Goal: Task Accomplishment & Management: Manage account settings

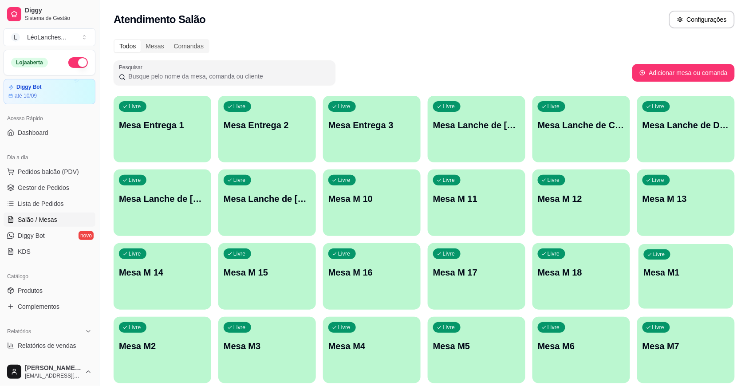
click at [689, 276] on p "Mesa M1" at bounding box center [686, 273] width 84 height 12
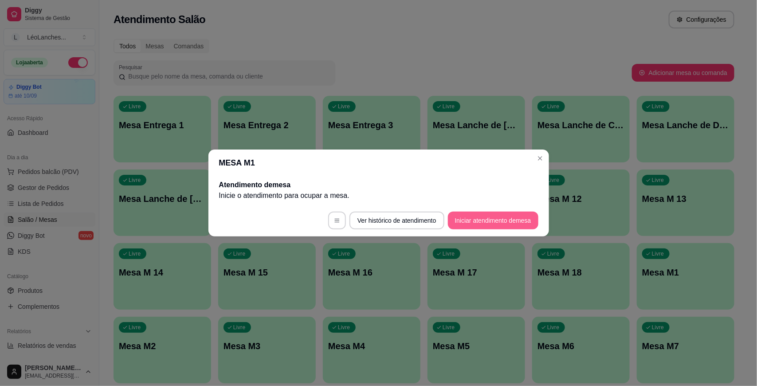
click at [498, 223] on button "Iniciar atendimento de mesa" at bounding box center [493, 221] width 91 height 18
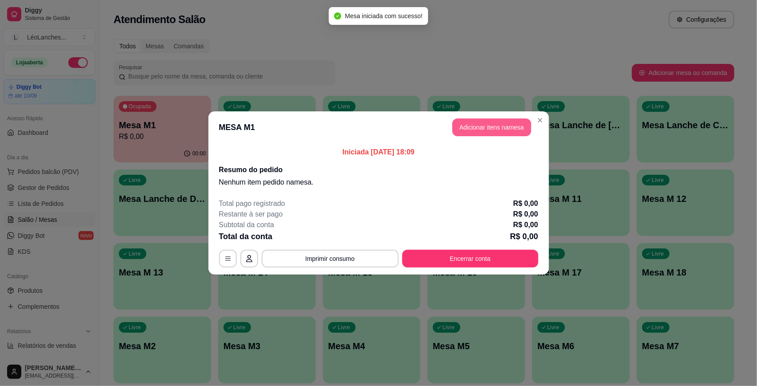
click at [504, 133] on button "Adicionar itens na mesa" at bounding box center [492, 127] width 79 height 18
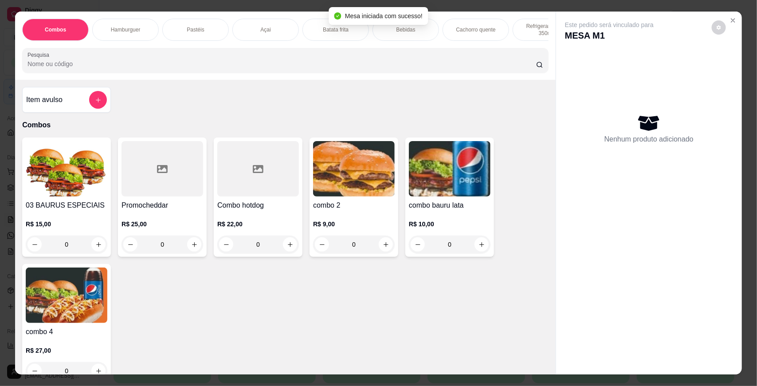
scroll to position [1445, 0]
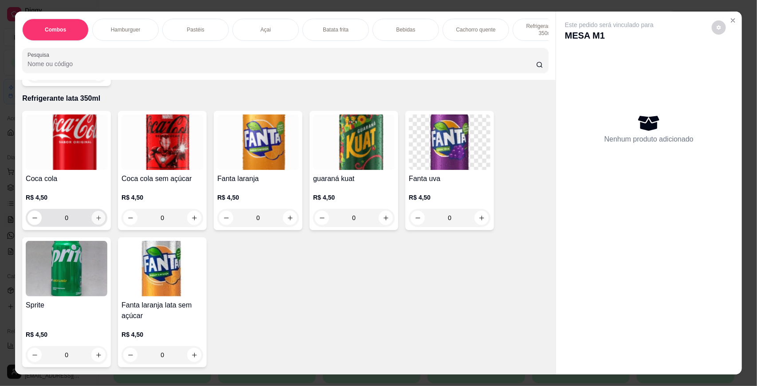
click at [96, 216] on icon "increase-product-quantity" at bounding box center [98, 218] width 7 height 7
type input "1"
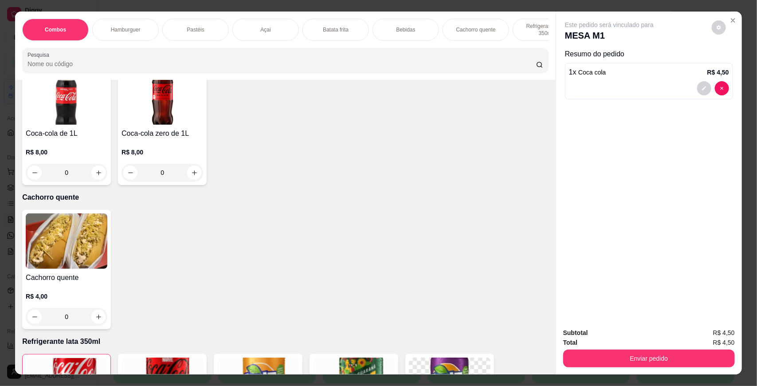
scroll to position [1182, 0]
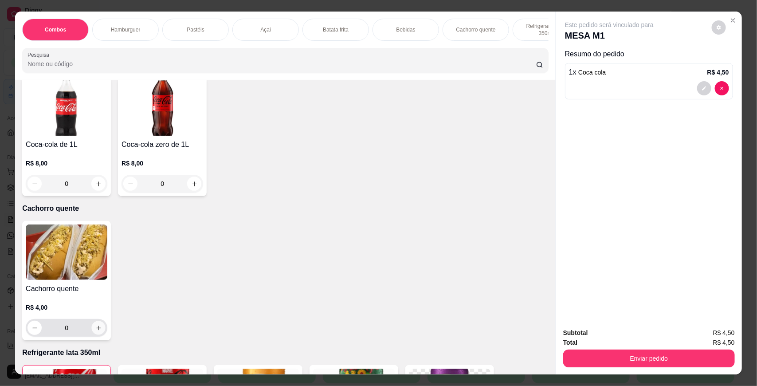
click at [97, 331] on icon "increase-product-quantity" at bounding box center [98, 328] width 7 height 7
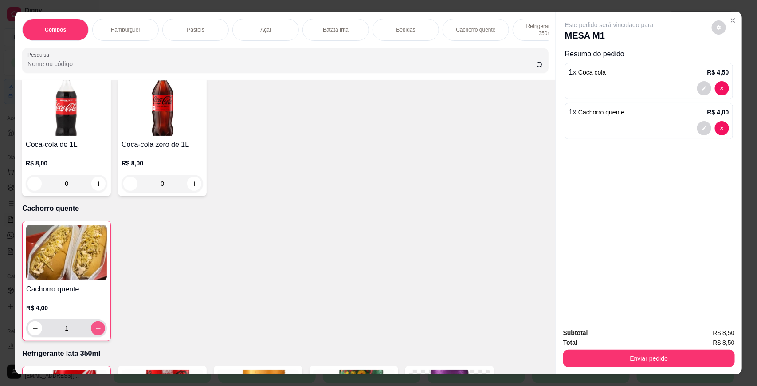
click at [97, 334] on button "increase-product-quantity" at bounding box center [98, 328] width 14 height 14
type input "2"
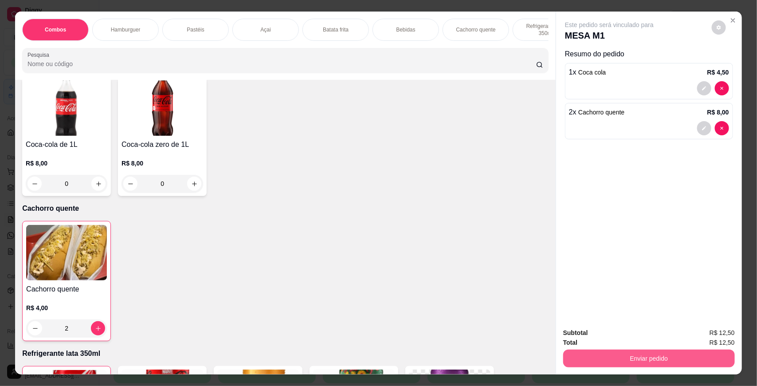
click at [637, 359] on button "Enviar pedido" at bounding box center [649, 359] width 172 height 18
click at [618, 337] on button "Não registrar e enviar pedido" at bounding box center [620, 336] width 90 height 16
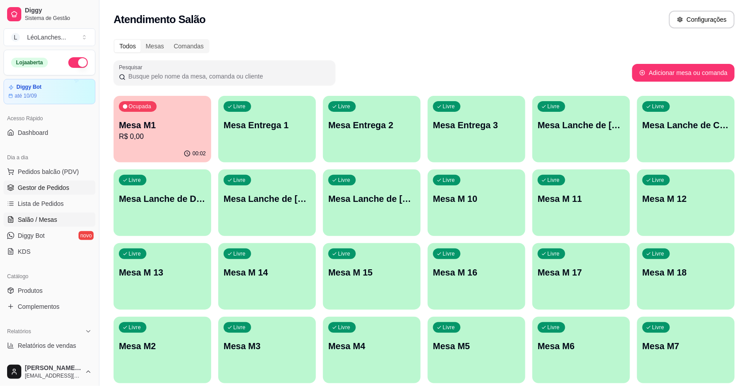
click at [61, 187] on span "Gestor de Pedidos" at bounding box center [43, 187] width 51 height 9
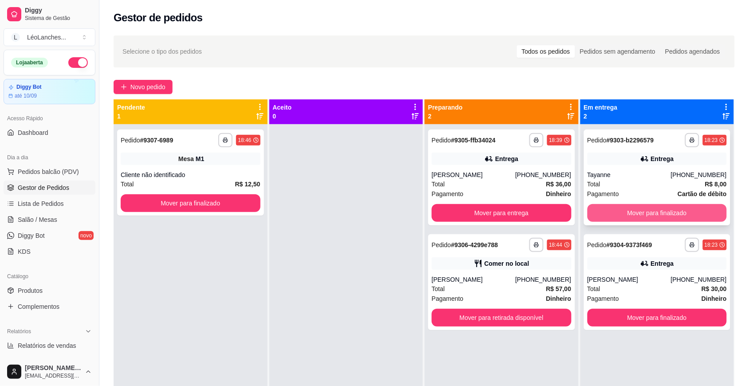
click at [675, 211] on button "Mover para finalizado" at bounding box center [657, 213] width 140 height 18
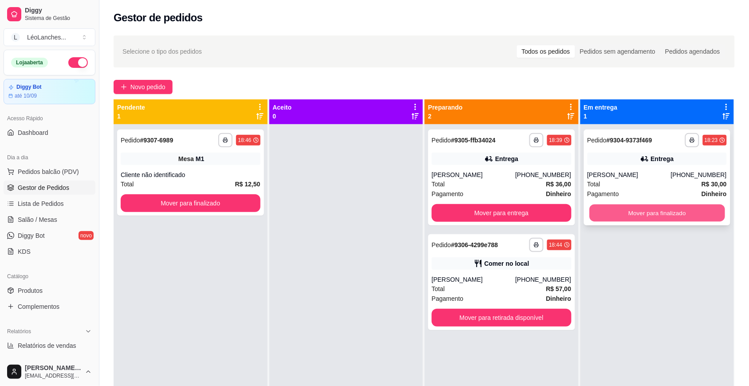
click at [674, 212] on button "Mover para finalizado" at bounding box center [656, 213] width 135 height 17
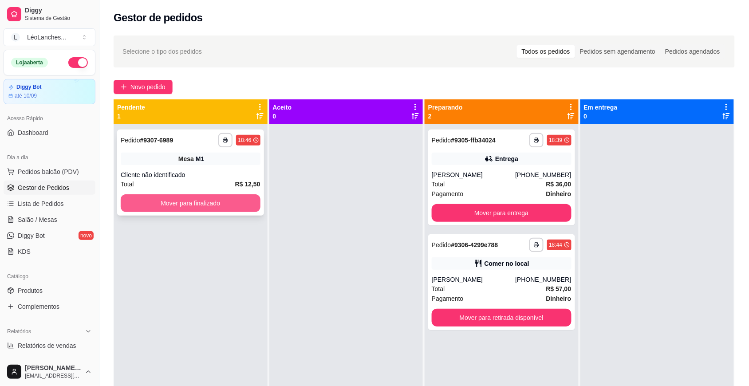
click at [211, 200] on button "Mover para finalizado" at bounding box center [191, 203] width 140 height 18
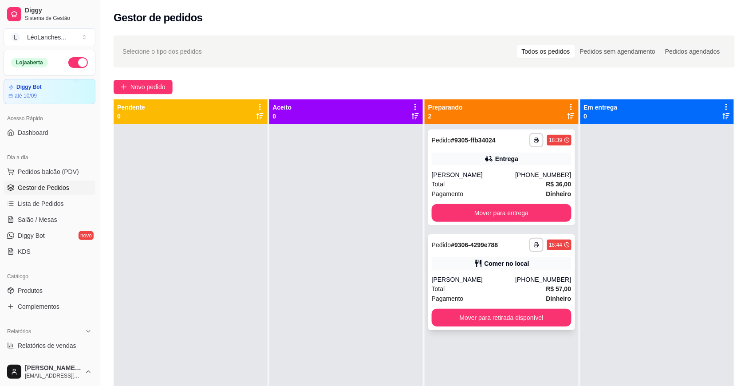
click at [480, 296] on div "Pagamento Dinheiro" at bounding box center [502, 299] width 140 height 10
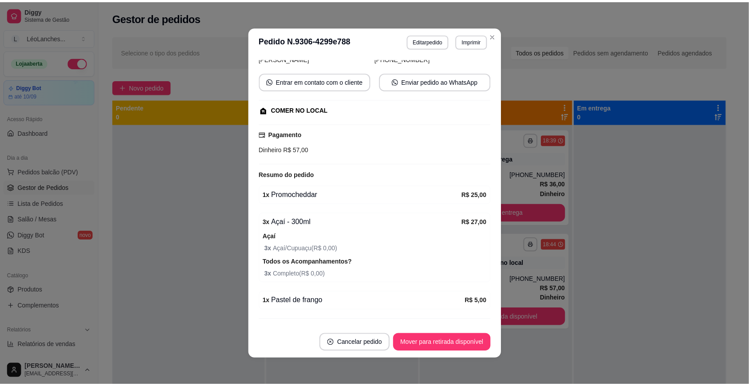
scroll to position [94, 0]
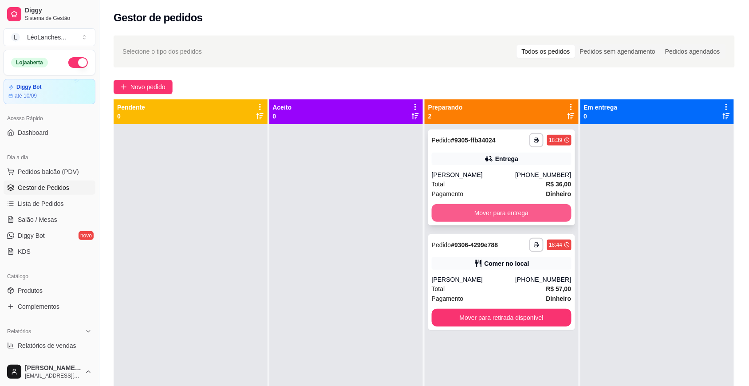
click at [444, 216] on button "Mover para entrega" at bounding box center [502, 213] width 140 height 18
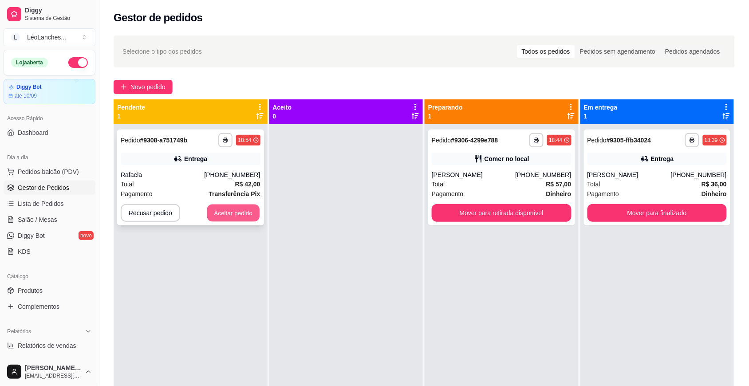
click at [236, 209] on button "Aceitar pedido" at bounding box center [233, 213] width 52 height 17
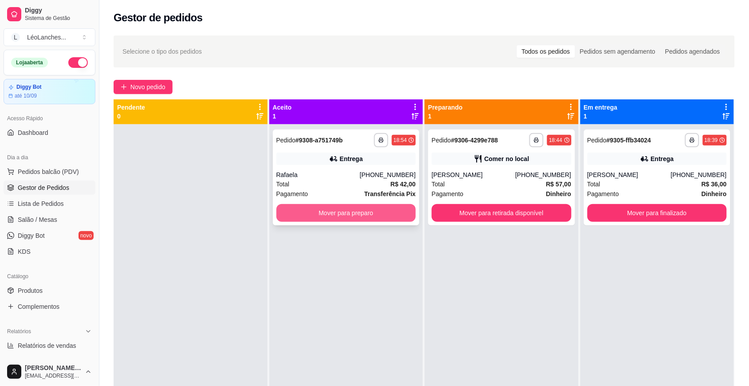
click at [376, 211] on button "Mover para preparo" at bounding box center [346, 213] width 140 height 18
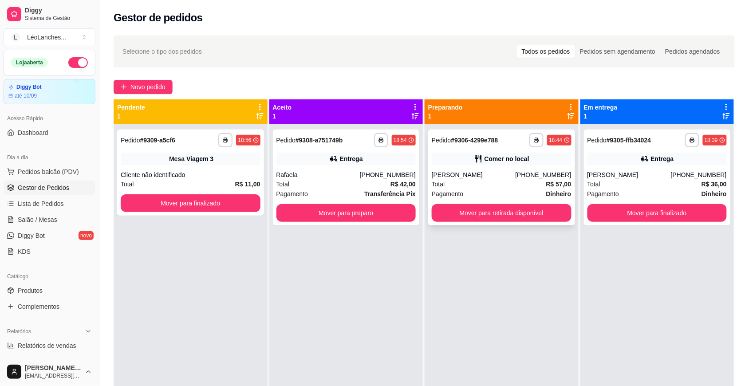
click at [504, 203] on div "**********" at bounding box center [501, 178] width 147 height 96
click at [462, 214] on button "Mover para retirada disponível" at bounding box center [502, 213] width 140 height 18
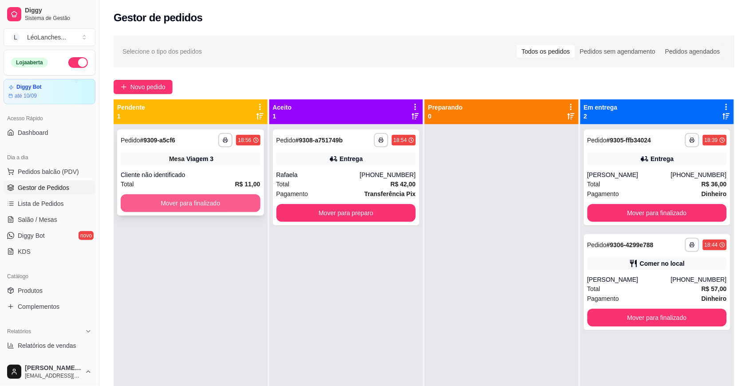
click at [226, 201] on button "Mover para finalizado" at bounding box center [191, 203] width 140 height 18
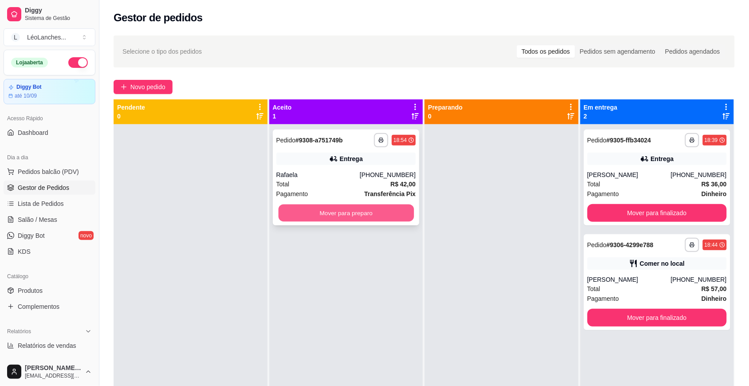
click at [400, 216] on button "Mover para preparo" at bounding box center [345, 213] width 135 height 17
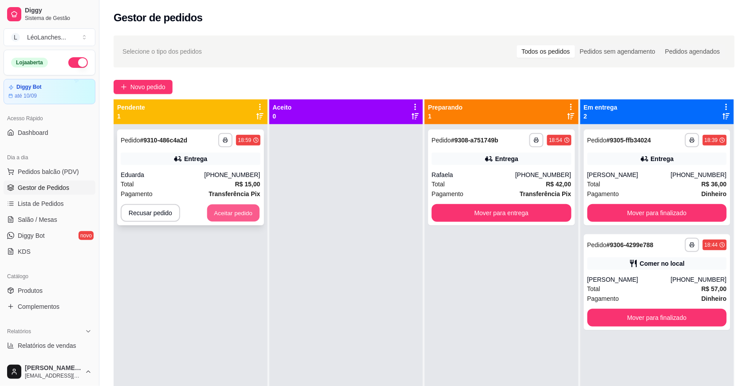
click at [243, 216] on button "Aceitar pedido" at bounding box center [233, 213] width 52 height 17
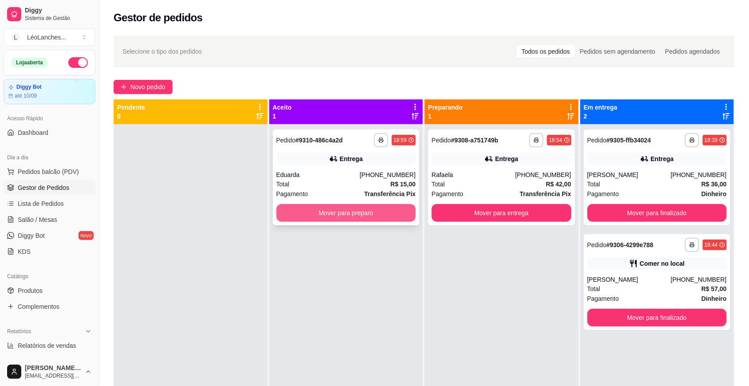
click at [351, 214] on button "Mover para preparo" at bounding box center [346, 213] width 140 height 18
click at [342, 138] on div "**********" at bounding box center [346, 140] width 140 height 14
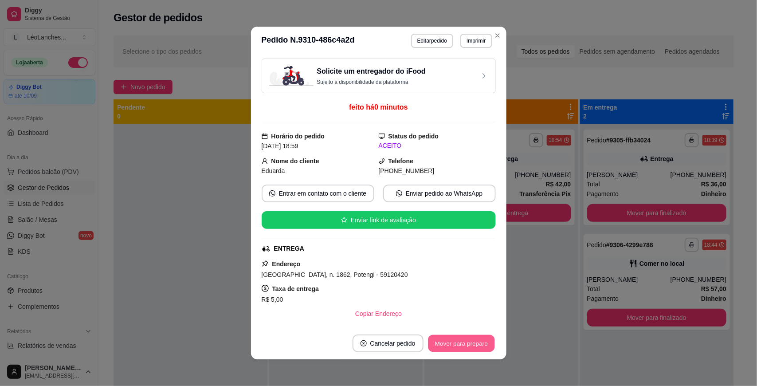
click at [442, 346] on button "Mover para preparo" at bounding box center [461, 343] width 67 height 17
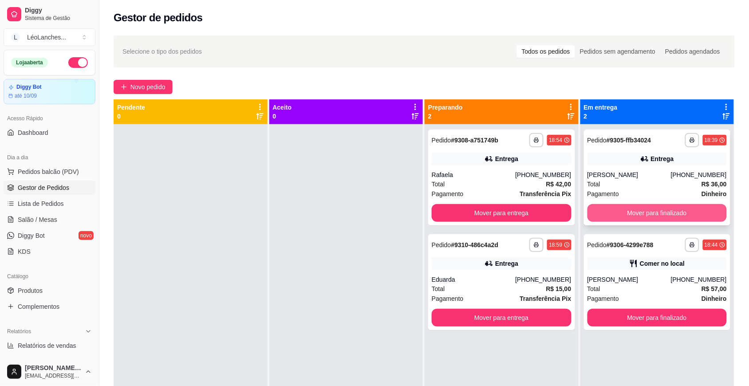
click at [668, 214] on button "Mover para finalizado" at bounding box center [657, 213] width 140 height 18
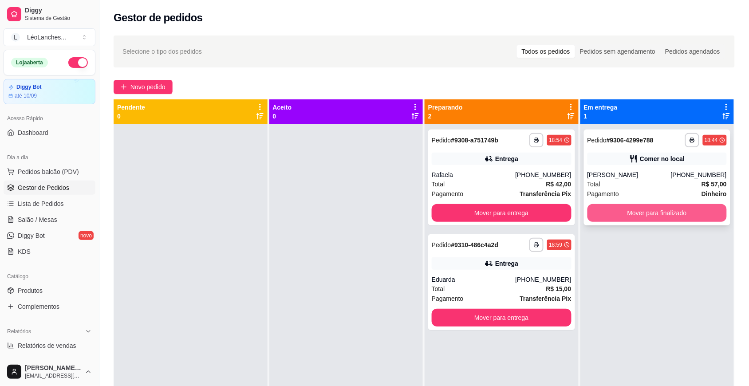
click at [659, 216] on button "Mover para finalizado" at bounding box center [657, 213] width 140 height 18
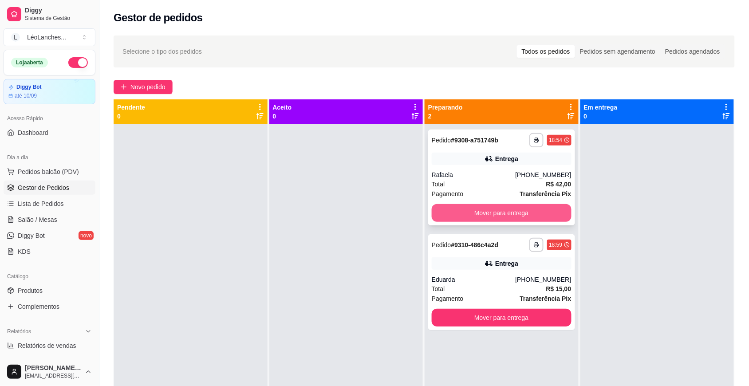
click at [524, 205] on button "Mover para entrega" at bounding box center [502, 213] width 140 height 18
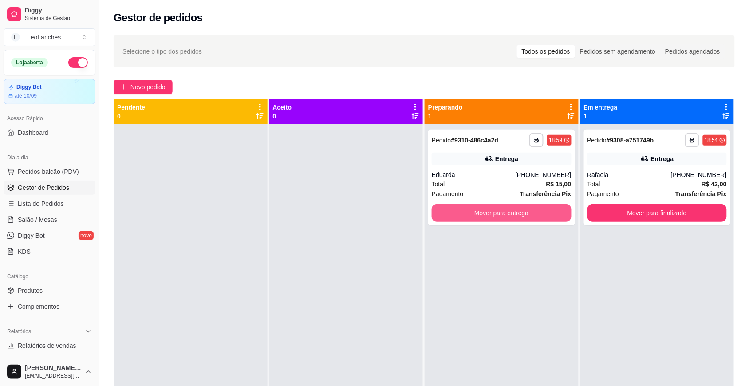
click at [524, 216] on button "Mover para entrega" at bounding box center [502, 213] width 140 height 18
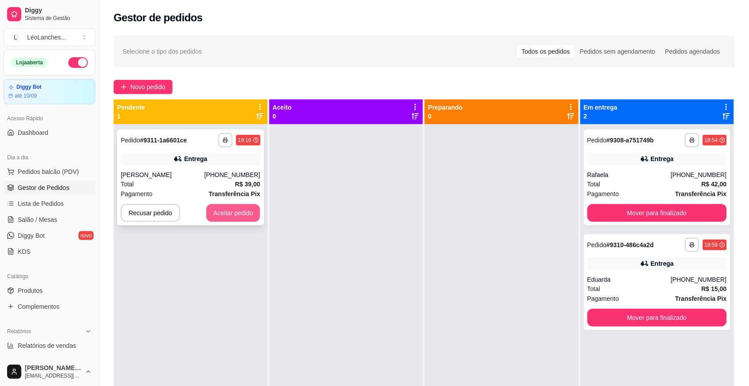
click at [252, 212] on button "Aceitar pedido" at bounding box center [233, 213] width 54 height 18
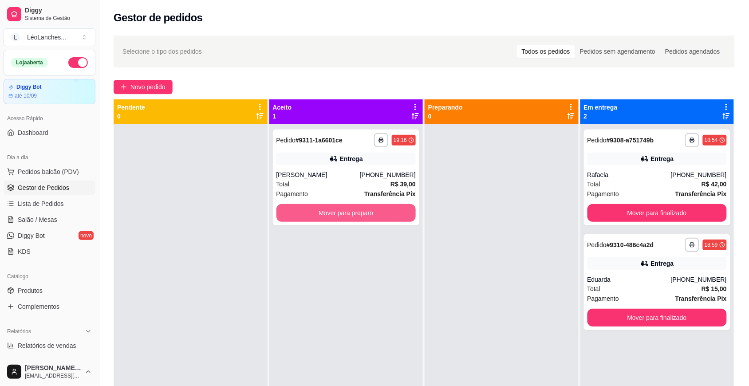
click at [318, 213] on button "Mover para preparo" at bounding box center [346, 213] width 140 height 18
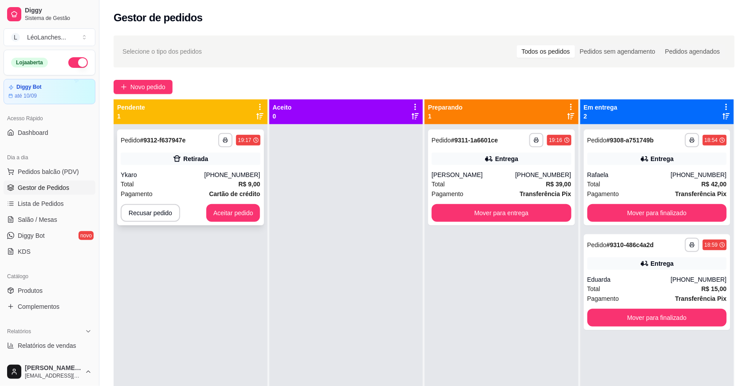
click at [246, 224] on div "**********" at bounding box center [190, 178] width 147 height 96
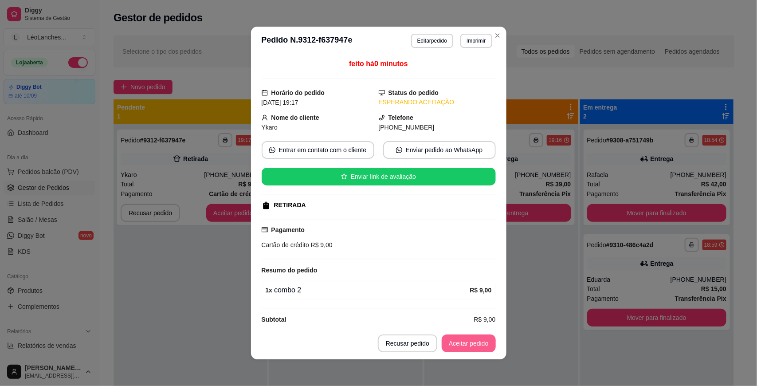
click at [450, 351] on button "Aceitar pedido" at bounding box center [469, 344] width 54 height 18
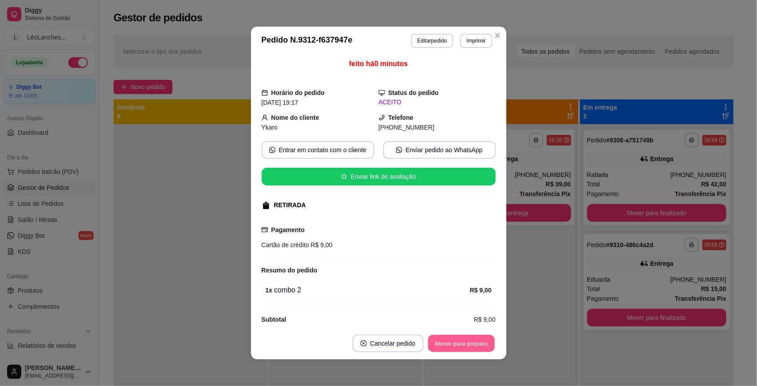
click at [453, 346] on button "Mover para preparo" at bounding box center [461, 343] width 67 height 17
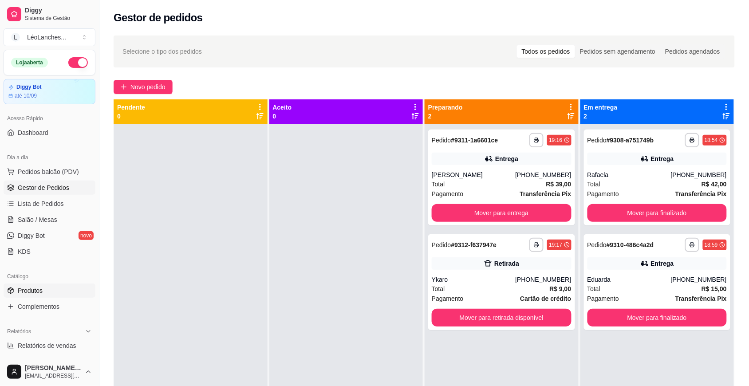
click at [77, 292] on link "Produtos" at bounding box center [50, 291] width 92 height 14
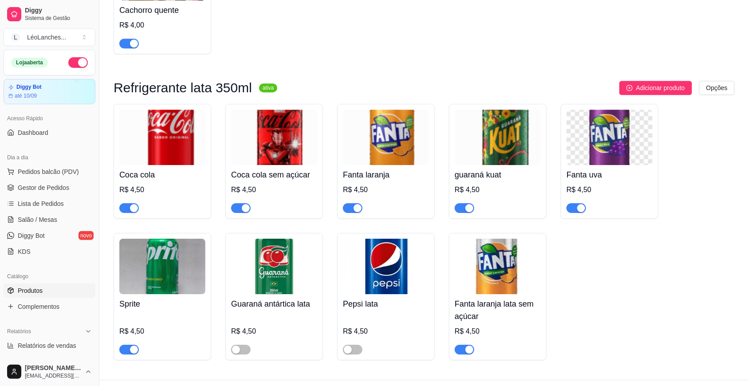
scroll to position [1744, 0]
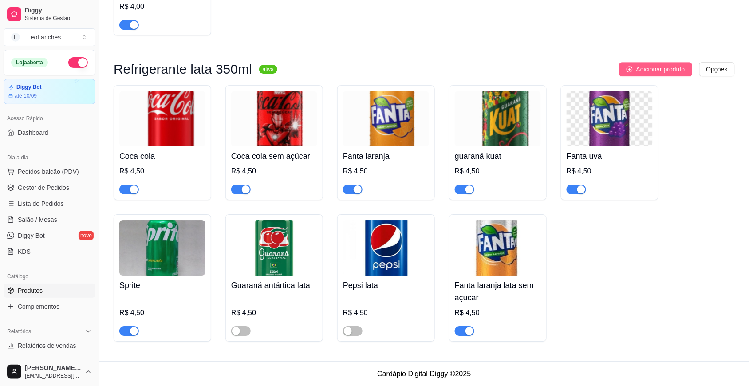
click at [669, 69] on span "Adicionar produto" at bounding box center [660, 69] width 49 height 10
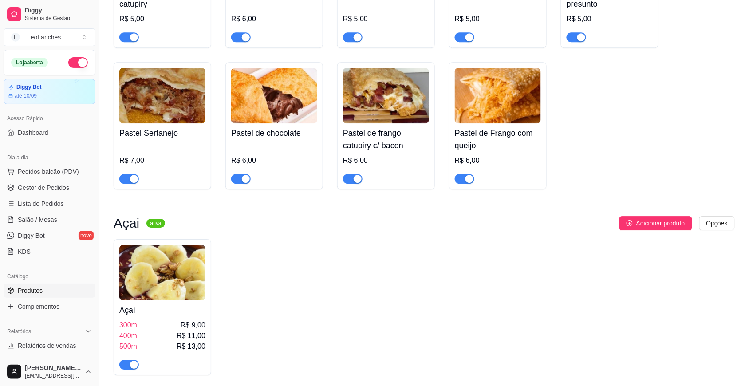
scroll to position [659, 0]
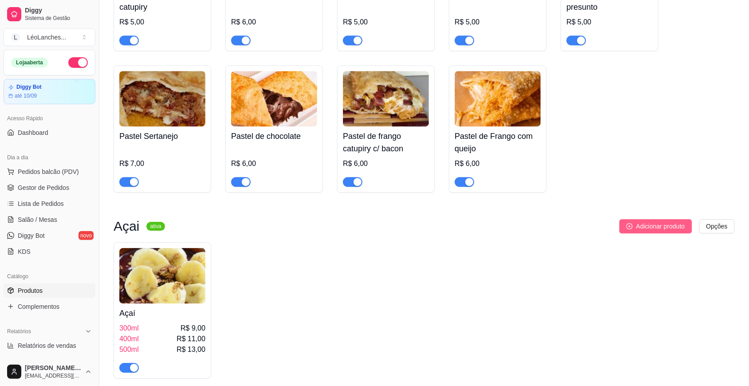
click at [666, 224] on button "Adicionar produto" at bounding box center [655, 226] width 73 height 14
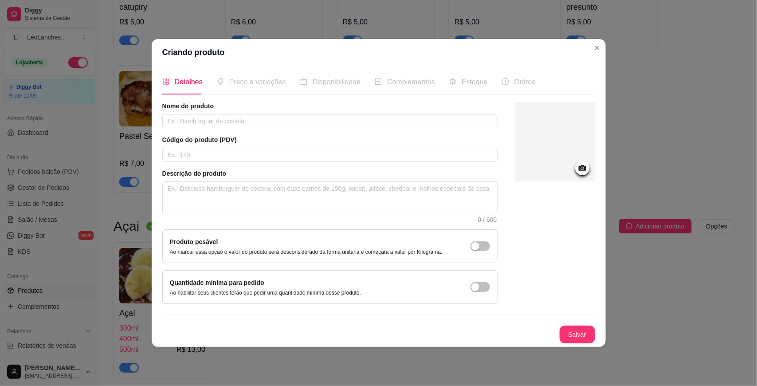
click at [268, 78] on span "Preço e variações" at bounding box center [257, 82] width 57 height 8
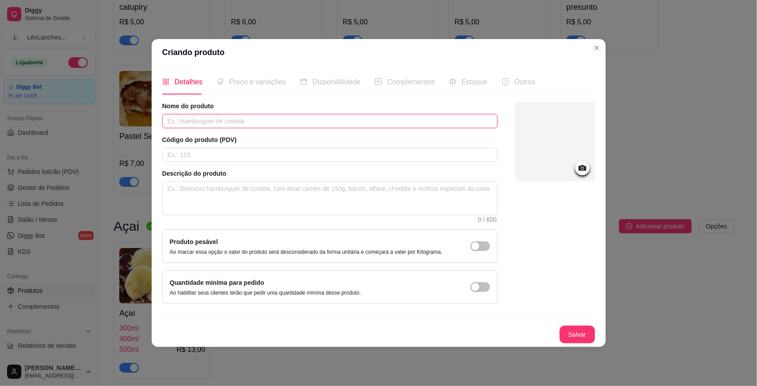
click at [173, 121] on input "text" at bounding box center [329, 121] width 335 height 14
type input "Sorvetes"
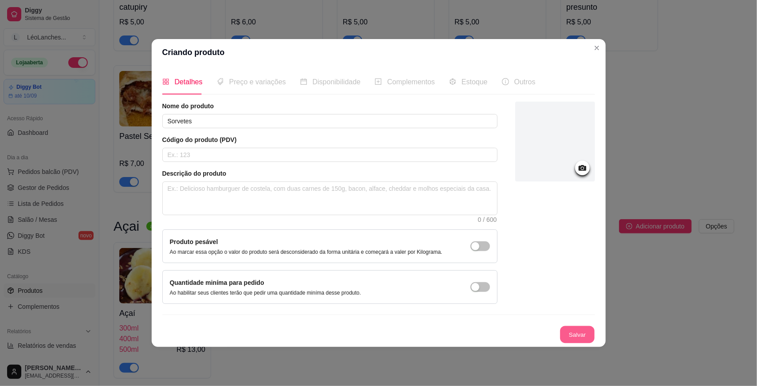
click at [579, 336] on button "Salvar" at bounding box center [577, 334] width 35 height 17
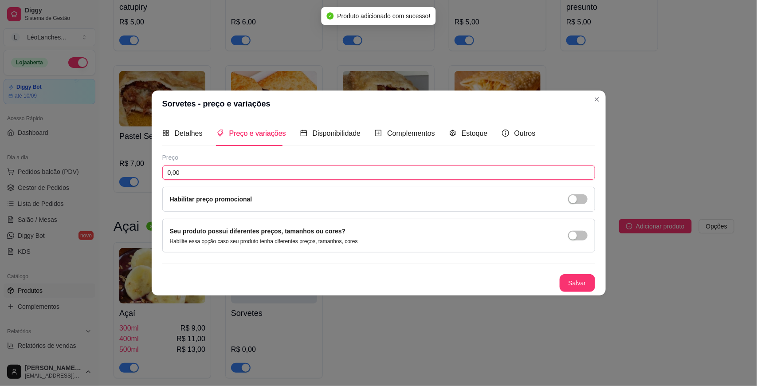
click at [233, 175] on input "0,00" at bounding box center [378, 172] width 433 height 14
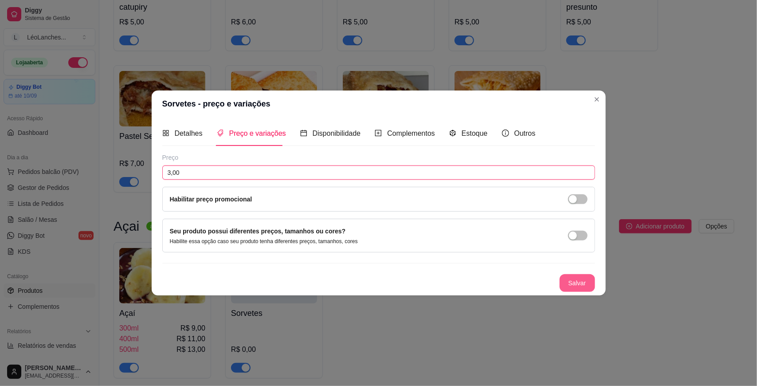
type input "3,00"
click at [569, 288] on button "Salvar" at bounding box center [577, 283] width 35 height 18
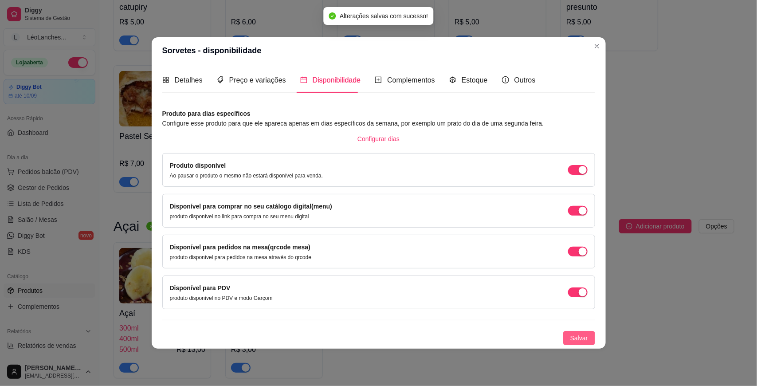
click at [577, 337] on span "Salvar" at bounding box center [580, 338] width 18 height 10
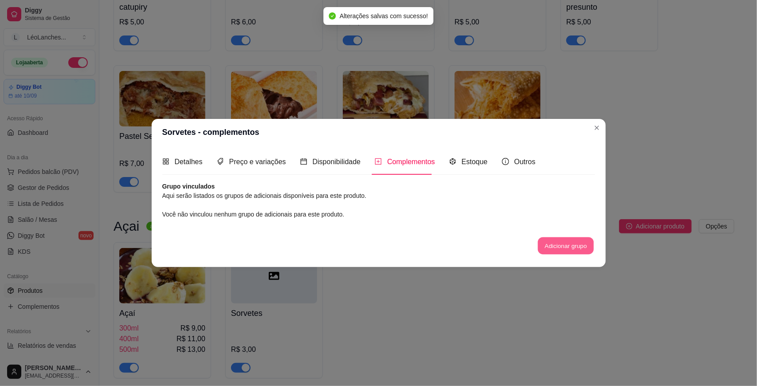
click at [584, 247] on button "Adicionar grupo" at bounding box center [566, 245] width 56 height 17
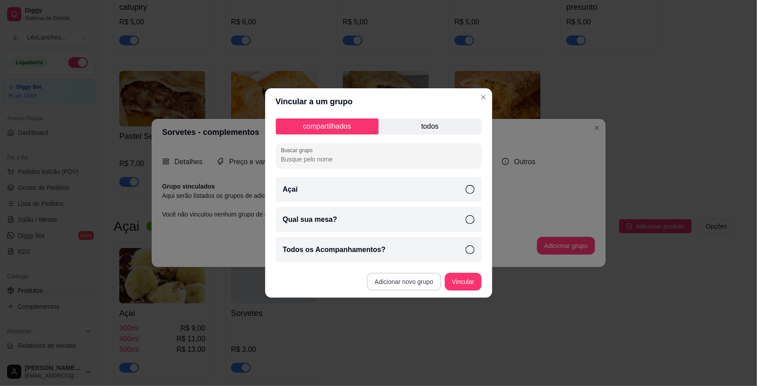
click at [416, 280] on button "Adicionar novo grupo" at bounding box center [404, 282] width 75 height 18
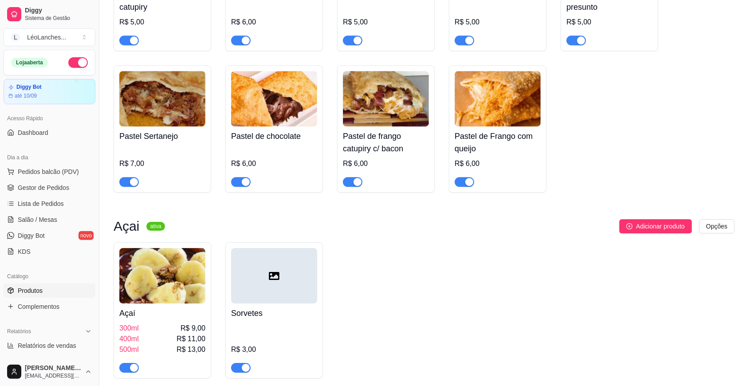
click at [293, 279] on div at bounding box center [274, 275] width 86 height 55
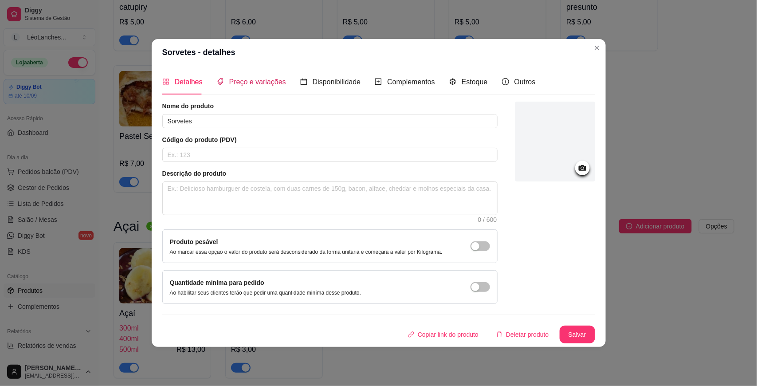
click at [265, 83] on span "Preço e variações" at bounding box center [257, 82] width 57 height 8
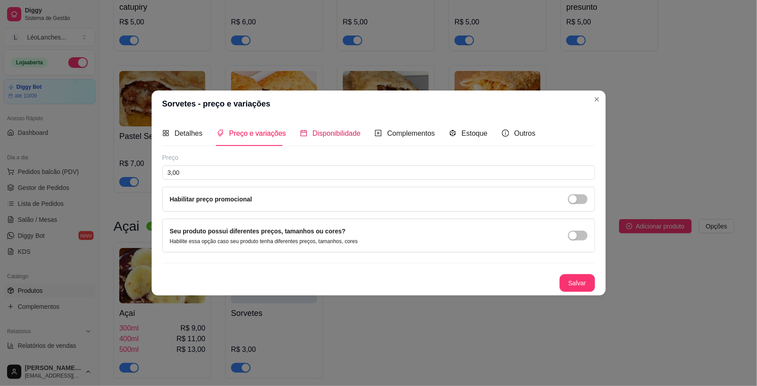
click at [315, 131] on span "Disponibilidade" at bounding box center [337, 134] width 48 height 8
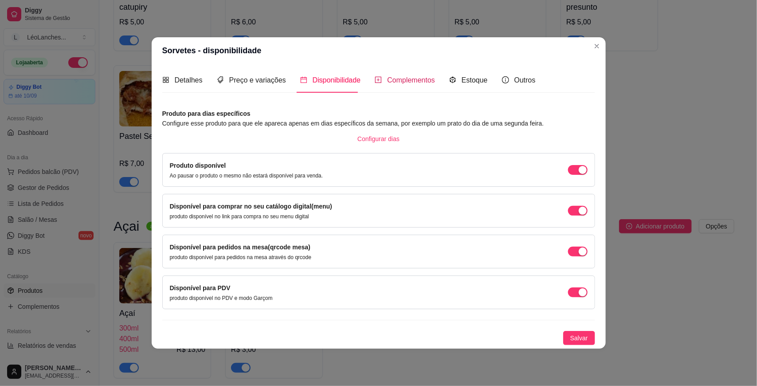
click at [404, 83] on span "Complementos" at bounding box center [411, 80] width 48 height 8
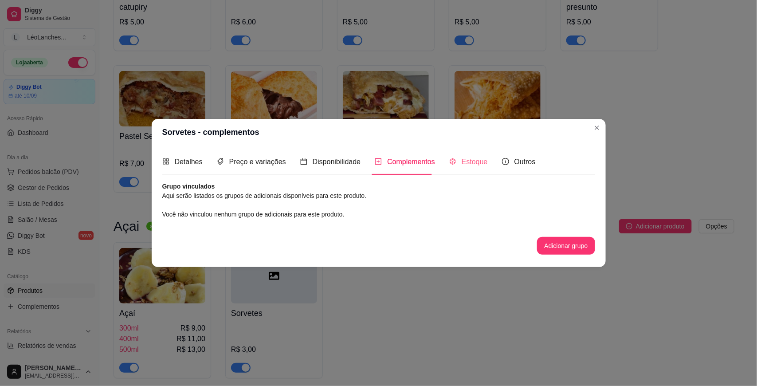
click at [464, 168] on div "Estoque" at bounding box center [468, 161] width 39 height 25
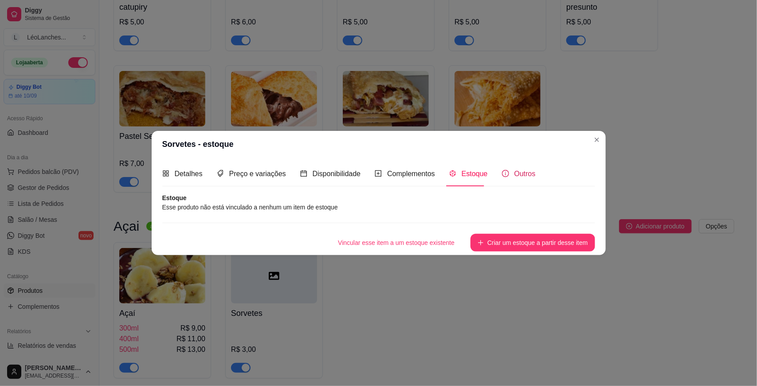
click at [502, 177] on icon "info-circle" at bounding box center [505, 173] width 7 height 7
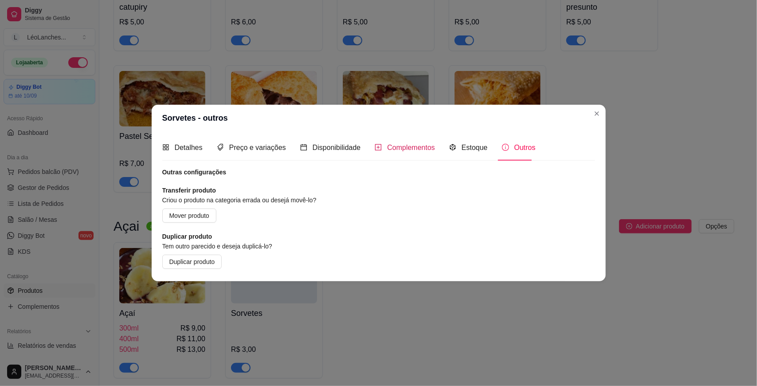
click at [420, 147] on span "Complementos" at bounding box center [411, 148] width 48 height 8
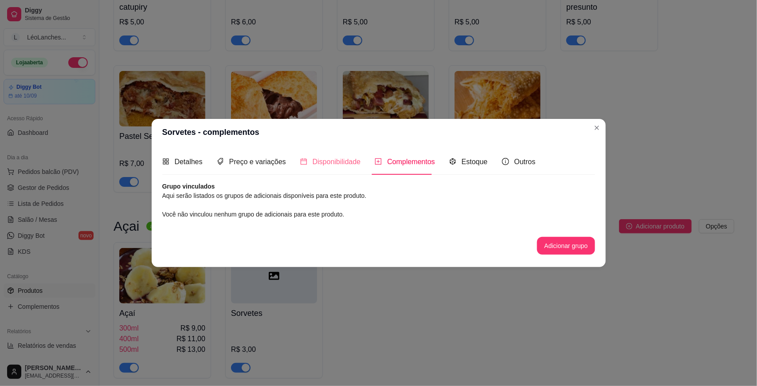
click at [333, 172] on div "Disponibilidade" at bounding box center [330, 161] width 61 height 25
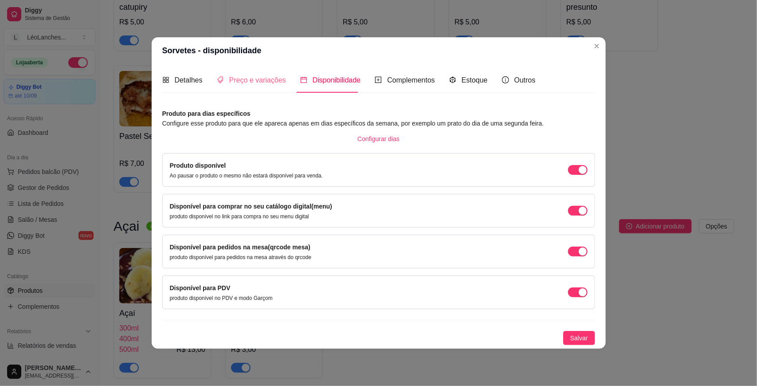
click at [263, 85] on div "Preço e variações" at bounding box center [251, 79] width 69 height 25
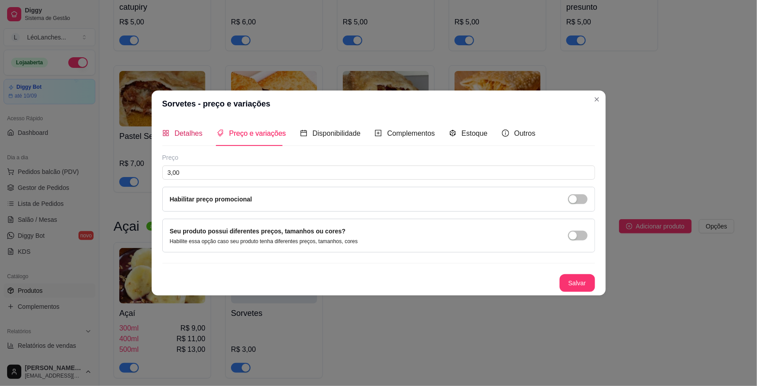
click at [185, 131] on span "Detalhes" at bounding box center [189, 134] width 28 height 8
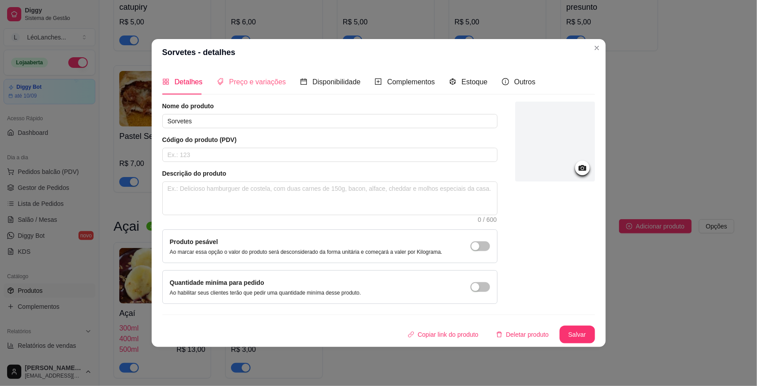
click at [245, 87] on div "Preço e variações" at bounding box center [251, 81] width 69 height 25
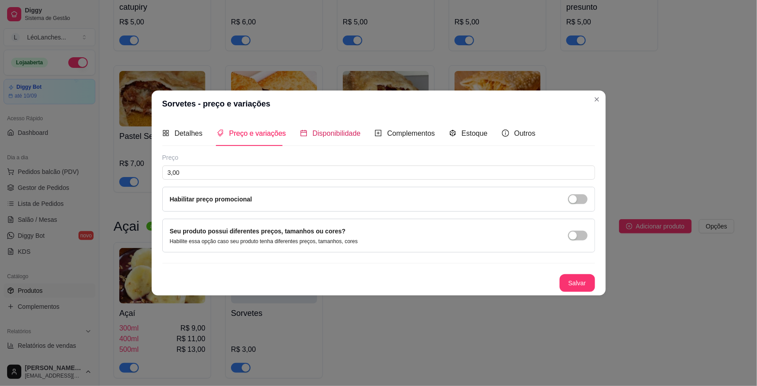
click at [308, 136] on div "Disponibilidade" at bounding box center [330, 133] width 61 height 11
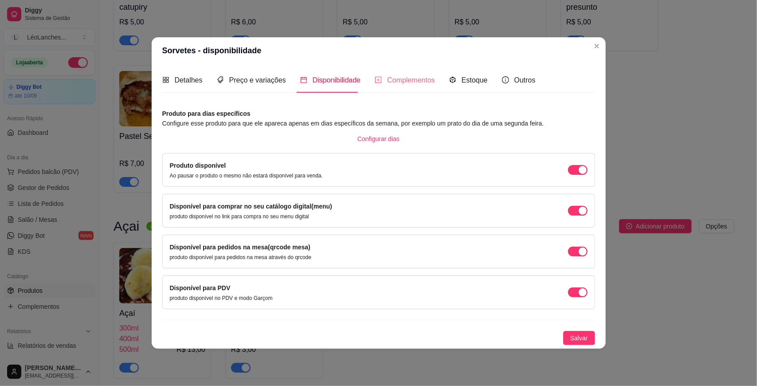
click at [402, 87] on div "Complementos" at bounding box center [405, 79] width 60 height 25
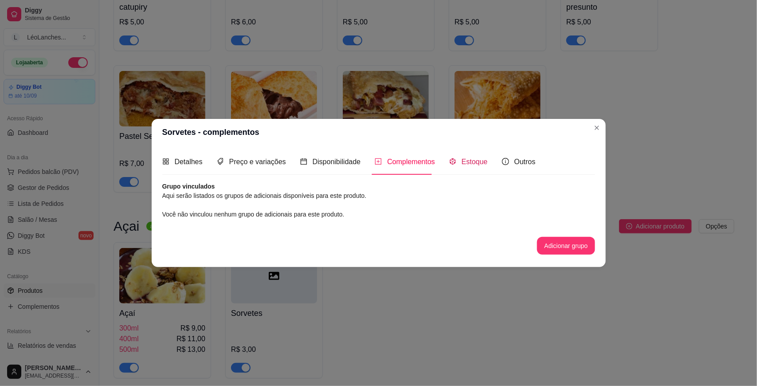
click at [468, 162] on span "Estoque" at bounding box center [475, 162] width 26 height 8
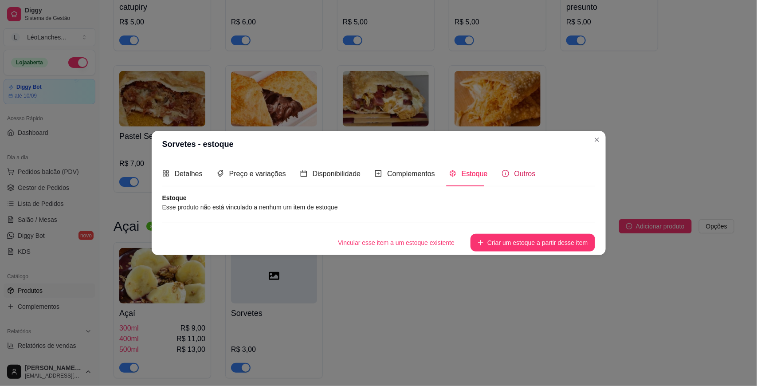
click at [515, 174] on span "Outros" at bounding box center [525, 174] width 21 height 8
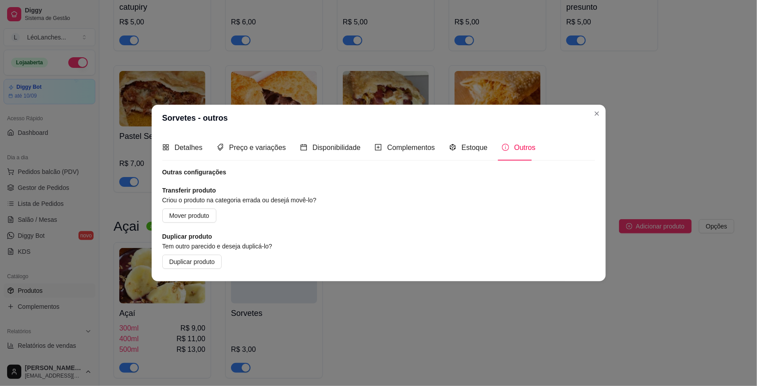
click at [438, 141] on div "Detalhes Preço e variações Disponibilidade Complementos Estoque Outros" at bounding box center [349, 147] width 374 height 25
click at [452, 146] on icon "code-sandbox" at bounding box center [452, 147] width 7 height 7
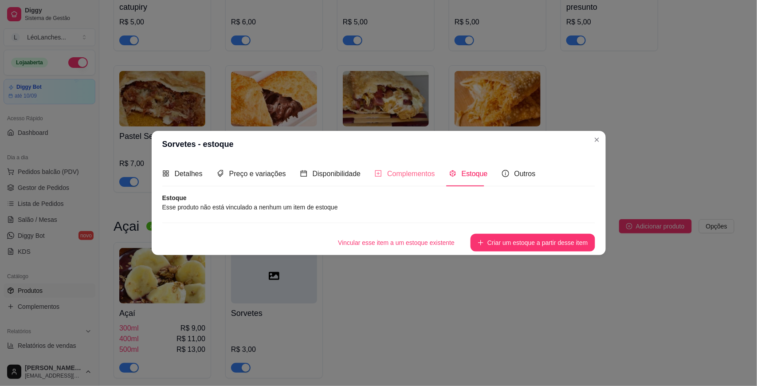
click at [416, 167] on div "Complementos" at bounding box center [405, 173] width 60 height 25
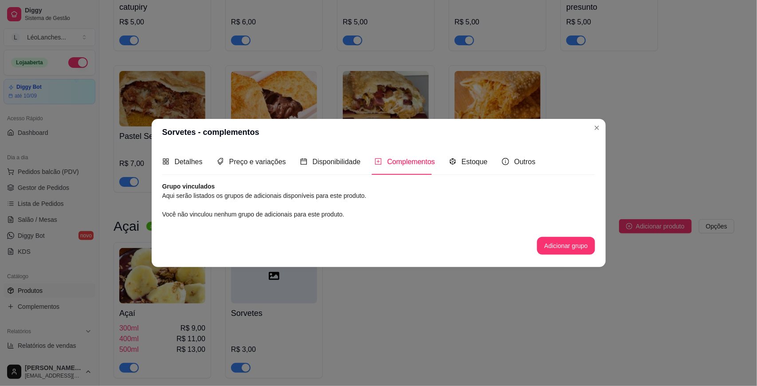
click at [604, 124] on header "Sorvetes - complementos" at bounding box center [379, 132] width 454 height 27
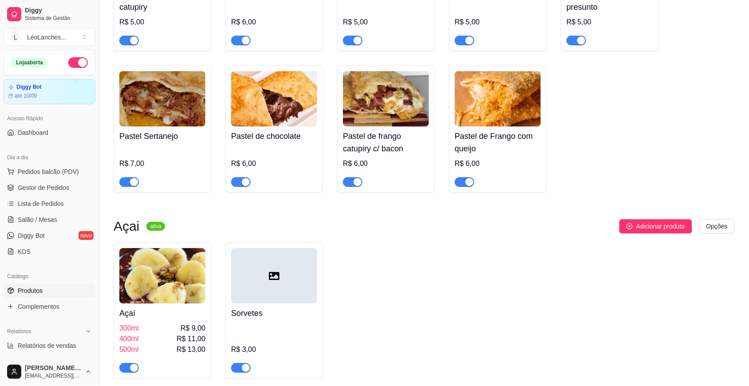
click at [268, 285] on div at bounding box center [274, 275] width 86 height 55
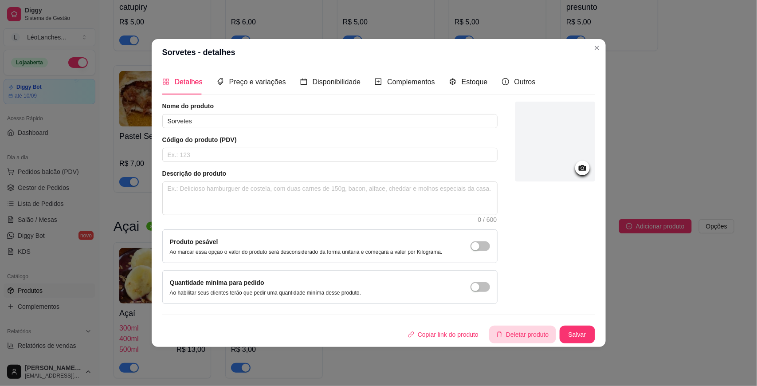
click at [528, 337] on button "Deletar produto" at bounding box center [522, 335] width 67 height 18
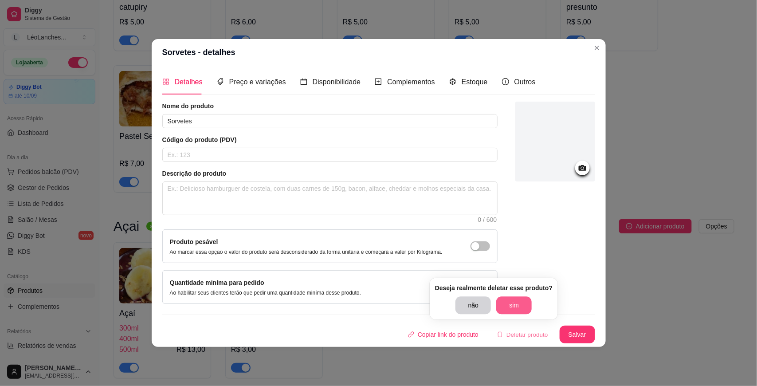
click at [506, 293] on article "Deseja realmente deletar esse produto?" at bounding box center [494, 289] width 118 height 10
click at [506, 305] on button "sim" at bounding box center [513, 306] width 35 height 18
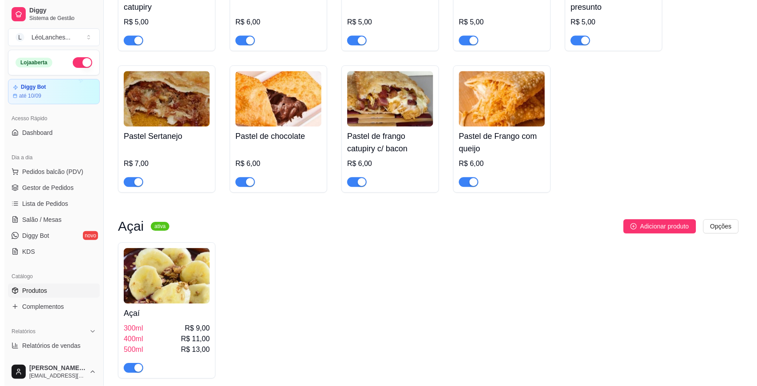
scroll to position [0, 0]
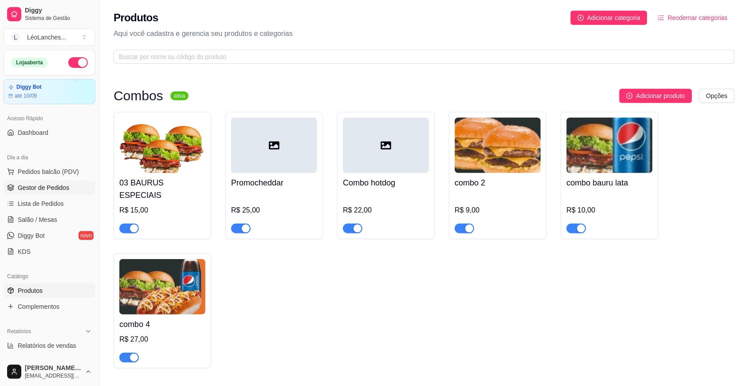
click at [63, 187] on span "Gestor de Pedidos" at bounding box center [43, 187] width 51 height 9
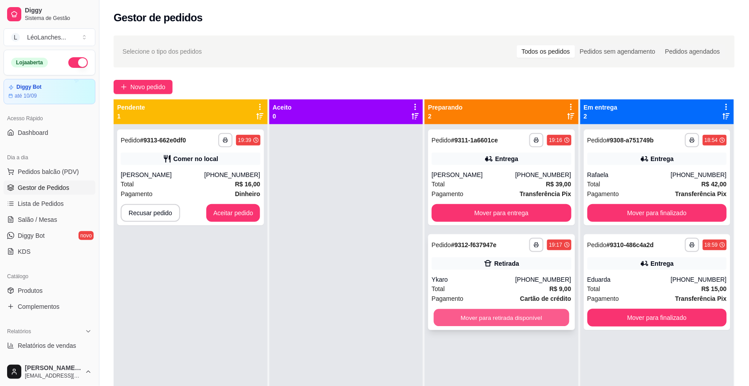
click at [502, 317] on button "Mover para retirada disponível" at bounding box center [501, 317] width 135 height 17
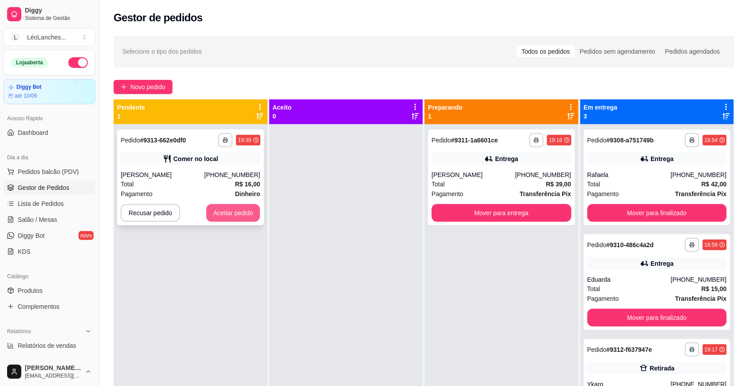
click at [238, 209] on button "Aceitar pedido" at bounding box center [233, 213] width 54 height 18
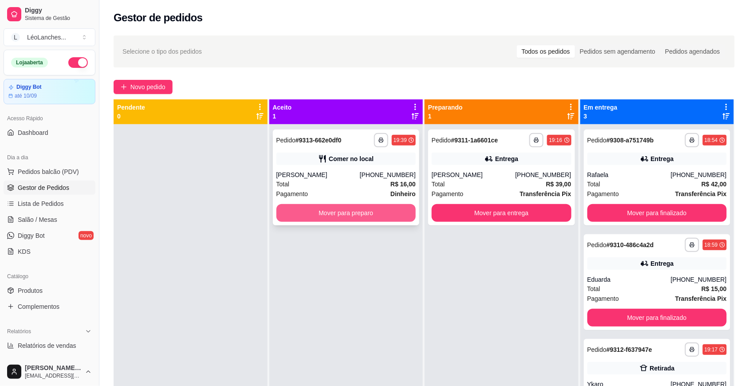
click at [334, 205] on button "Mover para preparo" at bounding box center [346, 213] width 140 height 18
click at [347, 209] on button "Mover para preparo" at bounding box center [346, 213] width 140 height 18
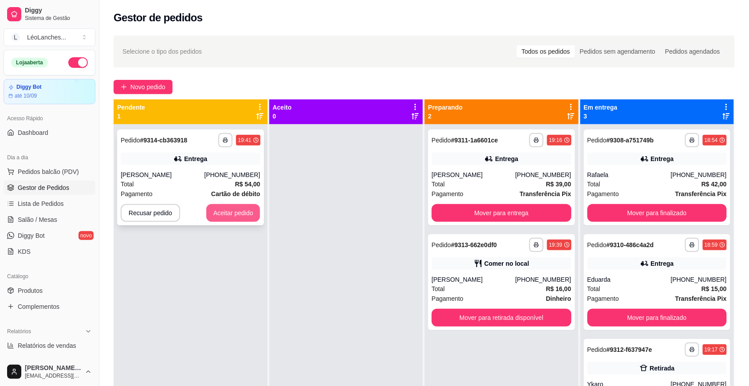
click at [234, 216] on button "Aceitar pedido" at bounding box center [233, 213] width 54 height 18
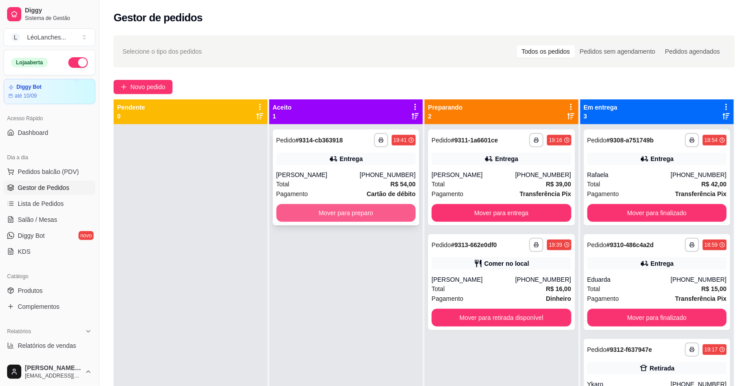
click at [339, 206] on button "Mover para preparo" at bounding box center [346, 213] width 140 height 18
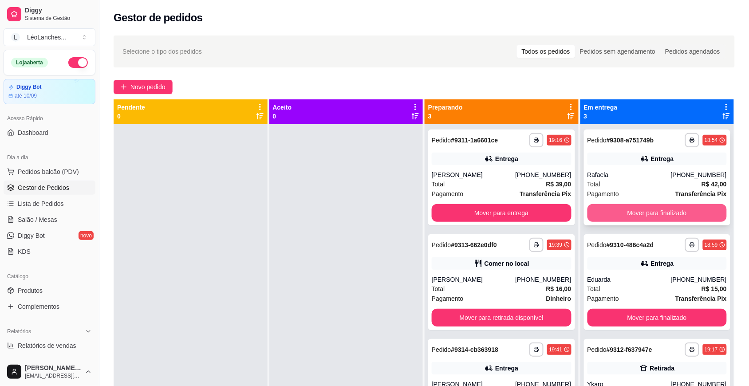
click at [646, 212] on button "Mover para finalizado" at bounding box center [657, 213] width 140 height 18
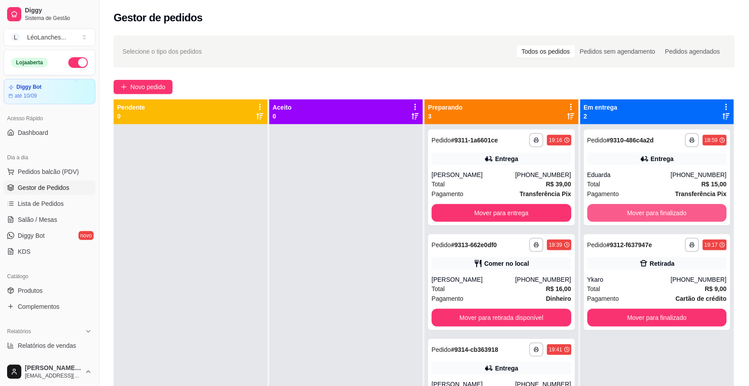
click at [646, 212] on button "Mover para finalizado" at bounding box center [657, 213] width 140 height 18
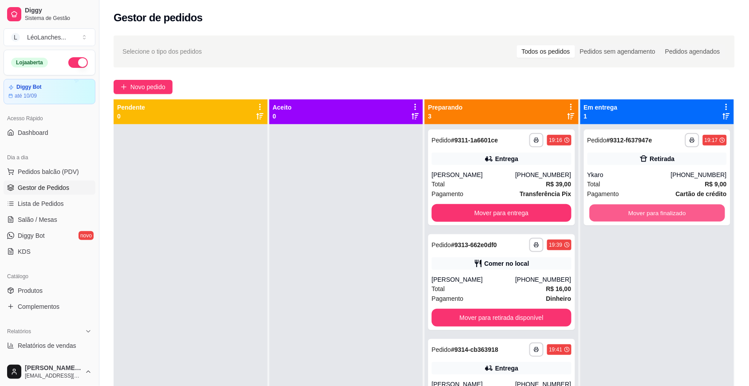
click at [646, 212] on button "Mover para finalizado" at bounding box center [656, 213] width 135 height 17
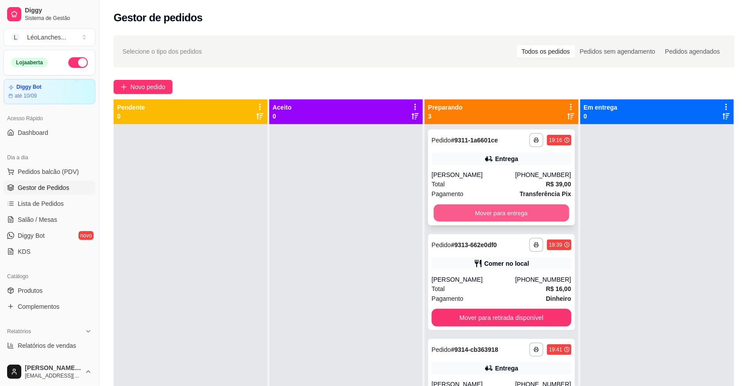
click at [537, 215] on button "Mover para entrega" at bounding box center [501, 213] width 135 height 17
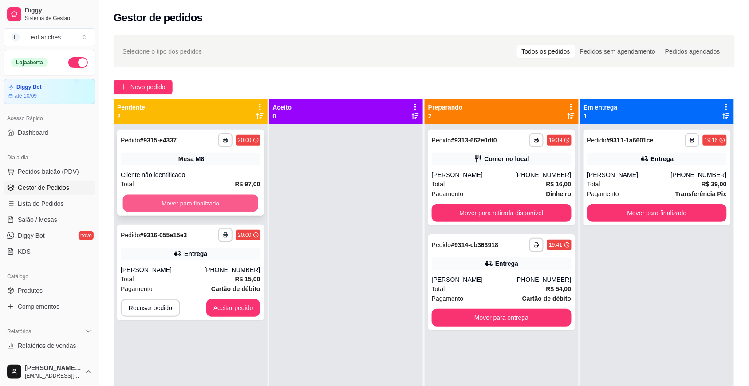
click at [187, 198] on button "Mover para finalizado" at bounding box center [190, 203] width 135 height 17
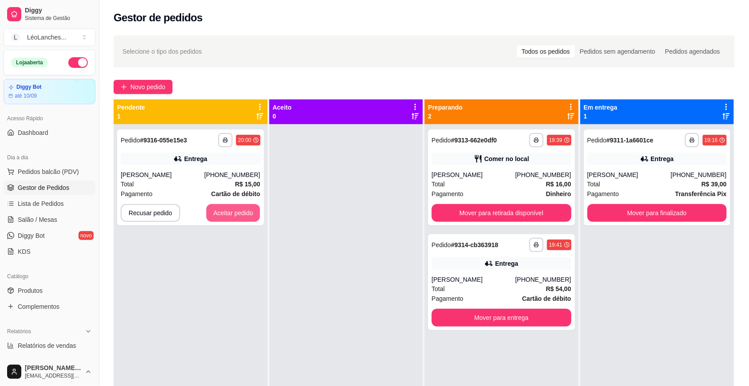
click at [243, 210] on button "Aceitar pedido" at bounding box center [233, 213] width 54 height 18
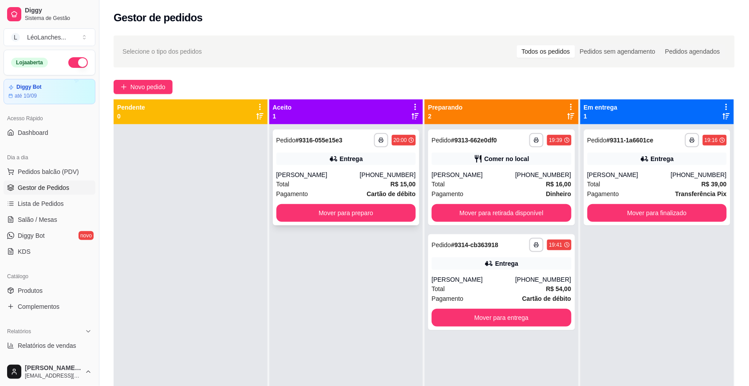
click at [320, 198] on div "Pagamento Cartão de débito" at bounding box center [346, 194] width 140 height 10
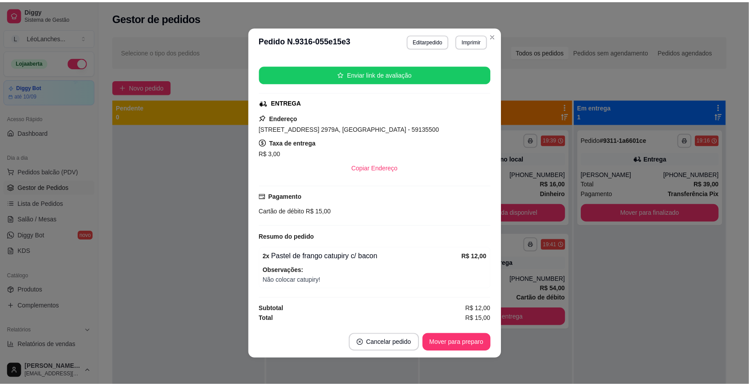
scroll to position [1, 0]
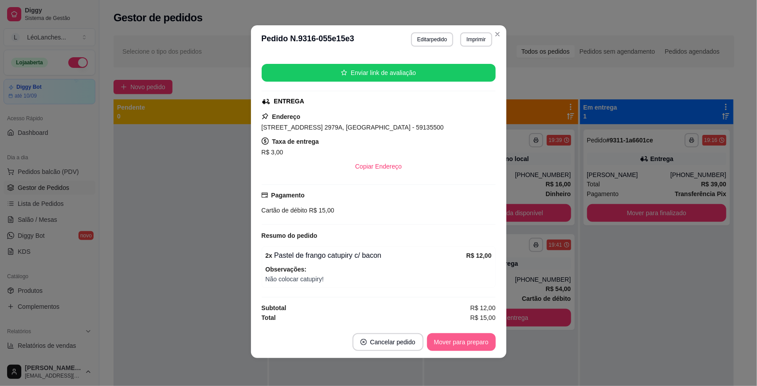
click at [473, 335] on button "Mover para preparo" at bounding box center [461, 342] width 69 height 18
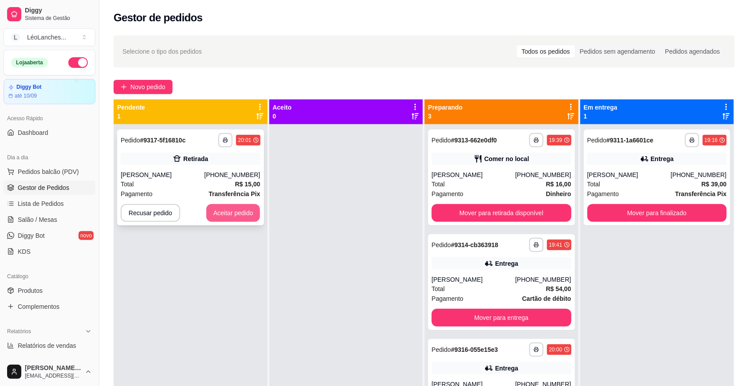
click at [252, 209] on button "Aceitar pedido" at bounding box center [233, 213] width 54 height 18
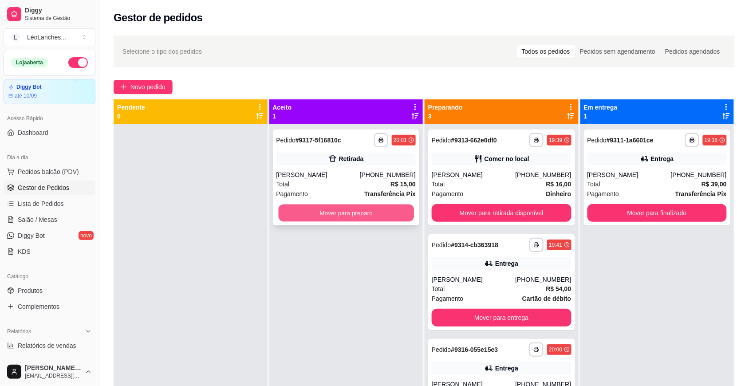
click at [359, 214] on button "Mover para preparo" at bounding box center [345, 213] width 135 height 17
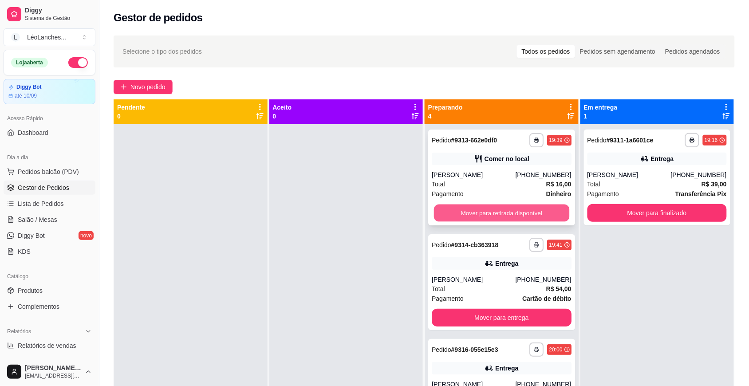
click at [481, 217] on button "Mover para retirada disponível" at bounding box center [501, 213] width 135 height 17
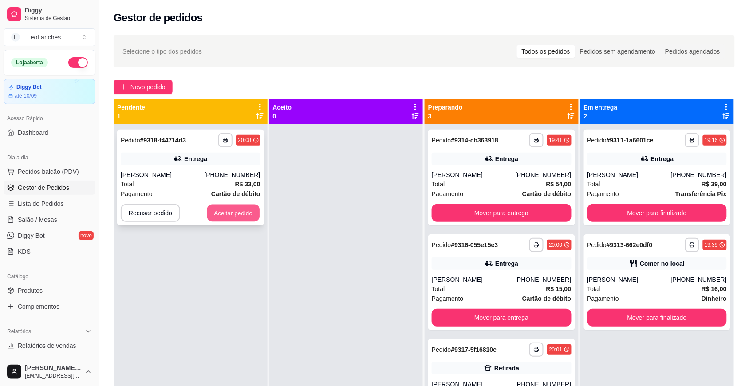
click at [239, 216] on button "Aceitar pedido" at bounding box center [233, 213] width 52 height 17
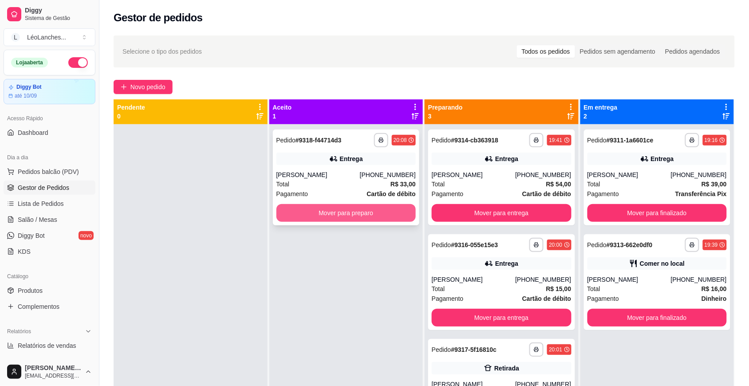
click at [308, 217] on button "Mover para preparo" at bounding box center [346, 213] width 140 height 18
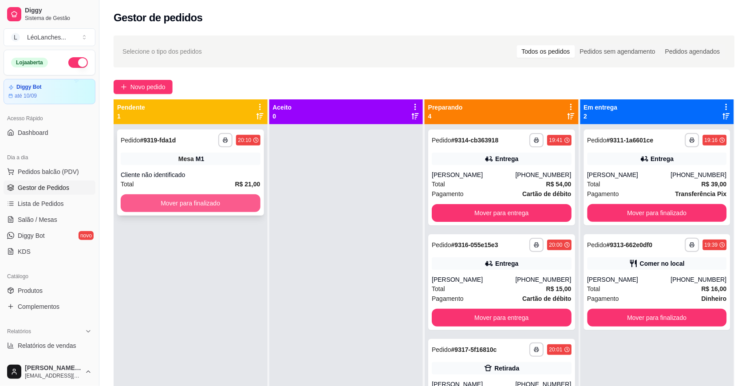
click at [201, 197] on button "Mover para finalizado" at bounding box center [191, 203] width 140 height 18
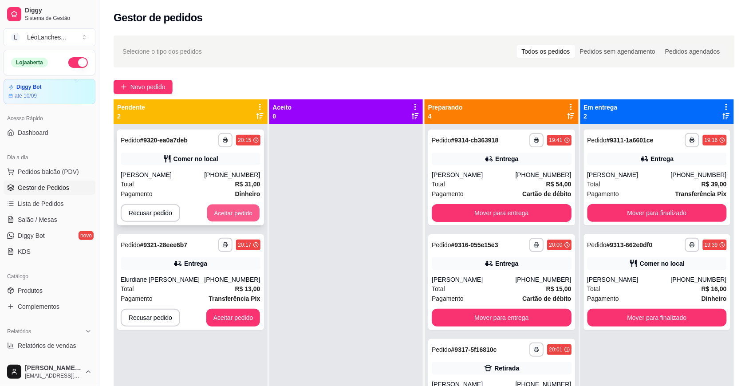
click at [221, 218] on button "Aceitar pedido" at bounding box center [233, 213] width 52 height 17
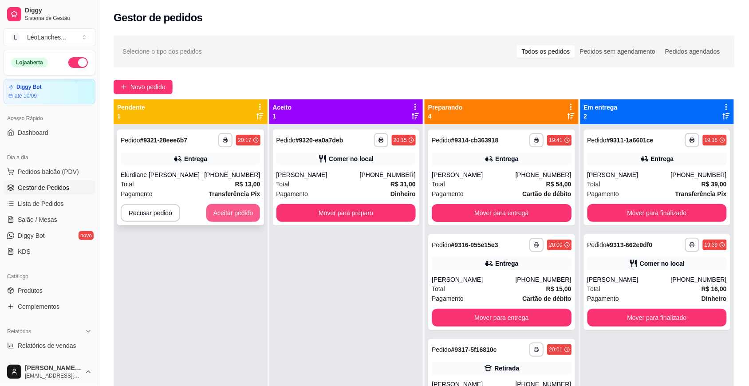
click at [231, 211] on button "Aceitar pedido" at bounding box center [233, 213] width 54 height 18
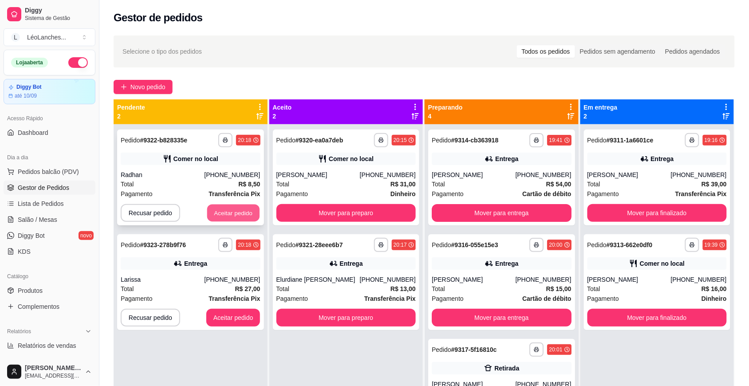
click at [243, 206] on button "Aceitar pedido" at bounding box center [233, 213] width 52 height 17
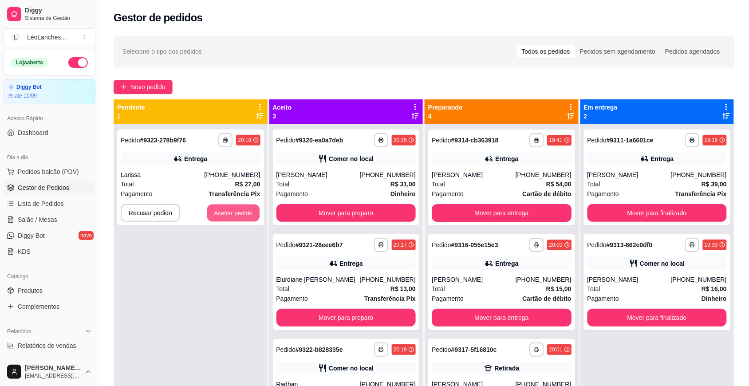
click at [243, 206] on button "Aceitar pedido" at bounding box center [233, 213] width 52 height 17
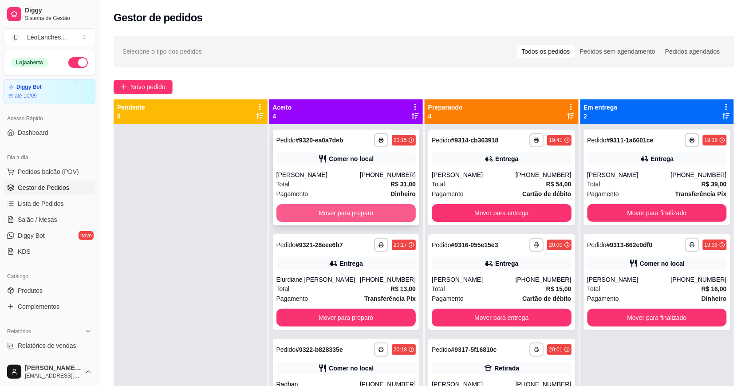
click at [349, 209] on button "Mover para preparo" at bounding box center [346, 213] width 140 height 18
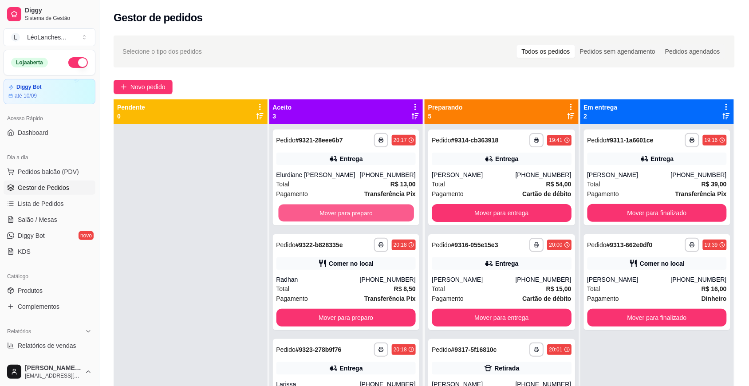
click at [349, 209] on button "Mover para preparo" at bounding box center [345, 213] width 135 height 17
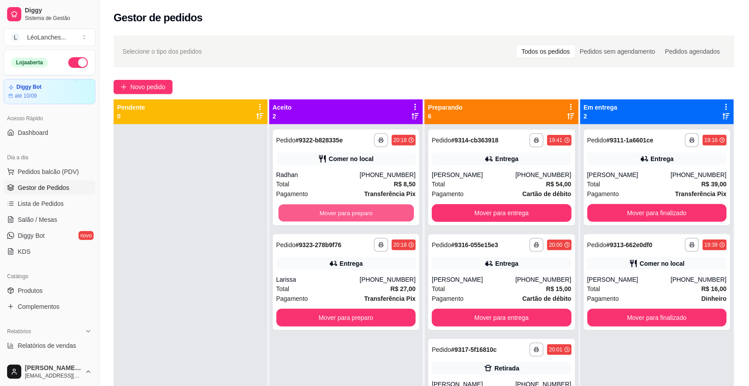
click at [349, 209] on button "Mover para preparo" at bounding box center [345, 213] width 135 height 17
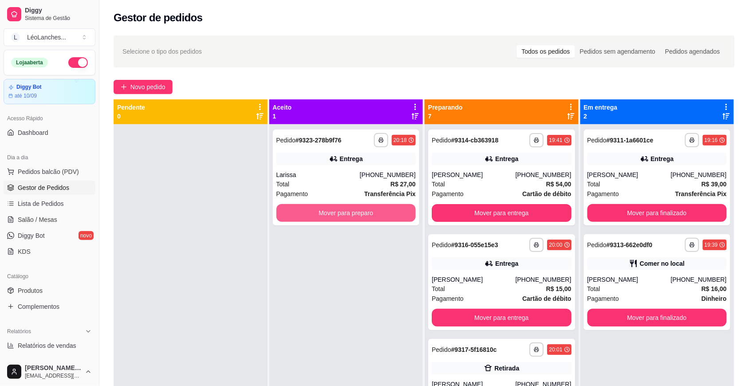
click at [349, 209] on button "Mover para preparo" at bounding box center [346, 213] width 140 height 18
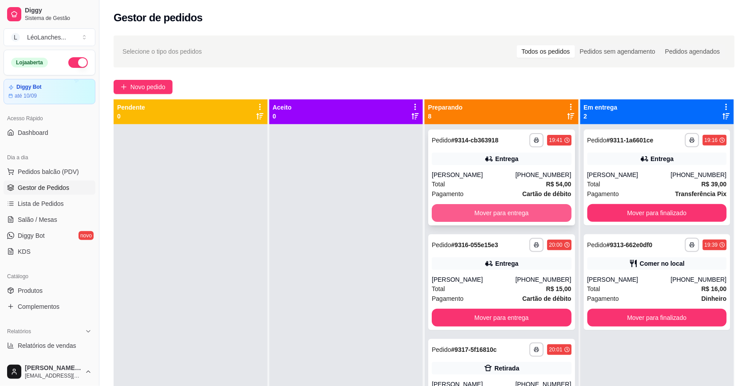
click at [475, 213] on button "Mover para entrega" at bounding box center [502, 213] width 140 height 18
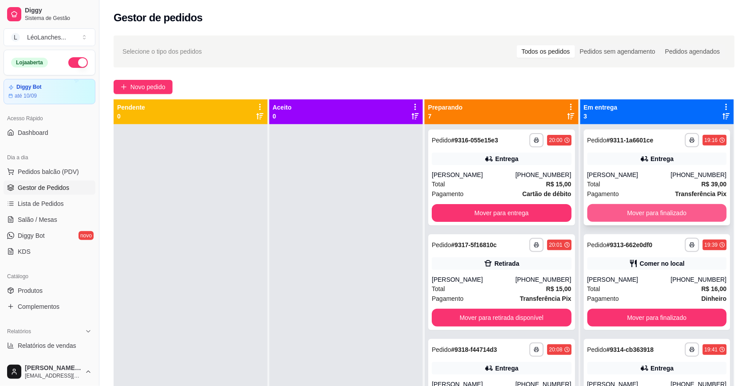
click at [639, 208] on button "Mover para finalizado" at bounding box center [657, 213] width 140 height 18
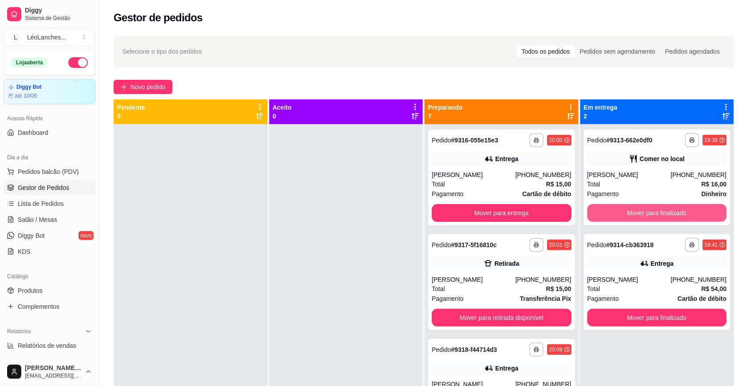
click at [640, 209] on button "Mover para finalizado" at bounding box center [657, 213] width 140 height 18
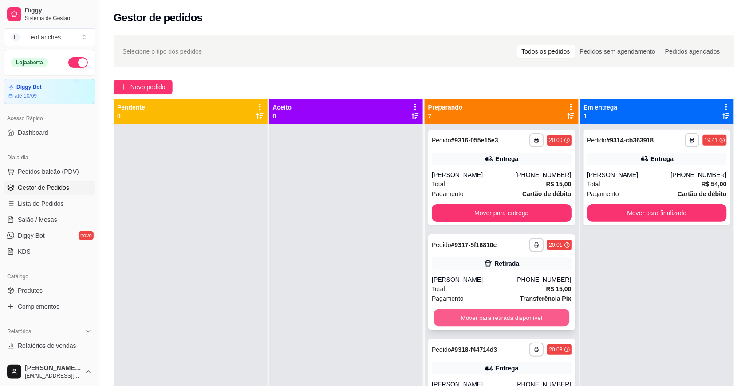
click at [485, 311] on button "Mover para retirada disponível" at bounding box center [501, 317] width 135 height 17
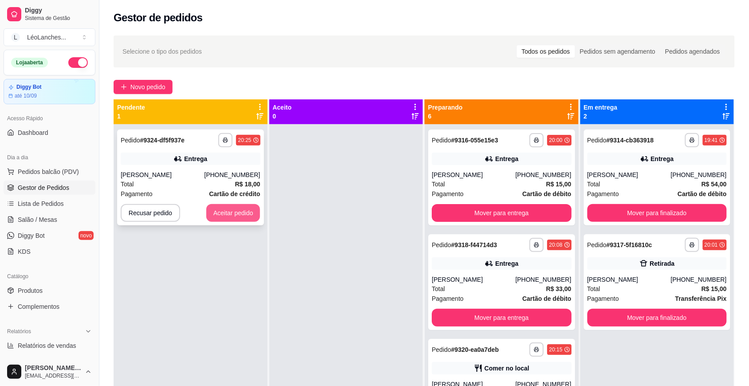
click at [222, 211] on button "Aceitar pedido" at bounding box center [233, 213] width 54 height 18
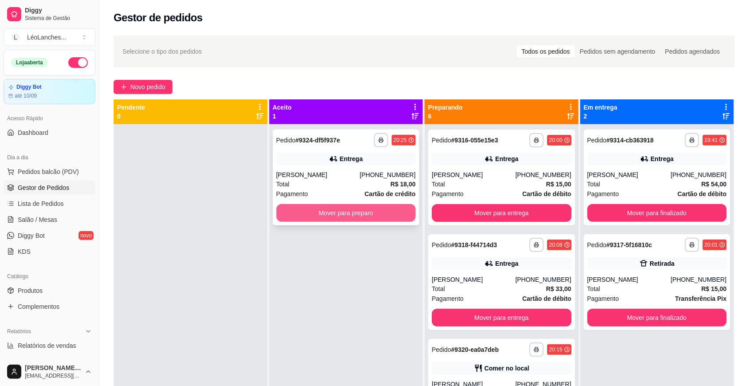
click at [287, 210] on button "Mover para preparo" at bounding box center [346, 213] width 140 height 18
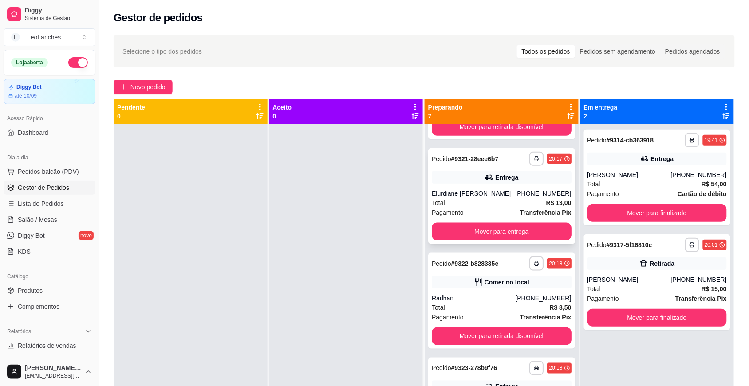
scroll to position [296, 0]
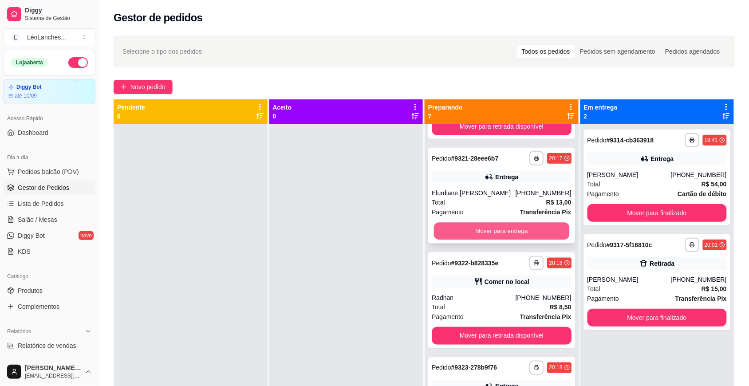
click at [457, 233] on button "Mover para entrega" at bounding box center [501, 231] width 135 height 17
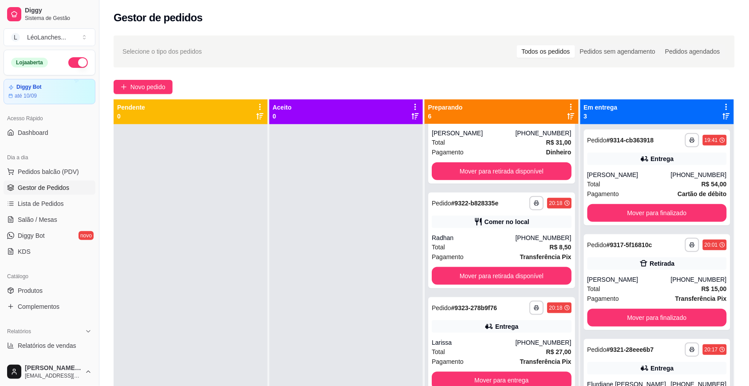
scroll to position [251, 0]
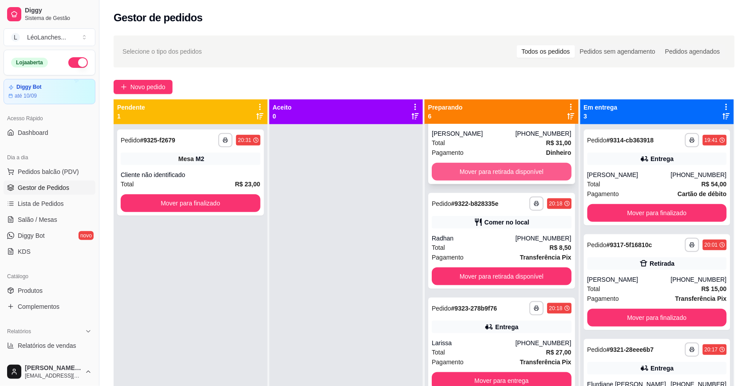
click at [504, 167] on button "Mover para retirada disponível" at bounding box center [502, 172] width 140 height 18
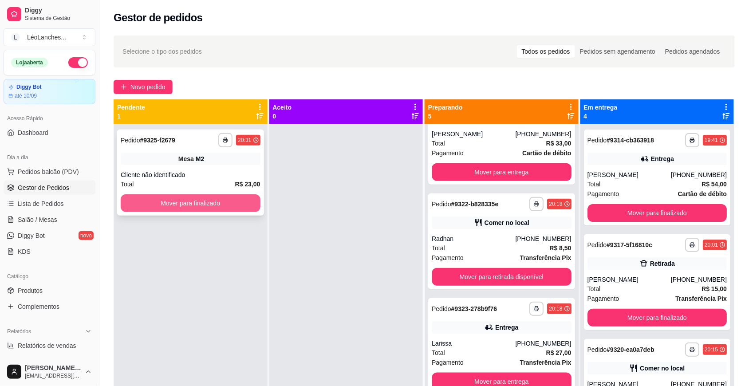
click at [243, 201] on button "Mover para finalizado" at bounding box center [191, 203] width 140 height 18
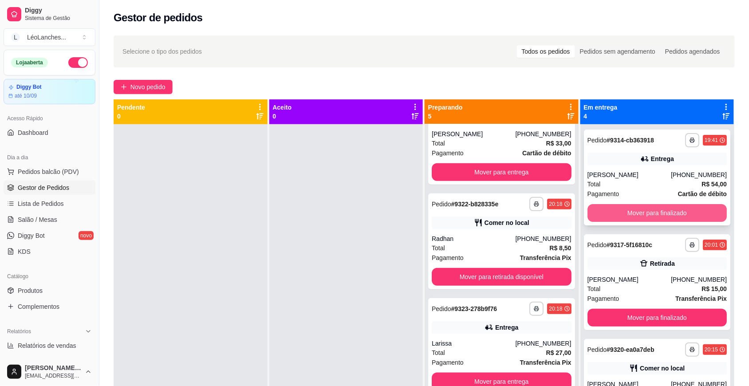
click at [611, 210] on button "Mover para finalizado" at bounding box center [657, 213] width 140 height 18
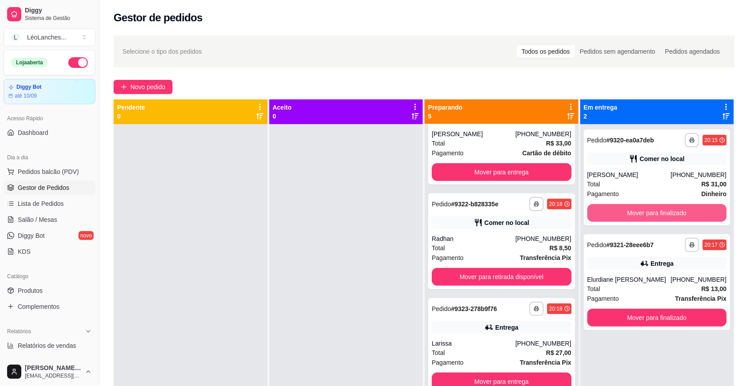
click at [611, 210] on button "Mover para finalizado" at bounding box center [657, 213] width 140 height 18
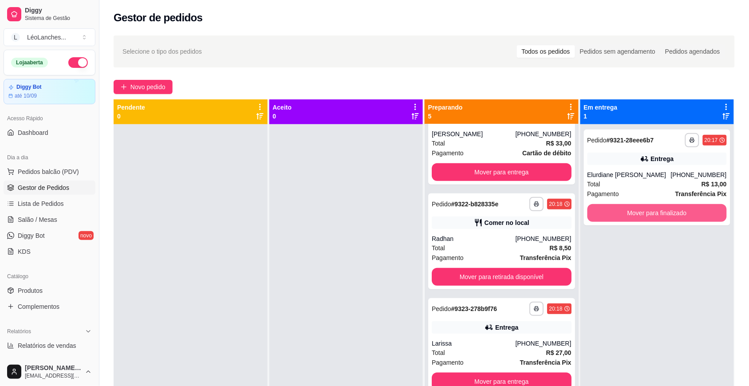
click at [611, 210] on button "Mover para finalizado" at bounding box center [657, 213] width 140 height 18
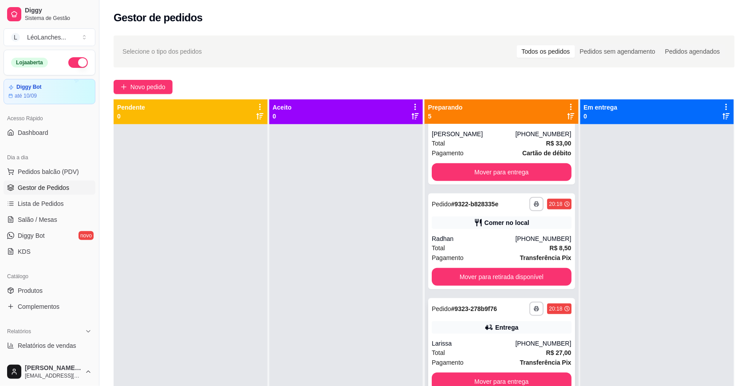
click at [489, 347] on div "Larissa" at bounding box center [473, 343] width 83 height 9
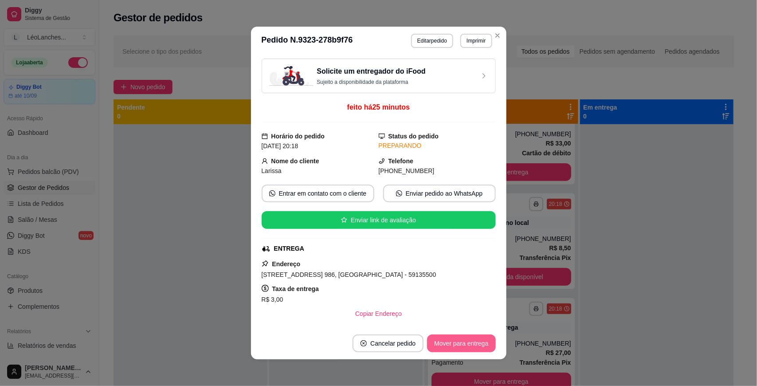
click at [473, 339] on button "Mover para entrega" at bounding box center [461, 344] width 68 height 18
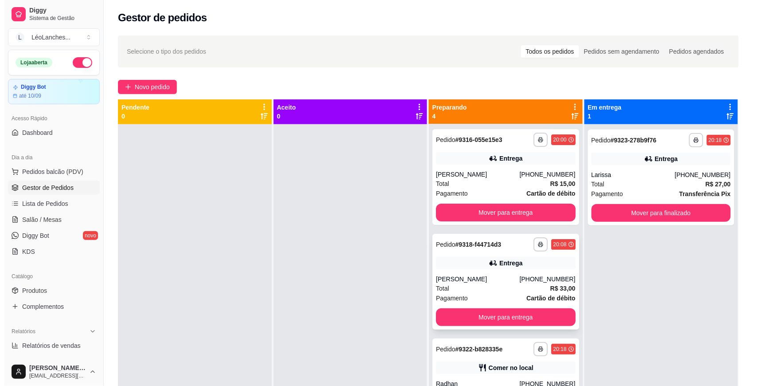
scroll to position [0, 0]
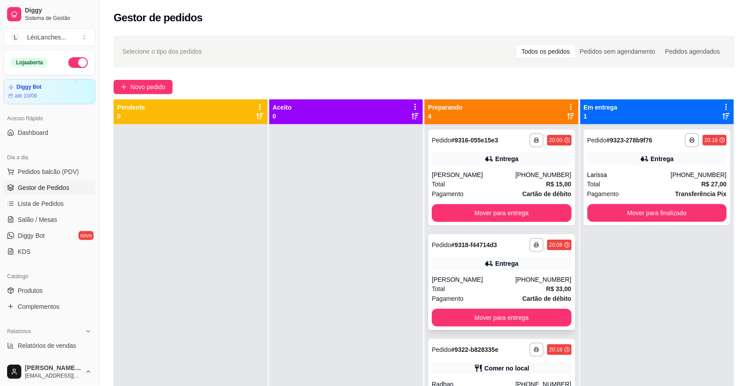
click at [488, 288] on div "Total R$ 33,00" at bounding box center [502, 289] width 140 height 10
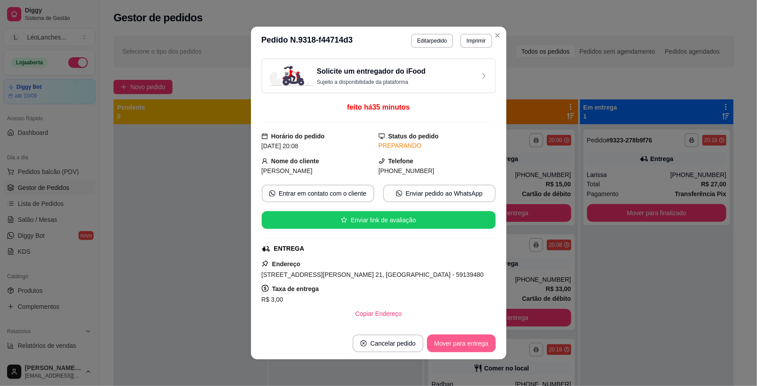
click at [452, 339] on button "Mover para entrega" at bounding box center [461, 344] width 68 height 18
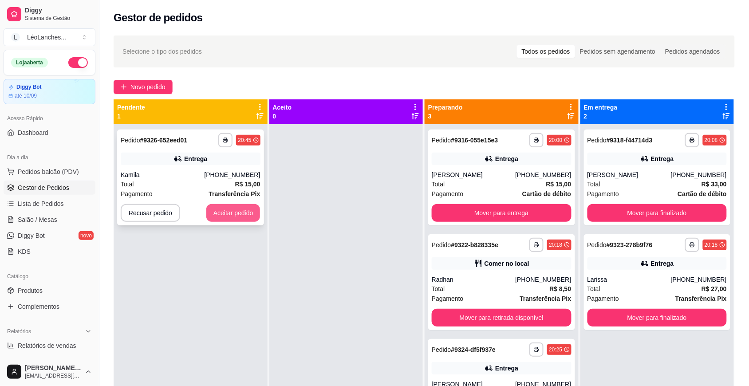
click at [233, 212] on button "Aceitar pedido" at bounding box center [233, 213] width 54 height 18
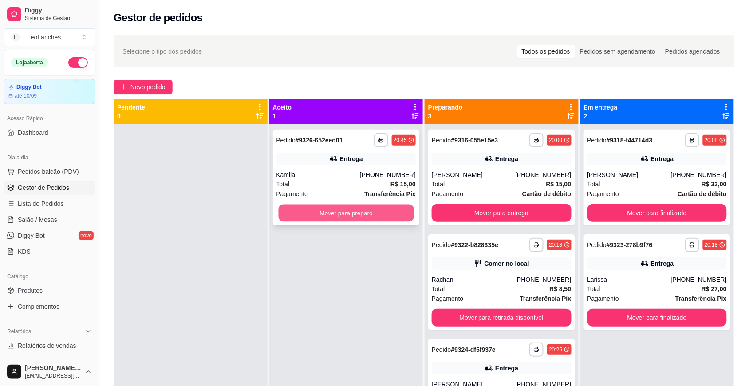
click at [349, 209] on button "Mover para preparo" at bounding box center [345, 213] width 135 height 17
click at [349, 209] on button "Mover para preparo" at bounding box center [346, 213] width 140 height 18
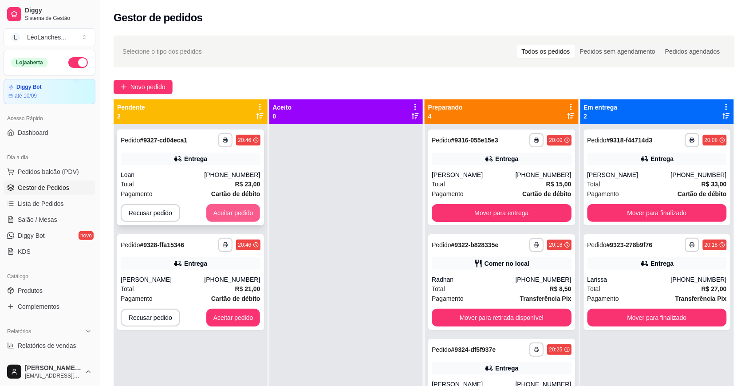
click at [231, 212] on button "Aceitar pedido" at bounding box center [233, 213] width 54 height 18
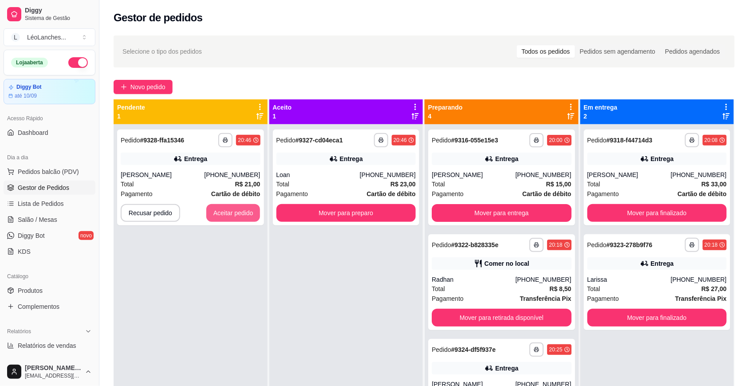
click at [231, 212] on button "Aceitar pedido" at bounding box center [233, 213] width 54 height 18
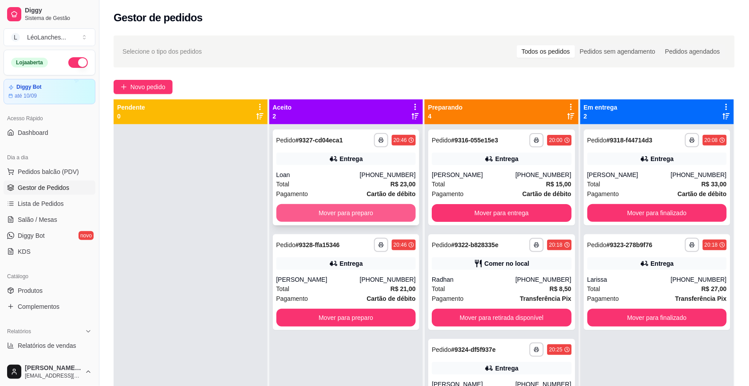
click at [333, 213] on button "Mover para preparo" at bounding box center [346, 213] width 140 height 18
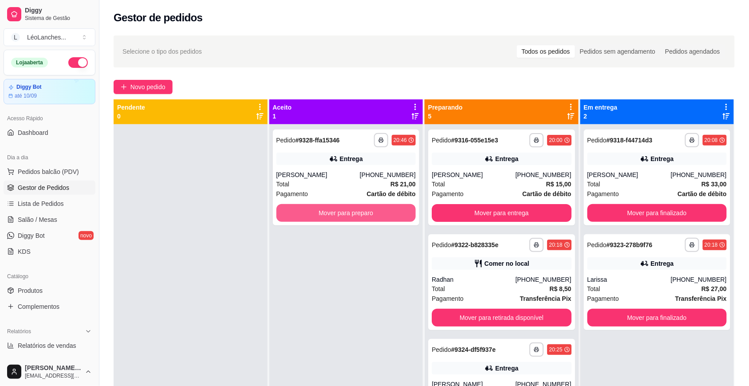
click at [333, 213] on button "Mover para preparo" at bounding box center [346, 213] width 140 height 18
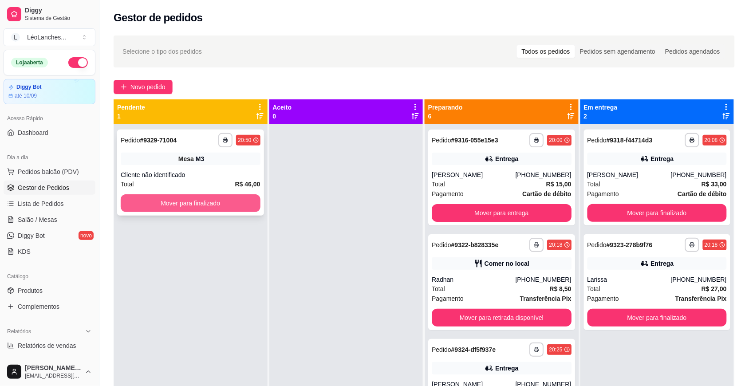
click at [201, 205] on button "Mover para finalizado" at bounding box center [191, 203] width 140 height 18
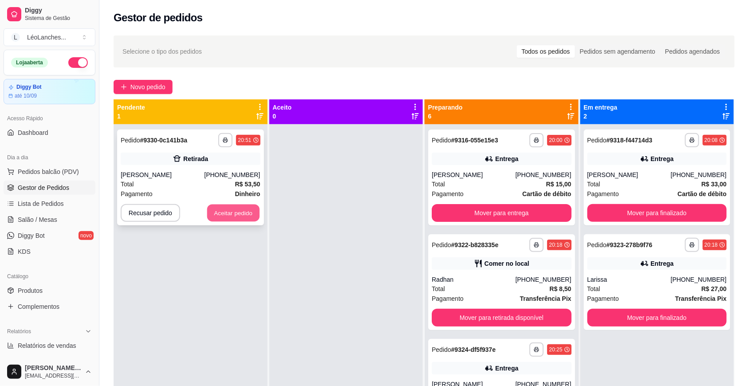
click at [242, 211] on button "Aceitar pedido" at bounding box center [233, 213] width 52 height 17
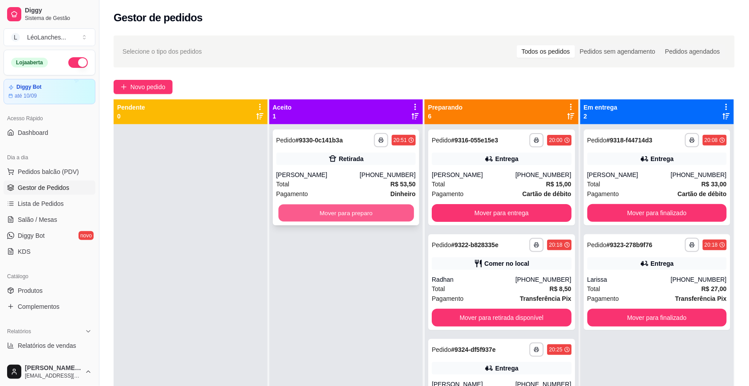
click at [378, 217] on button "Mover para preparo" at bounding box center [345, 213] width 135 height 17
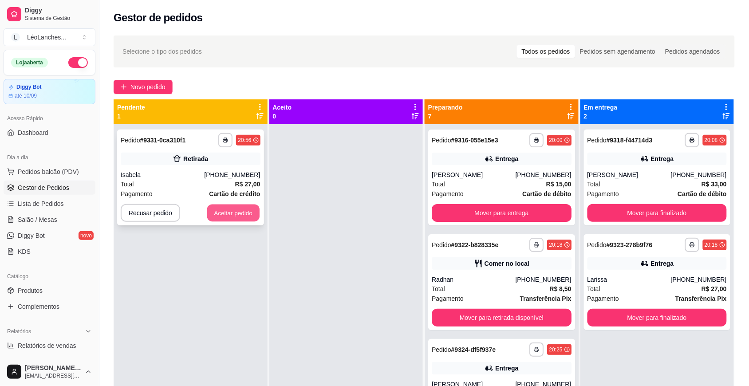
click at [243, 211] on button "Aceitar pedido" at bounding box center [233, 213] width 52 height 17
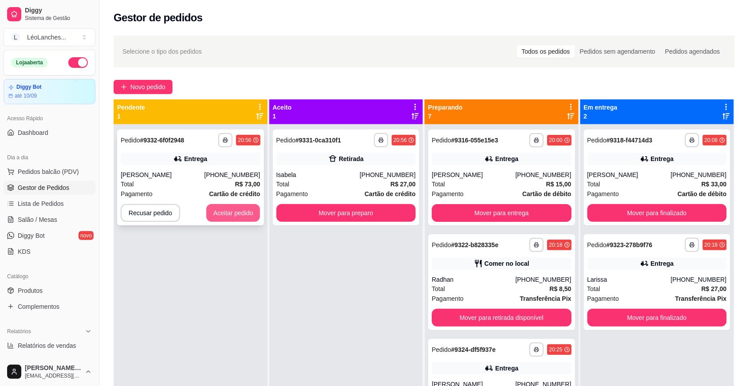
click at [240, 211] on button "Aceitar pedido" at bounding box center [233, 213] width 54 height 18
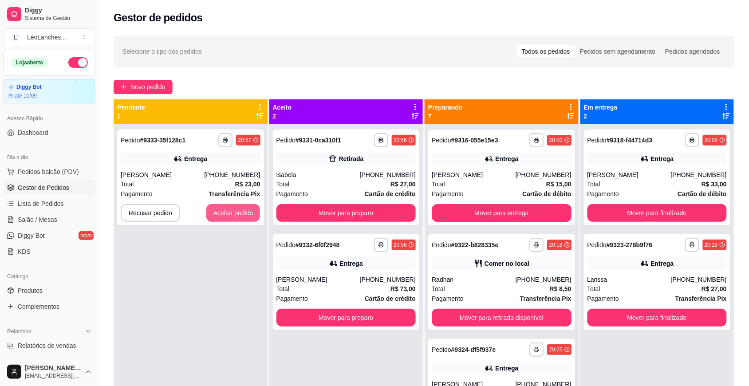
click at [240, 211] on button "Aceitar pedido" at bounding box center [233, 213] width 54 height 18
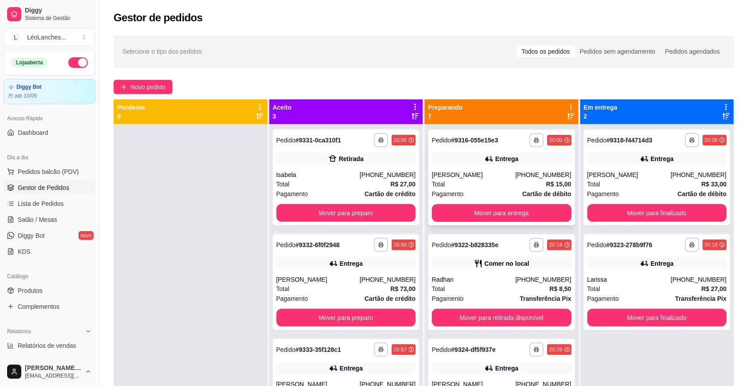
click at [491, 178] on div "[PERSON_NAME]" at bounding box center [473, 174] width 83 height 9
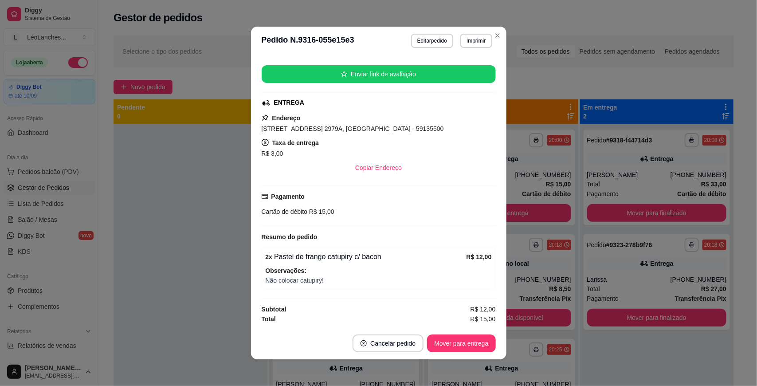
scroll to position [1, 0]
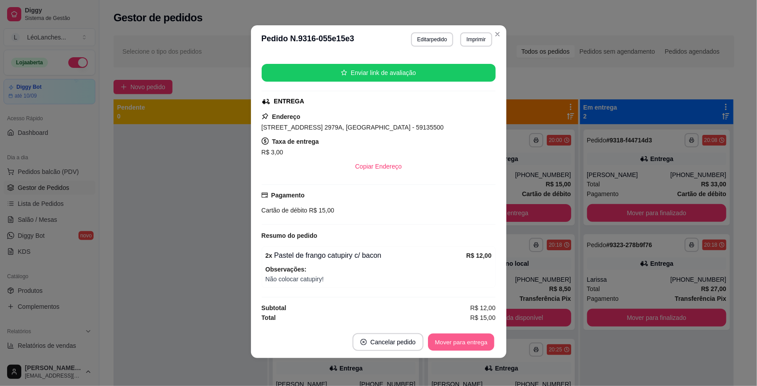
click at [478, 339] on button "Mover para entrega" at bounding box center [462, 342] width 67 height 17
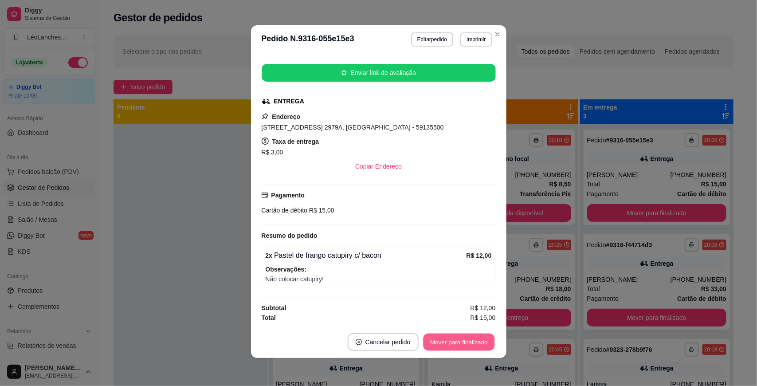
click at [457, 343] on button "Mover para finalizado" at bounding box center [458, 342] width 71 height 17
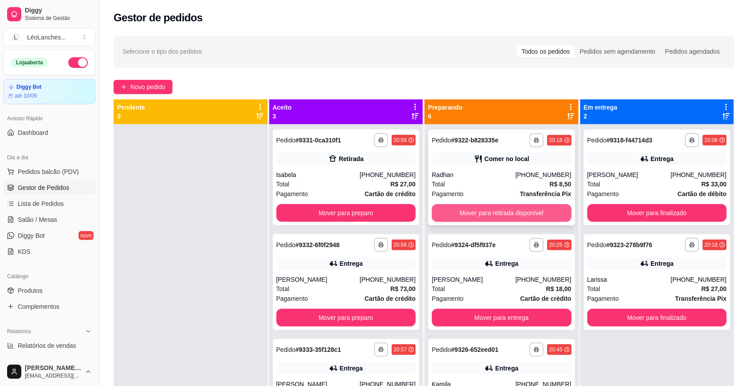
click at [500, 212] on button "Mover para retirada disponível" at bounding box center [502, 213] width 140 height 18
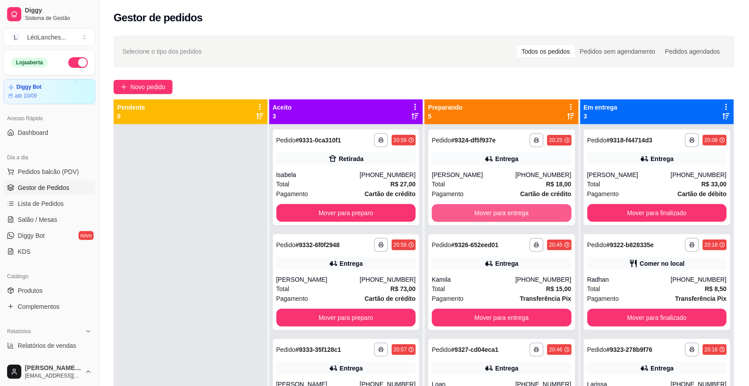
click at [499, 213] on button "Mover para entrega" at bounding box center [502, 213] width 140 height 18
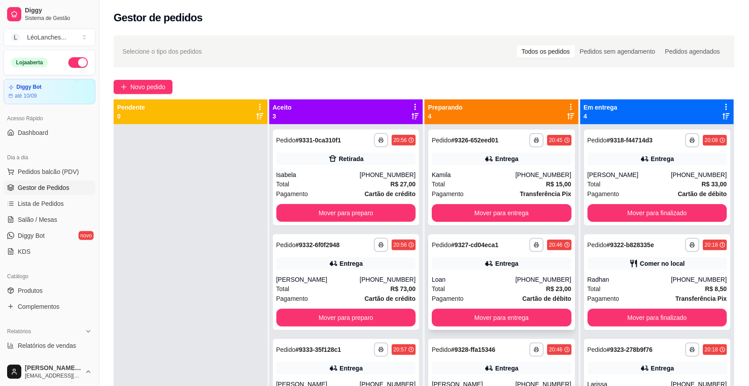
click at [492, 286] on div "Total R$ 23,00" at bounding box center [502, 289] width 140 height 10
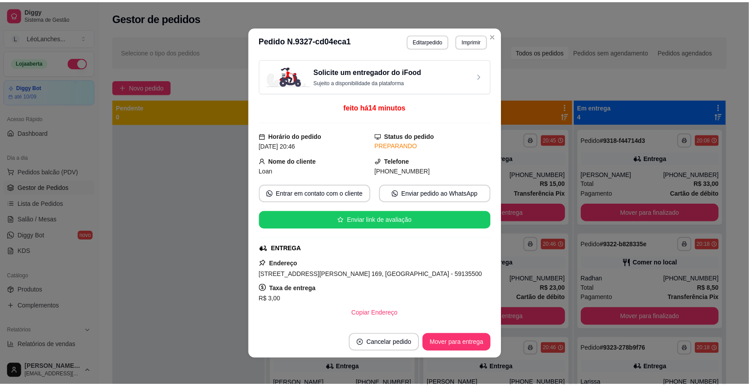
scroll to position [154, 0]
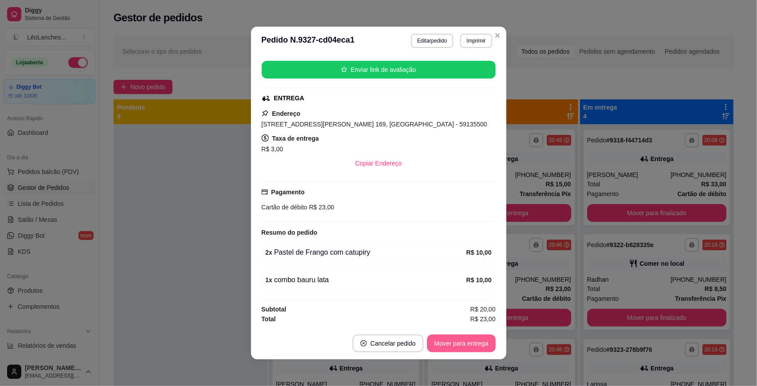
click at [467, 343] on button "Mover para entrega" at bounding box center [461, 344] width 68 height 18
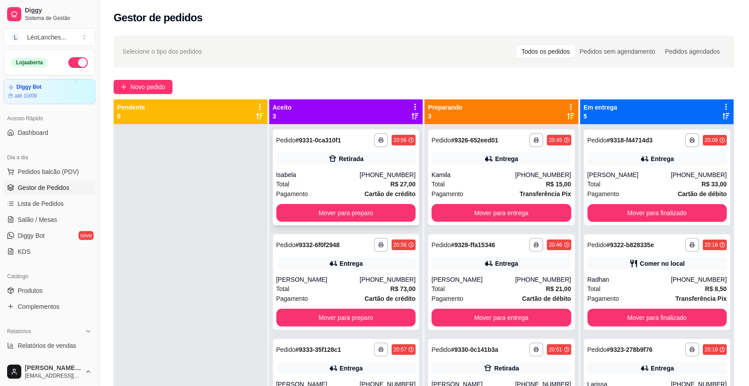
click at [348, 185] on div "Total R$ 27,00" at bounding box center [346, 184] width 140 height 10
click at [339, 213] on button "Mover para preparo" at bounding box center [346, 213] width 140 height 18
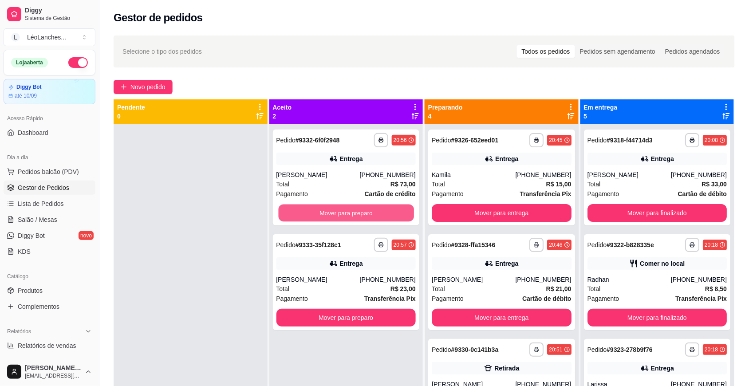
click at [339, 213] on button "Mover para preparo" at bounding box center [345, 213] width 135 height 17
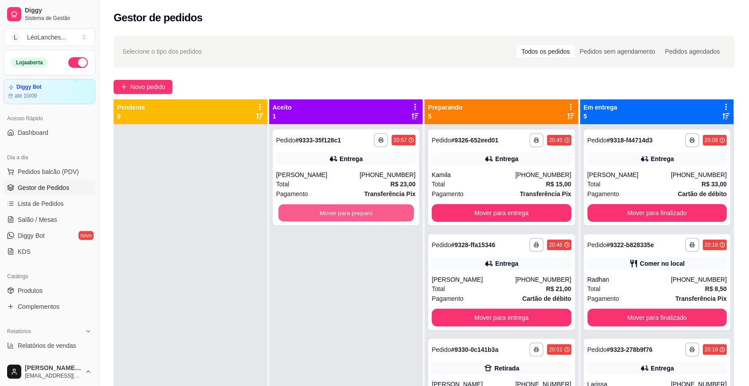
click at [339, 213] on button "Mover para preparo" at bounding box center [345, 213] width 135 height 17
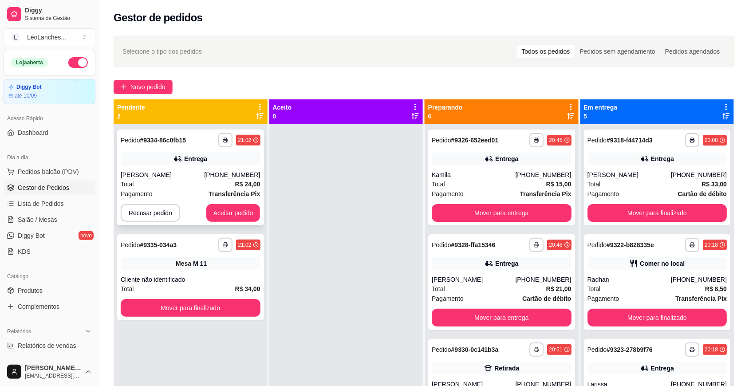
click at [236, 202] on div "**********" at bounding box center [190, 178] width 147 height 96
click at [248, 210] on button "Aceitar pedido" at bounding box center [233, 213] width 52 height 17
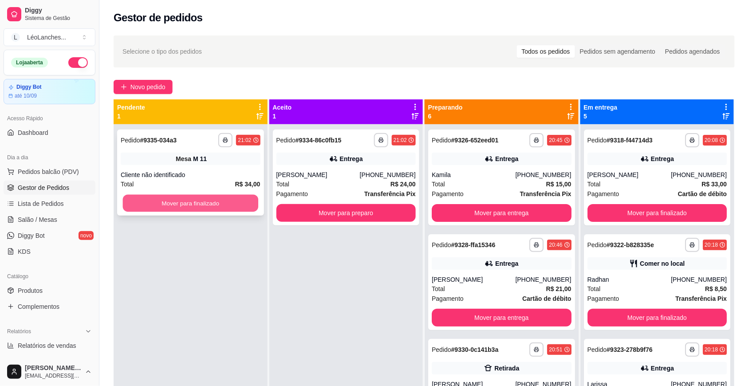
click at [247, 197] on button "Mover para finalizado" at bounding box center [190, 203] width 135 height 17
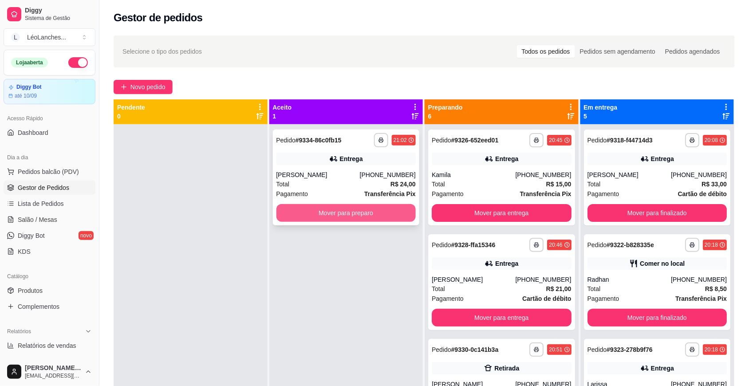
click at [297, 210] on button "Mover para preparo" at bounding box center [346, 213] width 140 height 18
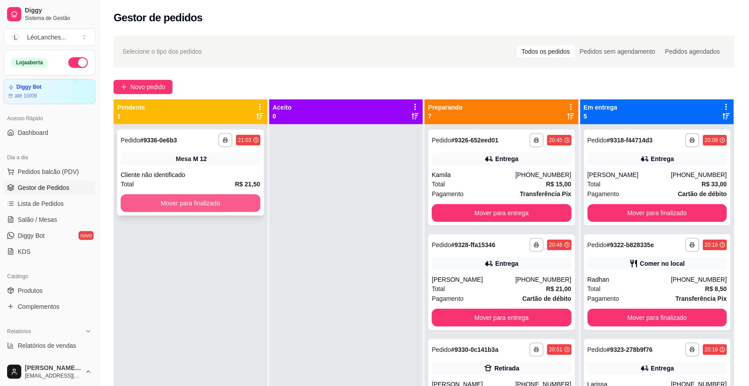
click at [234, 198] on button "Mover para finalizado" at bounding box center [191, 203] width 140 height 18
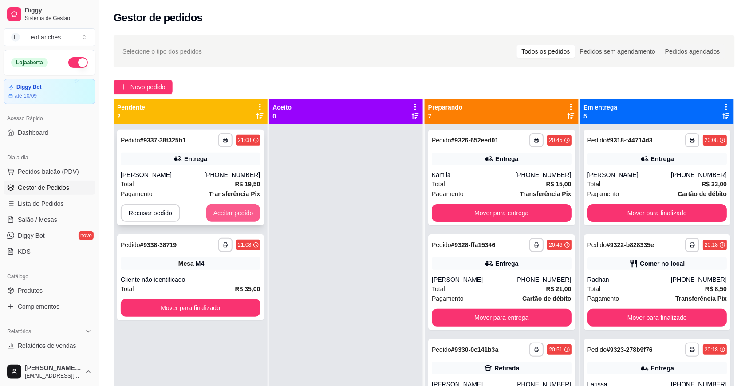
click at [249, 207] on button "Aceitar pedido" at bounding box center [233, 213] width 54 height 18
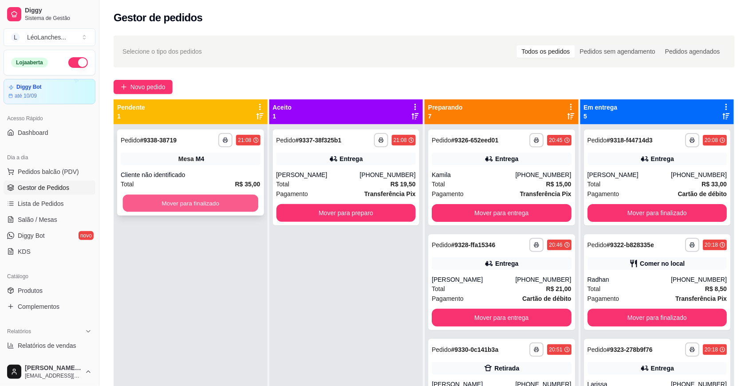
click at [247, 201] on button "Mover para finalizado" at bounding box center [190, 203] width 135 height 17
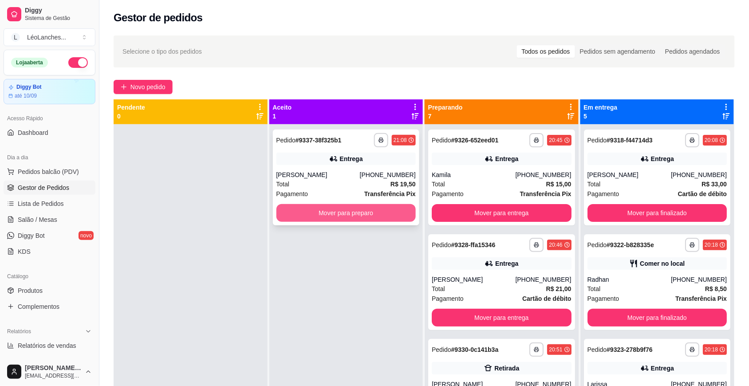
click at [334, 211] on button "Mover para preparo" at bounding box center [346, 213] width 140 height 18
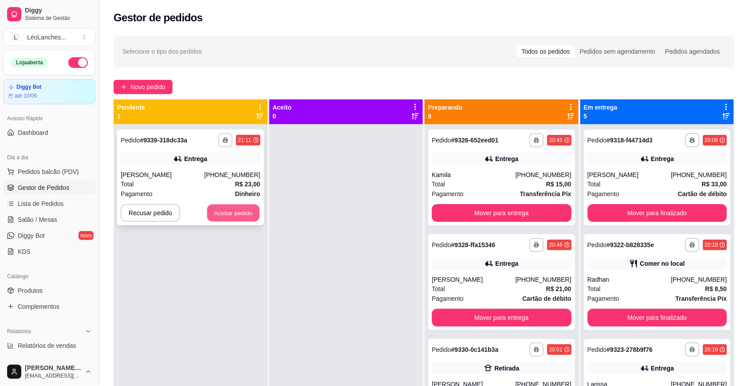
click at [238, 215] on button "Aceitar pedido" at bounding box center [233, 213] width 52 height 17
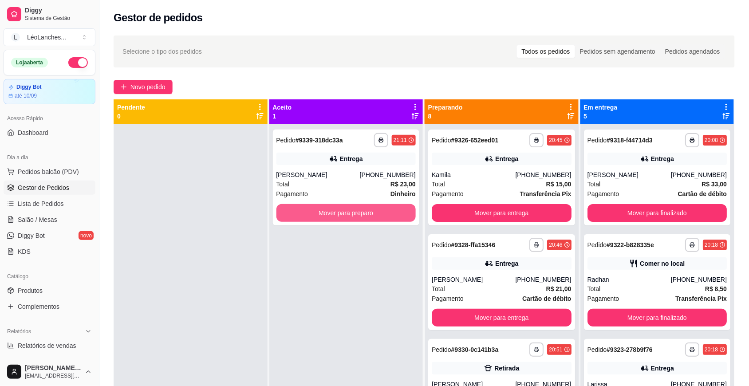
click at [350, 209] on button "Mover para preparo" at bounding box center [346, 213] width 140 height 18
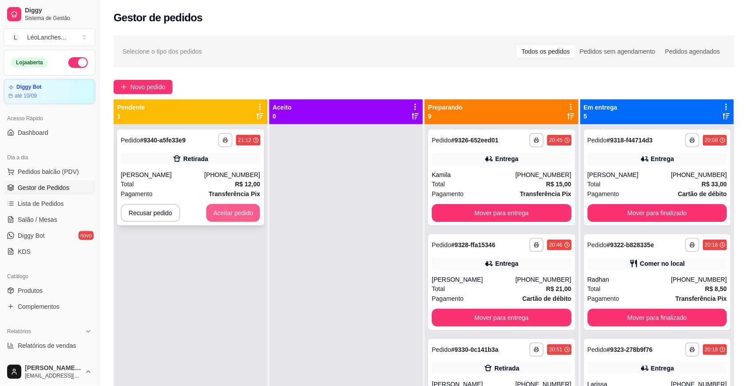
click at [234, 211] on button "Aceitar pedido" at bounding box center [233, 213] width 54 height 18
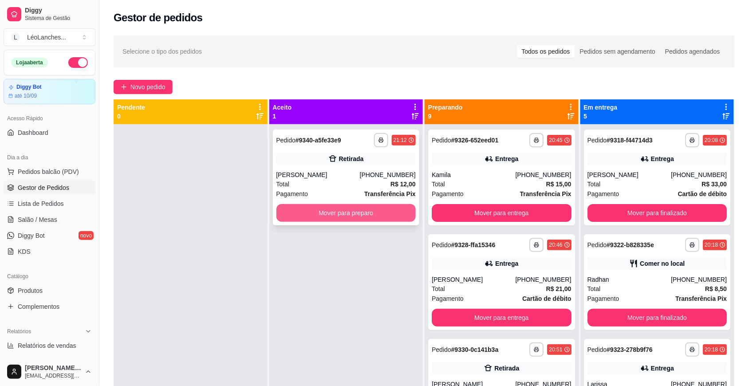
click at [351, 211] on button "Mover para preparo" at bounding box center [346, 213] width 140 height 18
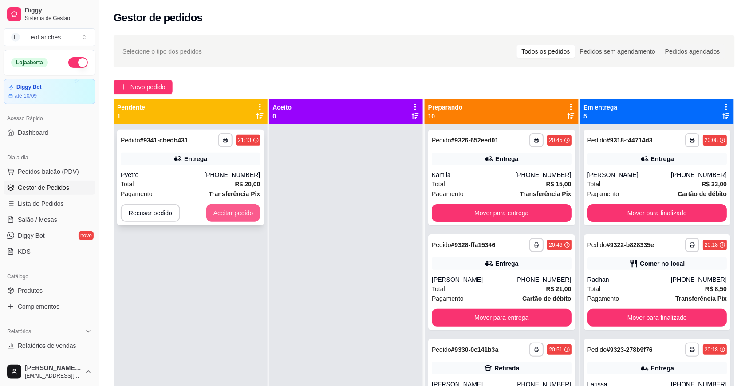
click at [240, 209] on button "Aceitar pedido" at bounding box center [233, 213] width 54 height 18
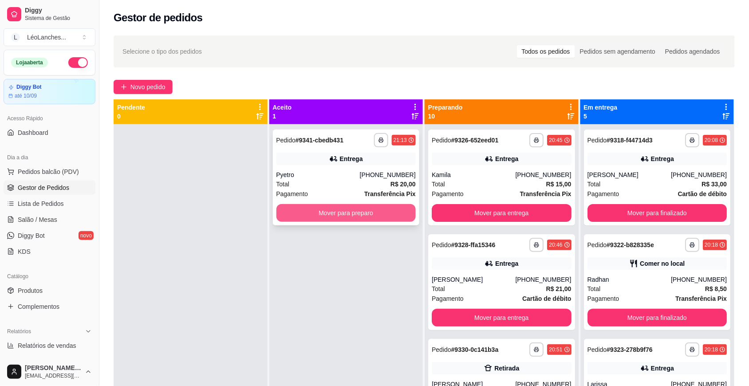
click at [376, 213] on button "Mover para preparo" at bounding box center [346, 213] width 140 height 18
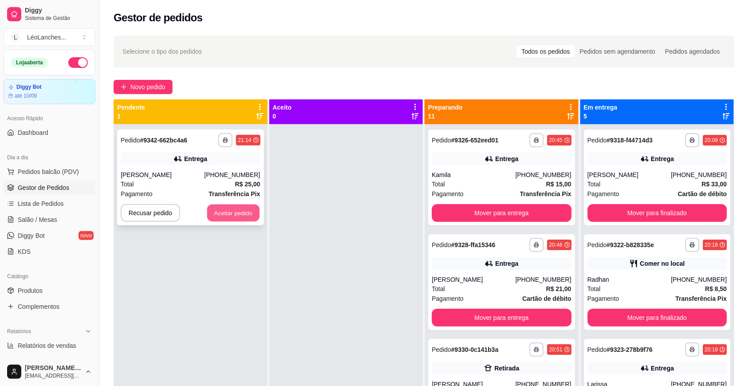
click at [235, 218] on button "Aceitar pedido" at bounding box center [233, 213] width 52 height 17
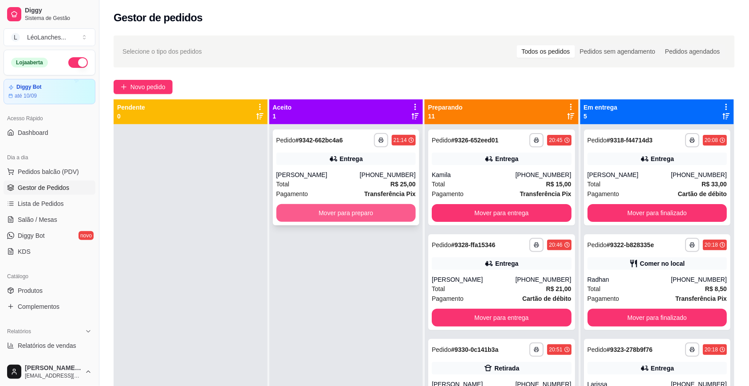
click at [346, 216] on button "Mover para preparo" at bounding box center [346, 213] width 140 height 18
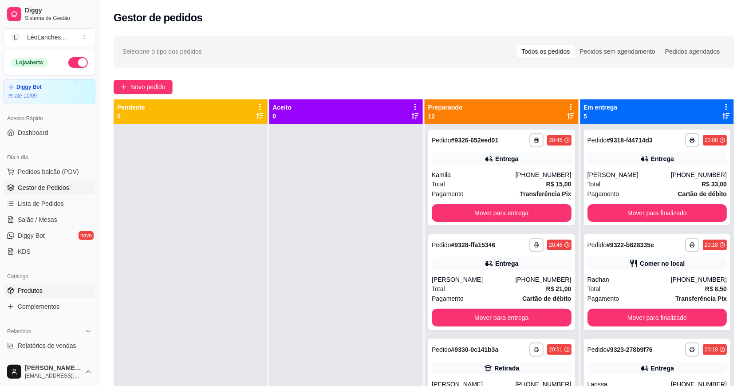
click at [47, 293] on link "Produtos" at bounding box center [50, 291] width 92 height 14
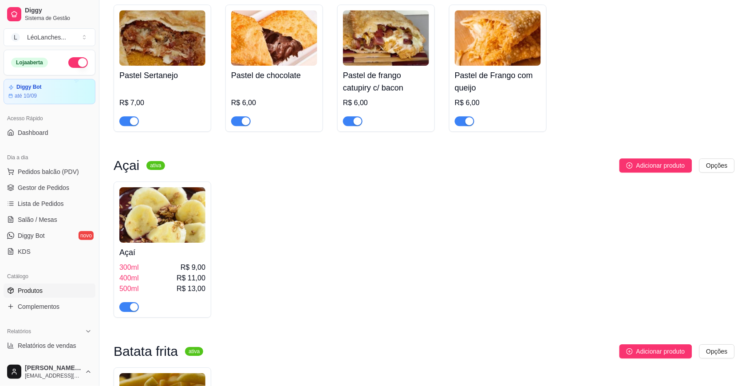
scroll to position [717, 0]
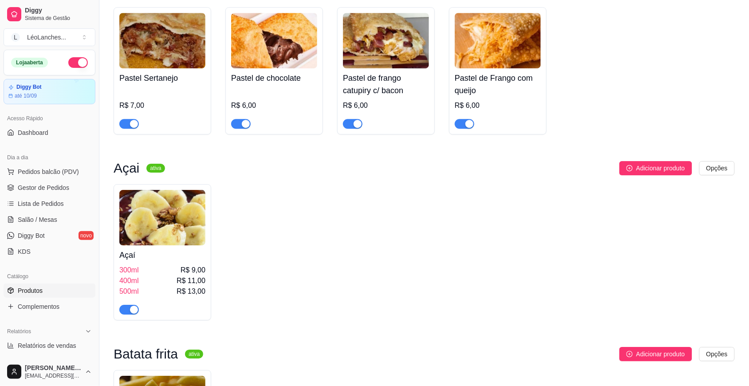
click at [138, 229] on img at bounding box center [162, 217] width 86 height 55
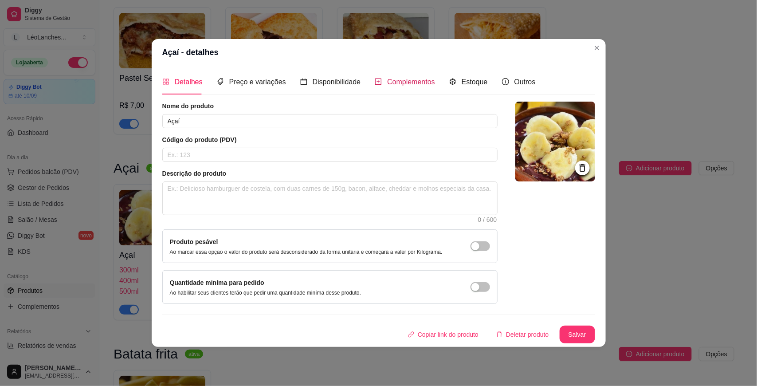
click at [397, 83] on span "Complementos" at bounding box center [411, 82] width 48 height 8
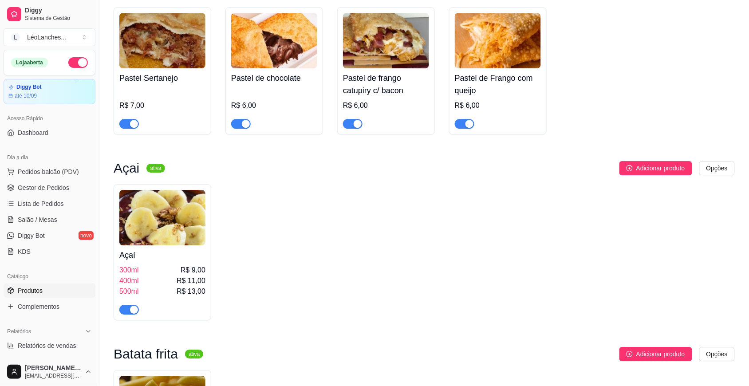
scroll to position [1744, 0]
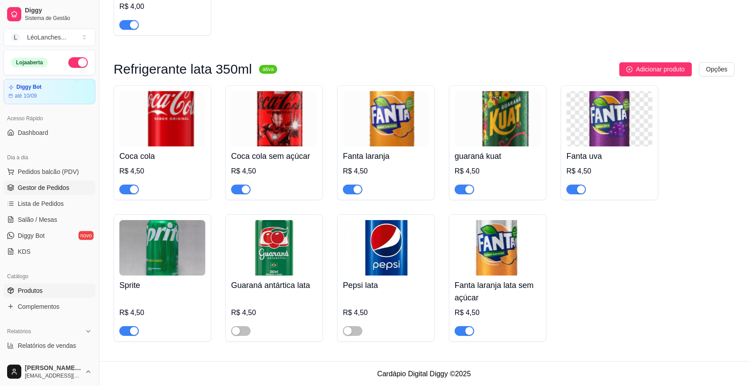
click at [60, 189] on span "Gestor de Pedidos" at bounding box center [43, 187] width 51 height 9
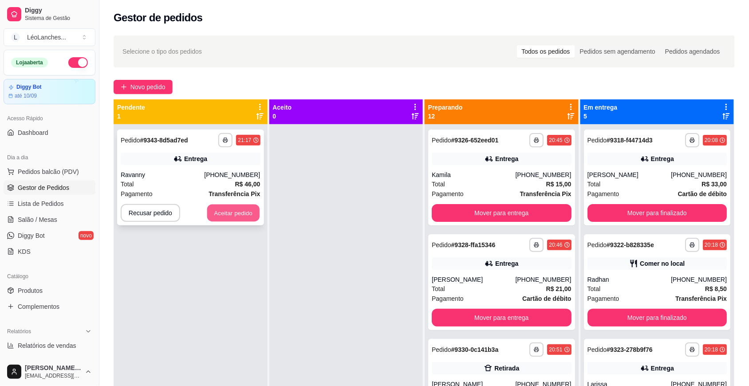
click at [229, 214] on button "Aceitar pedido" at bounding box center [233, 213] width 52 height 17
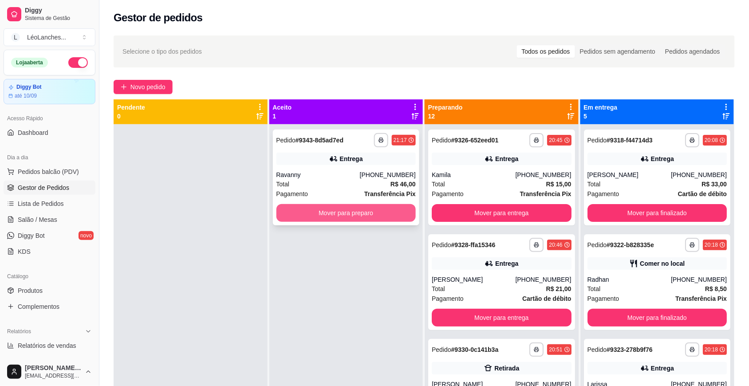
click at [325, 213] on button "Mover para preparo" at bounding box center [346, 213] width 140 height 18
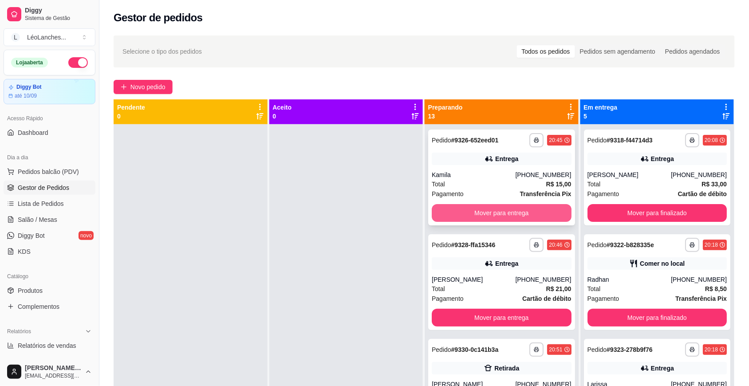
click at [503, 212] on button "Mover para entrega" at bounding box center [502, 213] width 140 height 18
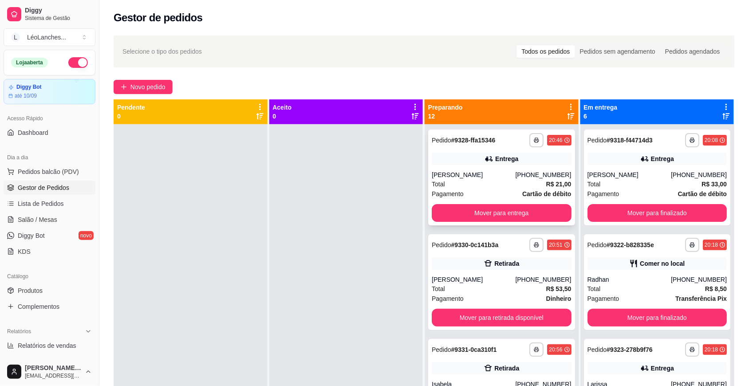
click at [495, 177] on div "[PERSON_NAME]" at bounding box center [473, 174] width 83 height 9
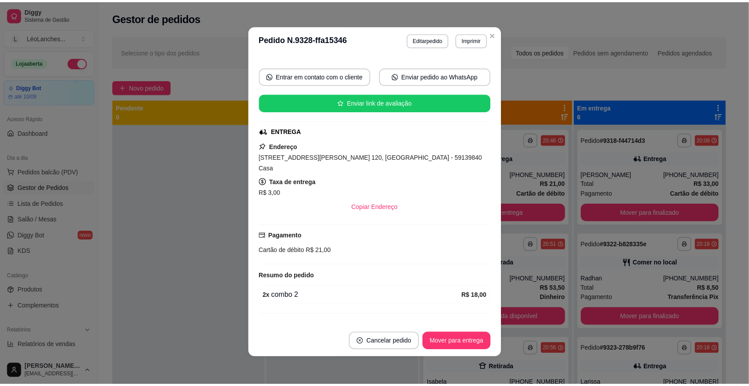
scroll to position [126, 0]
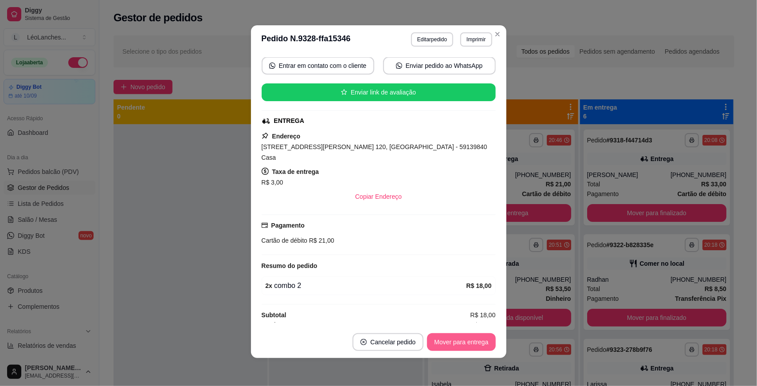
click at [470, 342] on button "Mover para entrega" at bounding box center [461, 342] width 68 height 18
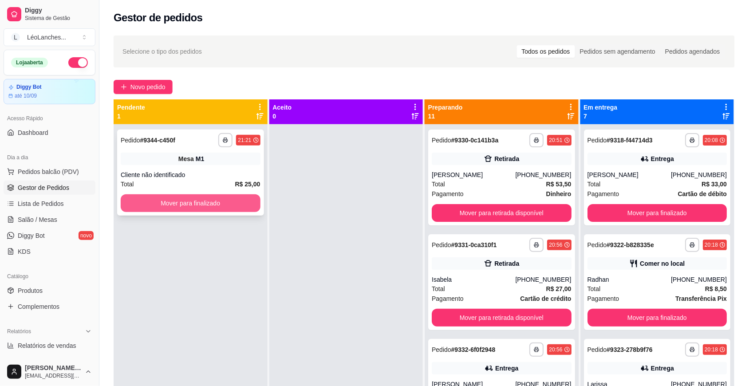
click at [180, 205] on button "Mover para finalizado" at bounding box center [191, 203] width 140 height 18
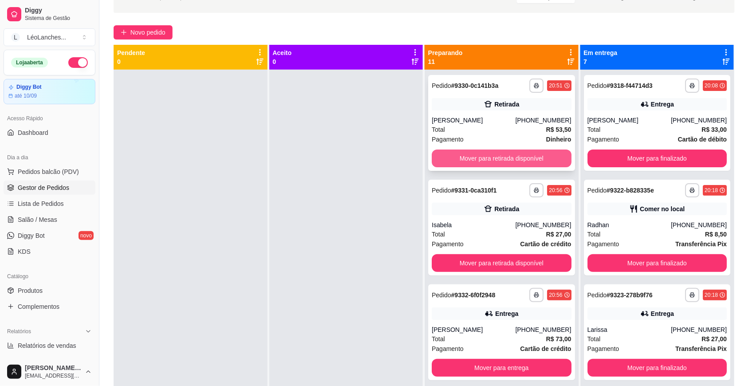
scroll to position [0, 0]
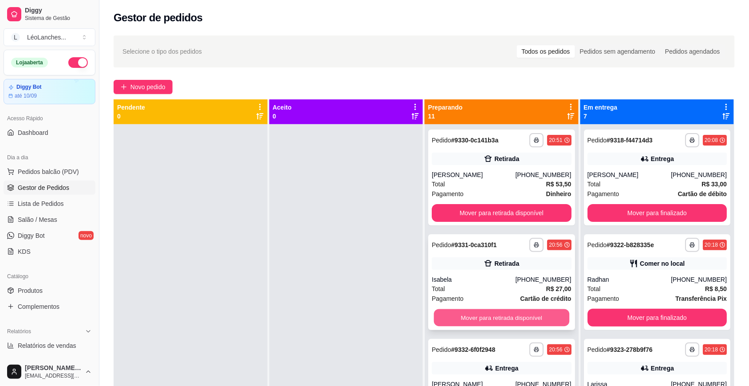
click at [489, 319] on button "Mover para retirada disponível" at bounding box center [501, 317] width 135 height 17
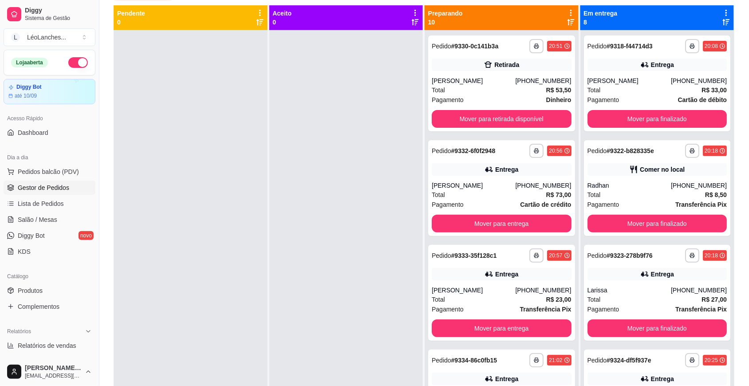
scroll to position [98, 0]
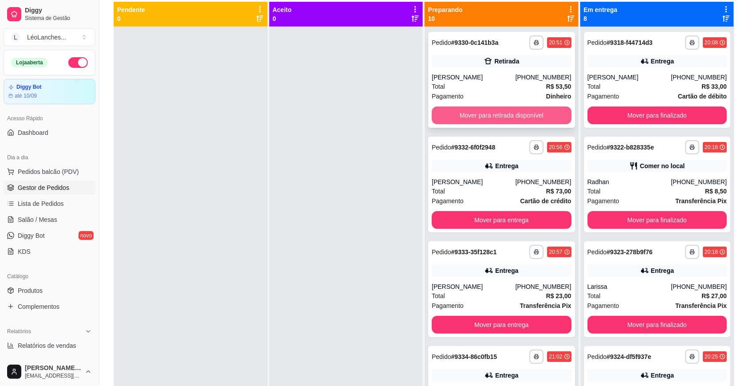
click at [520, 117] on button "Mover para retirada disponível" at bounding box center [502, 115] width 140 height 18
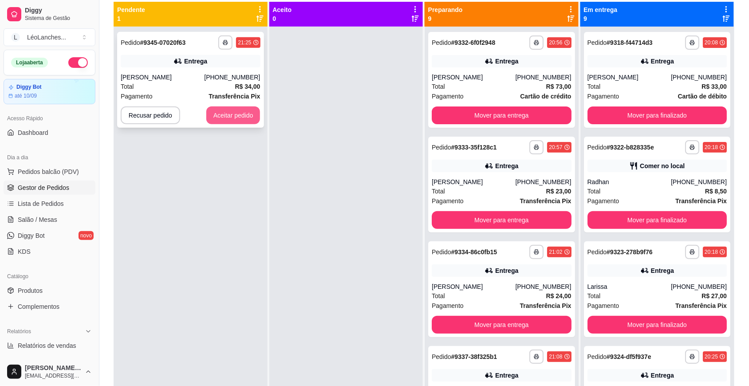
click at [221, 107] on button "Aceitar pedido" at bounding box center [233, 115] width 54 height 18
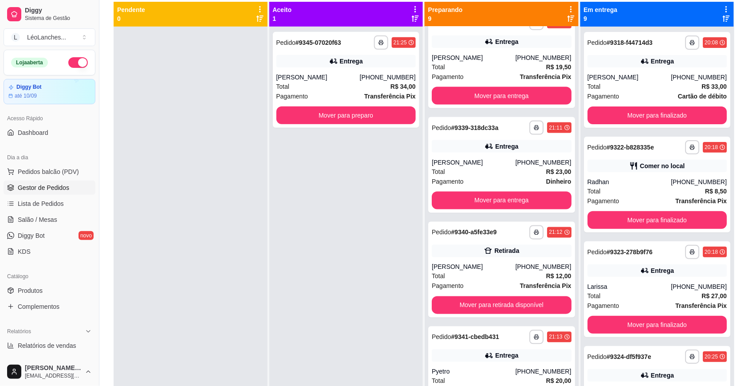
scroll to position [351, 0]
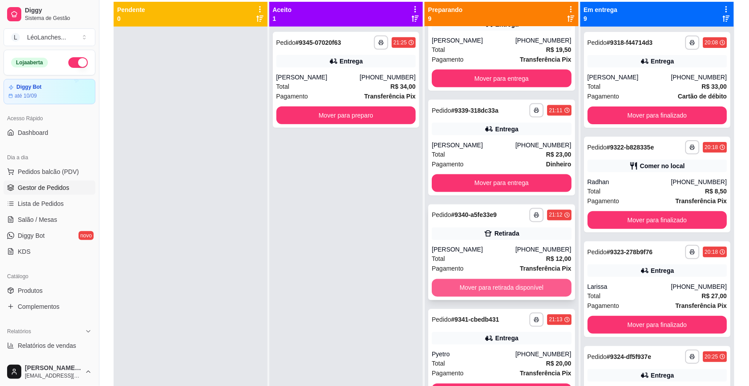
click at [487, 284] on button "Mover para retirada disponível" at bounding box center [502, 288] width 140 height 18
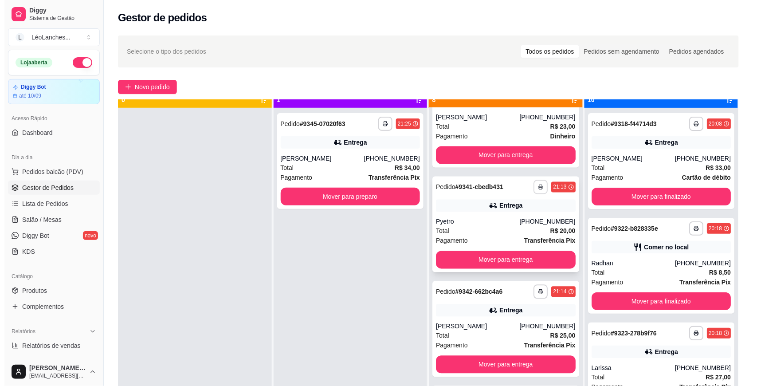
scroll to position [25, 0]
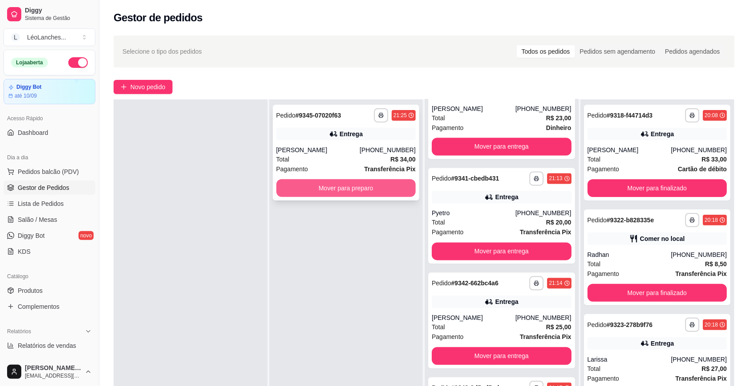
click at [311, 189] on button "Mover para preparo" at bounding box center [346, 188] width 140 height 18
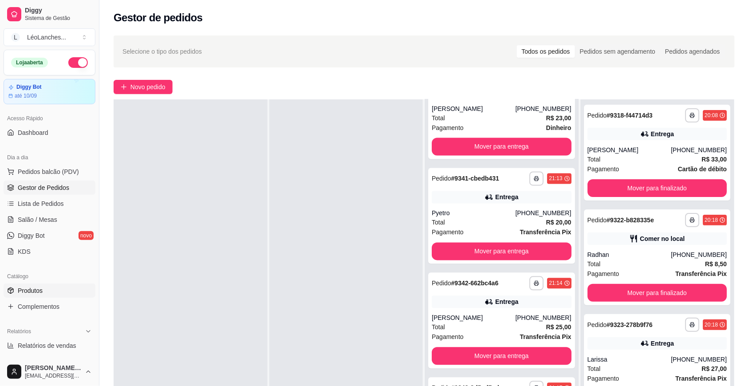
click at [41, 291] on span "Produtos" at bounding box center [30, 290] width 25 height 9
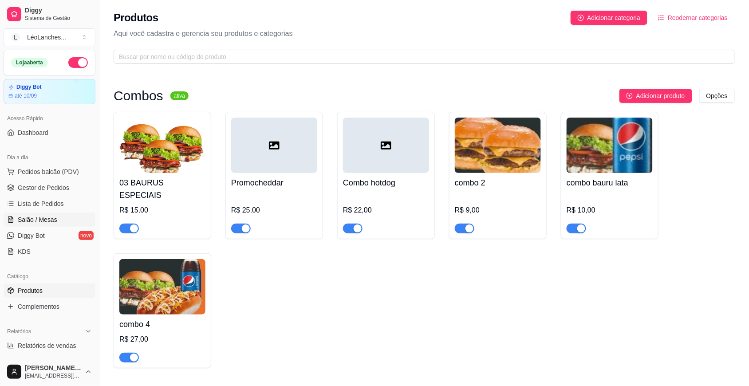
click at [39, 220] on span "Salão / Mesas" at bounding box center [37, 219] width 39 height 9
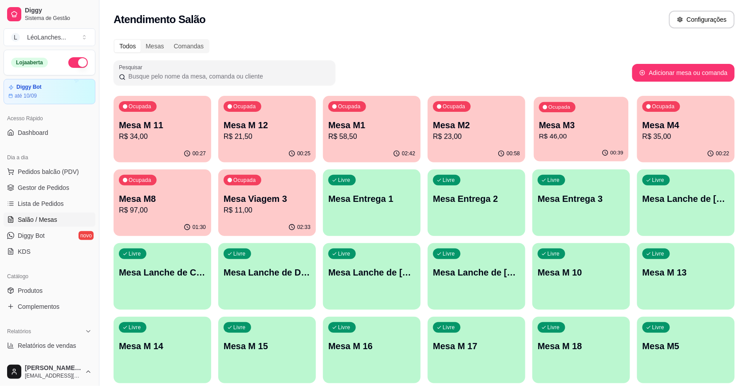
click at [581, 146] on div "00:39" at bounding box center [581, 153] width 95 height 17
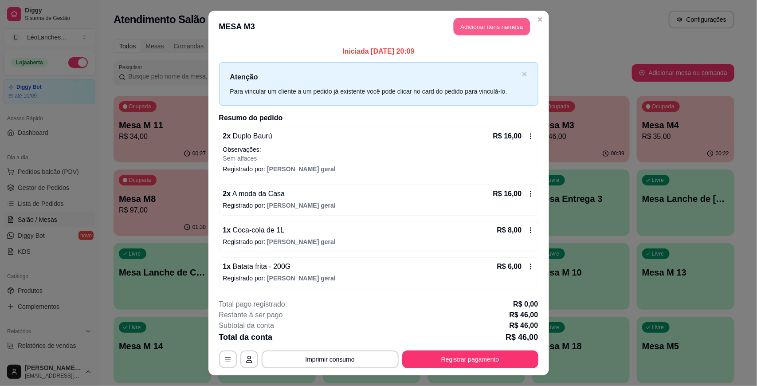
click at [458, 30] on button "Adicionar itens na mesa" at bounding box center [492, 26] width 76 height 17
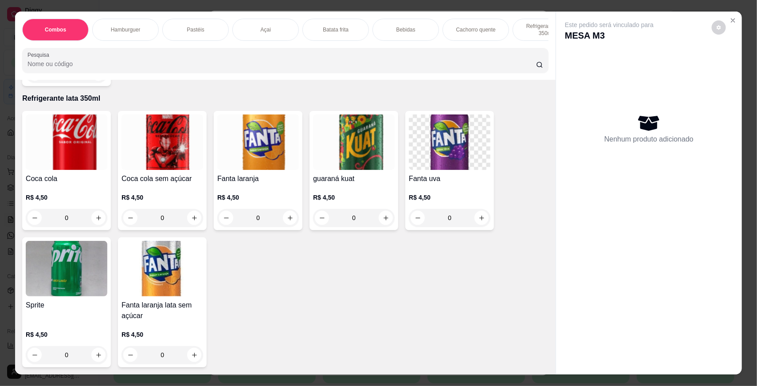
scroll to position [16, 0]
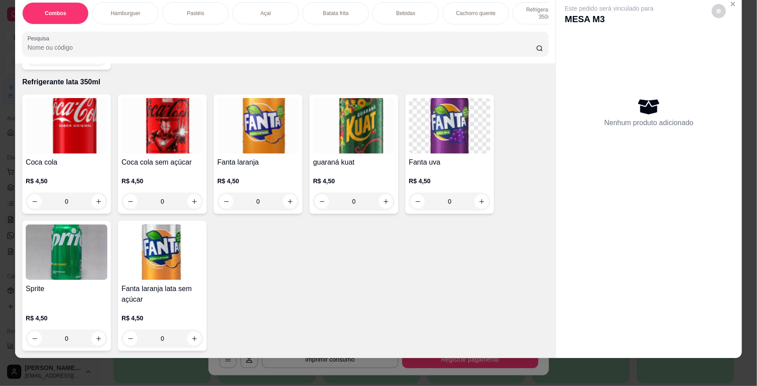
click at [178, 39] on div "Combos Hamburguer Pastéis Açai Batata frita Bebidas Cachorro quente Refrigerant…" at bounding box center [285, 29] width 541 height 68
drag, startPoint x: 530, startPoint y: 10, endPoint x: 427, endPoint y: 17, distance: 103.6
click at [427, 17] on div "Combos Hamburguer Pastéis Açai Batata frita Bebidas Cachorro quente Refrigerant…" at bounding box center [285, 13] width 527 height 22
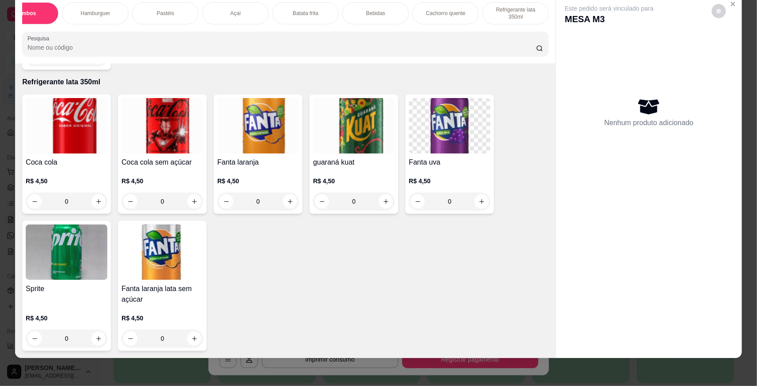
click at [507, 99] on div "Coca cola R$ 4,50 0 Coca cola sem açúcar R$ 4,50 0 Fanta laranja R$ 4,50 0 guar…" at bounding box center [285, 223] width 527 height 256
click at [731, 7] on icon "Close" at bounding box center [733, 3] width 7 height 7
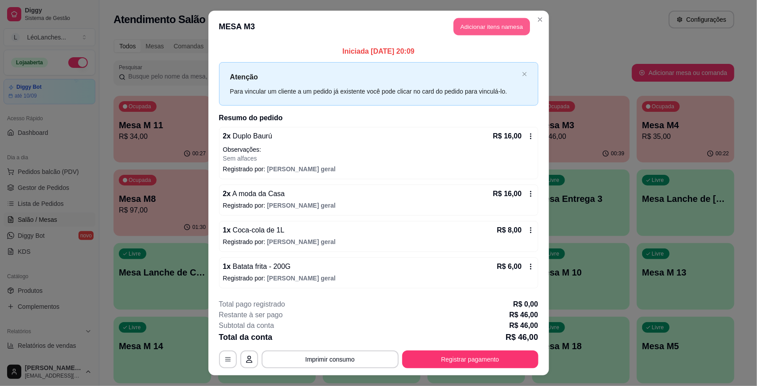
click at [495, 29] on button "Adicionar itens na mesa" at bounding box center [492, 26] width 76 height 17
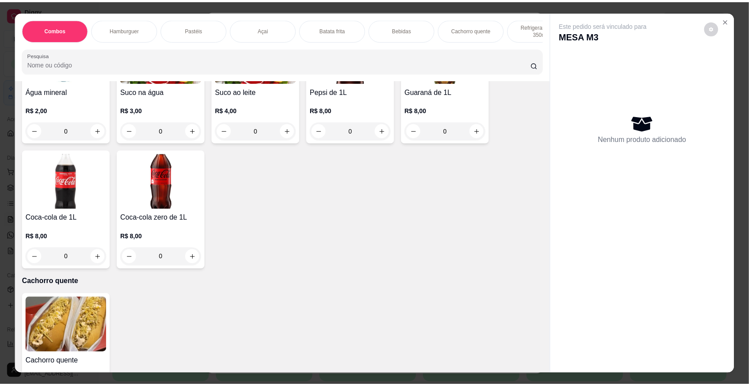
scroll to position [1445, 0]
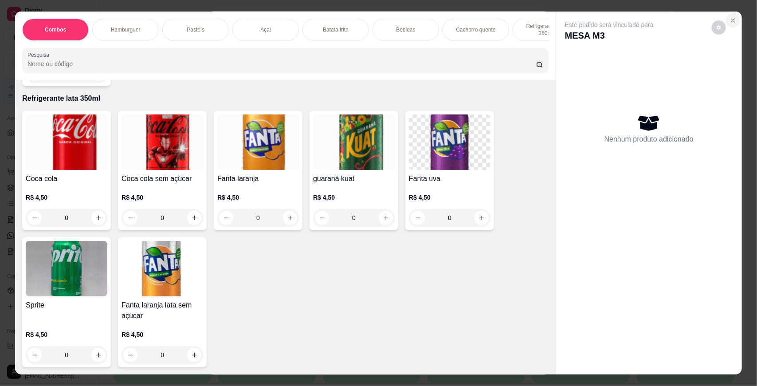
click at [730, 20] on icon "Close" at bounding box center [733, 20] width 7 height 7
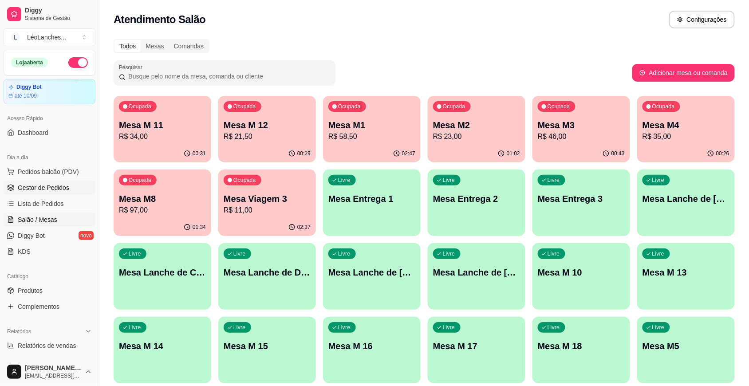
click at [48, 191] on span "Gestor de Pedidos" at bounding box center [43, 187] width 51 height 9
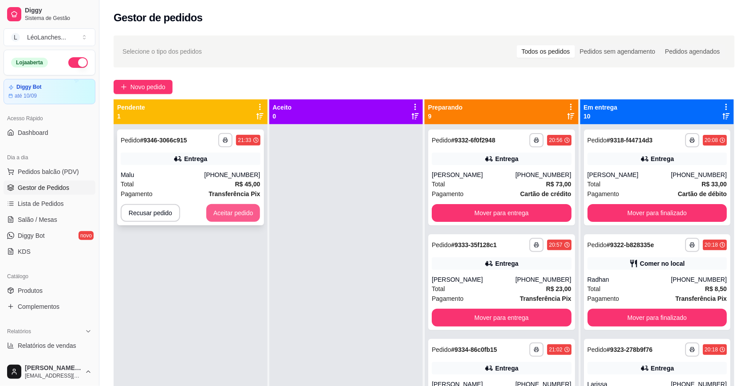
click at [253, 207] on button "Aceitar pedido" at bounding box center [233, 213] width 54 height 18
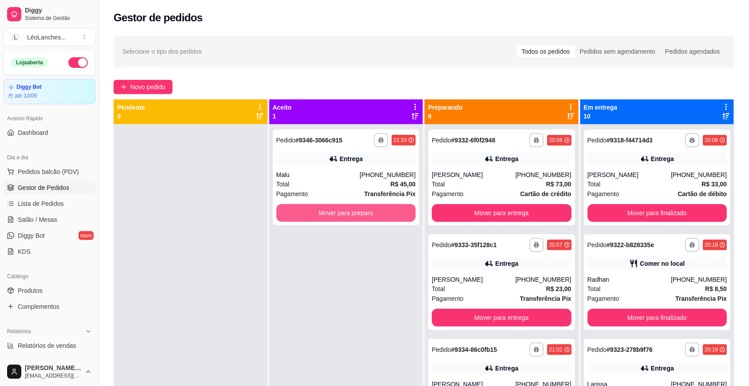
click at [296, 207] on button "Mover para preparo" at bounding box center [346, 213] width 140 height 18
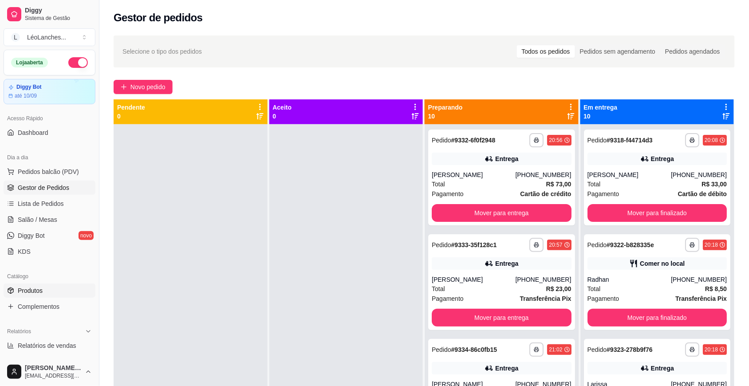
click at [45, 289] on link "Produtos" at bounding box center [50, 291] width 92 height 14
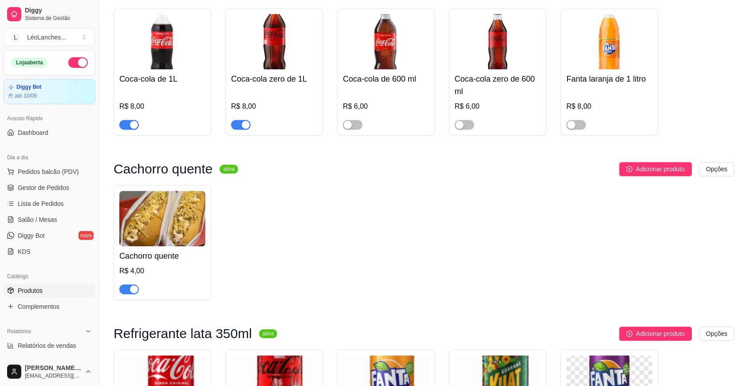
scroll to position [1744, 0]
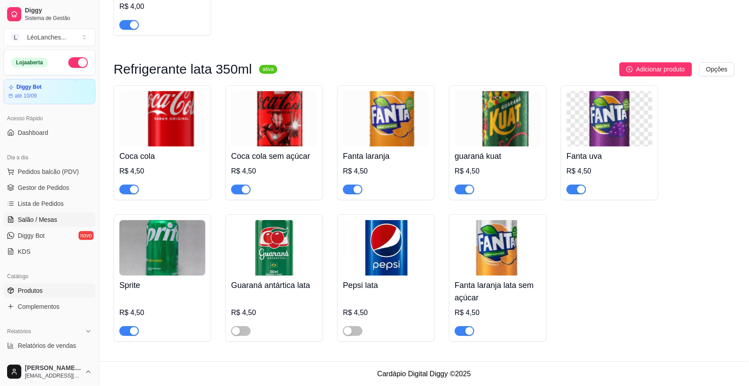
click at [58, 225] on link "Salão / Mesas" at bounding box center [50, 220] width 92 height 14
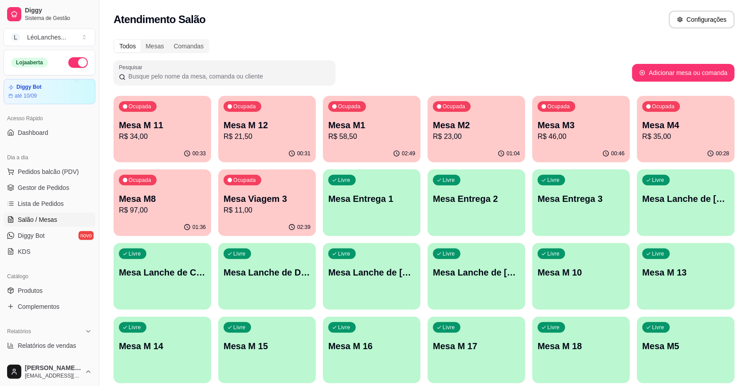
click at [677, 139] on p "R$ 35,00" at bounding box center [685, 136] width 87 height 11
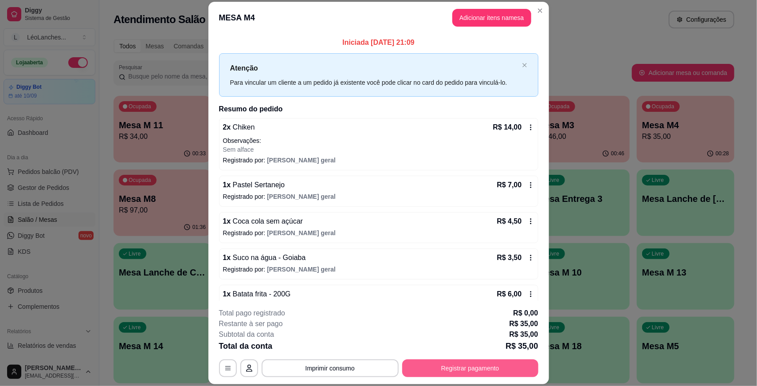
click at [477, 369] on button "Registrar pagamento" at bounding box center [470, 368] width 136 height 18
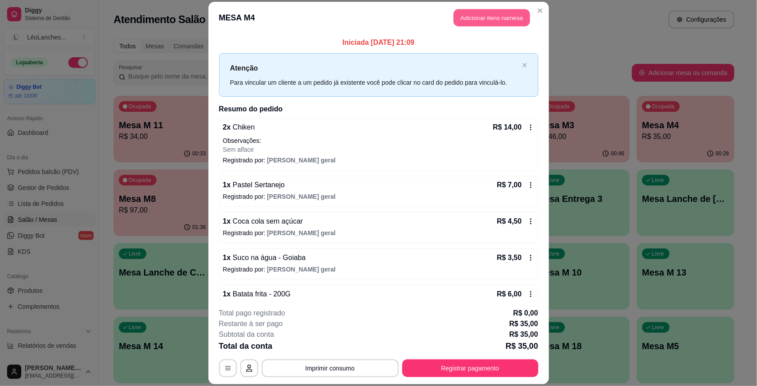
click at [482, 16] on button "Adicionar itens na mesa" at bounding box center [492, 17] width 76 height 17
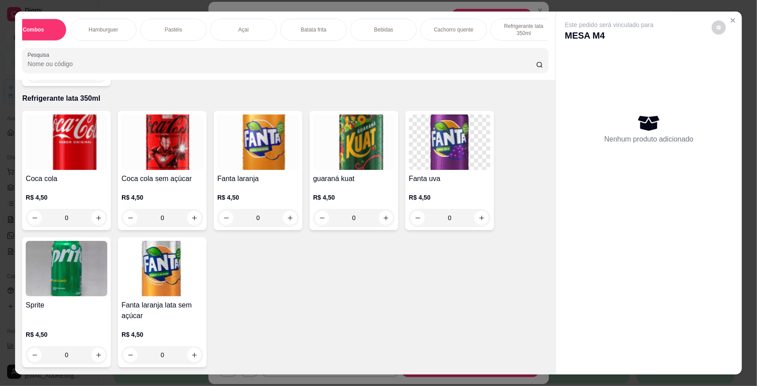
scroll to position [0, 30]
click at [241, 29] on div "Açai" at bounding box center [235, 30] width 67 height 22
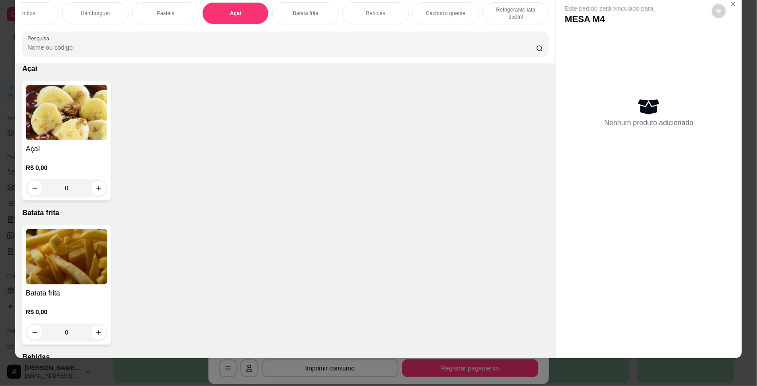
scroll to position [1445, 0]
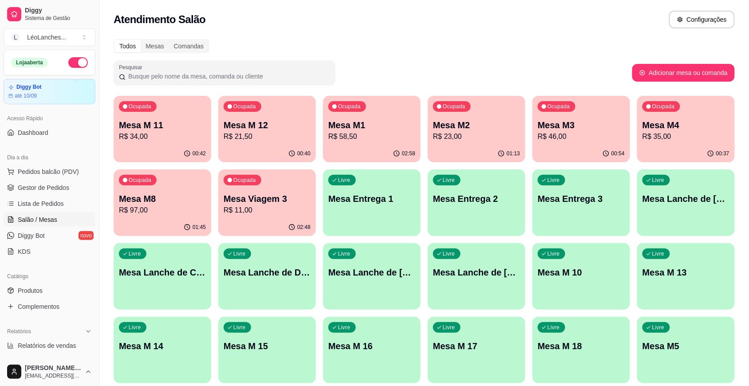
click at [353, 130] on p "Mesa M1" at bounding box center [371, 125] width 87 height 12
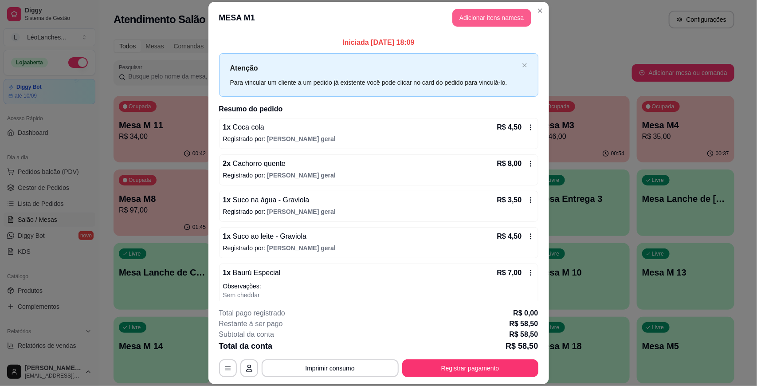
click at [491, 17] on button "Adicionar itens na mesa" at bounding box center [492, 18] width 79 height 18
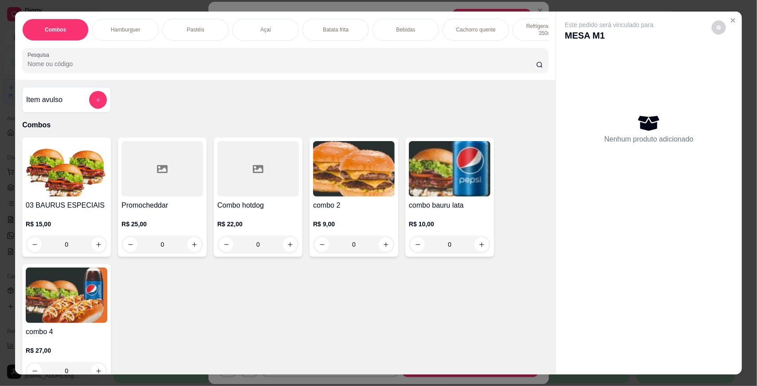
scroll to position [1589, 0]
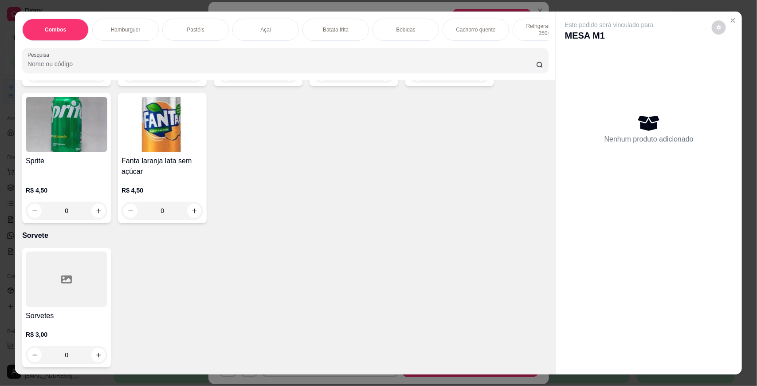
click at [72, 291] on div at bounding box center [67, 279] width 82 height 55
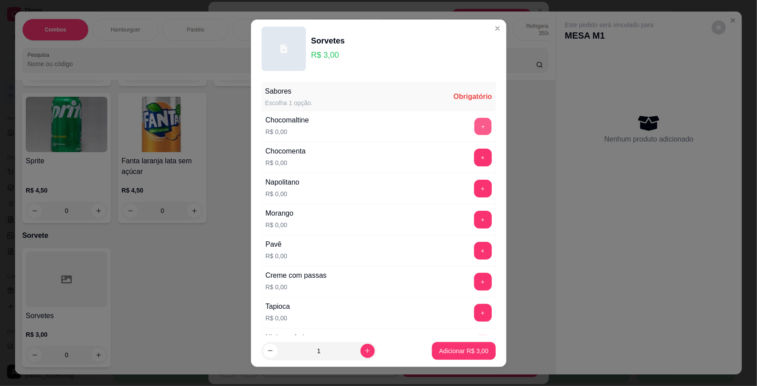
click at [474, 127] on button "+" at bounding box center [482, 126] width 17 height 17
click at [474, 161] on button "+" at bounding box center [482, 157] width 17 height 17
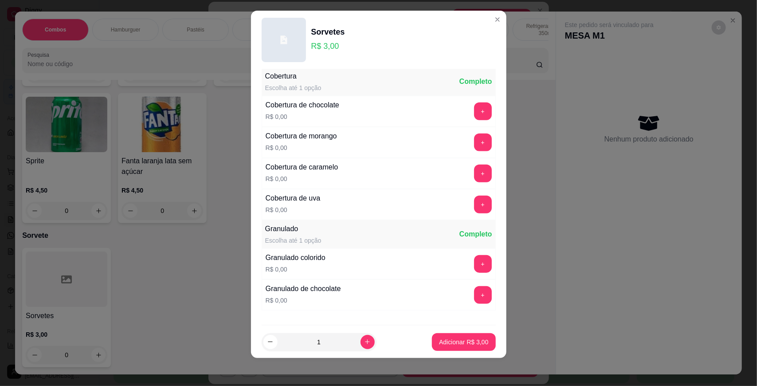
scroll to position [0, 0]
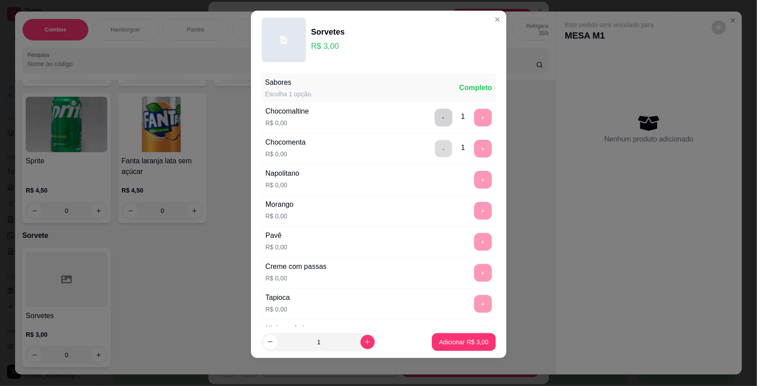
click at [435, 152] on button "-" at bounding box center [443, 148] width 17 height 17
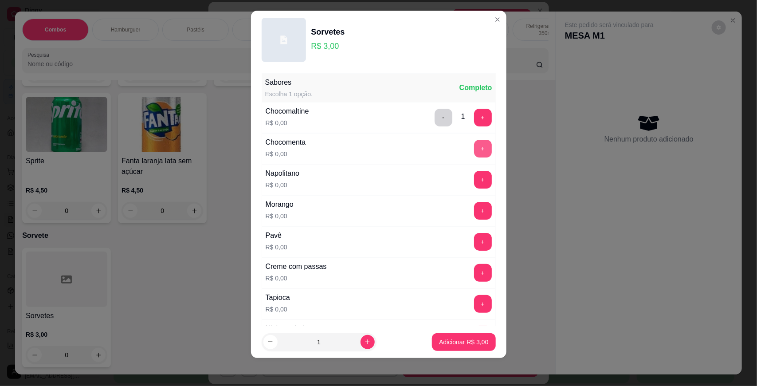
click at [474, 145] on button "+" at bounding box center [483, 149] width 18 height 18
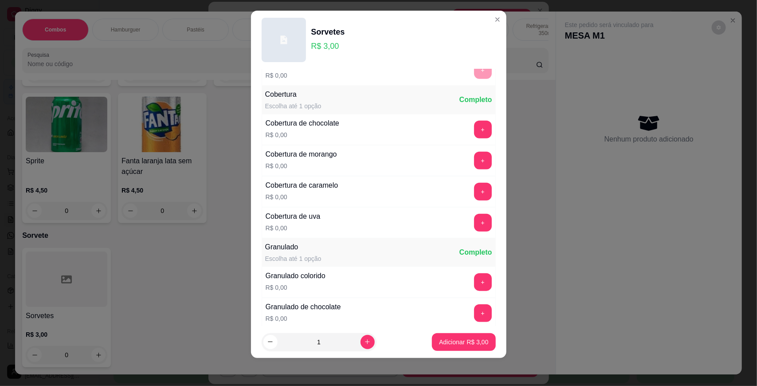
scroll to position [313, 0]
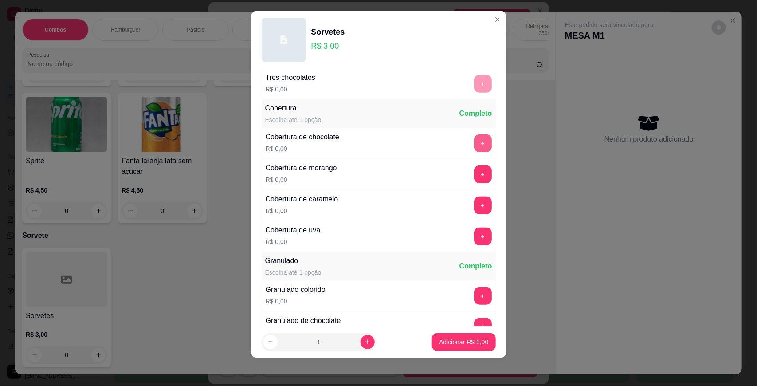
click at [474, 142] on button "+" at bounding box center [483, 143] width 18 height 18
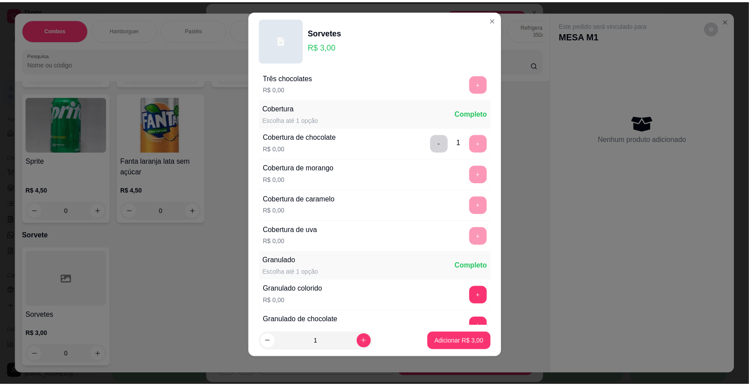
scroll to position [399, 0]
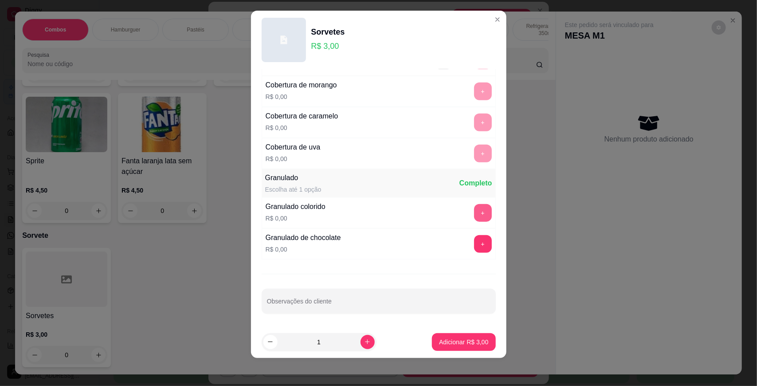
click at [474, 213] on button "+" at bounding box center [483, 213] width 18 height 18
click at [435, 209] on button "-" at bounding box center [443, 212] width 17 height 17
click at [474, 209] on button "+" at bounding box center [483, 213] width 18 height 18
click at [467, 338] on p "Adicionar R$ 3,00" at bounding box center [463, 342] width 49 height 9
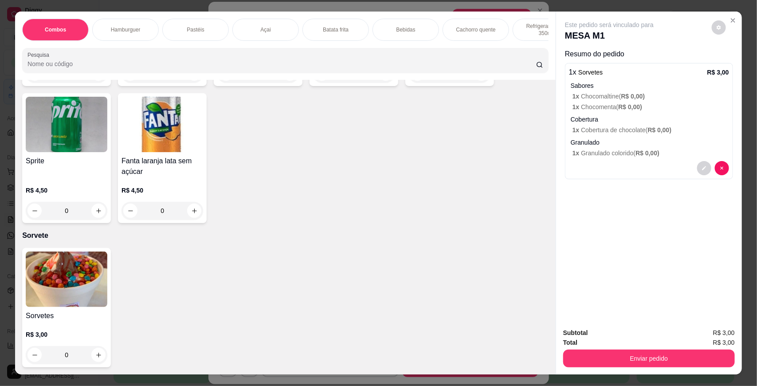
click at [666, 358] on button "Enviar pedido" at bounding box center [649, 359] width 172 height 18
click at [639, 331] on button "Não registrar e enviar pedido" at bounding box center [620, 336] width 90 height 16
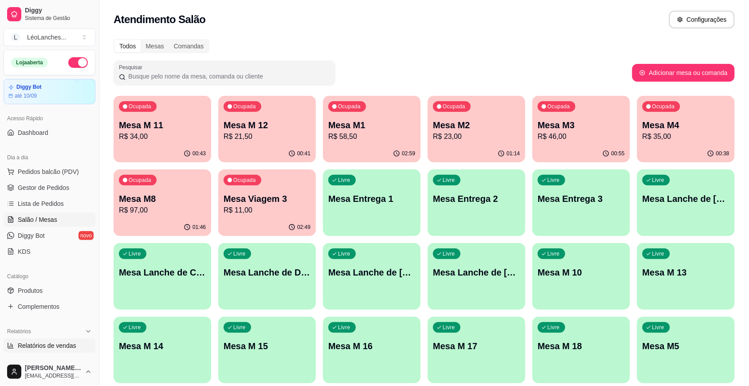
click at [62, 347] on span "Relatórios de vendas" at bounding box center [47, 345] width 59 height 9
select select "ALL"
select select "0"
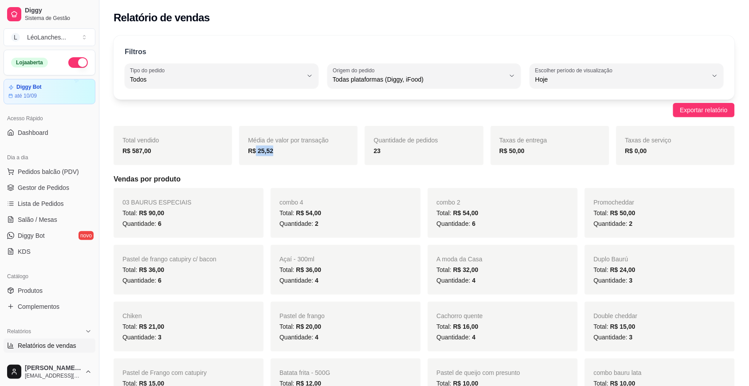
drag, startPoint x: 272, startPoint y: 151, endPoint x: 254, endPoint y: 158, distance: 19.3
click at [254, 158] on div "Média de valor por transação R$ 25,52" at bounding box center [298, 145] width 118 height 39
drag, startPoint x: 254, startPoint y: 158, endPoint x: 250, endPoint y: 184, distance: 26.0
click at [250, 184] on h5 "Vendas por produto" at bounding box center [424, 179] width 621 height 11
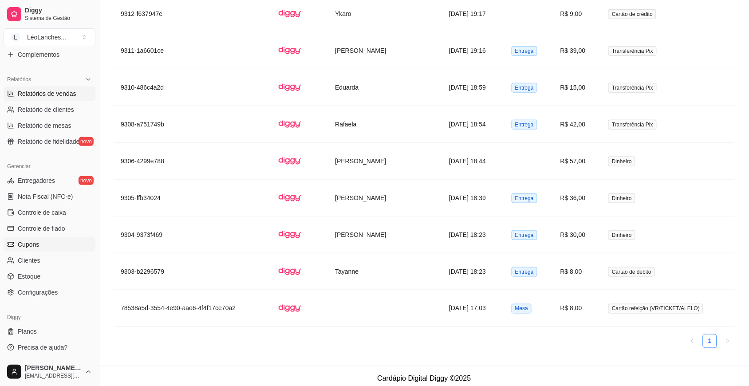
scroll to position [1233, 0]
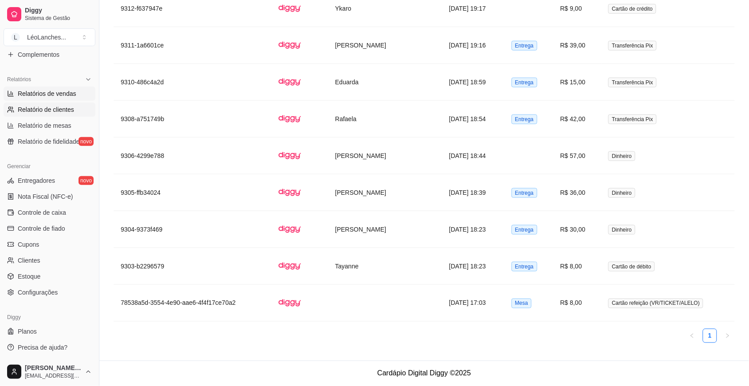
click at [63, 110] on span "Relatório de clientes" at bounding box center [46, 109] width 56 height 9
select select "30"
select select "HIGHEST_TOTAL_SPENT_WITH_ORDERS"
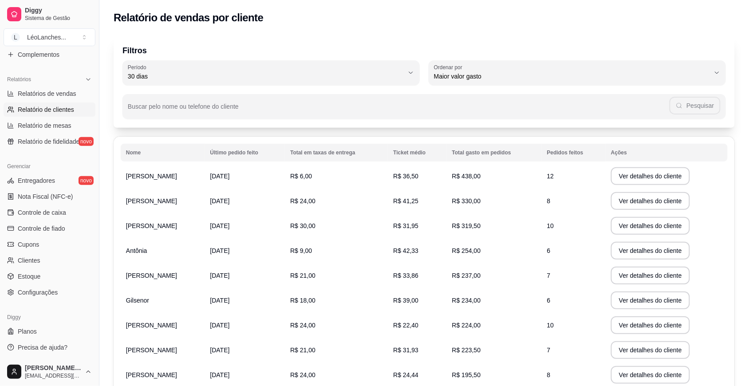
click at [571, 154] on th "Pedidos feitos" at bounding box center [574, 153] width 64 height 18
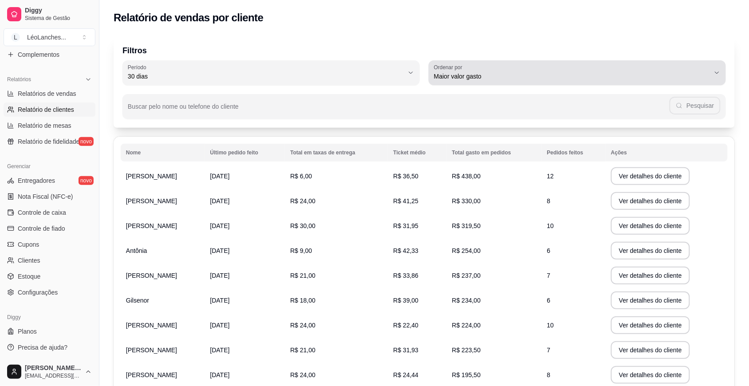
click at [498, 76] on span "Maior valor gasto" at bounding box center [572, 76] width 276 height 9
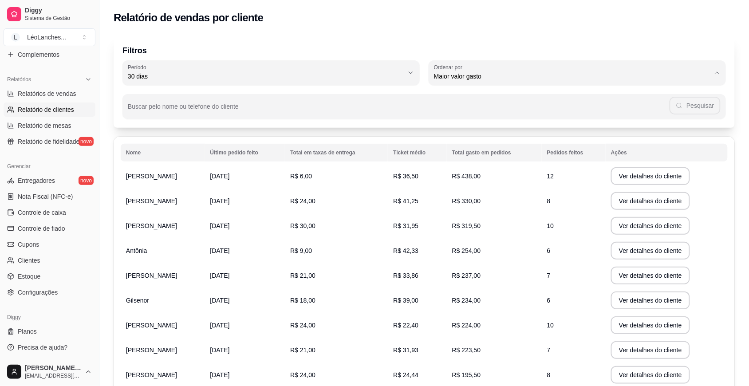
click at [502, 94] on span "Maior número de pedidos" at bounding box center [573, 97] width 264 height 8
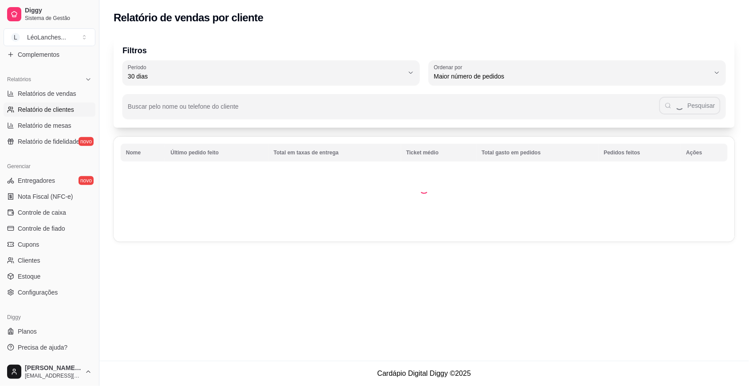
type input "HIGHEST_ORDER_COUNT"
select select "HIGHEST_ORDER_COUNT"
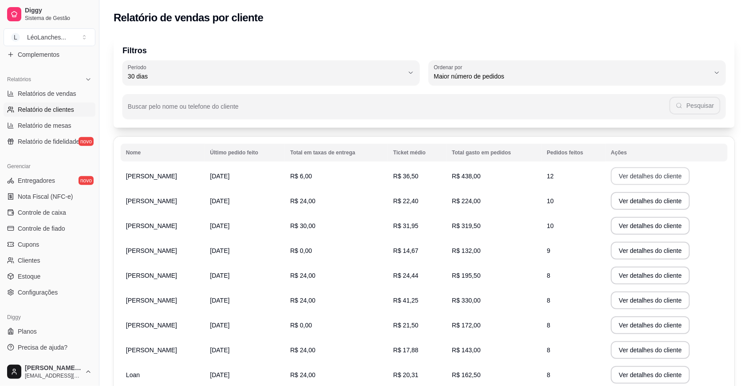
click at [639, 176] on button "Ver detalhes do cliente" at bounding box center [650, 176] width 79 height 18
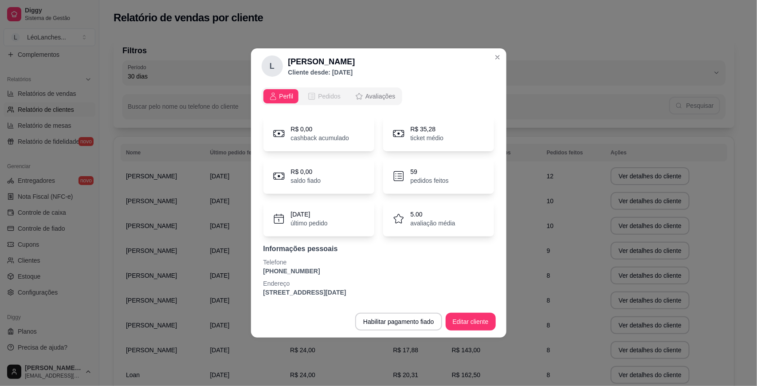
click at [328, 102] on button "Pedidos" at bounding box center [324, 96] width 44 height 14
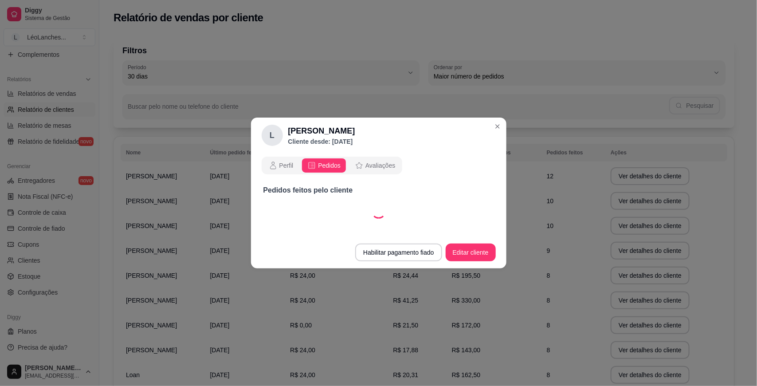
select select "30"
select select "ALL"
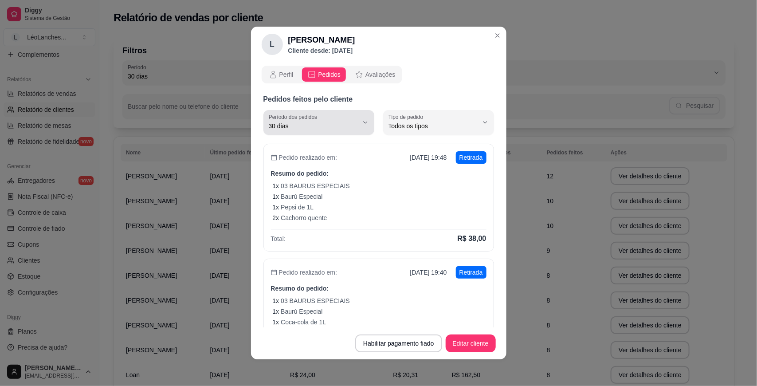
click at [346, 128] on span "30 dias" at bounding box center [314, 126] width 90 height 9
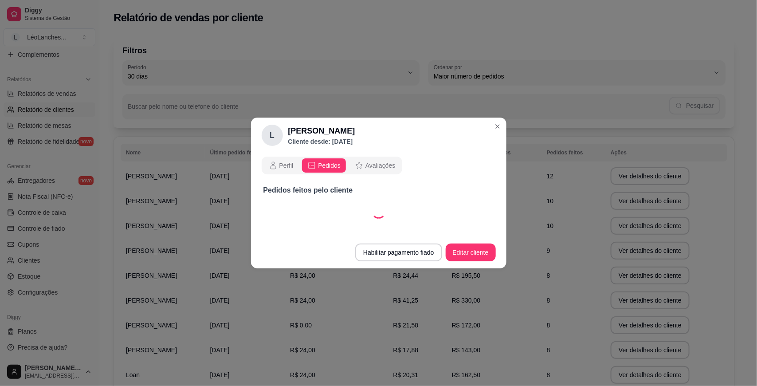
select select "60"
select select "ALL"
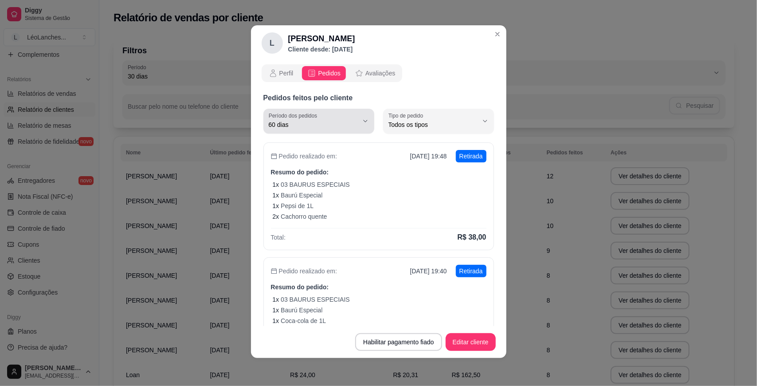
click at [324, 122] on span "60 dias" at bounding box center [314, 124] width 90 height 9
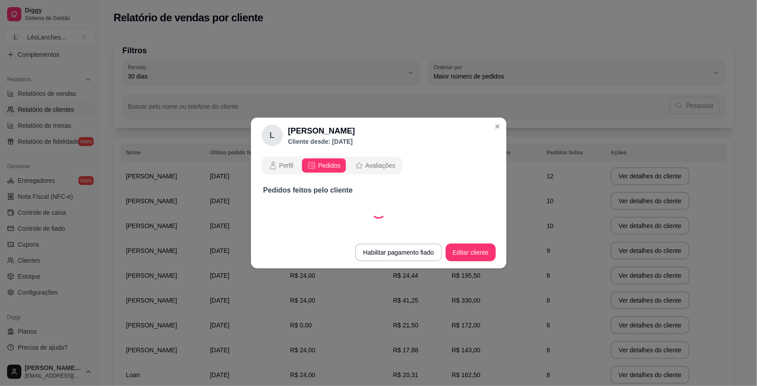
select select "30"
select select "ALL"
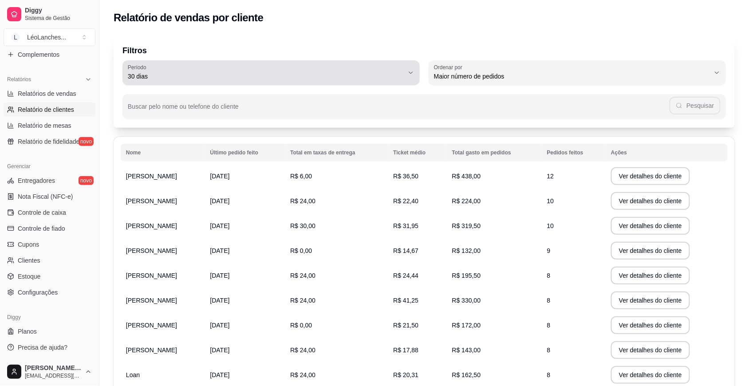
click at [194, 74] on span "30 dias" at bounding box center [266, 76] width 276 height 9
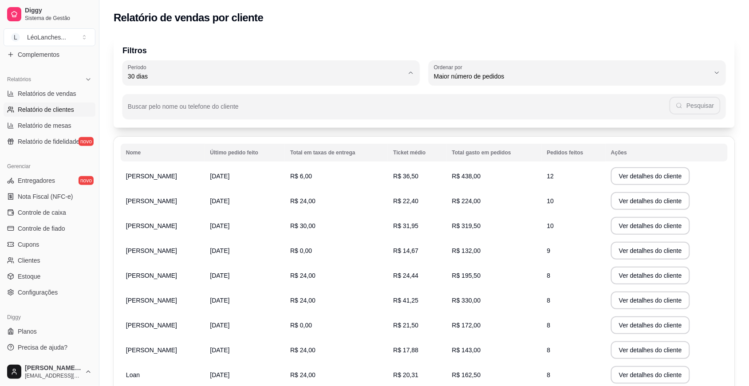
click at [219, 188] on span "60 dias" at bounding box center [267, 184] width 264 height 8
type input "60"
select select "60"
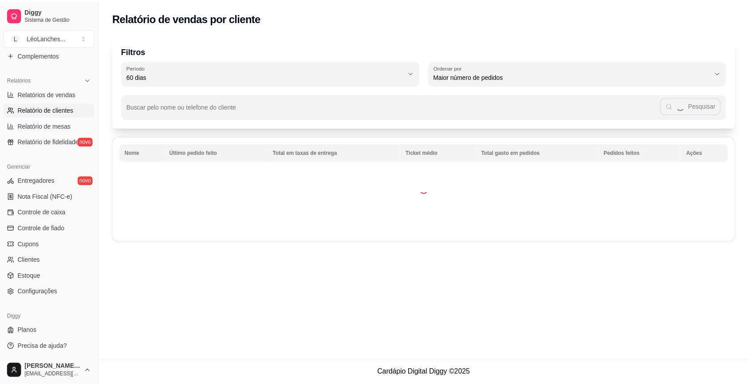
scroll to position [8, 0]
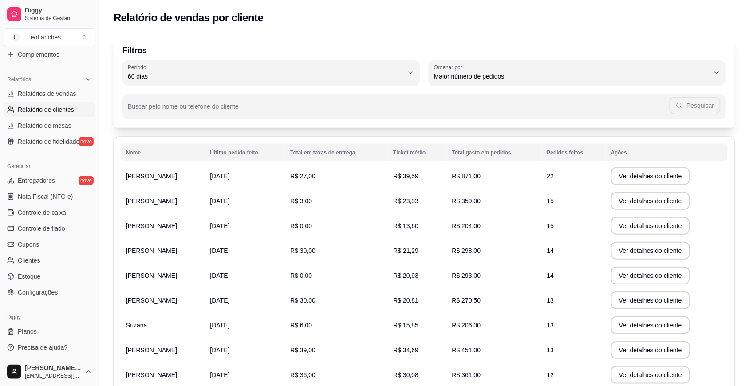
click at [458, 153] on th "Total gasto em pedidos" at bounding box center [494, 153] width 95 height 18
click at [507, 144] on th "Total gasto em pedidos" at bounding box center [494, 153] width 95 height 18
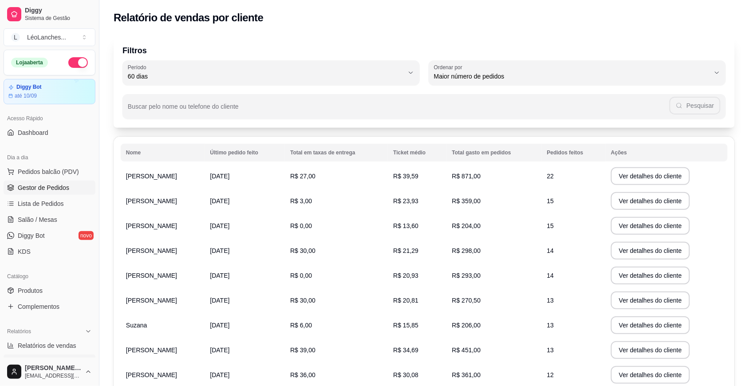
click at [47, 189] on span "Gestor de Pedidos" at bounding box center [43, 187] width 51 height 9
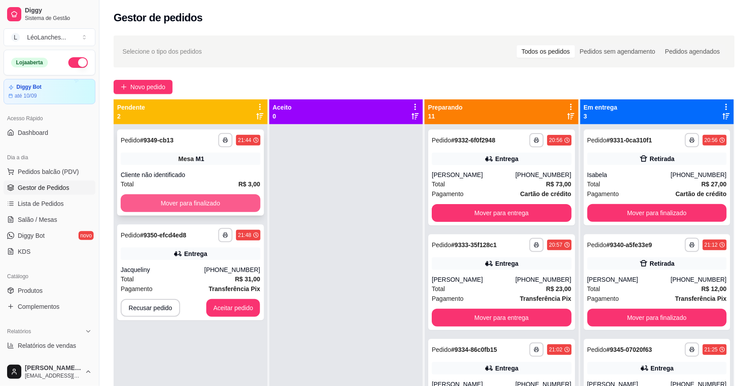
click at [243, 198] on button "Mover para finalizado" at bounding box center [191, 203] width 140 height 18
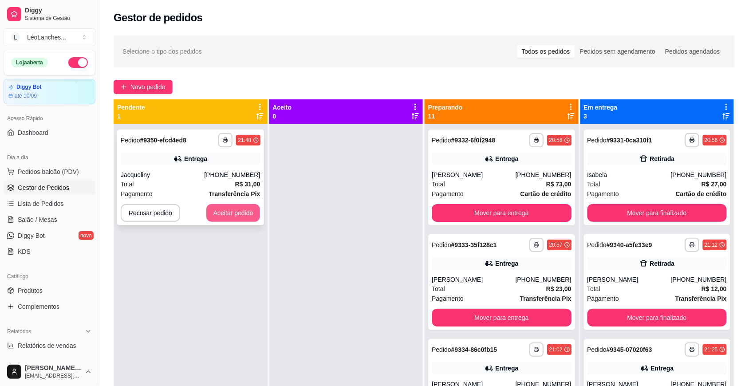
click at [238, 212] on button "Aceitar pedido" at bounding box center [233, 213] width 54 height 18
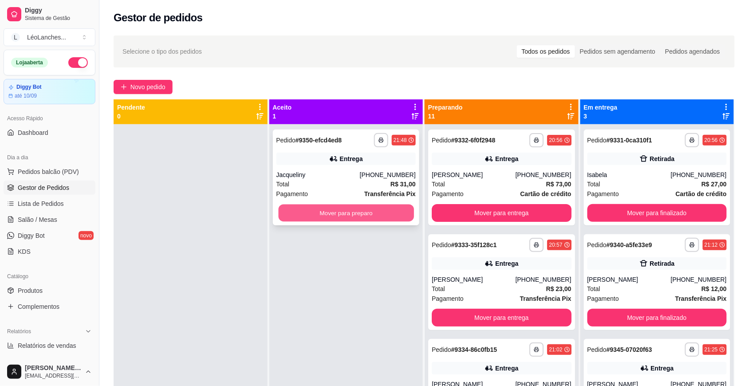
click at [309, 214] on button "Mover para preparo" at bounding box center [345, 213] width 135 height 17
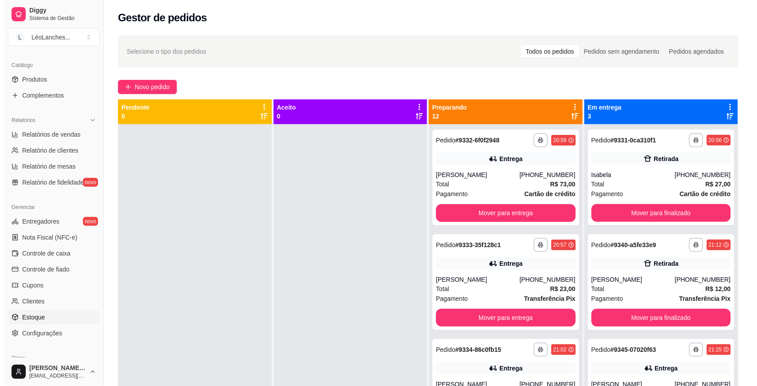
scroll to position [252, 0]
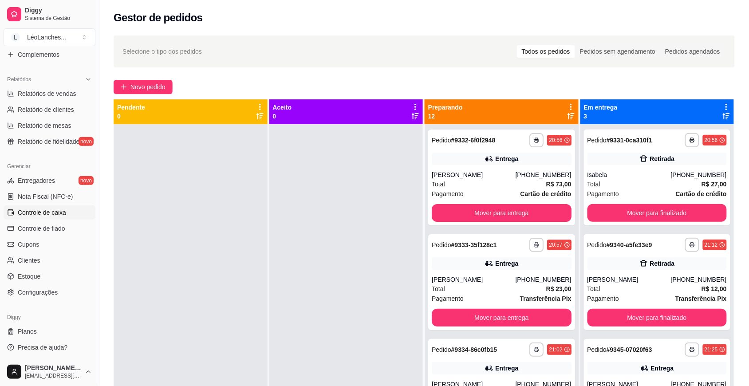
click at [48, 213] on span "Controle de caixa" at bounding box center [42, 212] width 48 height 9
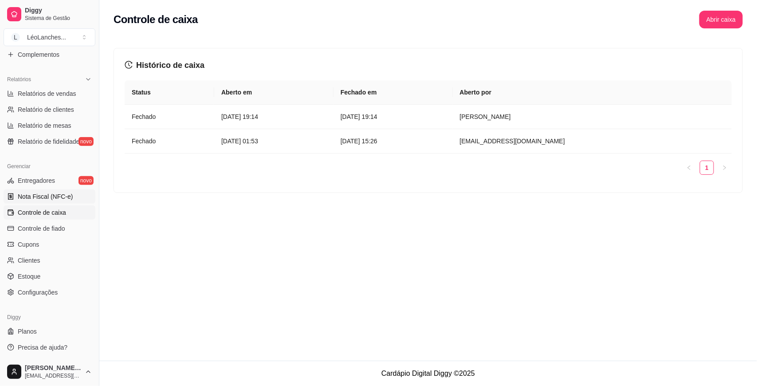
click at [63, 196] on span "Nota Fiscal (NFC-e)" at bounding box center [45, 196] width 55 height 9
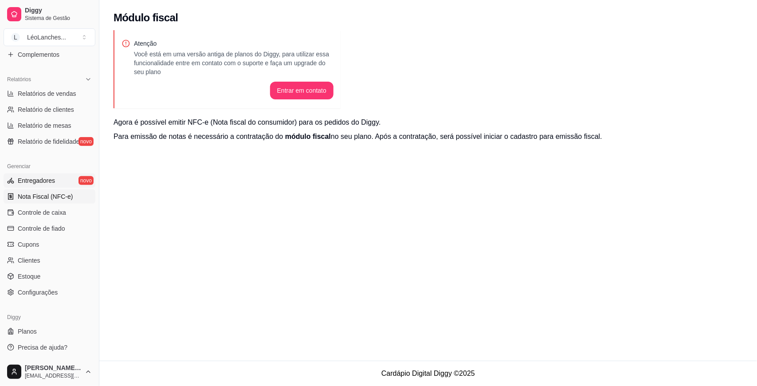
click at [60, 185] on link "Entregadores novo" at bounding box center [50, 180] width 92 height 14
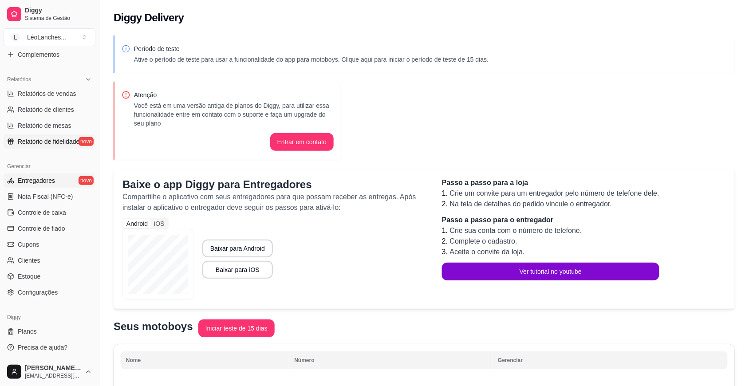
click at [52, 146] on link "Relatório de fidelidade novo" at bounding box center [50, 141] width 92 height 14
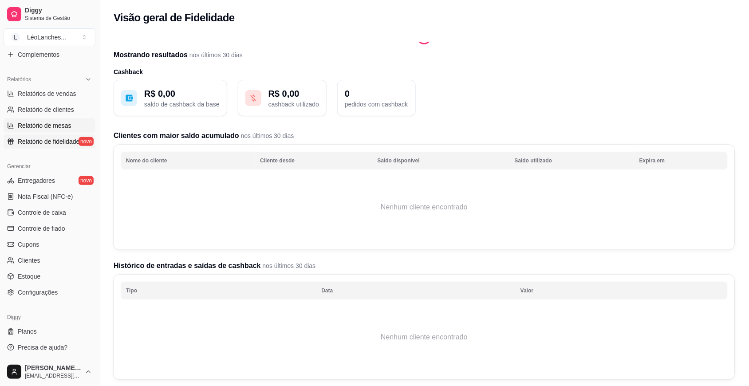
click at [41, 123] on span "Relatório de mesas" at bounding box center [45, 125] width 54 height 9
select select "TOTAL_OF_ORDERS"
select select "7"
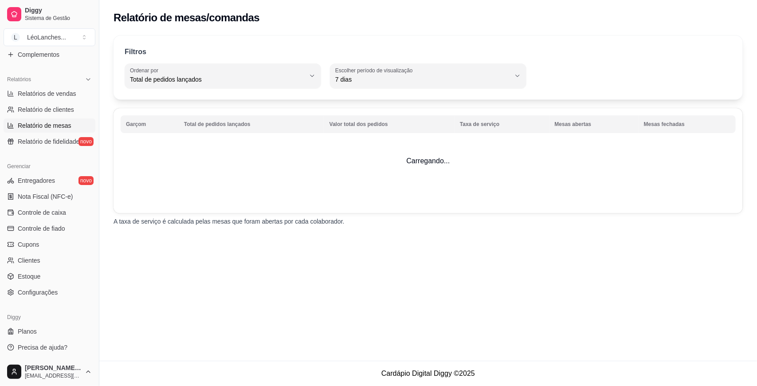
click at [405, 80] on span "7 dias" at bounding box center [422, 79] width 175 height 9
click at [361, 177] on span "45 dias" at bounding box center [424, 173] width 166 height 8
type input "45"
select select "45"
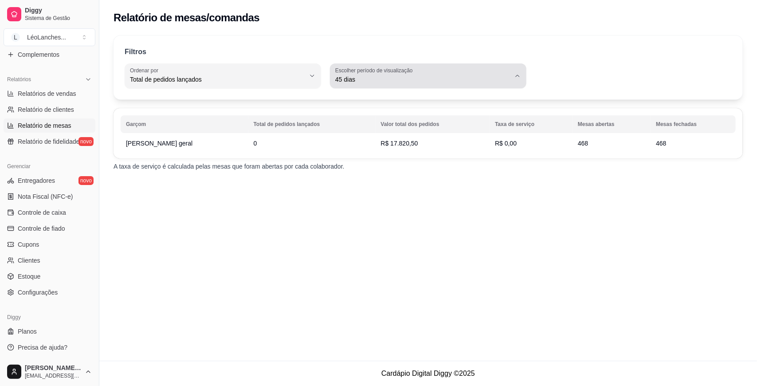
click at [391, 79] on span "45 dias" at bounding box center [422, 79] width 175 height 9
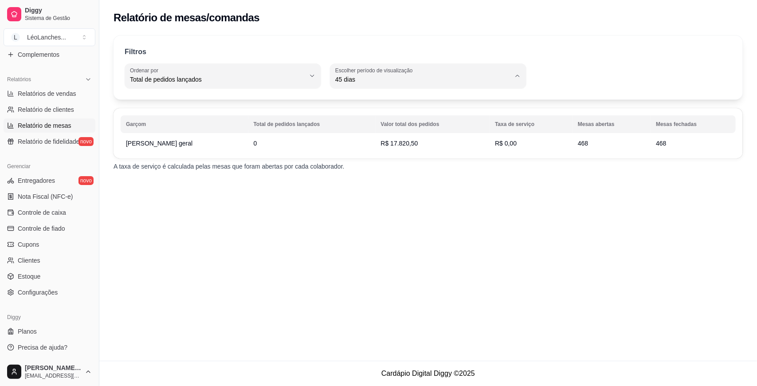
click at [366, 99] on span "Hoje" at bounding box center [424, 100] width 166 height 8
type input "0"
select select "0"
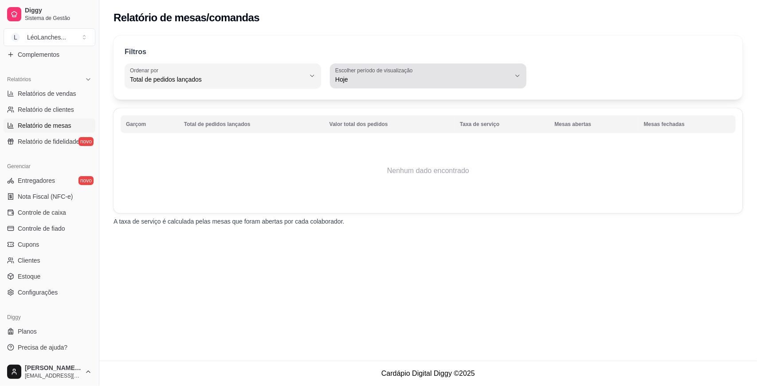
click at [424, 72] on div "Hoje" at bounding box center [422, 76] width 175 height 18
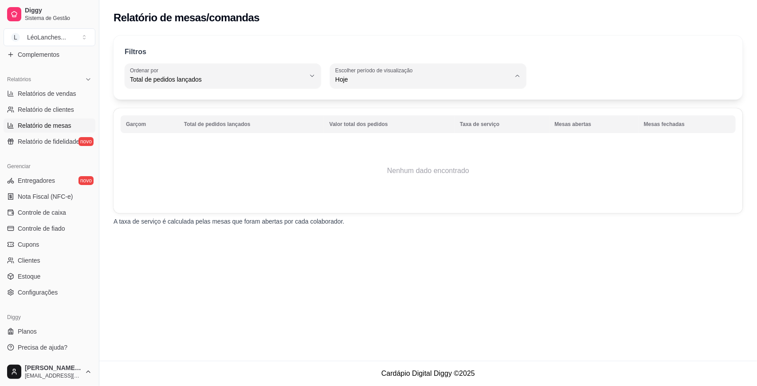
click at [367, 163] on span "30 dias" at bounding box center [424, 158] width 166 height 8
type input "30"
select select "30"
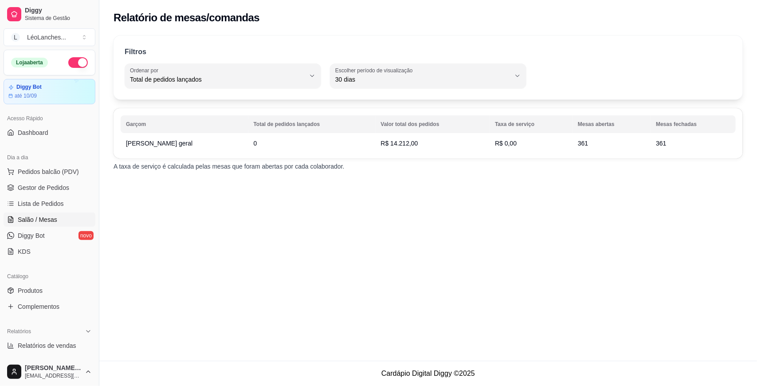
click at [63, 221] on link "Salão / Mesas" at bounding box center [50, 220] width 92 height 14
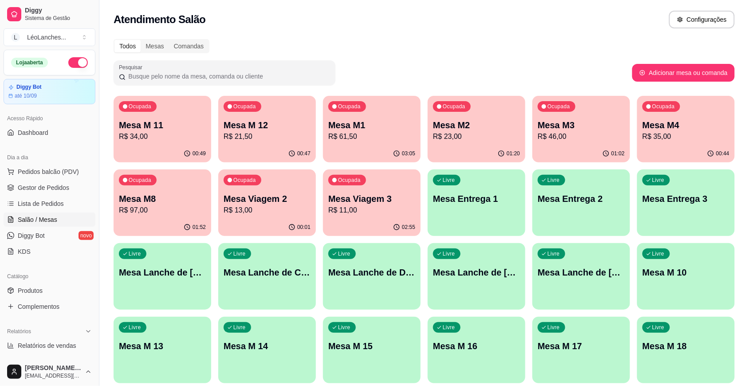
click at [596, 142] on div "Ocupada Mesa M3 R$ 46,00" at bounding box center [581, 120] width 98 height 49
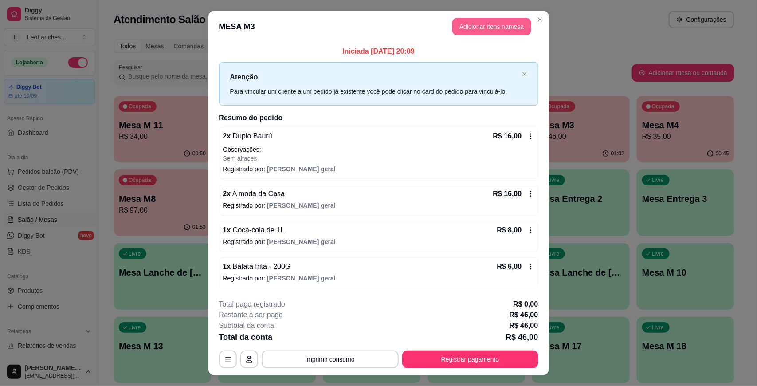
click at [496, 31] on button "Adicionar itens na mesa" at bounding box center [492, 27] width 79 height 18
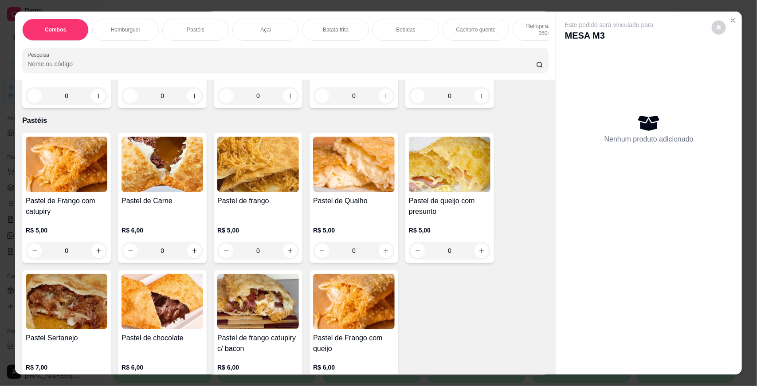
scroll to position [315, 0]
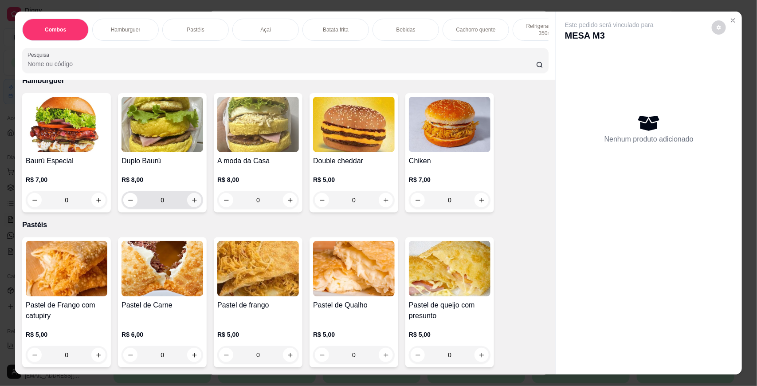
click at [191, 204] on icon "increase-product-quantity" at bounding box center [194, 200] width 7 height 7
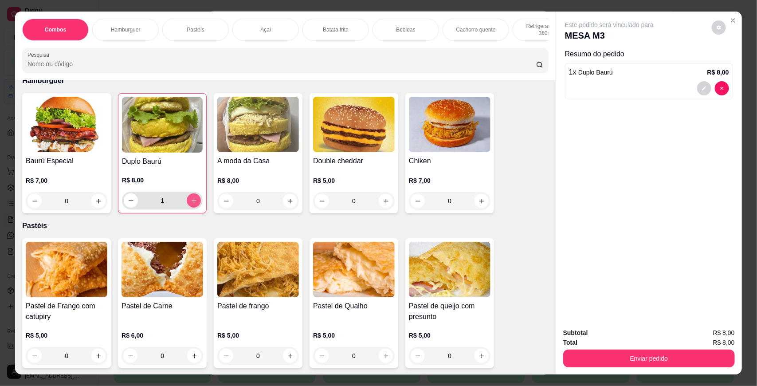
click at [191, 204] on icon "increase-product-quantity" at bounding box center [194, 200] width 7 height 7
type input "2"
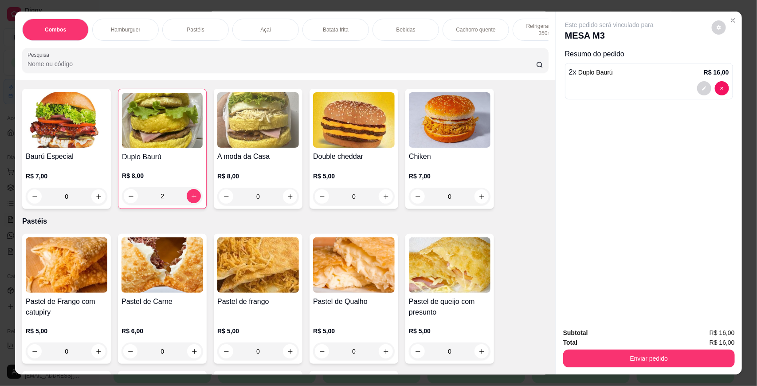
scroll to position [296, 0]
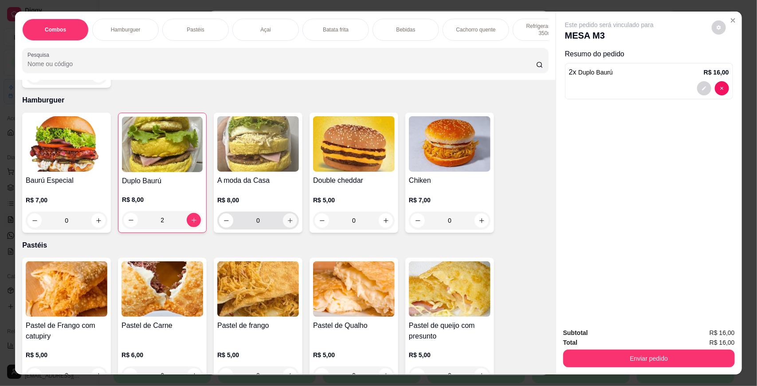
click at [287, 224] on icon "increase-product-quantity" at bounding box center [290, 220] width 7 height 7
type input "2"
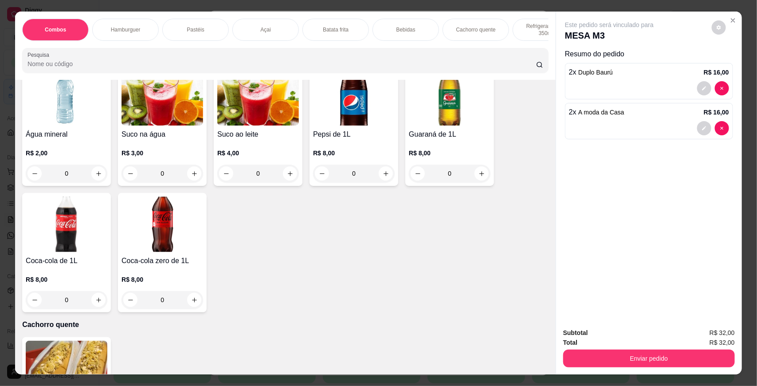
scroll to position [1070, 0]
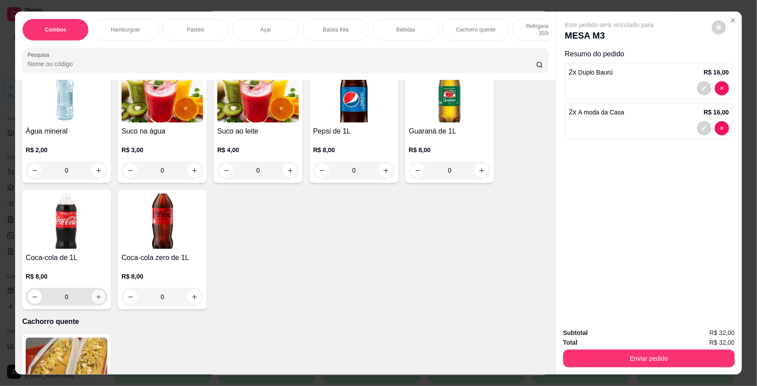
click at [95, 300] on icon "increase-product-quantity" at bounding box center [98, 297] width 7 height 7
type input "1"
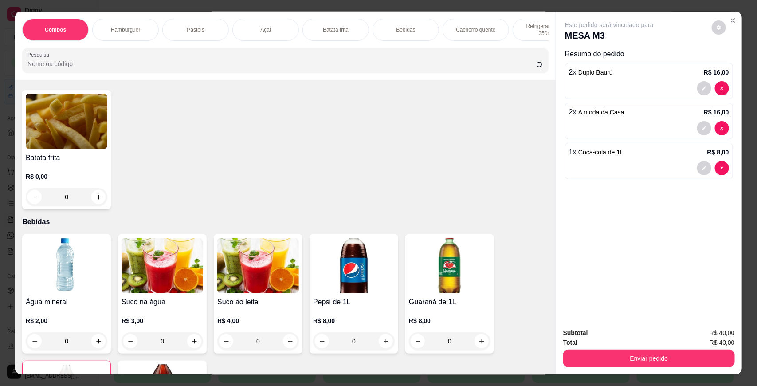
scroll to position [843, 0]
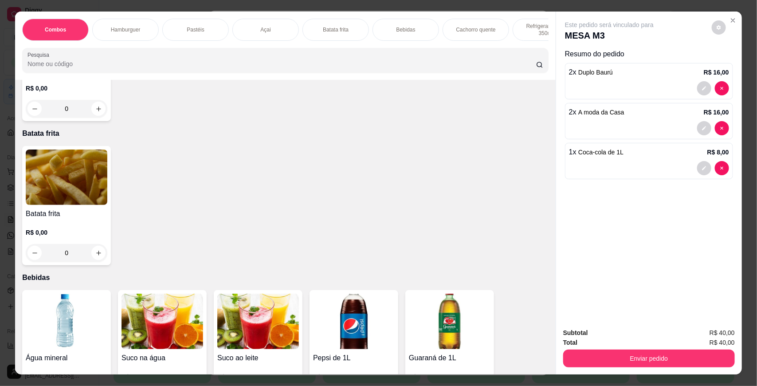
click at [98, 260] on div "0" at bounding box center [67, 253] width 82 height 18
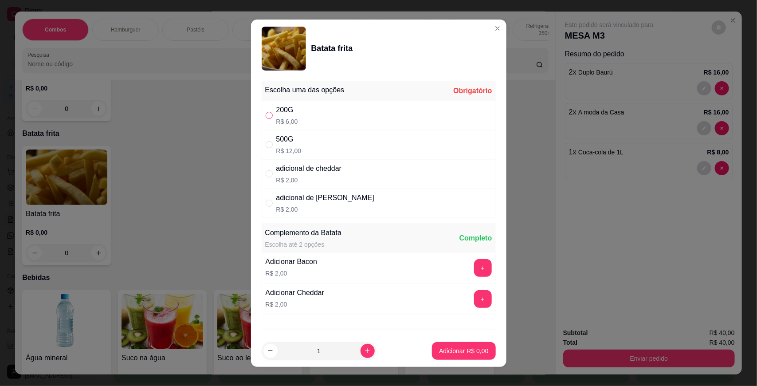
click at [267, 116] on input "" at bounding box center [269, 115] width 7 height 7
radio input "true"
click at [440, 347] on p "Adicionar R$ 6,00" at bounding box center [464, 351] width 48 height 8
type input "1"
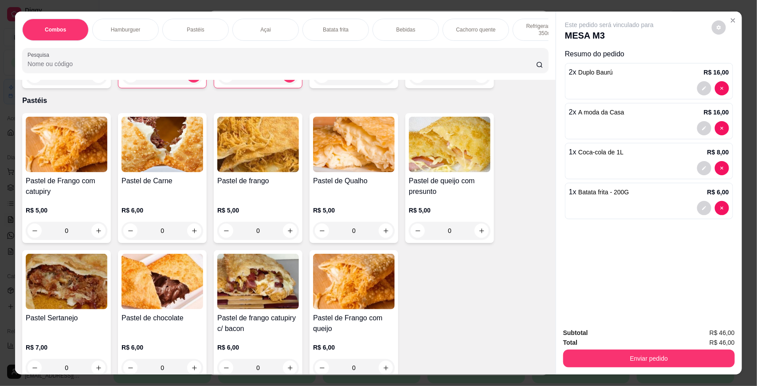
scroll to position [360, 0]
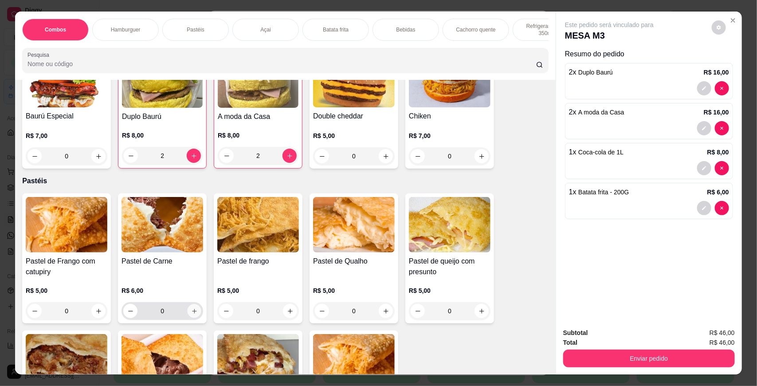
click at [191, 315] on icon "increase-product-quantity" at bounding box center [194, 311] width 7 height 7
click at [191, 314] on icon "increase-product-quantity" at bounding box center [194, 310] width 7 height 7
type input "2"
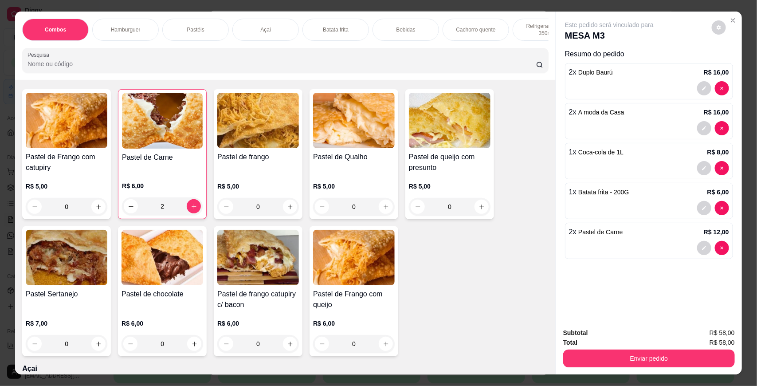
scroll to position [468, 0]
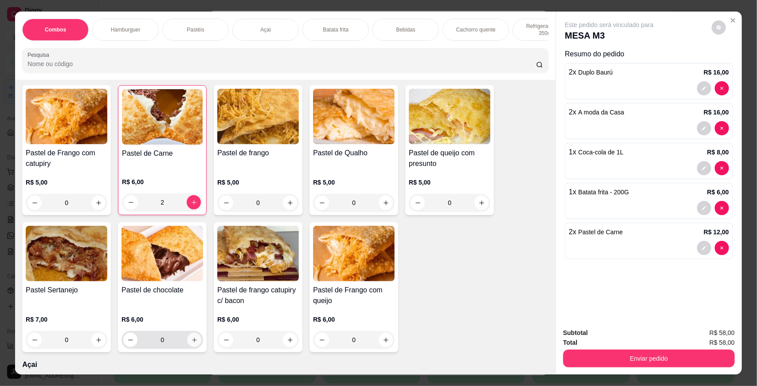
click at [192, 343] on icon "increase-product-quantity" at bounding box center [194, 340] width 7 height 7
type input "1"
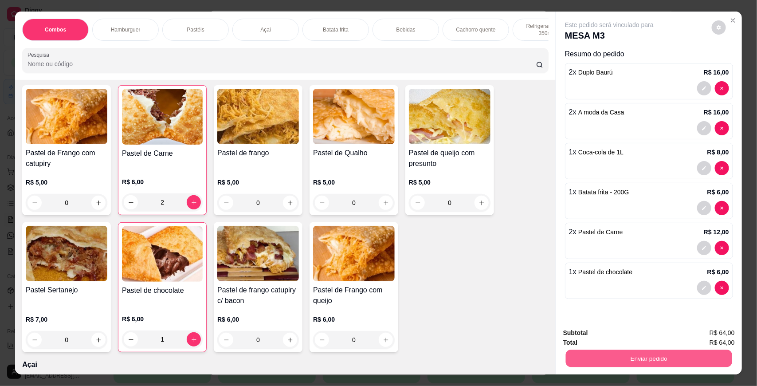
click at [666, 362] on button "Enviar pedido" at bounding box center [649, 358] width 166 height 17
click at [633, 334] on button "Não registrar e enviar pedido" at bounding box center [619, 336] width 92 height 17
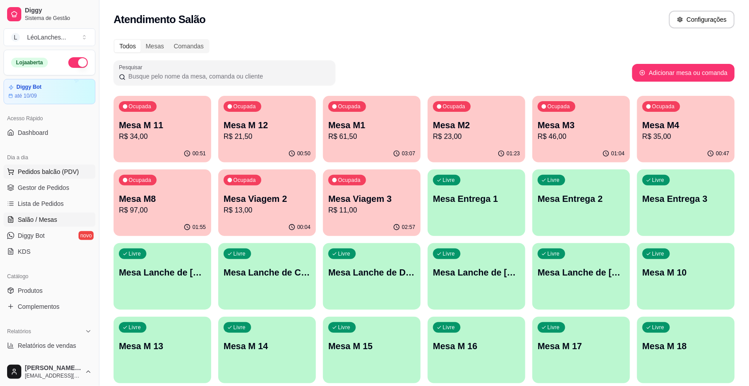
click at [47, 177] on button "Pedidos balcão (PDV)" at bounding box center [50, 172] width 92 height 14
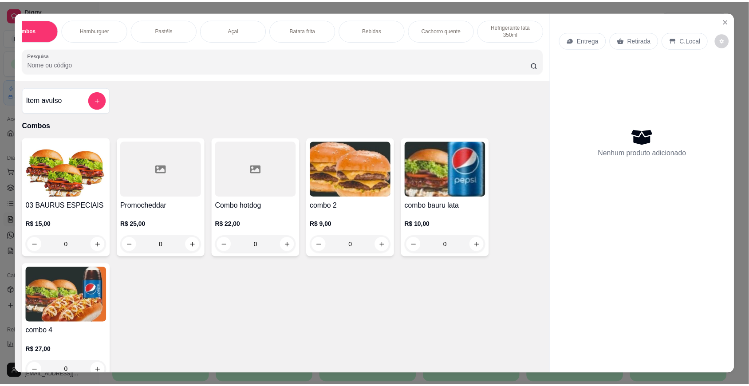
scroll to position [0, 100]
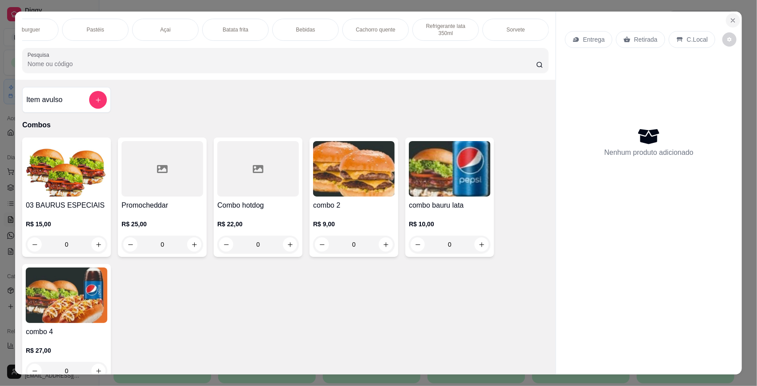
click at [731, 20] on icon "Close" at bounding box center [733, 20] width 7 height 7
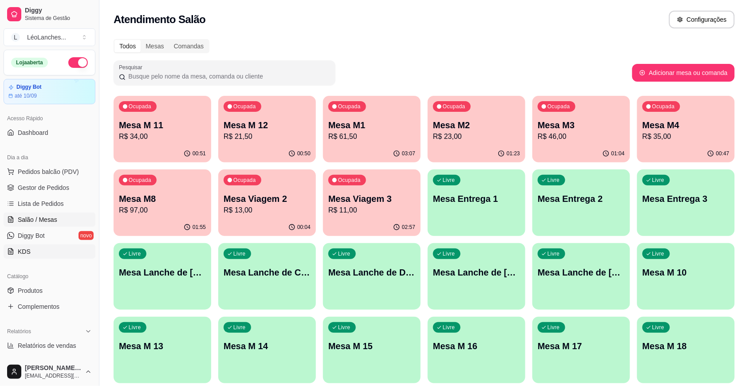
click at [43, 256] on link "KDS" at bounding box center [50, 251] width 92 height 14
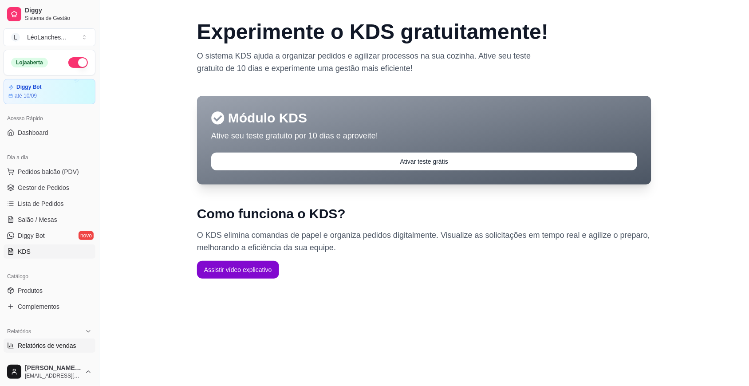
click at [55, 340] on link "Relatórios de vendas" at bounding box center [50, 346] width 92 height 14
select select "ALL"
select select "0"
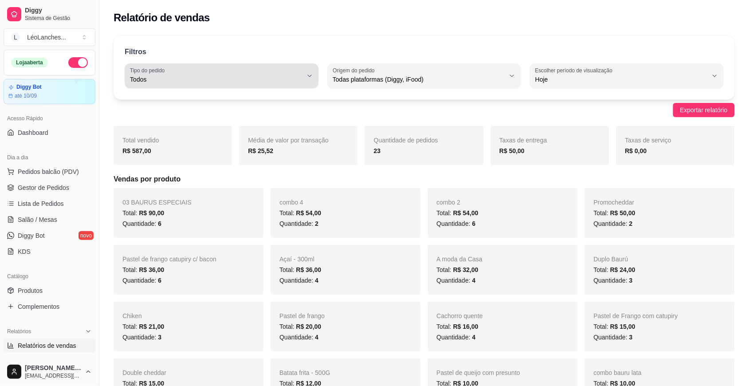
click at [287, 86] on button "Tipo do pedido Todos" at bounding box center [222, 75] width 194 height 25
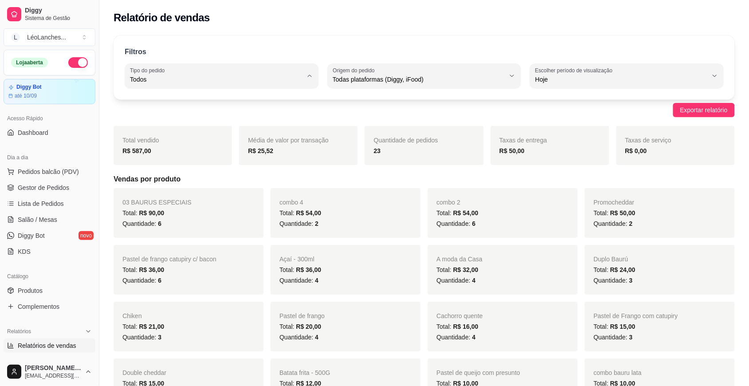
click at [385, 116] on div "Exportar relatório" at bounding box center [424, 110] width 621 height 14
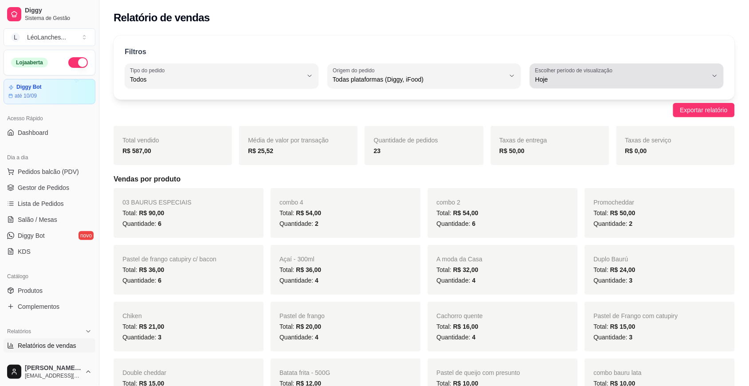
click at [619, 85] on button "Escolher período de visualização Hoje" at bounding box center [627, 75] width 194 height 25
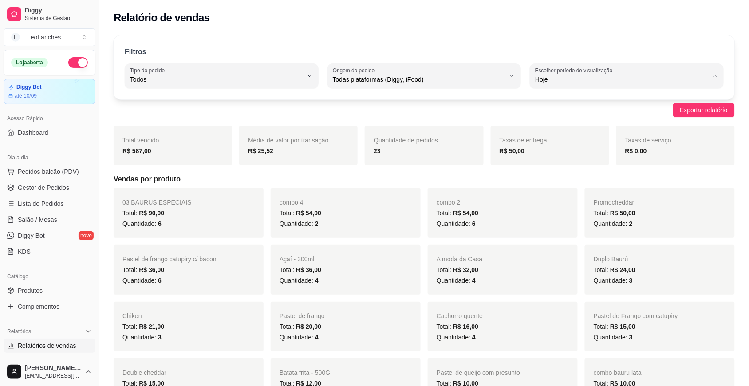
click at [591, 180] on li "45 dias" at bounding box center [626, 173] width 179 height 14
type input "45"
select select "45"
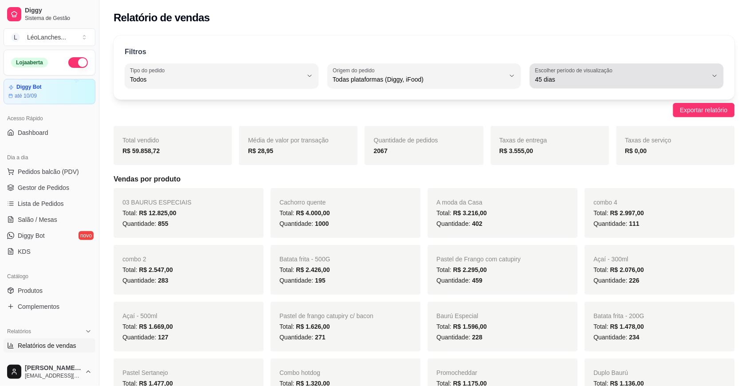
click at [577, 69] on label "Escolher período de visualização" at bounding box center [575, 71] width 80 height 8
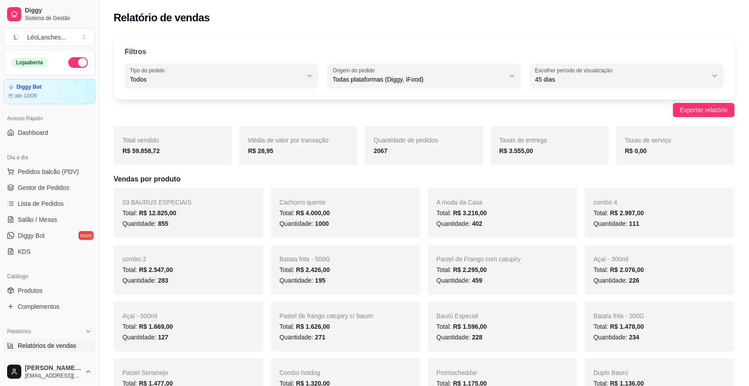
click at [364, 115] on div "Exportar relatório" at bounding box center [424, 110] width 621 height 14
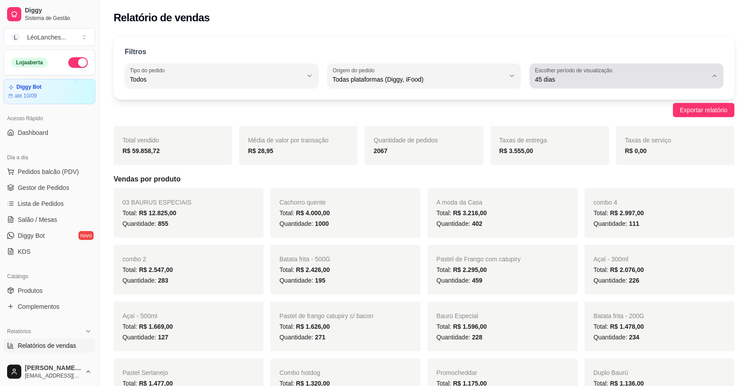
click at [575, 82] on span "45 dias" at bounding box center [621, 79] width 173 height 9
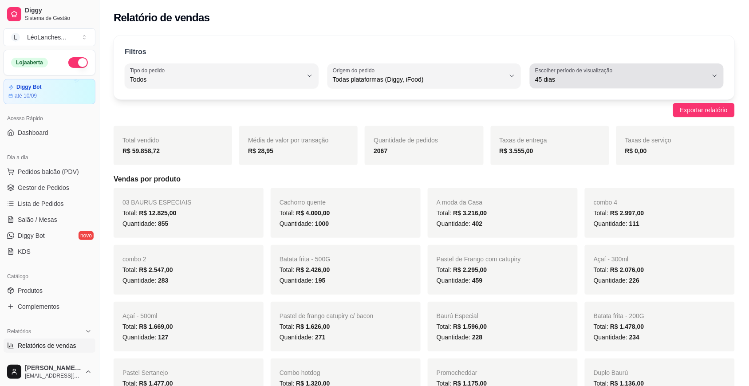
click at [613, 74] on label "Escolher período de visualização" at bounding box center [575, 71] width 80 height 8
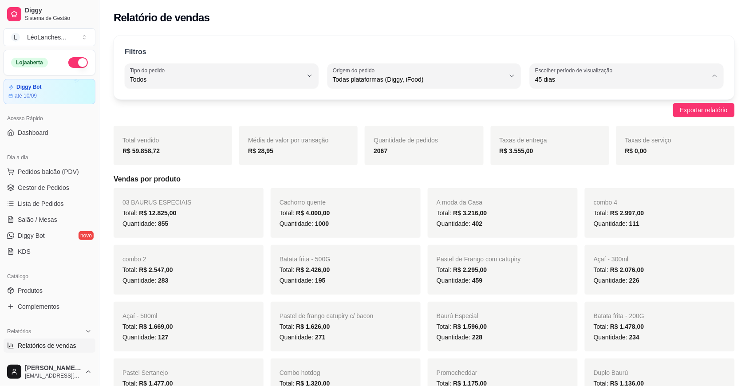
click at [579, 189] on span "Customizado" at bounding box center [623, 187] width 164 height 8
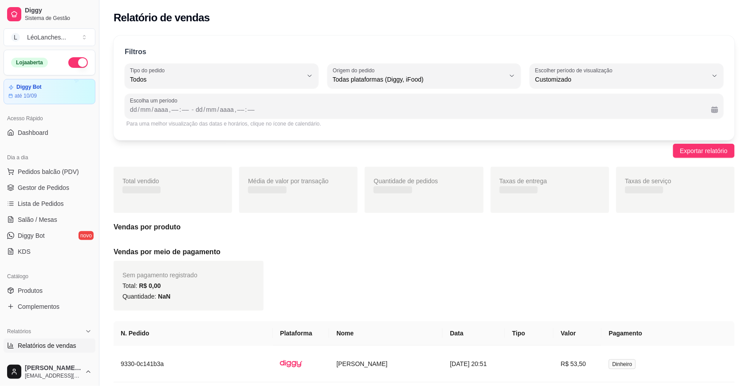
type input "-1"
select select "-1"
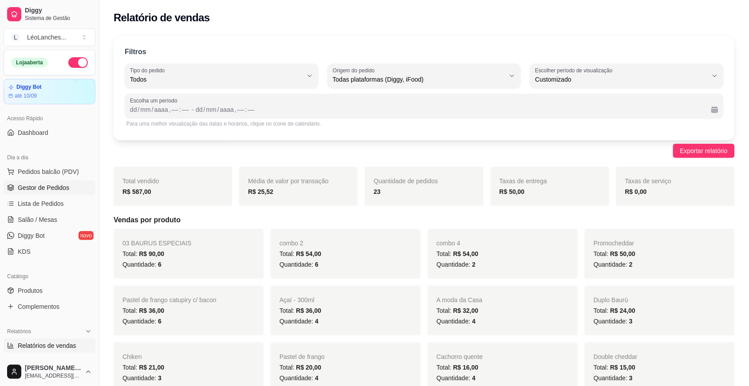
click at [54, 182] on link "Gestor de Pedidos" at bounding box center [50, 188] width 92 height 14
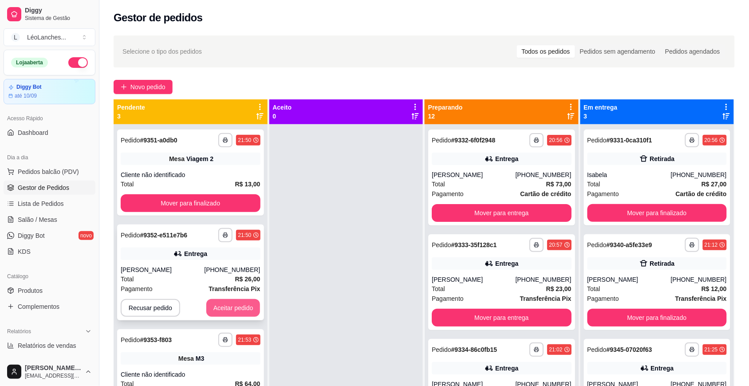
click at [249, 305] on button "Aceitar pedido" at bounding box center [233, 308] width 54 height 18
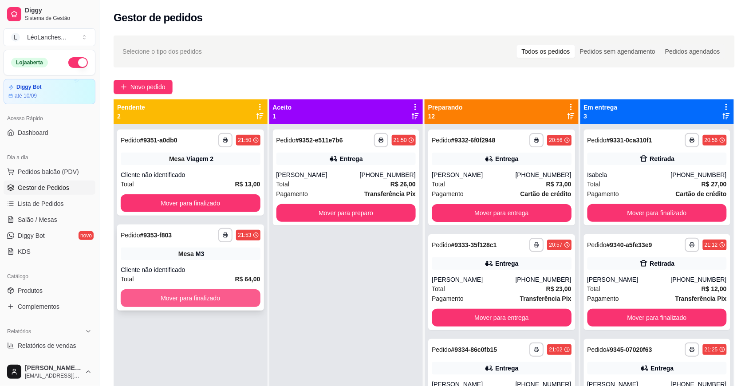
click at [241, 297] on button "Mover para finalizado" at bounding box center [191, 298] width 140 height 18
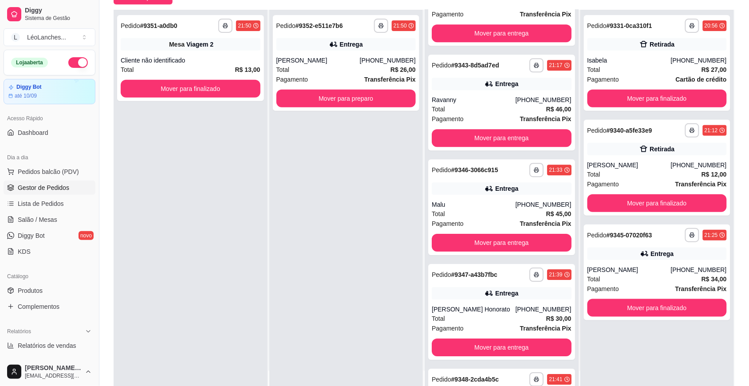
scroll to position [697, 0]
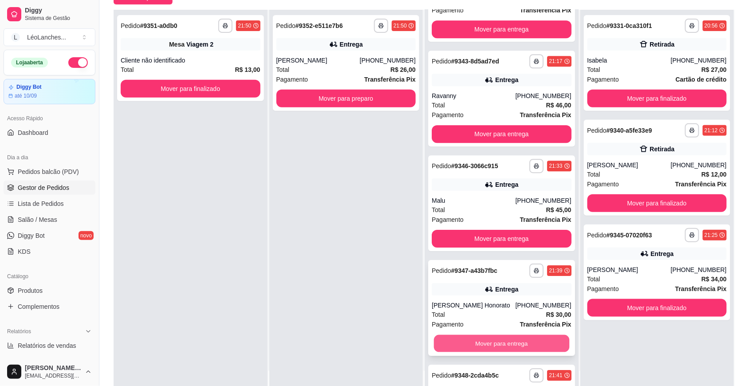
click at [507, 344] on button "Mover para entrega" at bounding box center [501, 343] width 135 height 17
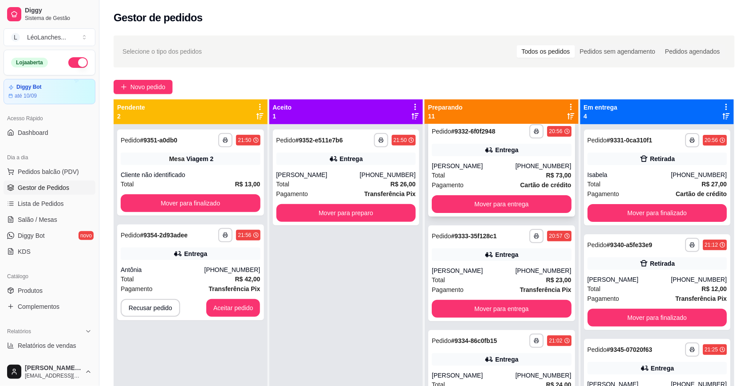
scroll to position [0, 0]
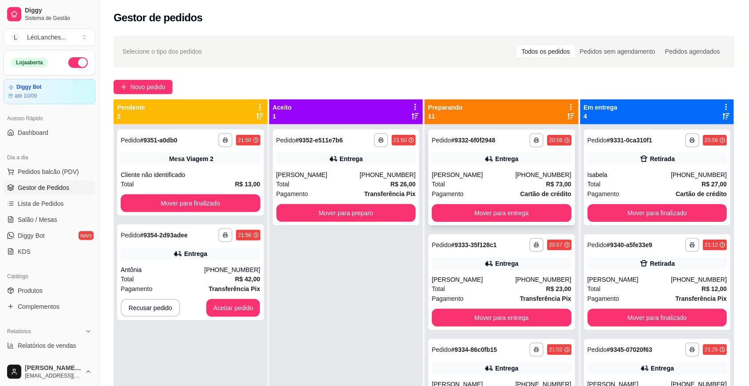
click at [482, 179] on div "[PERSON_NAME]" at bounding box center [473, 174] width 83 height 9
click at [487, 285] on div "Total R$ 23,00" at bounding box center [502, 289] width 140 height 10
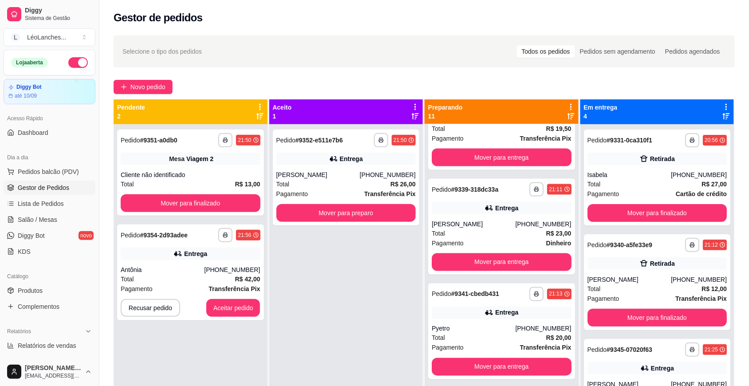
scroll to position [739, 0]
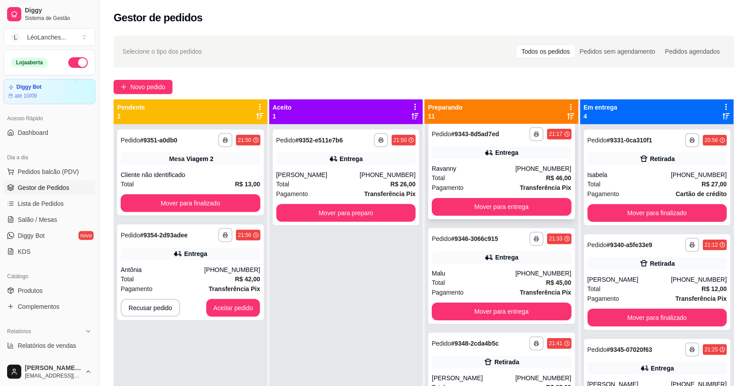
click at [470, 176] on div "Total R$ 46,00" at bounding box center [502, 178] width 140 height 10
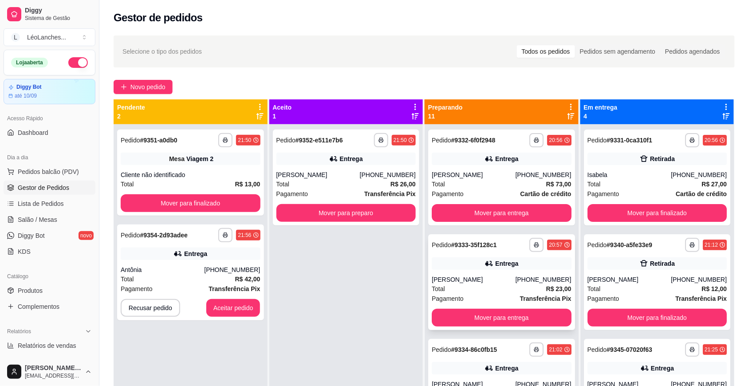
scroll to position [370, 0]
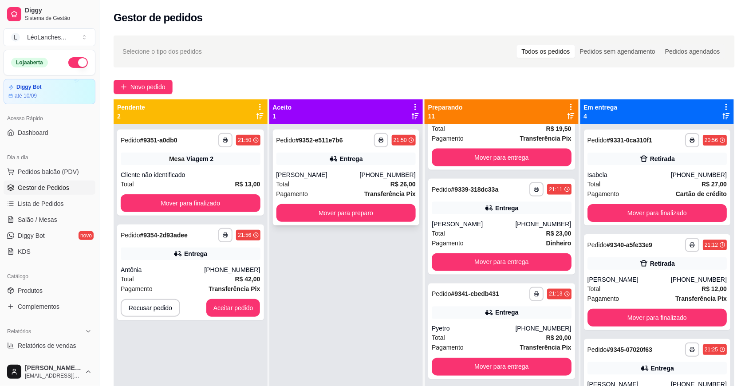
click at [324, 180] on div "Total R$ 26,00" at bounding box center [346, 184] width 140 height 10
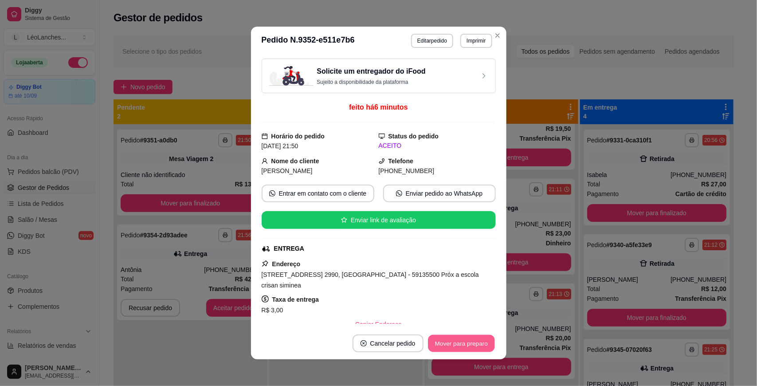
click at [470, 341] on button "Mover para preparo" at bounding box center [461, 343] width 67 height 17
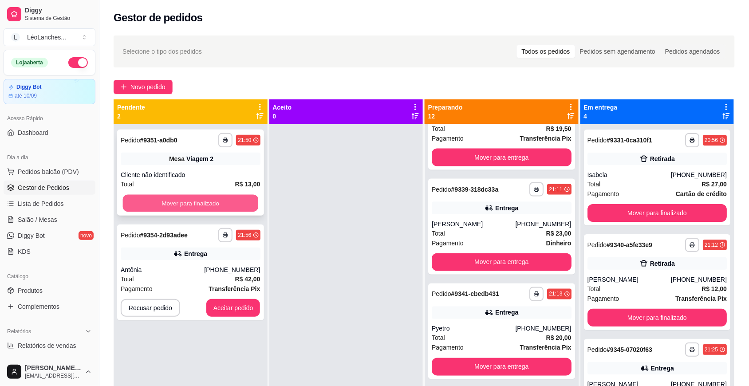
click at [234, 200] on button "Mover para finalizado" at bounding box center [190, 203] width 135 height 17
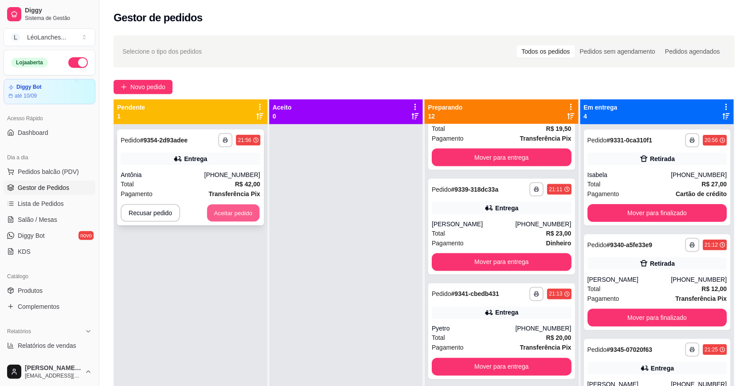
click at [243, 209] on button "Aceitar pedido" at bounding box center [233, 213] width 52 height 17
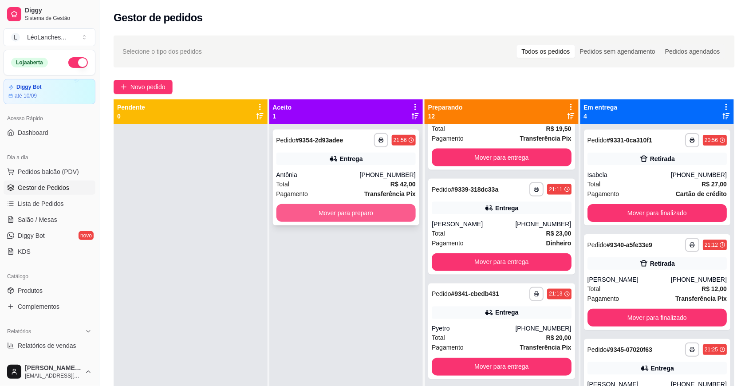
click at [355, 217] on button "Mover para preparo" at bounding box center [346, 213] width 140 height 18
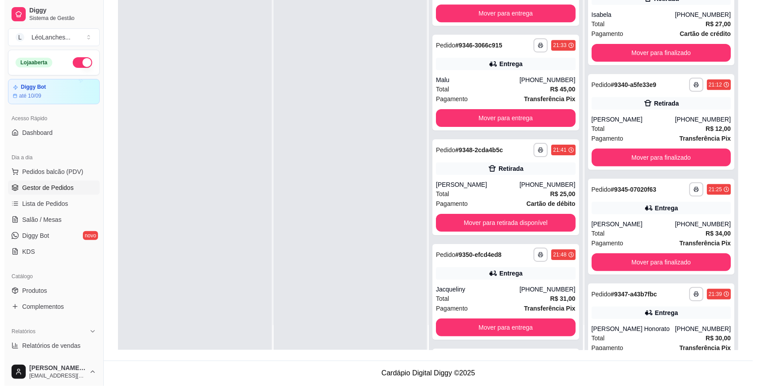
scroll to position [750, 0]
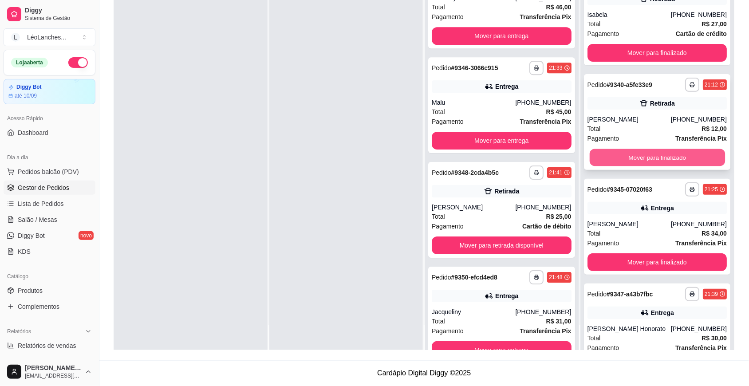
click at [651, 158] on button "Mover para finalizado" at bounding box center [656, 157] width 135 height 17
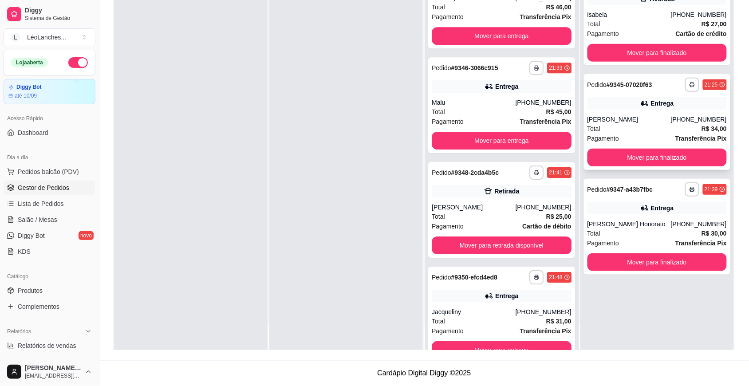
click at [648, 131] on div "Total R$ 34,00" at bounding box center [657, 129] width 140 height 10
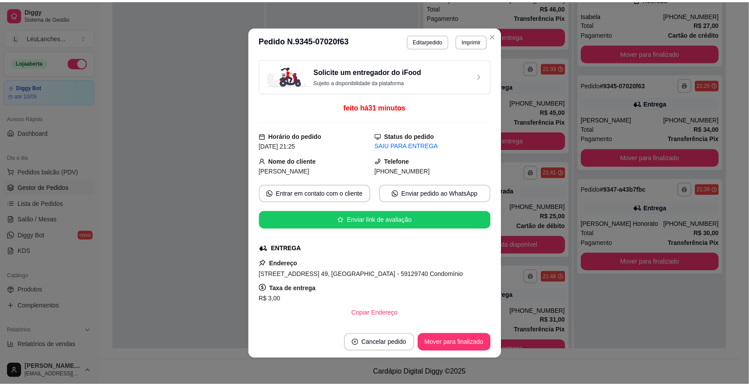
scroll to position [244, 0]
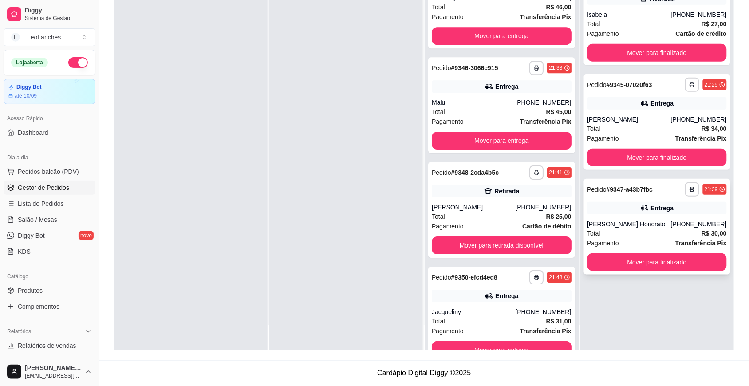
click at [623, 238] on div "Total R$ 30,00" at bounding box center [657, 234] width 140 height 10
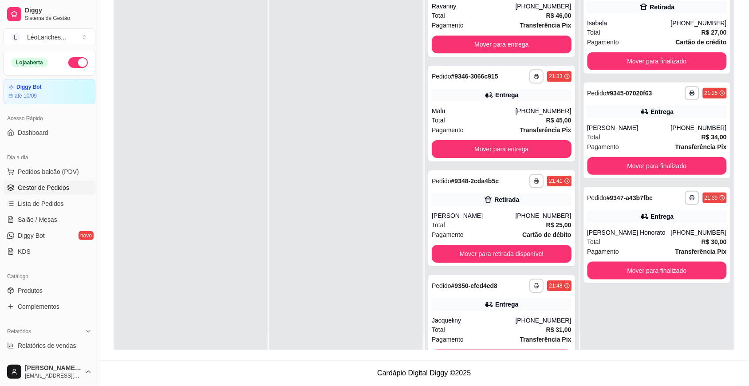
scroll to position [0, 0]
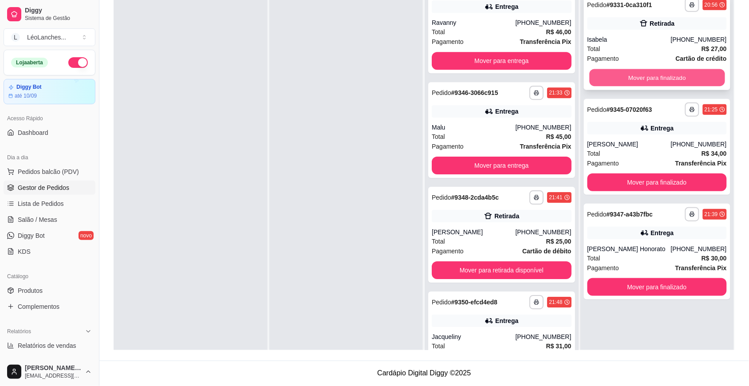
click at [686, 81] on button "Mover para finalizado" at bounding box center [656, 77] width 135 height 17
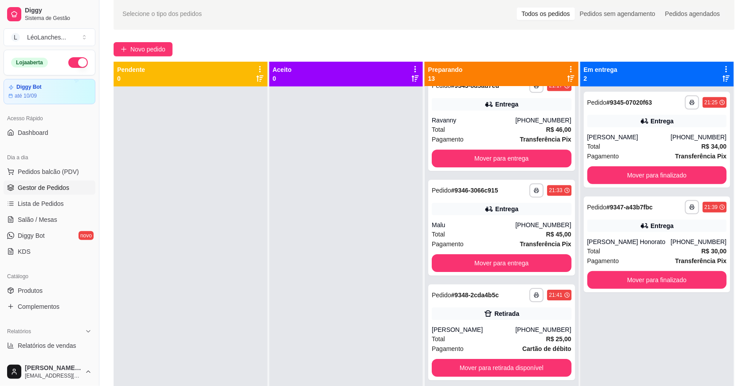
scroll to position [32, 0]
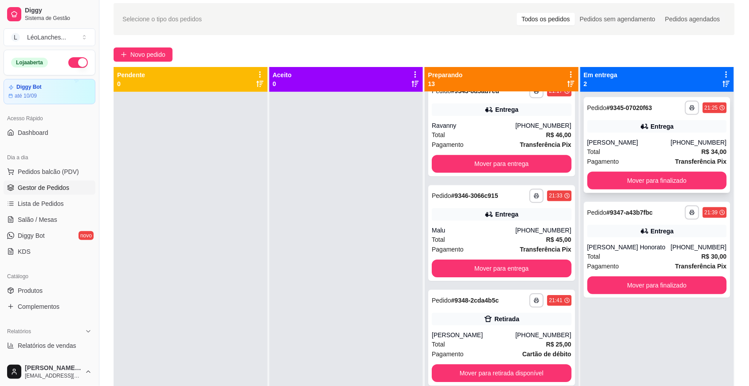
click at [640, 147] on div "Total R$ 34,00" at bounding box center [657, 152] width 140 height 10
click at [639, 261] on div "Total R$ 30,00" at bounding box center [657, 257] width 140 height 10
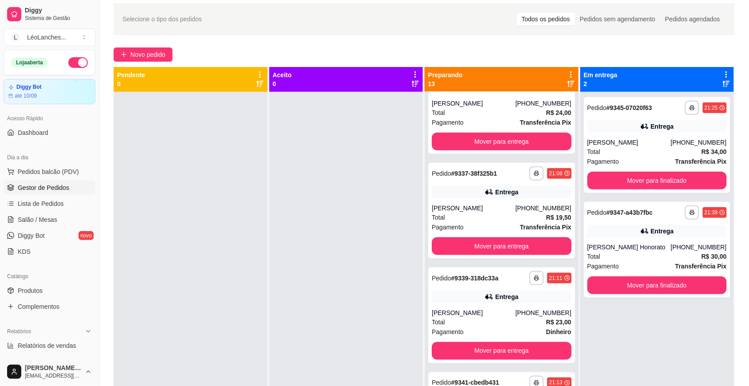
scroll to position [299, 0]
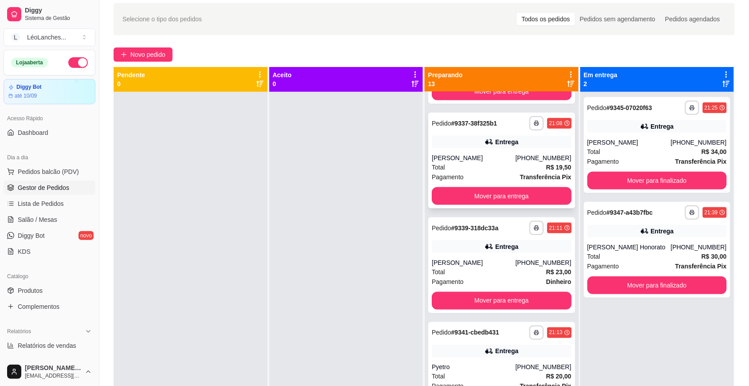
click at [483, 167] on div "Total R$ 19,50" at bounding box center [502, 167] width 140 height 10
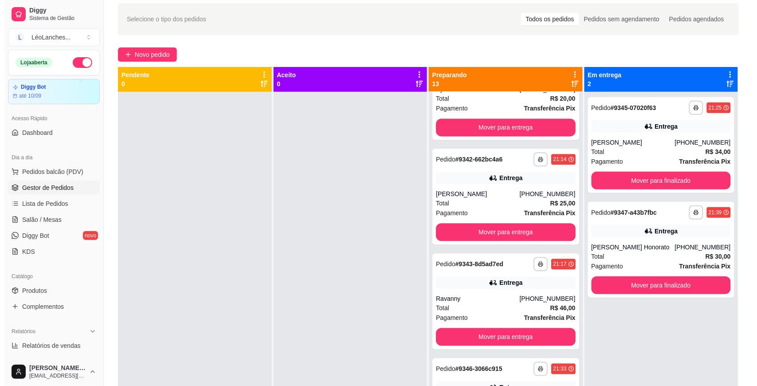
scroll to position [598, 0]
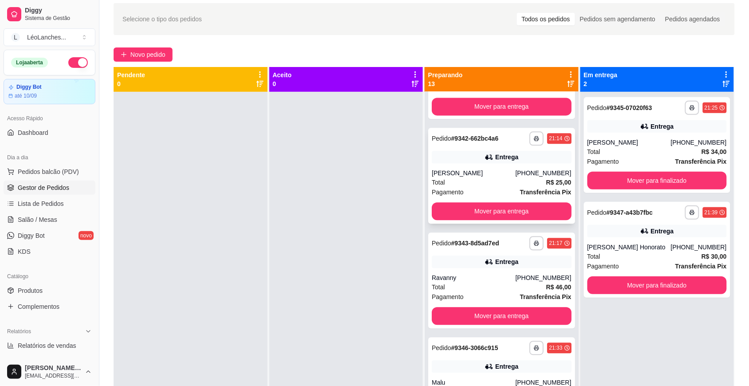
click at [468, 187] on div "Pagamento Transferência Pix" at bounding box center [502, 192] width 140 height 10
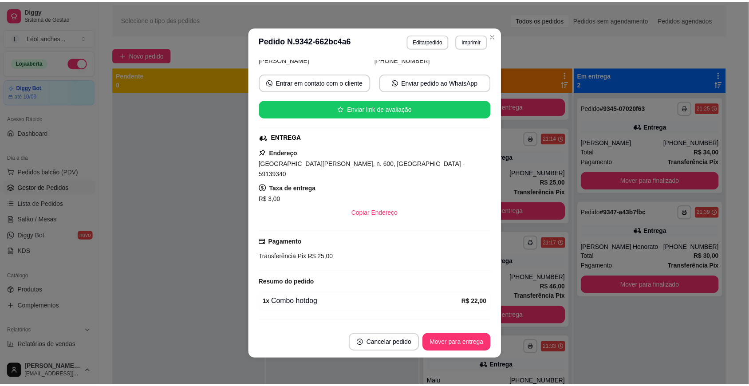
scroll to position [83, 0]
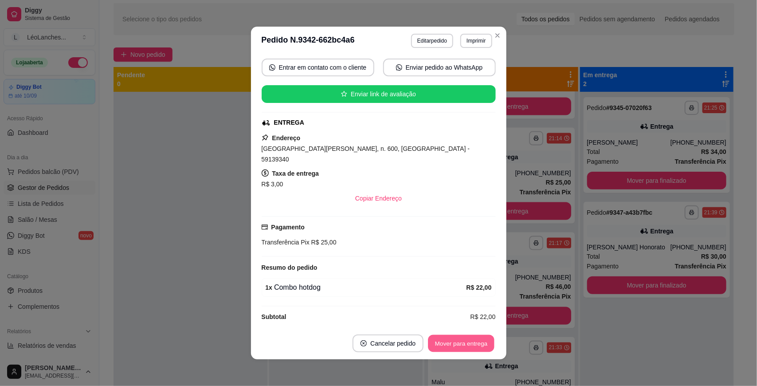
click at [477, 341] on button "Mover para entrega" at bounding box center [462, 343] width 67 height 17
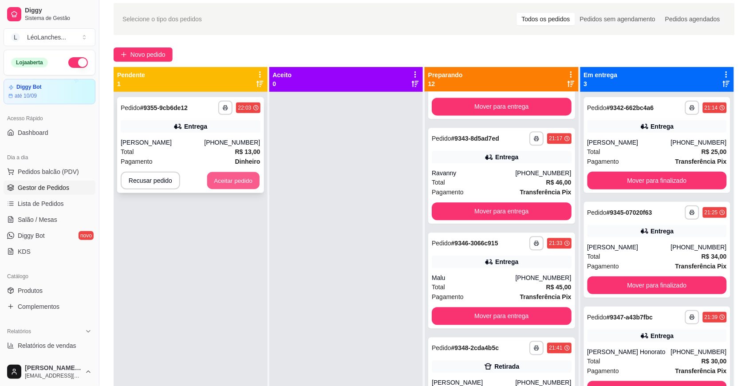
click at [235, 181] on button "Aceitar pedido" at bounding box center [233, 180] width 52 height 17
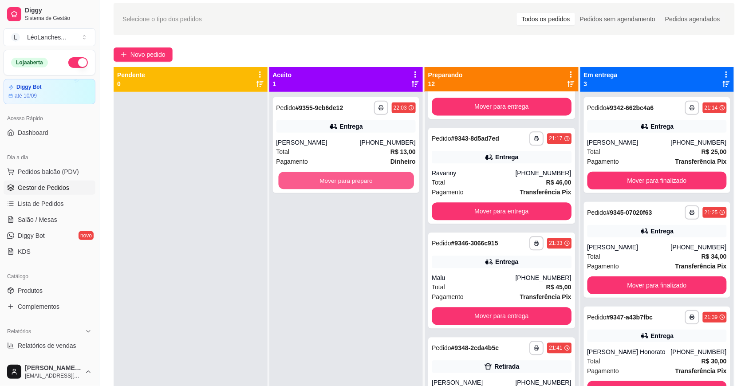
click at [347, 180] on button "Mover para preparo" at bounding box center [345, 180] width 135 height 17
click at [347, 180] on button "Mover para preparo" at bounding box center [346, 181] width 140 height 18
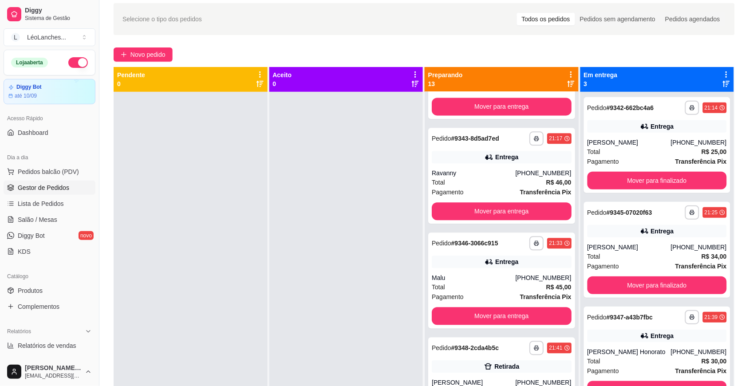
scroll to position [252, 0]
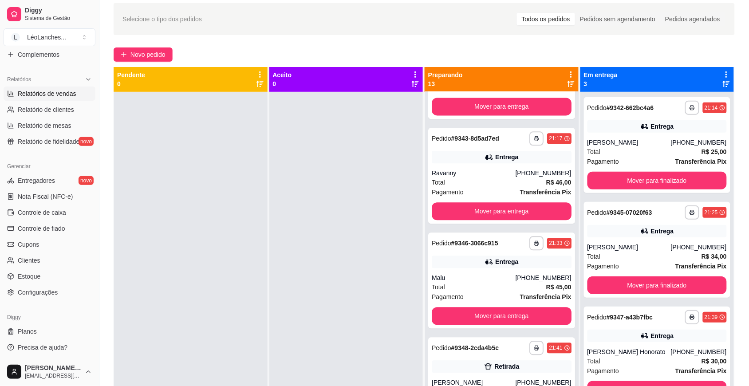
click at [55, 100] on link "Relatórios de vendas" at bounding box center [50, 94] width 92 height 14
select select "ALL"
select select "0"
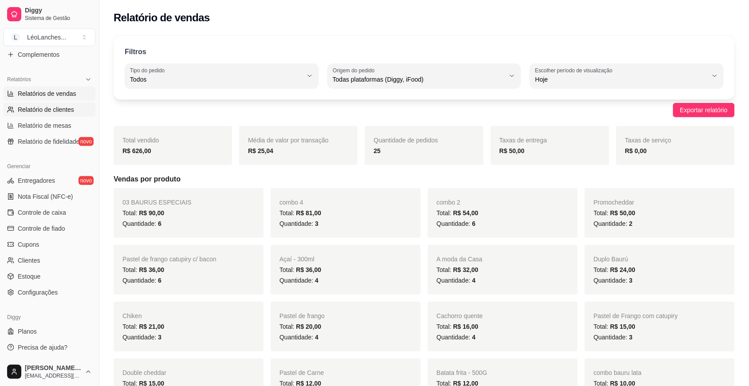
click at [55, 108] on span "Relatório de clientes" at bounding box center [46, 109] width 56 height 9
select select "30"
select select "HIGHEST_TOTAL_SPENT_WITH_ORDERS"
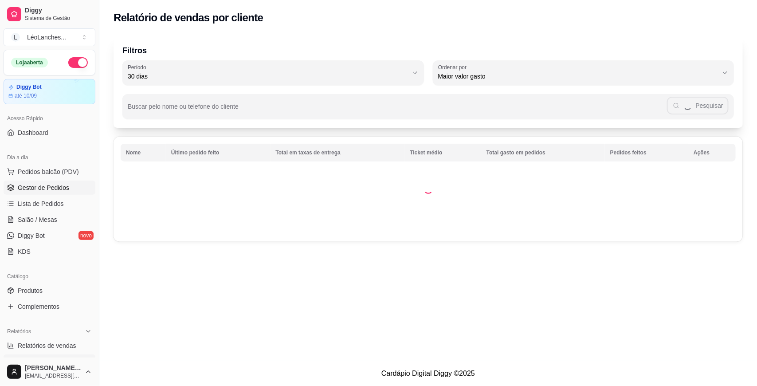
click at [65, 188] on span "Gestor de Pedidos" at bounding box center [43, 187] width 51 height 9
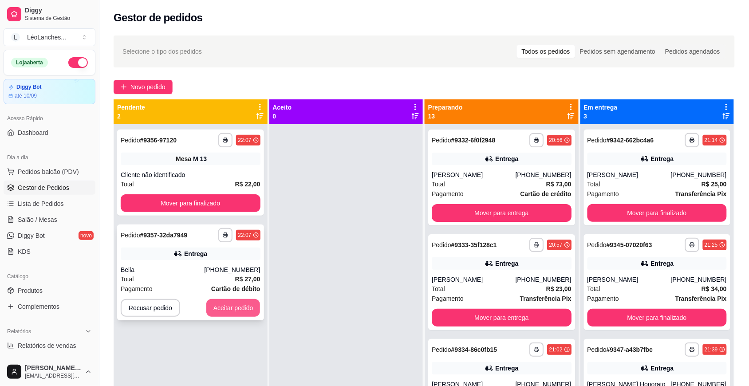
click at [250, 305] on button "Aceitar pedido" at bounding box center [233, 308] width 54 height 18
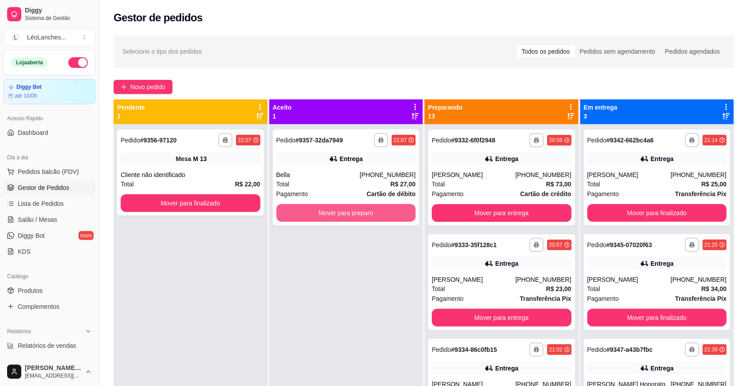
click at [362, 212] on button "Mover para preparo" at bounding box center [346, 213] width 140 height 18
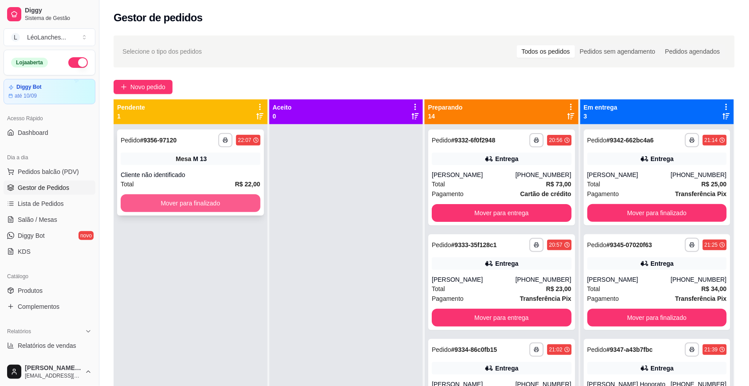
click at [239, 198] on button "Mover para finalizado" at bounding box center [191, 203] width 140 height 18
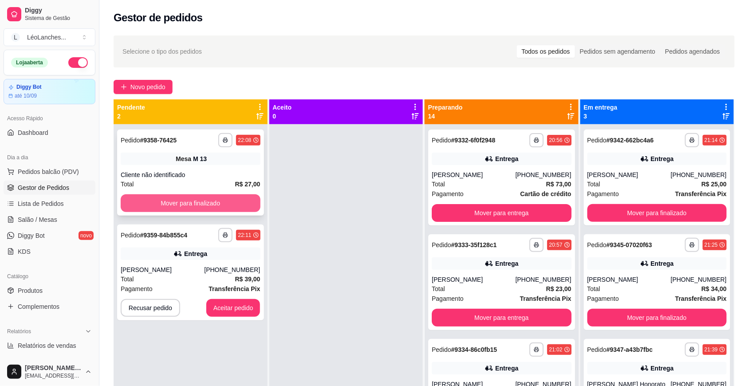
click at [234, 197] on button "Mover para finalizado" at bounding box center [191, 203] width 140 height 18
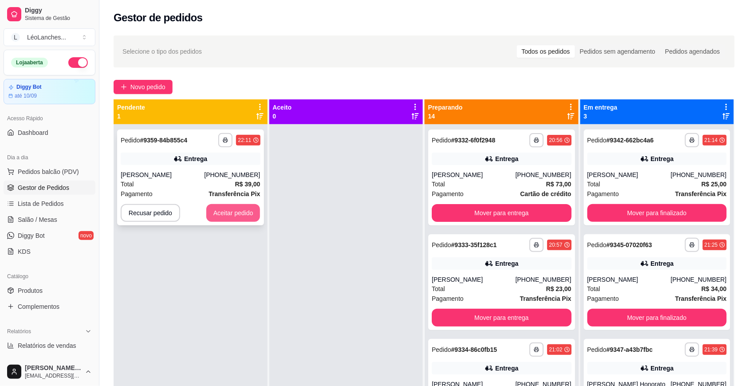
click at [241, 210] on button "Aceitar pedido" at bounding box center [233, 213] width 54 height 18
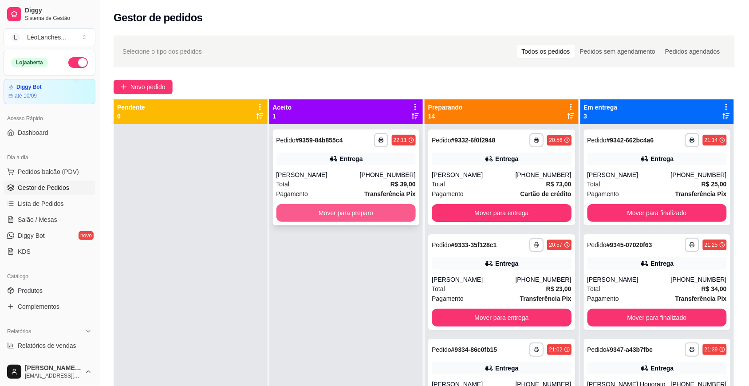
click at [330, 213] on button "Mover para preparo" at bounding box center [346, 213] width 140 height 18
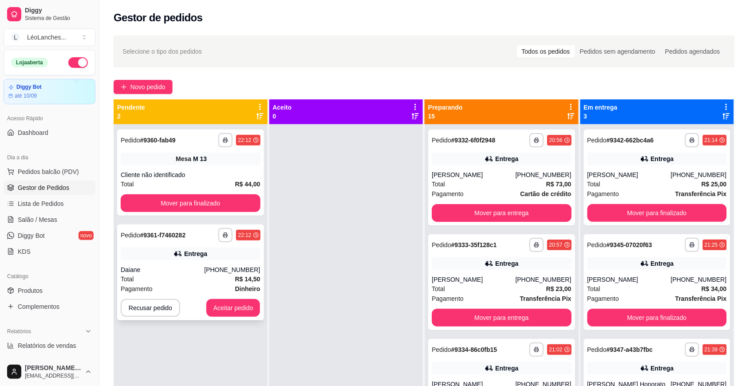
click at [196, 260] on div "Entrega" at bounding box center [191, 254] width 140 height 12
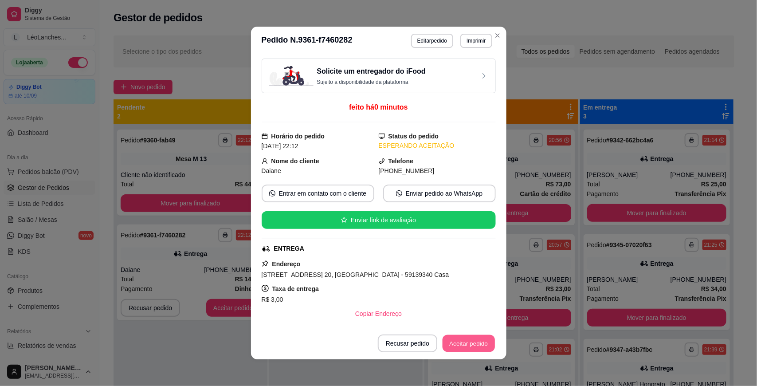
click at [473, 335] on button "Aceitar pedido" at bounding box center [469, 343] width 52 height 17
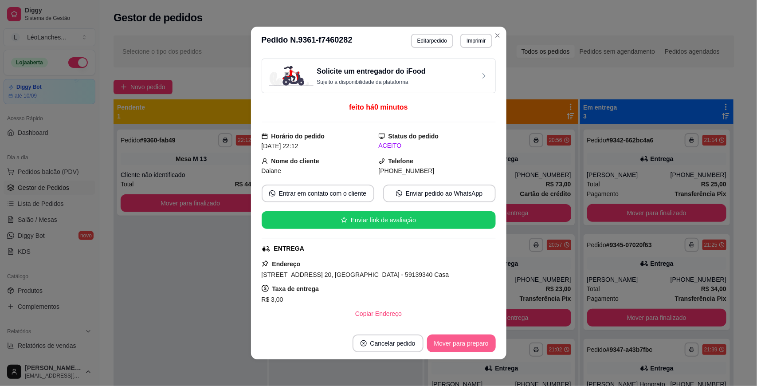
click at [476, 345] on button "Mover para preparo" at bounding box center [461, 344] width 69 height 18
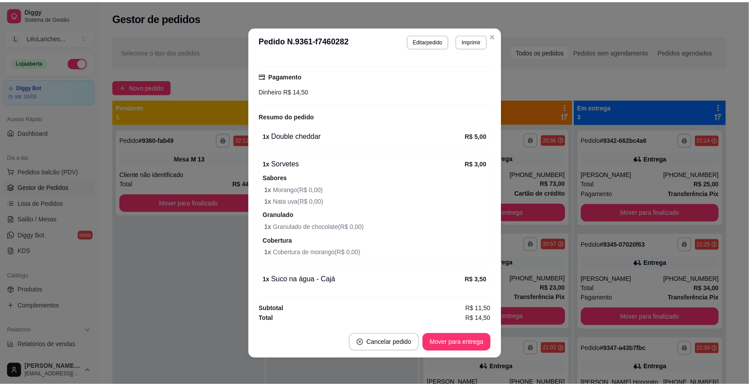
scroll to position [1, 0]
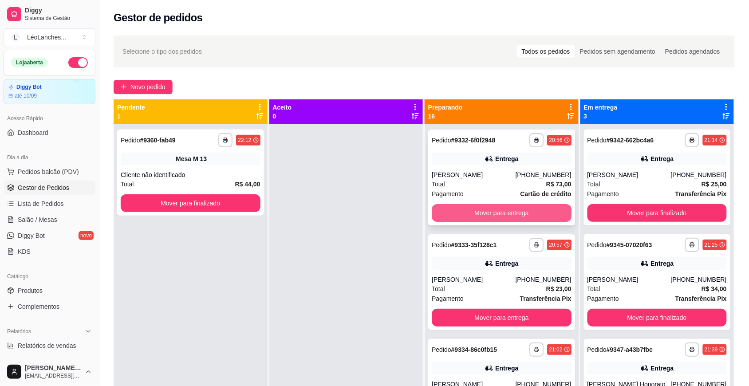
click at [496, 214] on button "Mover para entrega" at bounding box center [502, 213] width 140 height 18
click at [497, 214] on button "Mover para entrega" at bounding box center [502, 213] width 140 height 18
click at [497, 214] on button "Mover para entrega" at bounding box center [501, 213] width 135 height 17
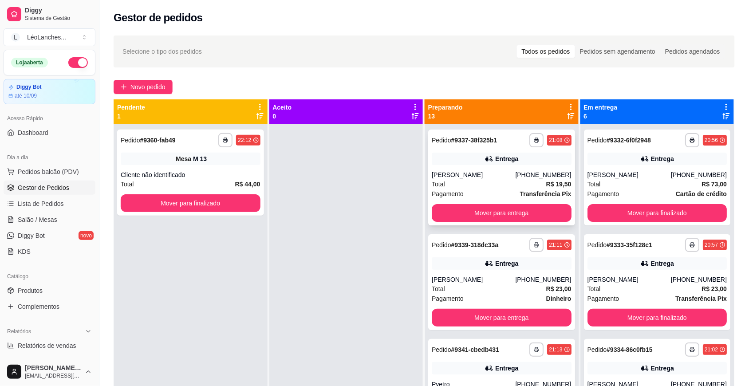
click at [478, 186] on div "Total R$ 19,50" at bounding box center [502, 184] width 140 height 10
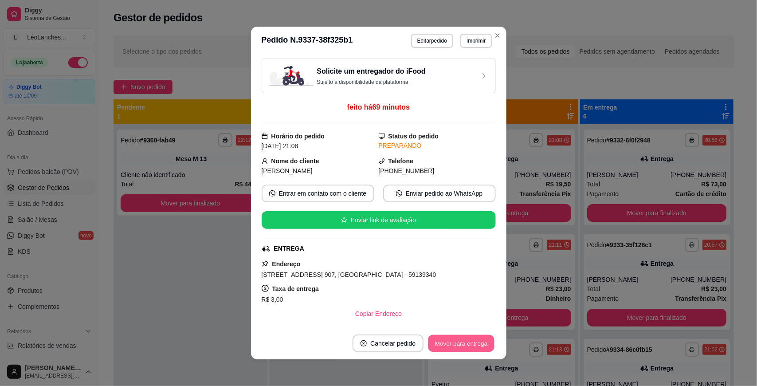
click at [468, 340] on button "Mover para entrega" at bounding box center [462, 343] width 67 height 17
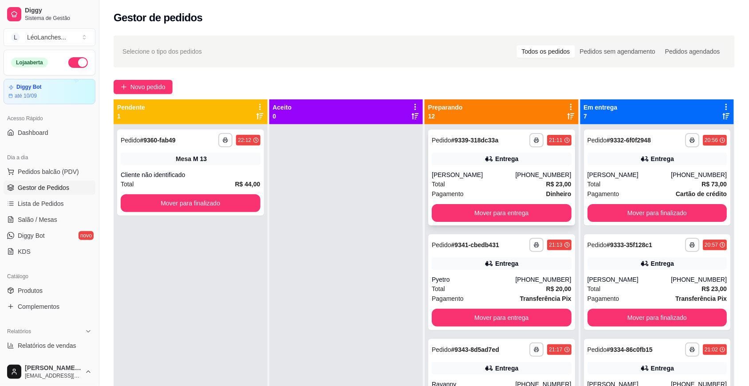
click at [503, 185] on div "Total R$ 23,00" at bounding box center [502, 184] width 140 height 10
click at [231, 205] on button "Mover para finalizado" at bounding box center [191, 203] width 140 height 18
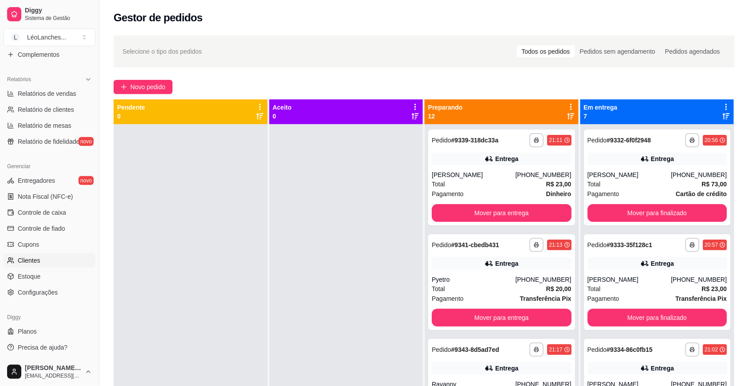
scroll to position [0, 0]
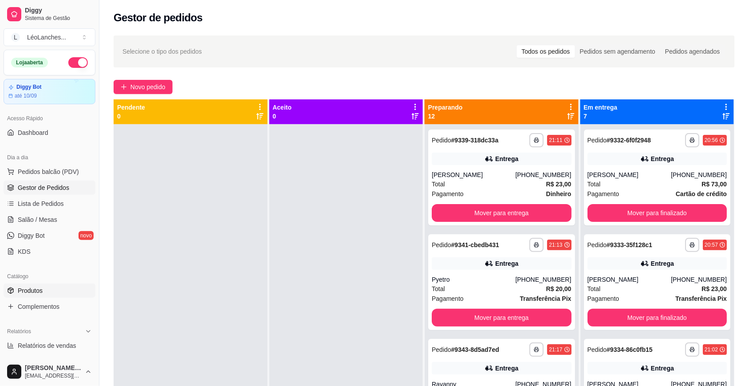
click at [30, 290] on span "Produtos" at bounding box center [30, 290] width 25 height 9
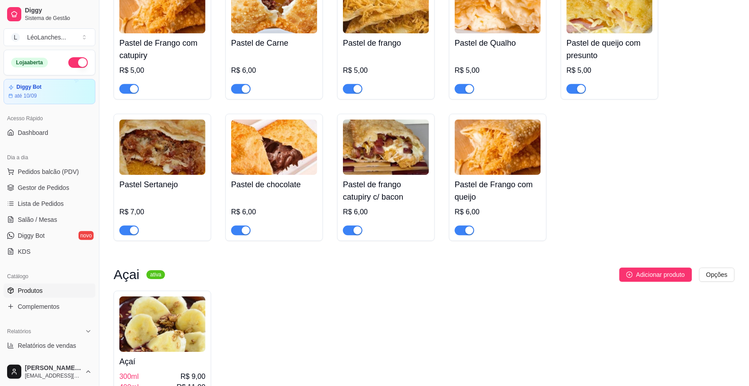
scroll to position [540, 0]
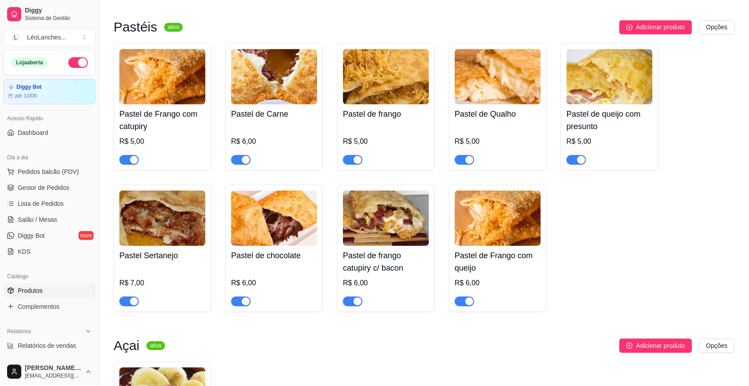
click at [242, 156] on div "button" at bounding box center [246, 160] width 8 height 8
click at [127, 296] on span "button" at bounding box center [129, 301] width 20 height 10
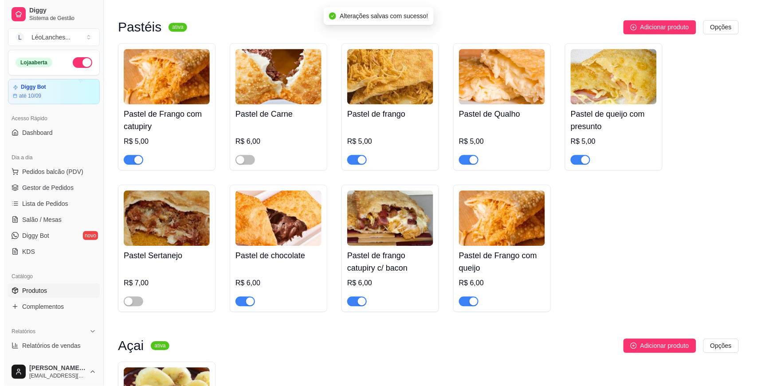
scroll to position [0, 0]
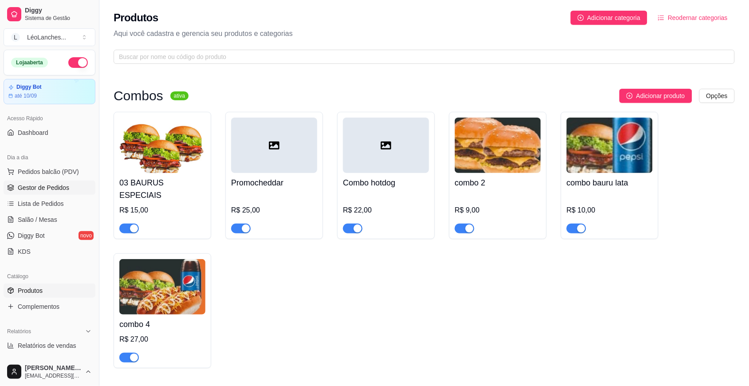
click at [45, 187] on span "Gestor de Pedidos" at bounding box center [43, 187] width 51 height 9
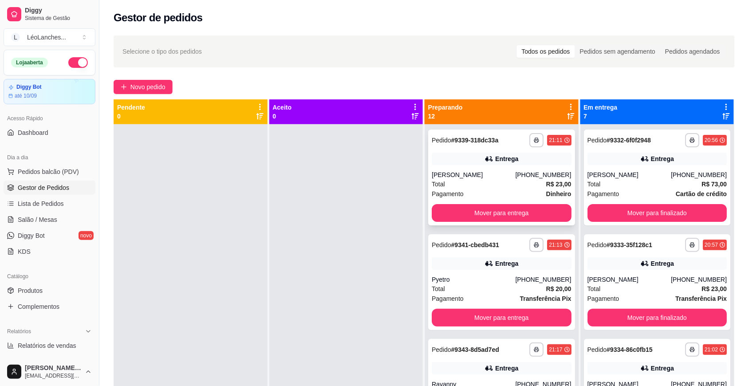
click at [480, 185] on div "Total R$ 23,00" at bounding box center [502, 184] width 140 height 10
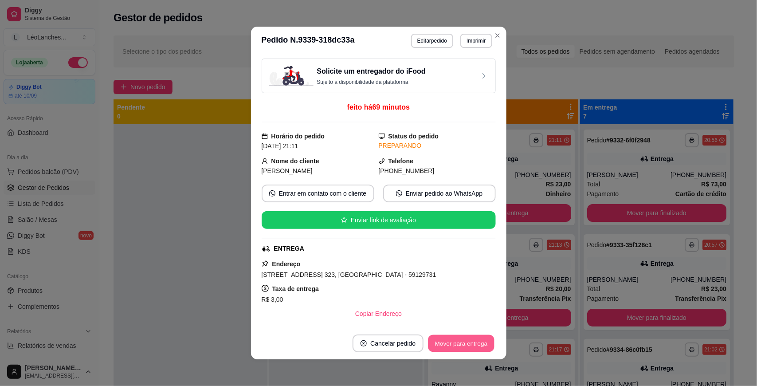
click at [464, 343] on button "Mover para entrega" at bounding box center [462, 343] width 67 height 17
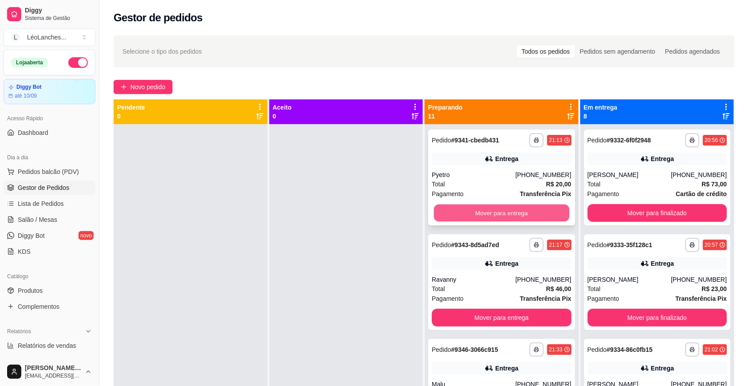
click at [493, 211] on button "Mover para entrega" at bounding box center [501, 213] width 135 height 17
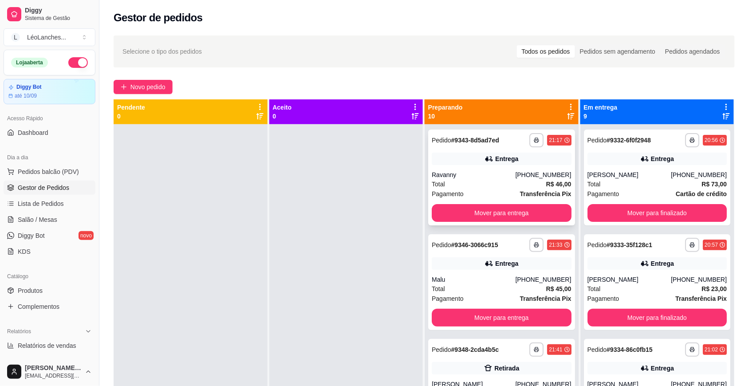
click at [491, 181] on div "Total R$ 46,00" at bounding box center [502, 184] width 140 height 10
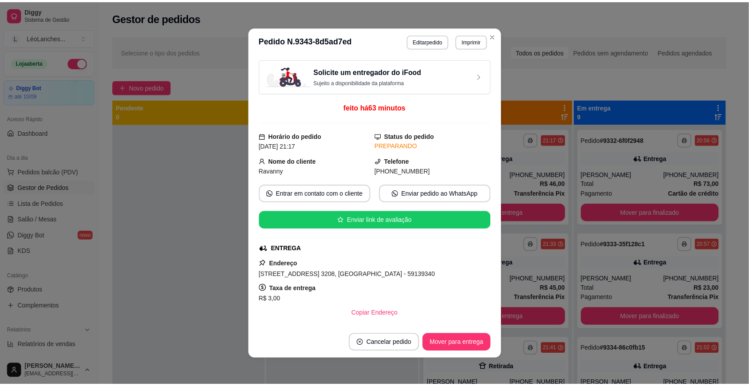
scroll to position [182, 0]
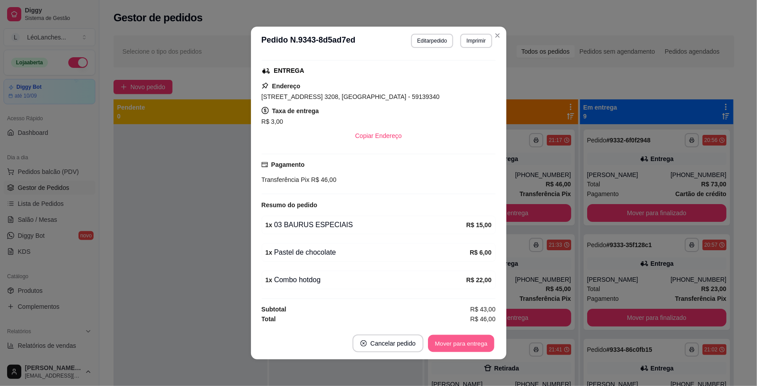
click at [453, 345] on button "Mover para entrega" at bounding box center [462, 343] width 67 height 17
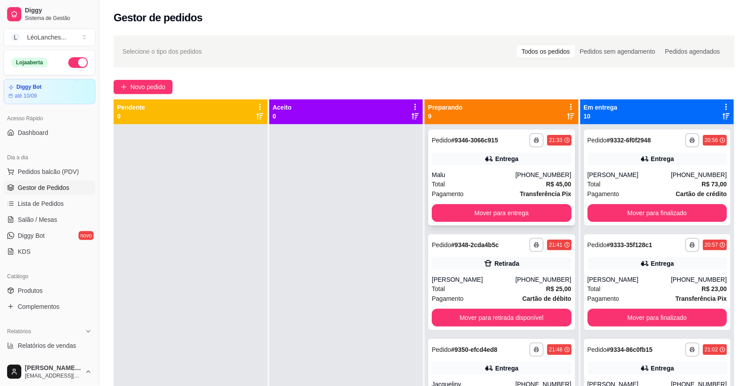
click at [470, 178] on div "Malu" at bounding box center [473, 174] width 83 height 9
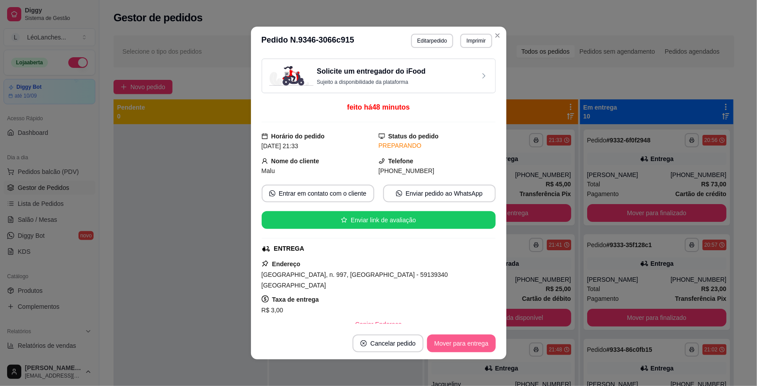
click at [443, 342] on button "Mover para entrega" at bounding box center [461, 344] width 68 height 18
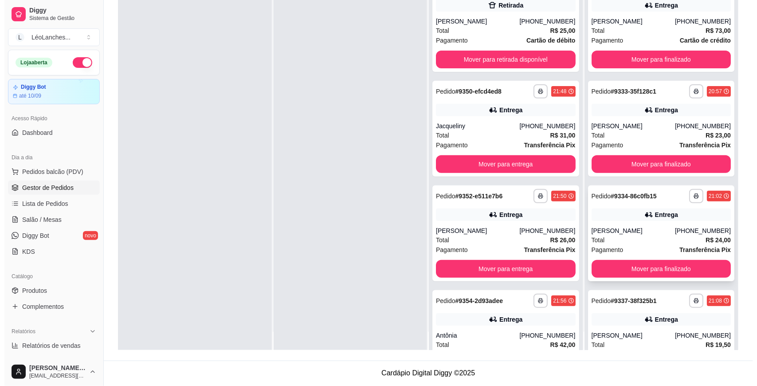
scroll to position [0, 0]
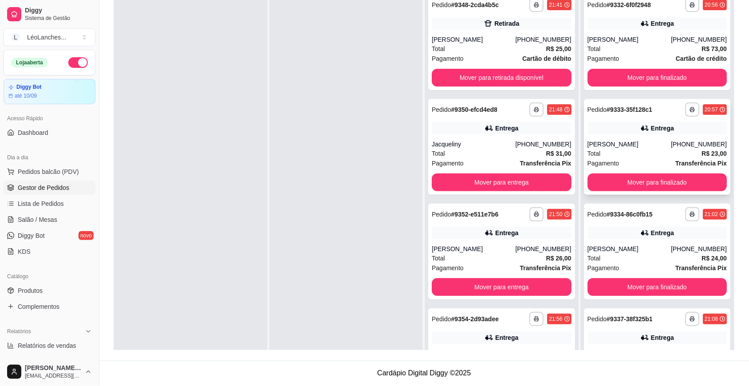
click at [635, 157] on div "Total R$ 23,00" at bounding box center [657, 154] width 140 height 10
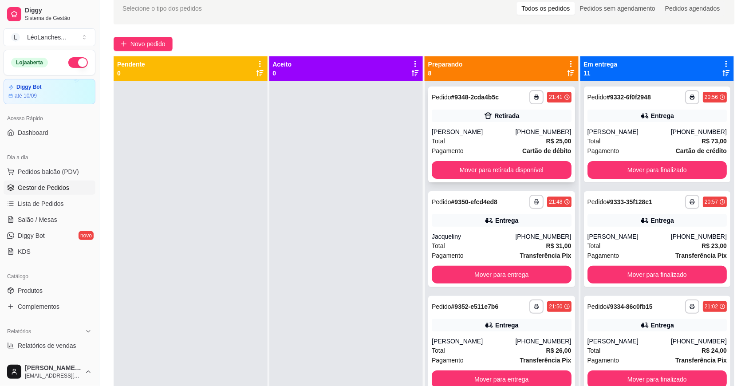
click at [476, 131] on div "[PERSON_NAME]" at bounding box center [473, 131] width 83 height 9
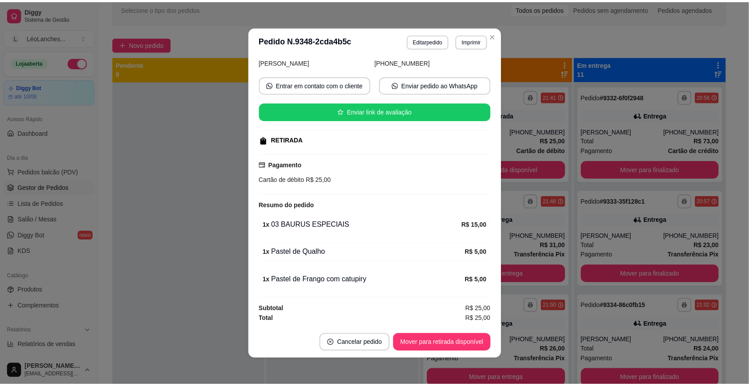
scroll to position [1, 0]
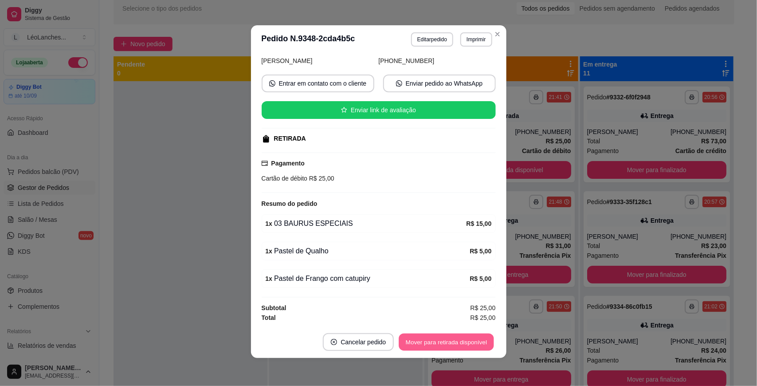
click at [444, 344] on button "Mover para retirada disponível" at bounding box center [446, 342] width 95 height 17
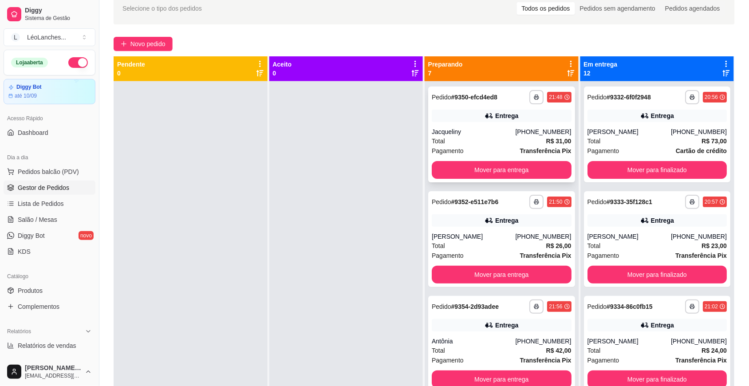
click at [453, 134] on div "Jacqueliny" at bounding box center [473, 131] width 83 height 9
click at [492, 240] on div "[PERSON_NAME]" at bounding box center [473, 236] width 83 height 9
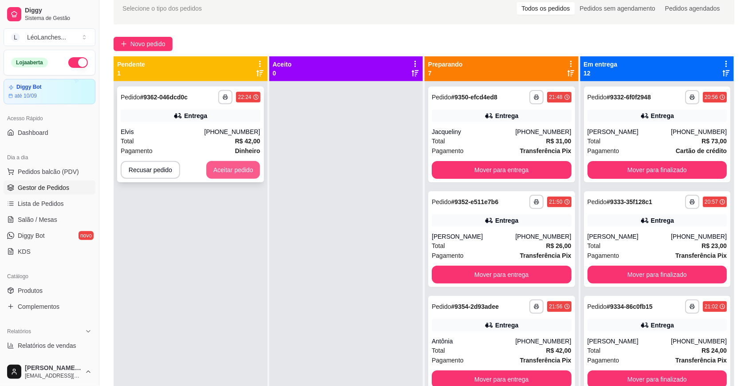
click at [249, 167] on button "Aceitar pedido" at bounding box center [233, 170] width 54 height 18
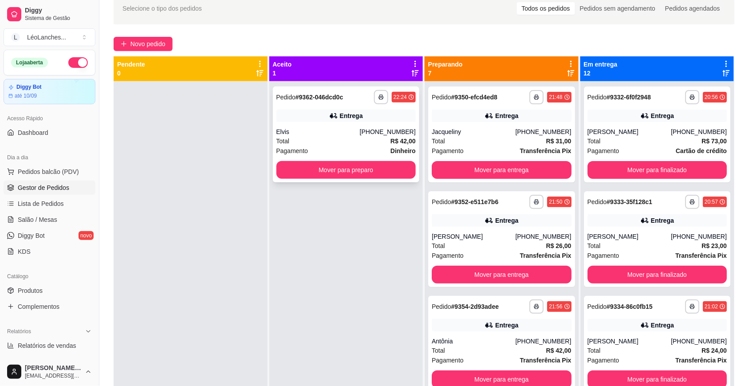
click at [335, 149] on div "Pagamento Dinheiro" at bounding box center [346, 151] width 140 height 10
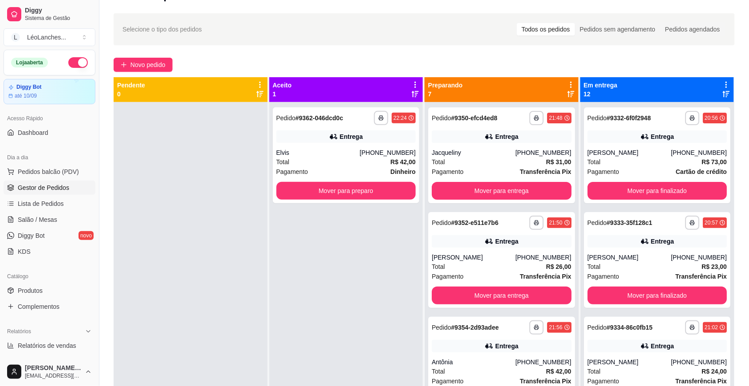
scroll to position [0, 0]
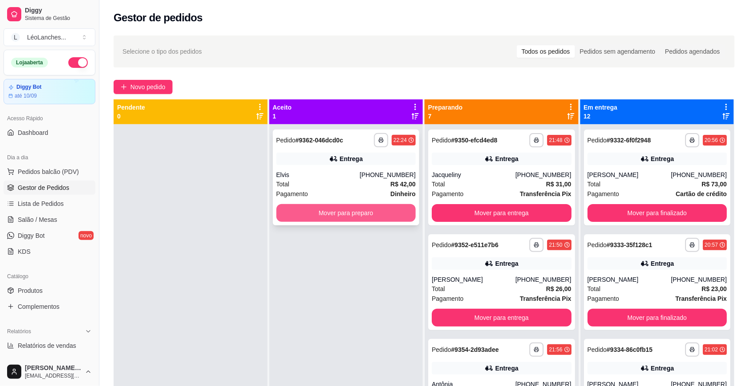
click at [371, 213] on button "Mover para preparo" at bounding box center [346, 213] width 140 height 18
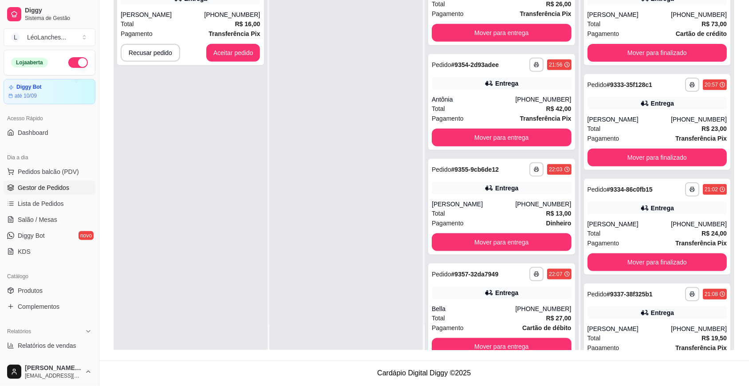
scroll to position [122, 0]
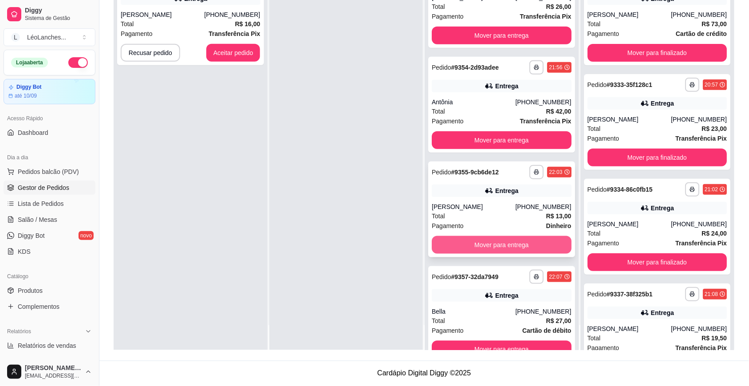
click at [494, 238] on button "Mover para entrega" at bounding box center [502, 245] width 140 height 18
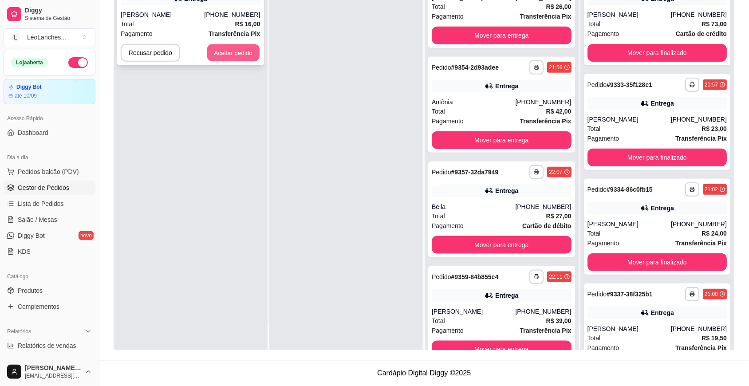
click at [240, 49] on button "Aceitar pedido" at bounding box center [233, 52] width 52 height 17
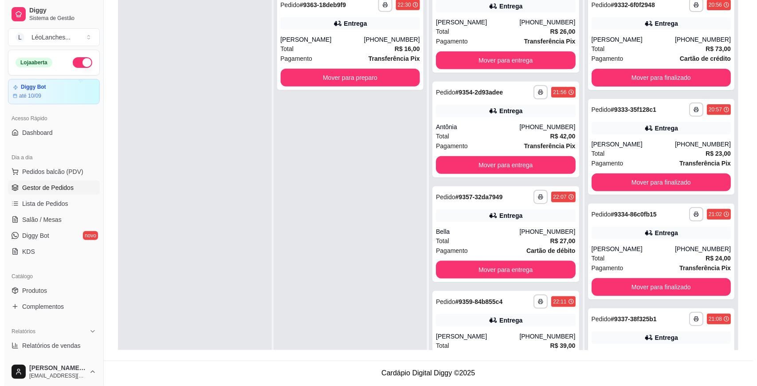
scroll to position [0, 0]
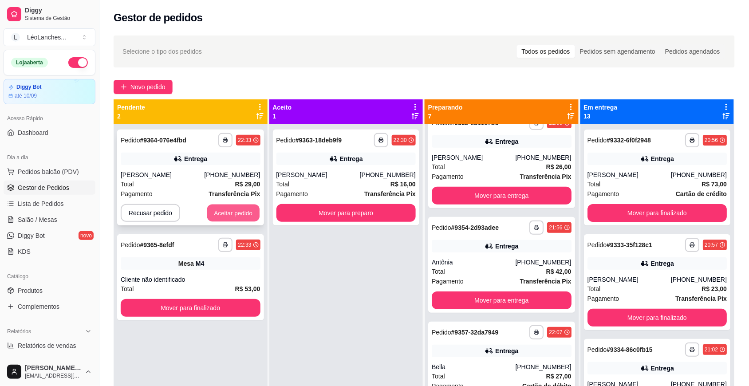
click at [240, 209] on button "Aceitar pedido" at bounding box center [233, 213] width 52 height 17
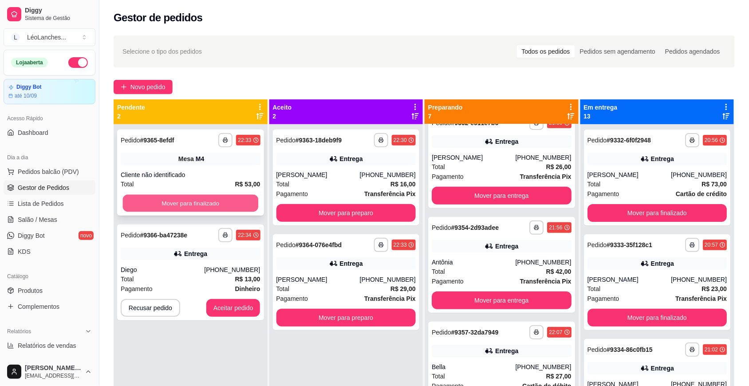
click at [244, 198] on button "Mover para finalizado" at bounding box center [190, 203] width 135 height 17
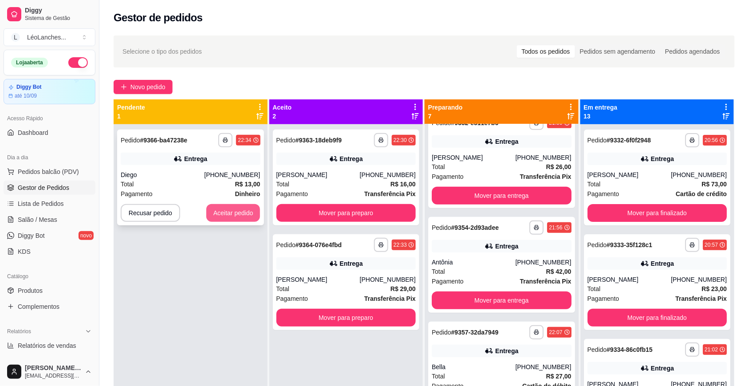
click at [236, 213] on button "Aceitar pedido" at bounding box center [233, 213] width 54 height 18
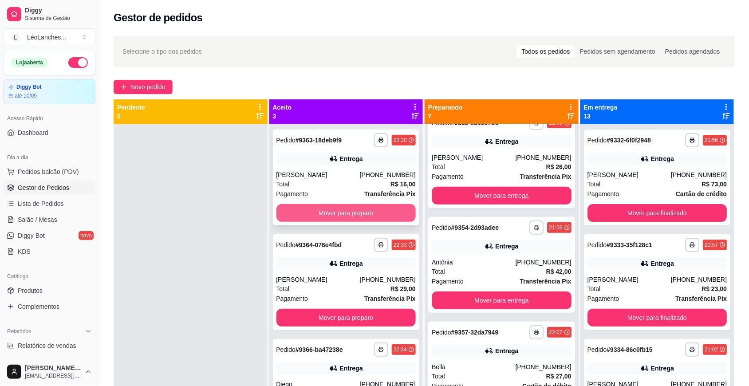
click at [304, 212] on button "Mover para preparo" at bounding box center [346, 213] width 140 height 18
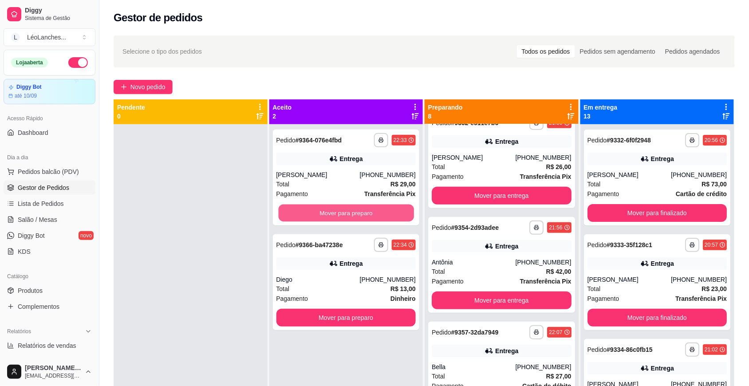
click at [304, 212] on button "Mover para preparo" at bounding box center [345, 213] width 135 height 17
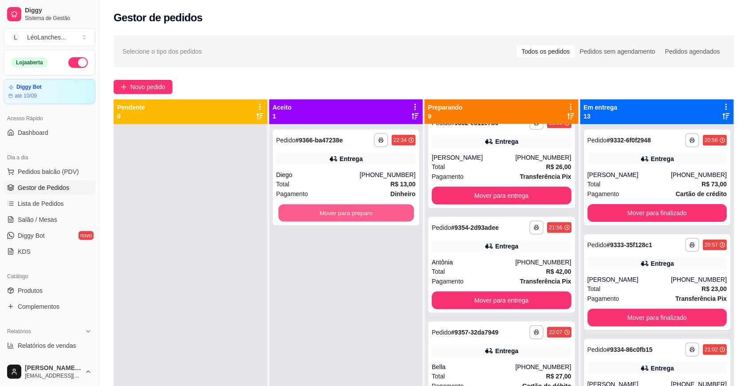
click at [304, 212] on button "Mover para preparo" at bounding box center [345, 213] width 135 height 17
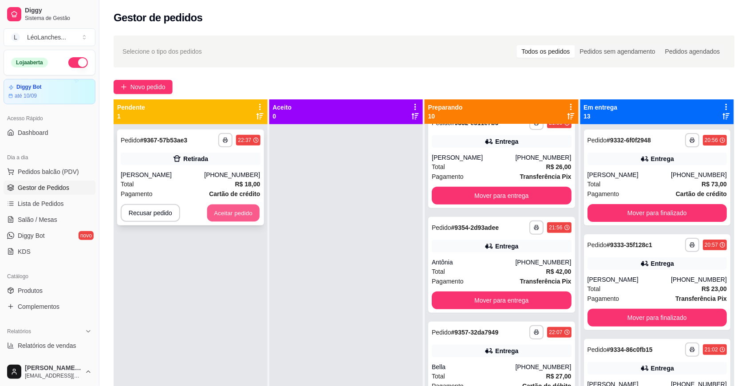
click at [237, 209] on button "Aceitar pedido" at bounding box center [233, 213] width 52 height 17
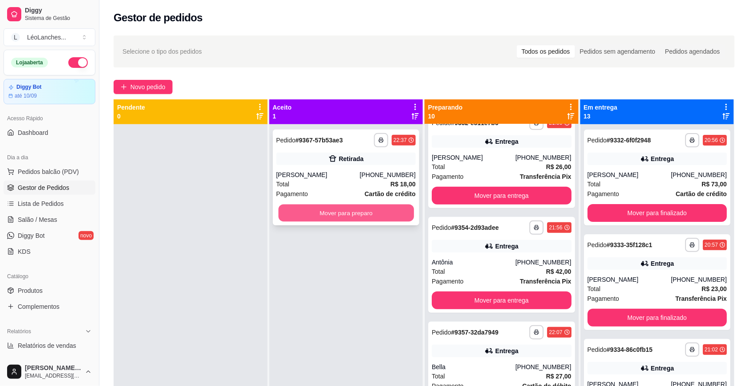
click at [369, 211] on button "Mover para preparo" at bounding box center [345, 213] width 135 height 17
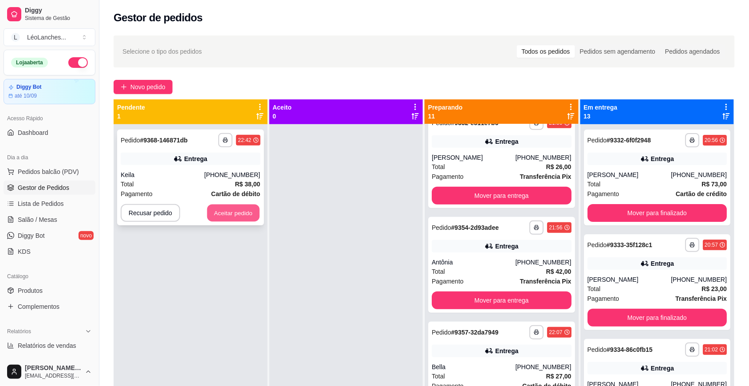
click at [227, 211] on button "Aceitar pedido" at bounding box center [233, 213] width 52 height 17
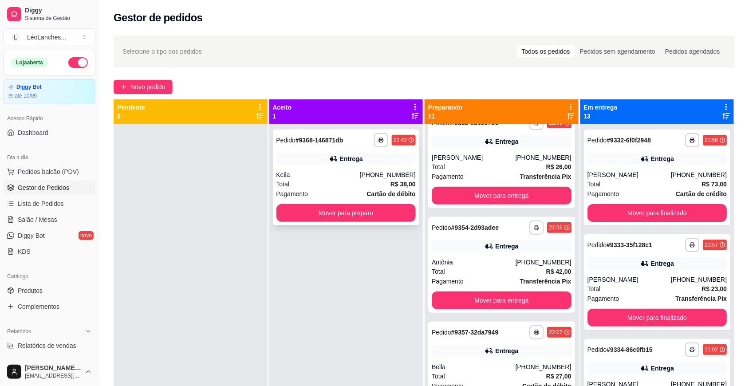
click at [302, 198] on span "Pagamento" at bounding box center [292, 194] width 32 height 10
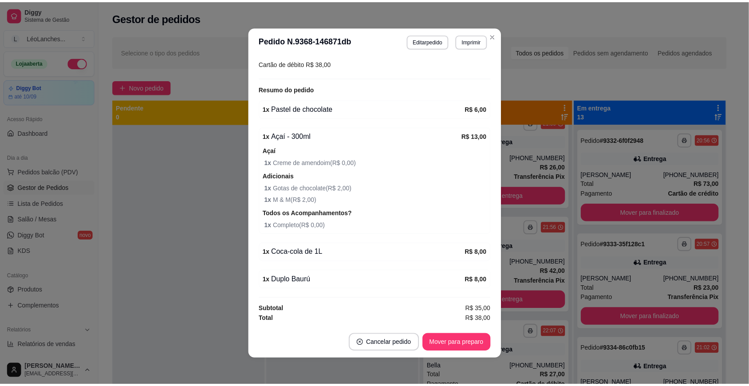
scroll to position [1, 0]
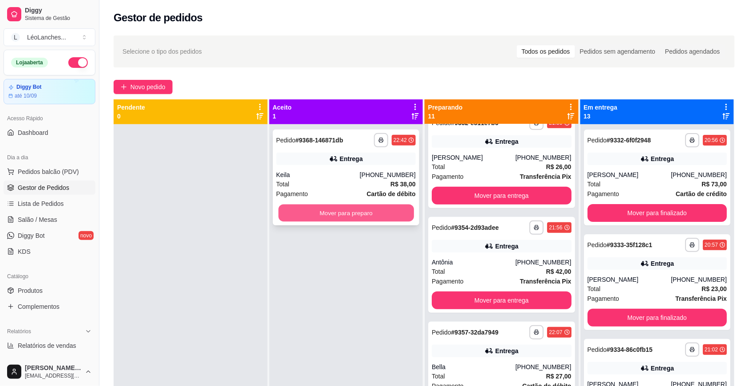
click at [354, 213] on button "Mover para preparo" at bounding box center [345, 213] width 135 height 17
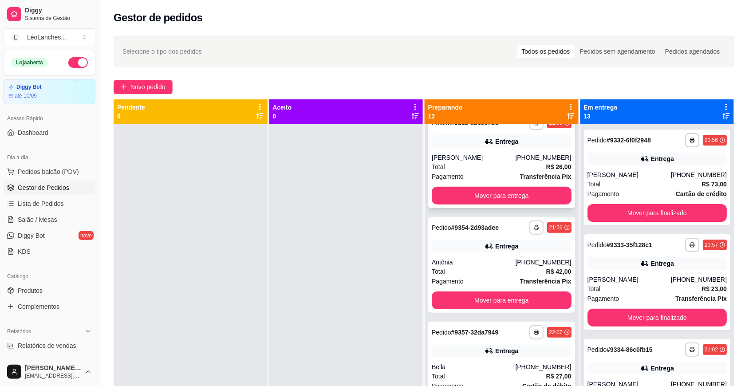
click at [493, 160] on div "[PERSON_NAME]" at bounding box center [473, 157] width 83 height 9
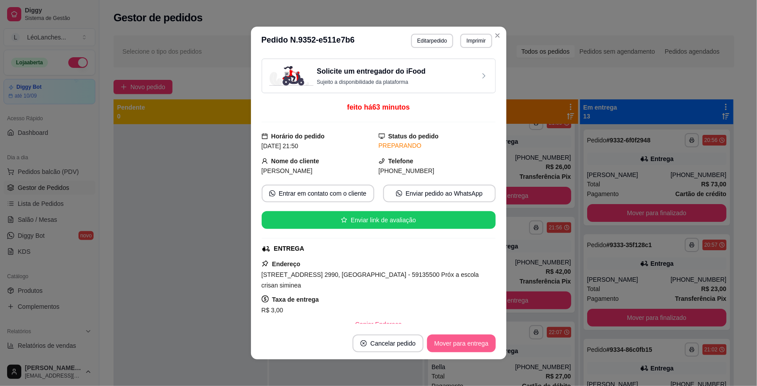
click at [464, 348] on button "Mover para entrega" at bounding box center [461, 344] width 68 height 18
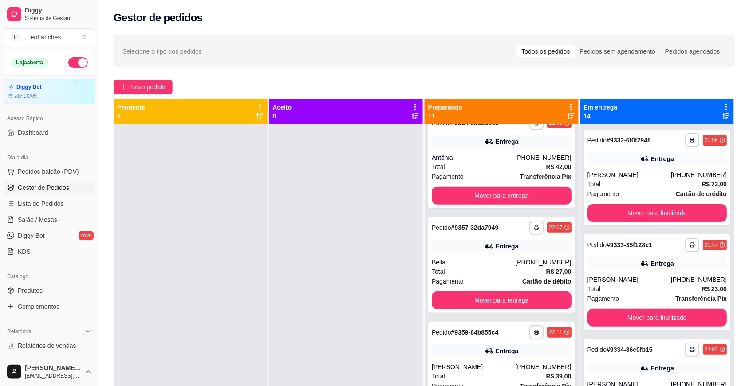
scroll to position [17, 0]
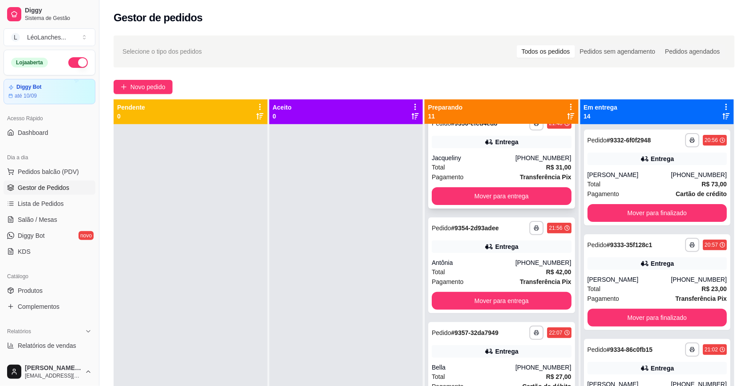
click at [481, 167] on div "Total R$ 31,00" at bounding box center [502, 167] width 140 height 10
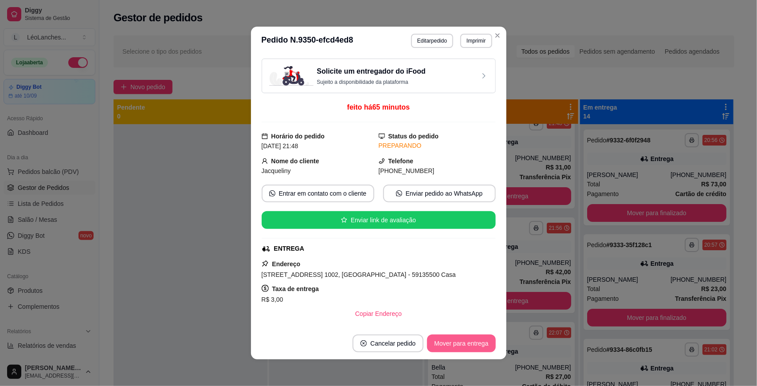
click at [467, 340] on button "Mover para entrega" at bounding box center [461, 344] width 68 height 18
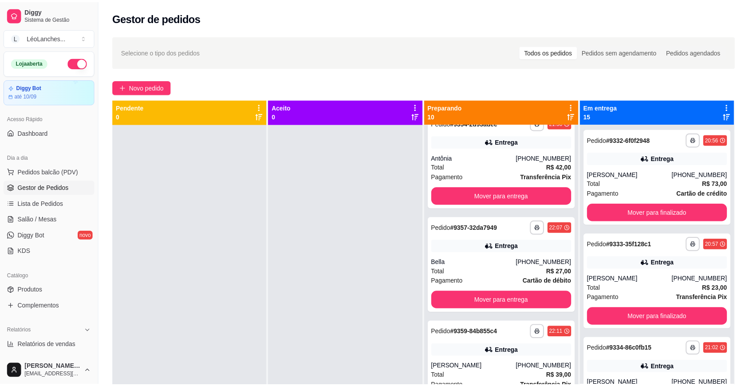
scroll to position [0, 0]
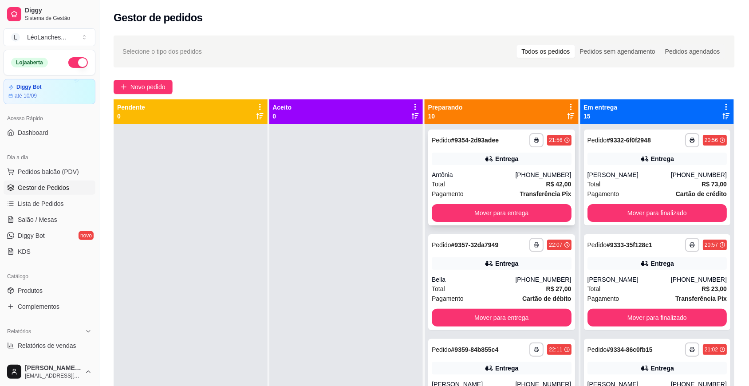
click at [482, 185] on div "Total R$ 42,00" at bounding box center [502, 184] width 140 height 10
click at [487, 282] on div "Bella" at bounding box center [473, 279] width 83 height 9
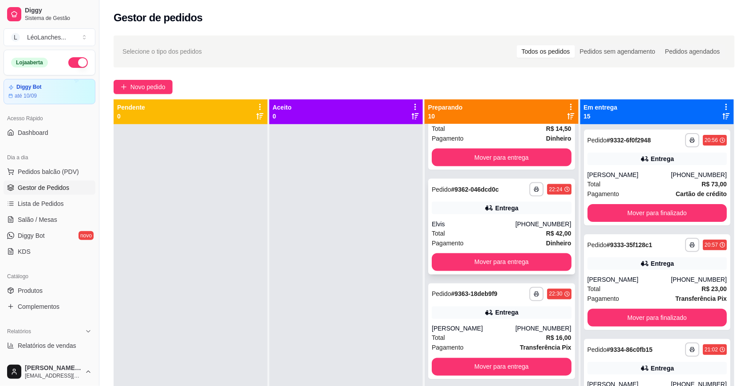
click at [473, 220] on div "Elvis" at bounding box center [473, 224] width 83 height 9
click at [486, 340] on div "Total R$ 16,00" at bounding box center [502, 338] width 140 height 10
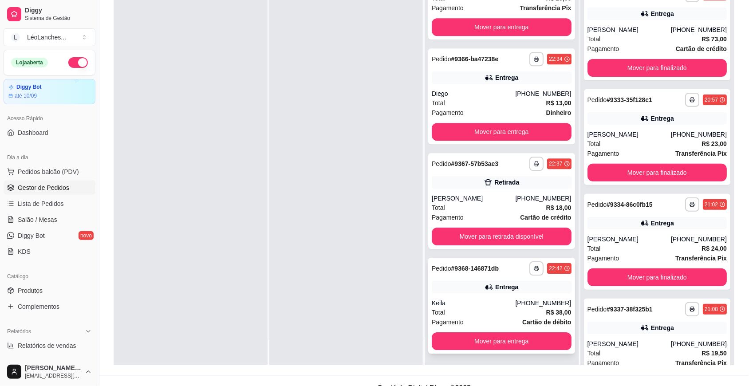
scroll to position [135, 0]
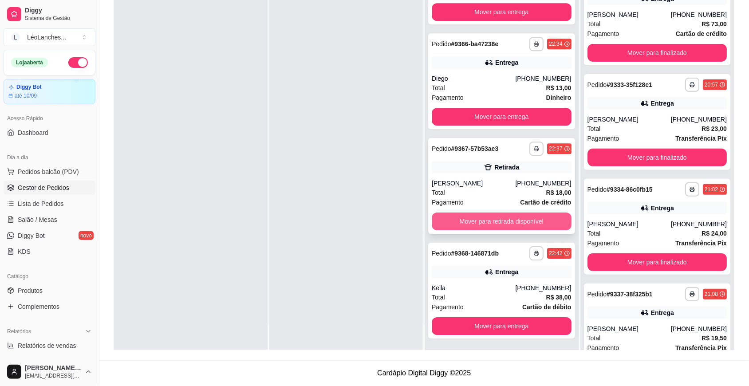
click at [500, 213] on button "Mover para retirada disponível" at bounding box center [502, 222] width 140 height 18
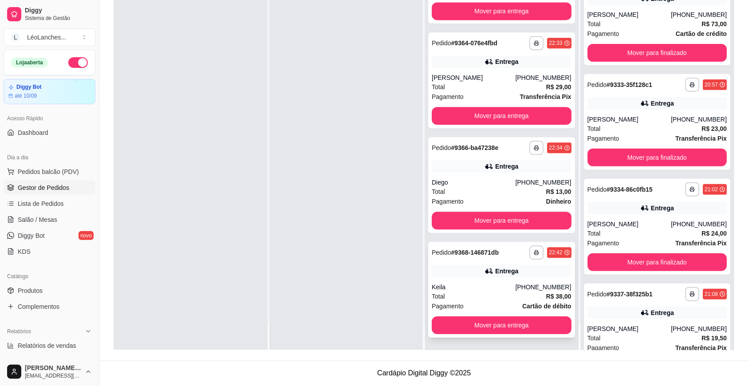
scroll to position [564, 0]
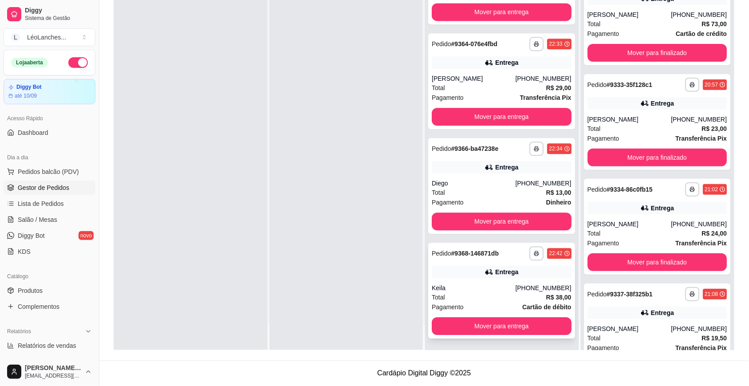
click at [467, 298] on div "Total R$ 38,00" at bounding box center [502, 297] width 140 height 10
click at [473, 89] on div "Total R$ 29,00" at bounding box center [502, 88] width 140 height 10
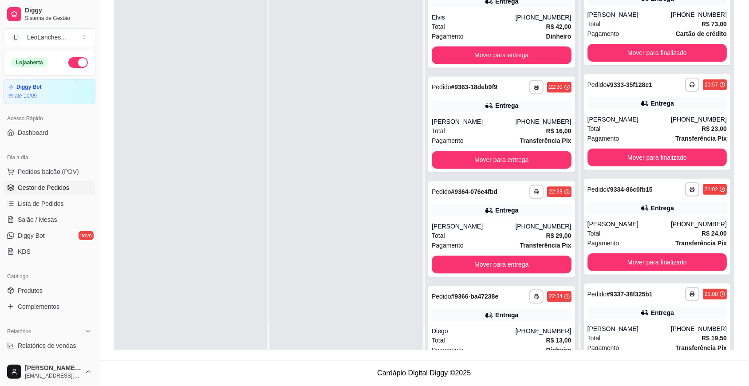
scroll to position [356, 0]
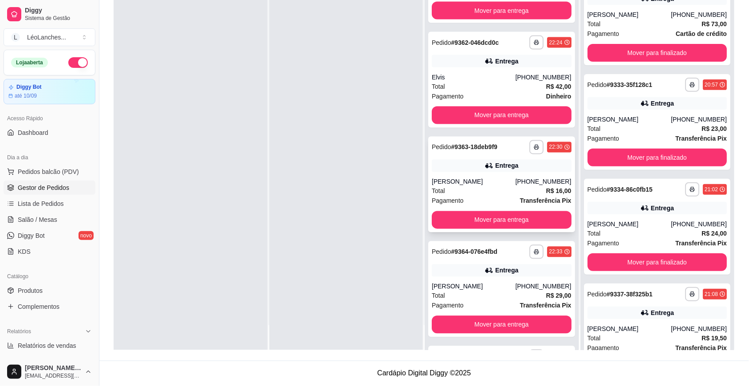
click at [482, 182] on div "[PERSON_NAME]" at bounding box center [473, 181] width 83 height 9
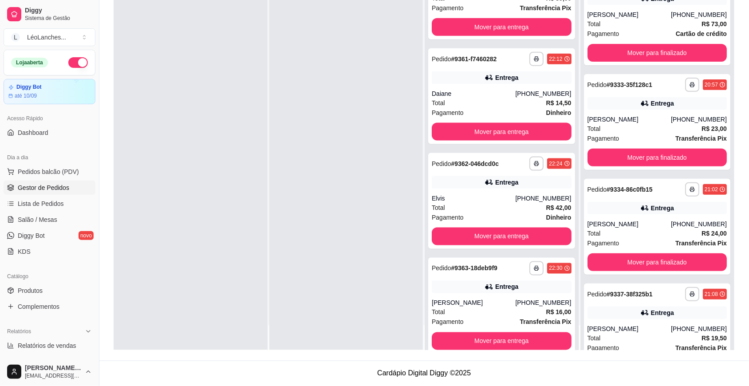
scroll to position [189, 0]
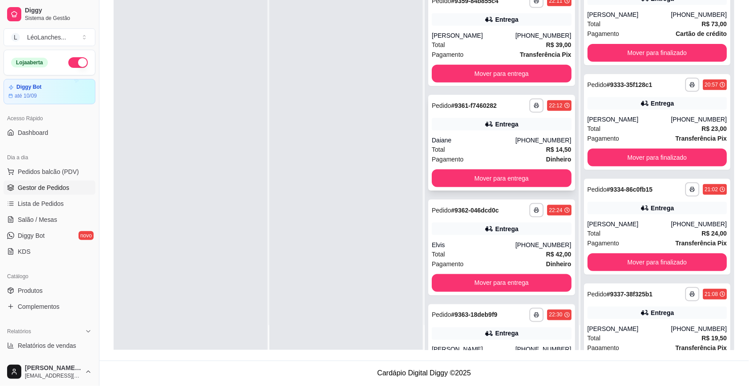
click at [487, 144] on div "Daiane" at bounding box center [473, 140] width 83 height 9
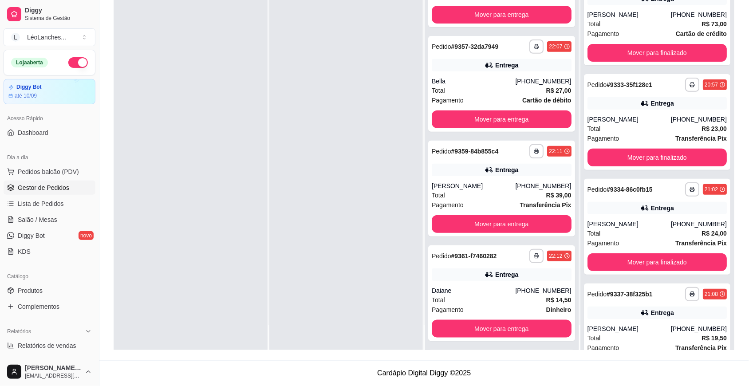
scroll to position [0, 0]
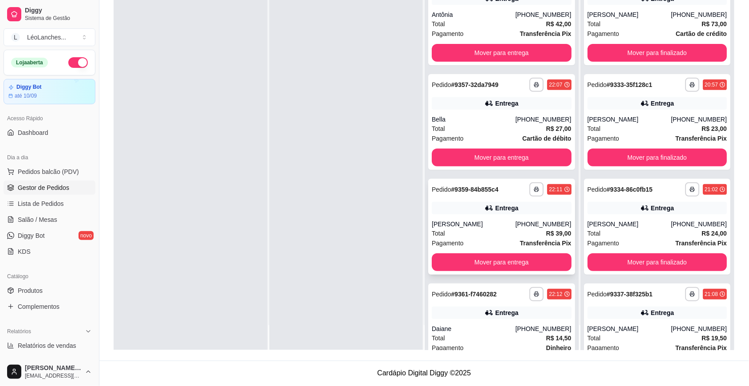
click at [500, 236] on div "Total R$ 39,00" at bounding box center [502, 234] width 140 height 10
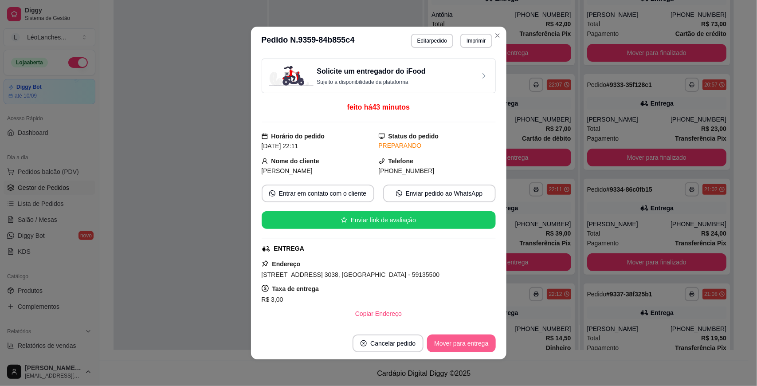
click at [465, 343] on button "Mover para entrega" at bounding box center [461, 344] width 68 height 18
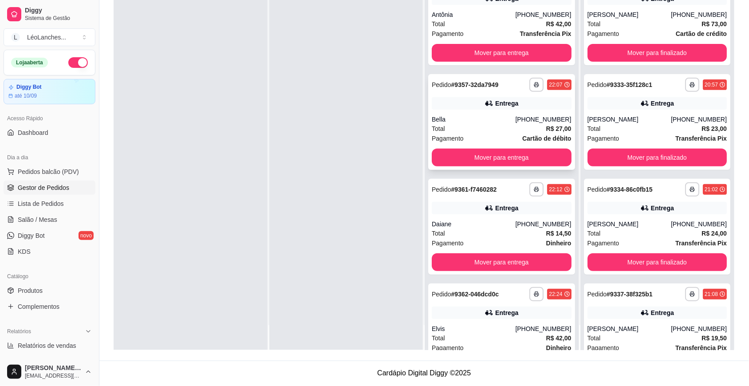
click at [476, 121] on div "Bella" at bounding box center [473, 119] width 83 height 9
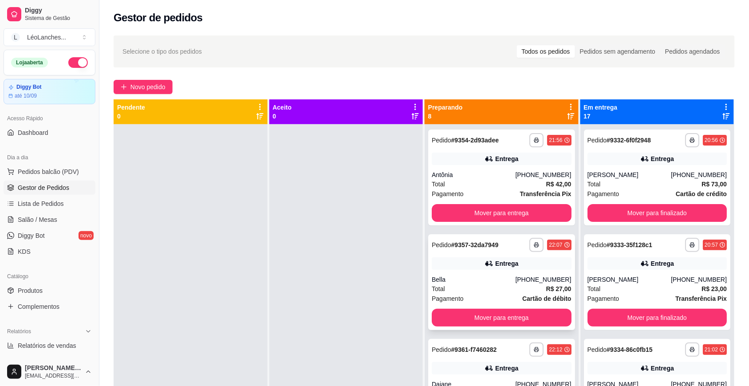
click at [464, 283] on div "Bella" at bounding box center [473, 279] width 83 height 9
click at [490, 178] on div "Antônia" at bounding box center [473, 174] width 83 height 9
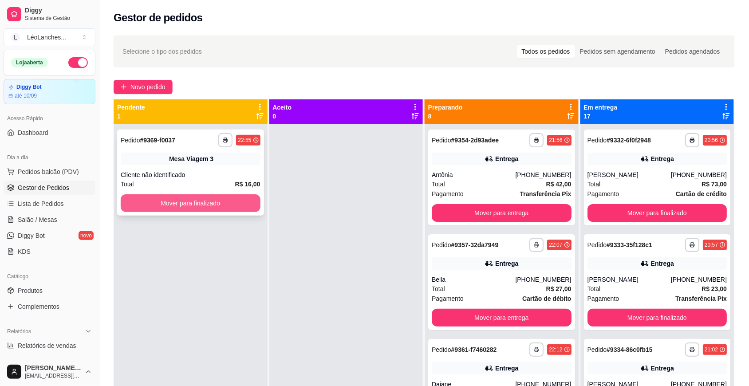
click at [225, 202] on button "Mover para finalizado" at bounding box center [191, 203] width 140 height 18
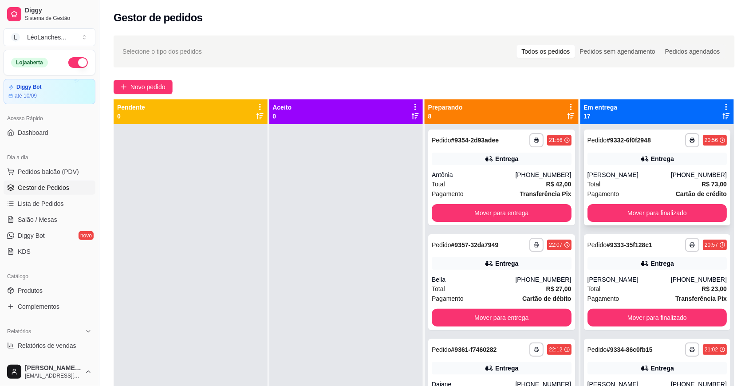
click at [648, 177] on div "[PERSON_NAME]" at bounding box center [628, 174] width 83 height 9
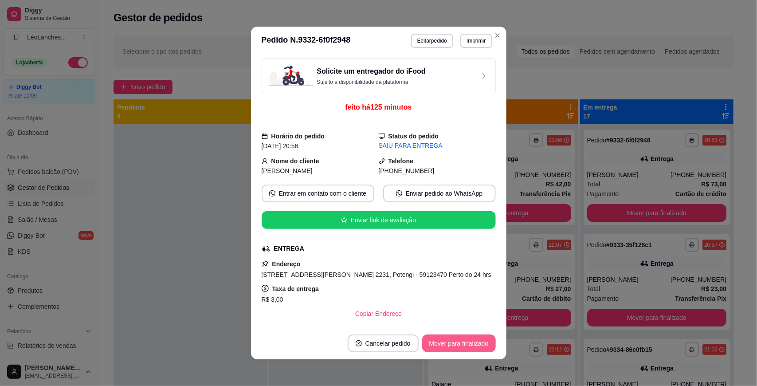
click at [479, 342] on button "Mover para finalizado" at bounding box center [459, 344] width 74 height 18
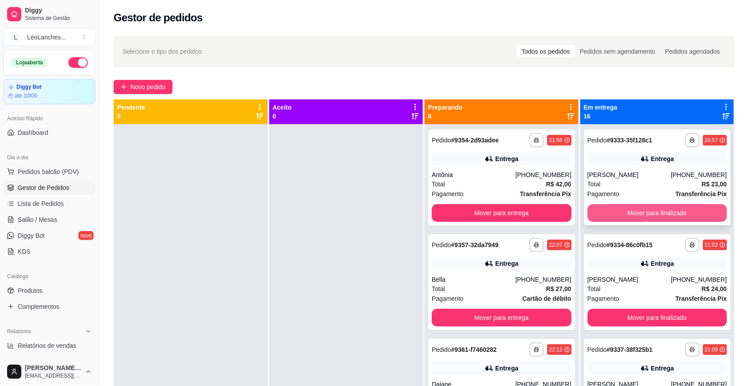
click at [644, 209] on button "Mover para finalizado" at bounding box center [657, 213] width 140 height 18
click at [642, 209] on button "Mover para finalizado" at bounding box center [656, 213] width 135 height 17
click at [643, 214] on button "Mover para finalizado" at bounding box center [657, 213] width 140 height 18
click at [645, 196] on div "Pagamento Dinheiro" at bounding box center [657, 194] width 140 height 10
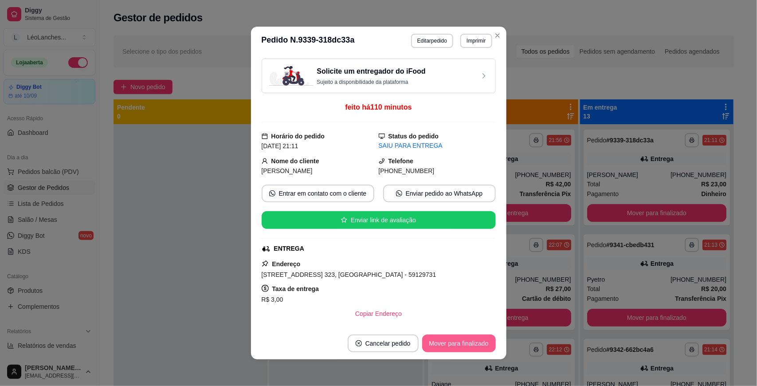
click at [445, 343] on button "Mover para finalizado" at bounding box center [459, 344] width 74 height 18
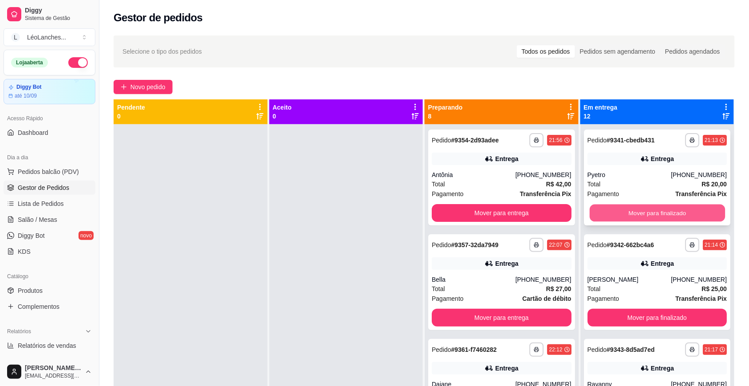
click at [643, 206] on button "Mover para finalizado" at bounding box center [656, 213] width 135 height 17
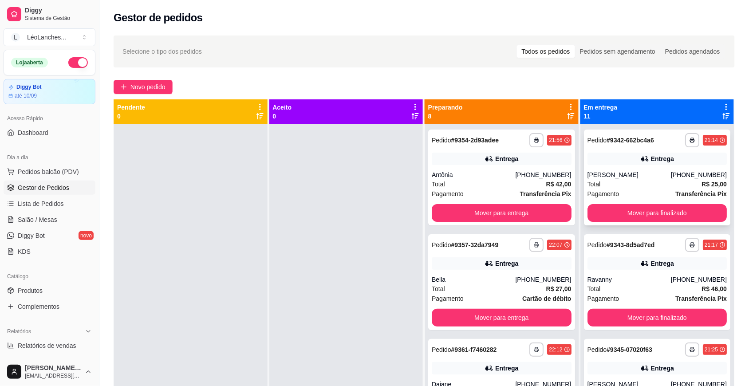
click at [640, 191] on div "Pagamento Transferência Pix" at bounding box center [657, 194] width 140 height 10
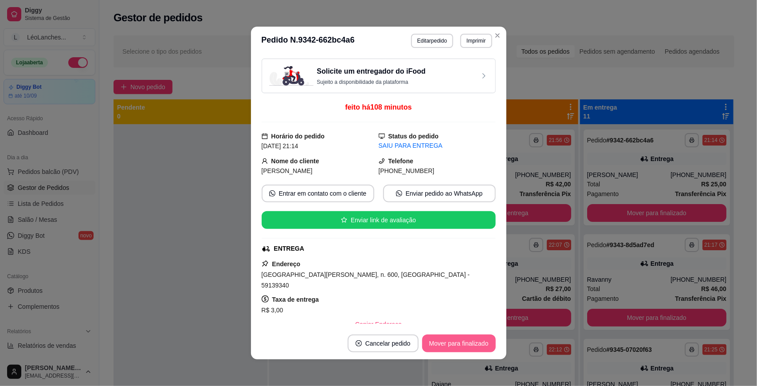
click at [461, 341] on button "Mover para finalizado" at bounding box center [459, 344] width 74 height 18
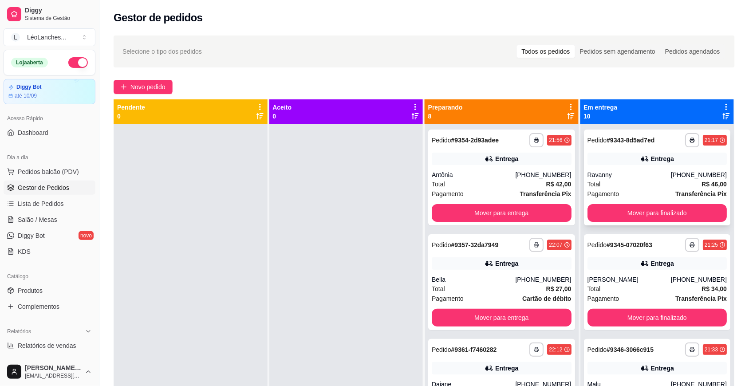
click at [624, 187] on div "Total R$ 46,00" at bounding box center [657, 184] width 140 height 10
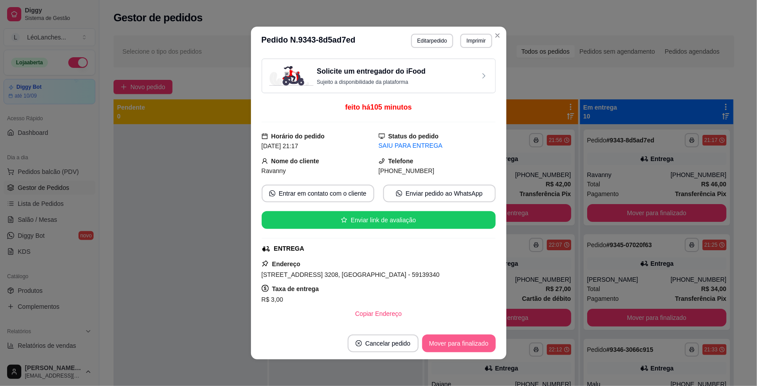
click at [453, 343] on button "Mover para finalizado" at bounding box center [459, 344] width 74 height 18
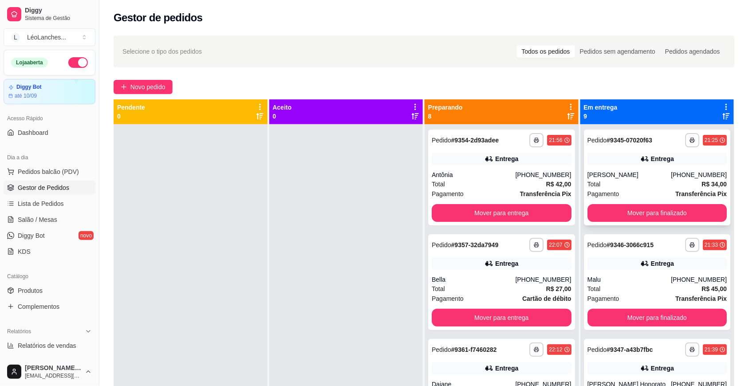
click at [640, 182] on div "Total R$ 34,00" at bounding box center [657, 184] width 140 height 10
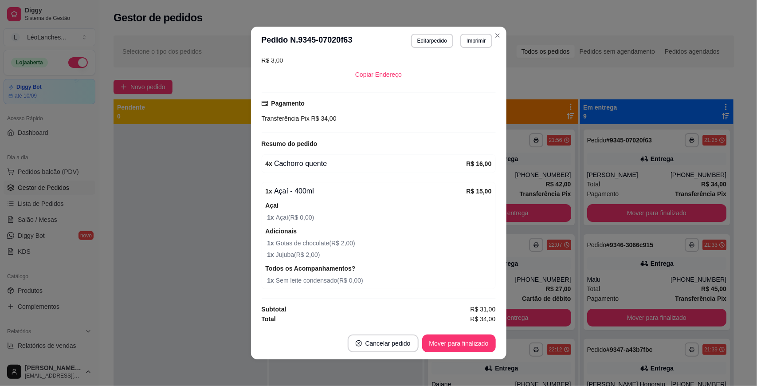
scroll to position [1, 0]
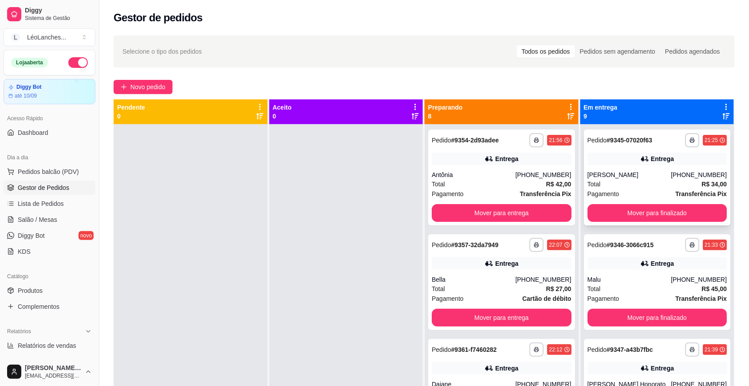
click at [639, 194] on div "Pagamento Transferência Pix" at bounding box center [657, 194] width 140 height 10
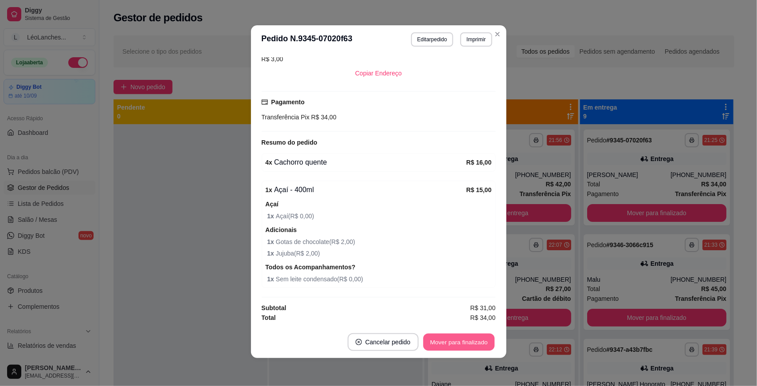
click at [477, 337] on button "Mover para finalizado" at bounding box center [458, 342] width 71 height 17
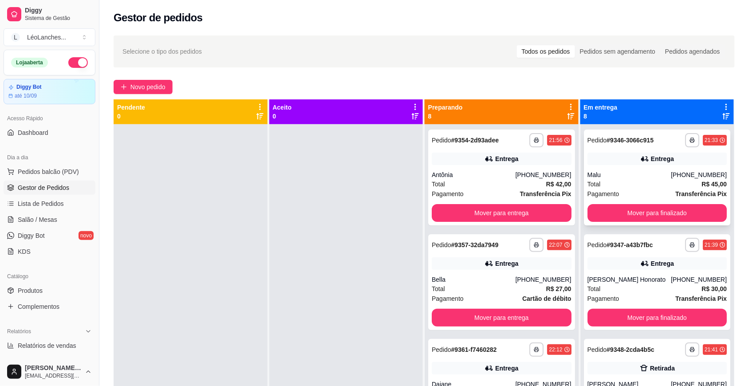
click at [645, 176] on div "Malu" at bounding box center [628, 174] width 83 height 9
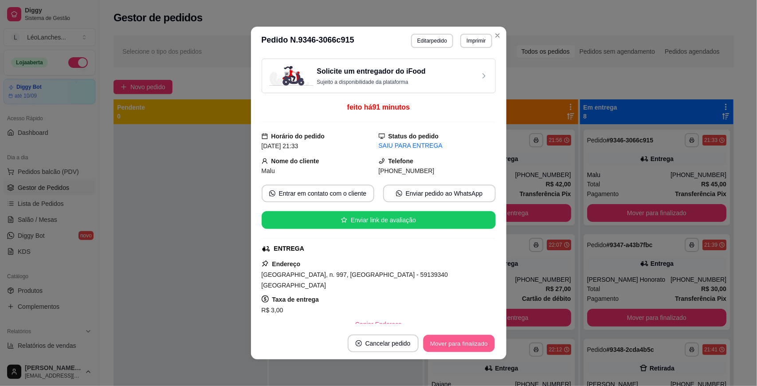
click at [469, 343] on button "Mover para finalizado" at bounding box center [458, 343] width 71 height 17
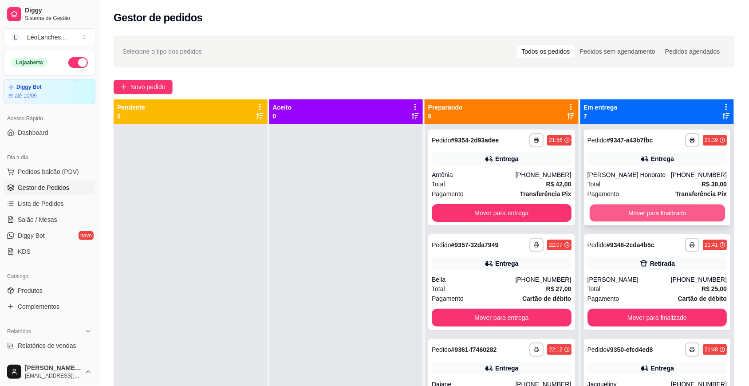
click at [627, 217] on button "Mover para finalizado" at bounding box center [656, 213] width 135 height 17
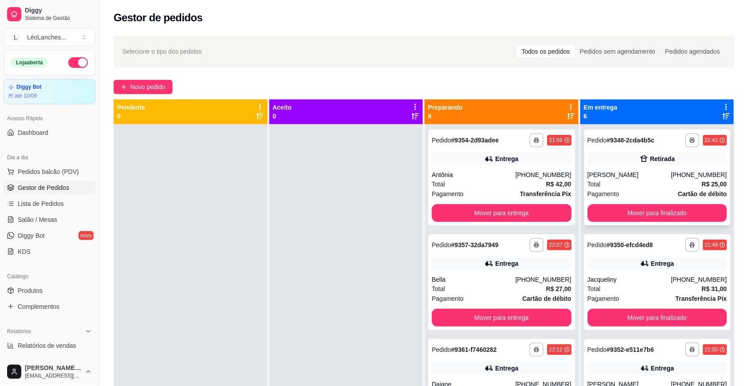
click at [629, 189] on div "Pagamento Cartão de débito" at bounding box center [657, 194] width 140 height 10
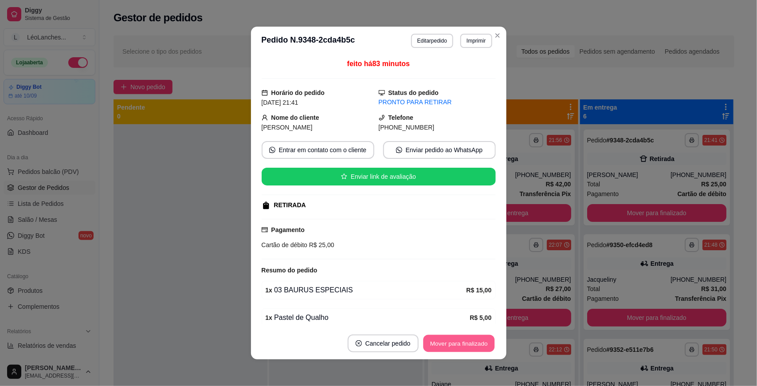
click at [430, 342] on button "Mover para finalizado" at bounding box center [458, 343] width 71 height 17
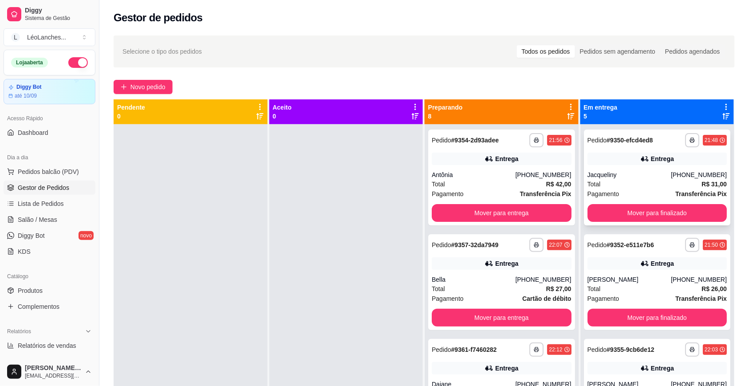
click at [640, 182] on div "Total R$ 31,00" at bounding box center [657, 184] width 140 height 10
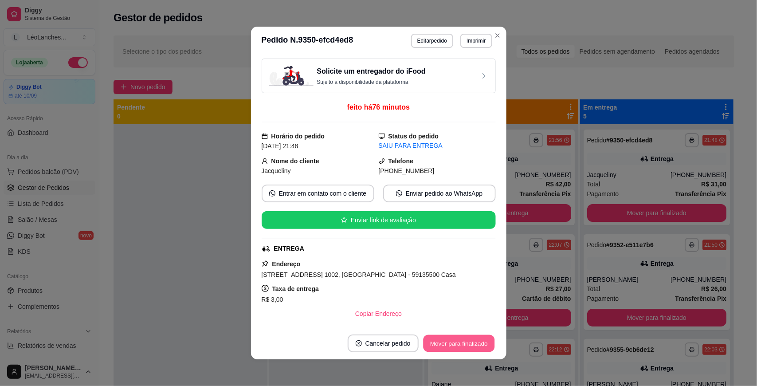
click at [475, 337] on button "Mover para finalizado" at bounding box center [458, 343] width 71 height 17
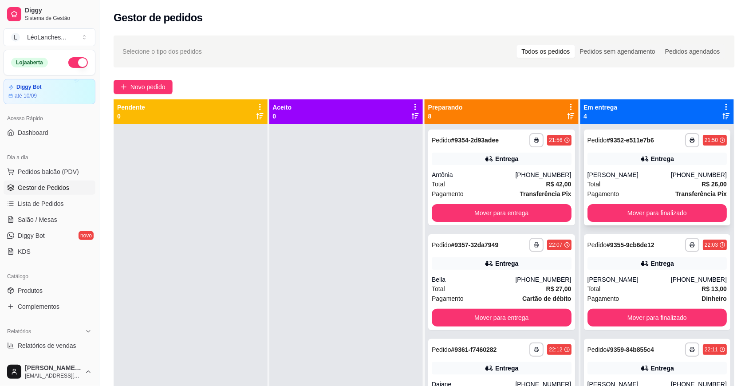
click at [627, 176] on div "[PERSON_NAME]" at bounding box center [628, 174] width 83 height 9
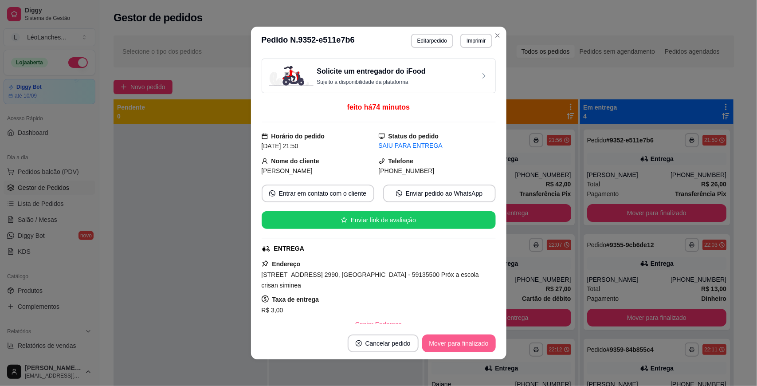
click at [456, 343] on button "Mover para finalizado" at bounding box center [459, 344] width 74 height 18
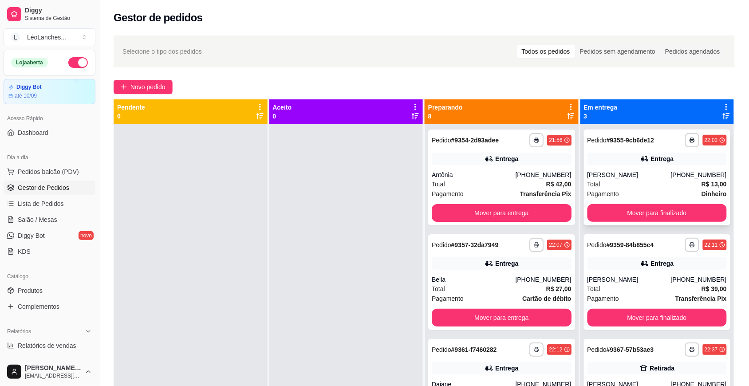
click at [626, 189] on div "Pagamento Dinheiro" at bounding box center [657, 194] width 140 height 10
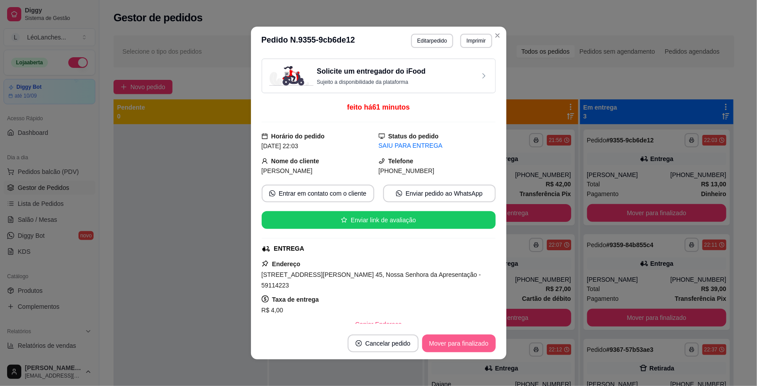
click at [449, 340] on button "Mover para finalizado" at bounding box center [459, 344] width 74 height 18
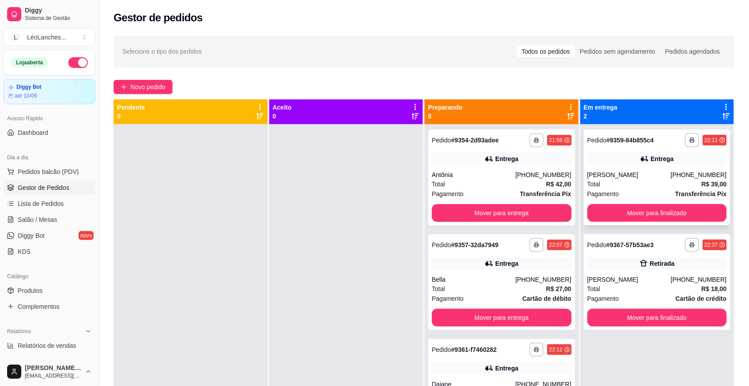
click at [639, 188] on div "Total R$ 39,00" at bounding box center [657, 184] width 140 height 10
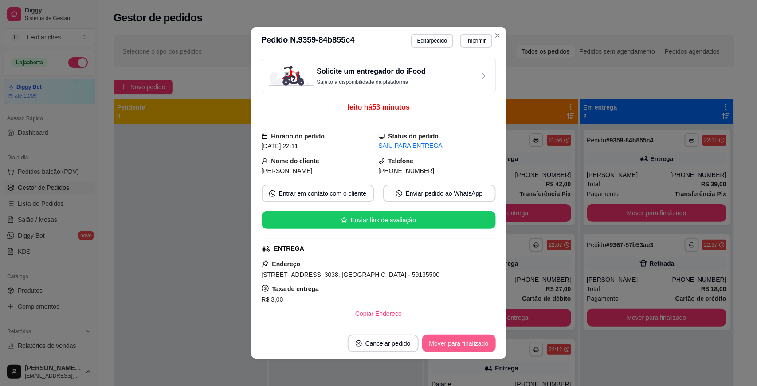
click at [487, 335] on button "Mover para finalizado" at bounding box center [459, 344] width 74 height 18
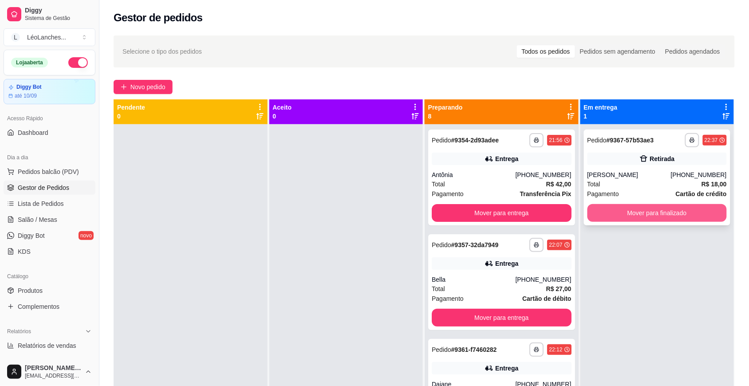
click at [646, 218] on button "Mover para finalizado" at bounding box center [657, 213] width 140 height 18
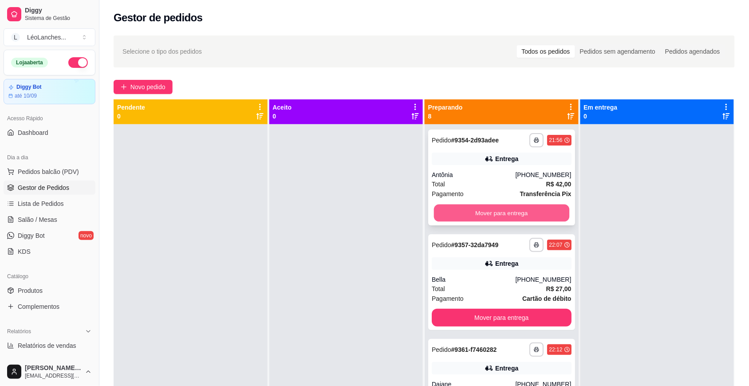
click at [502, 209] on button "Mover para entrega" at bounding box center [501, 213] width 135 height 17
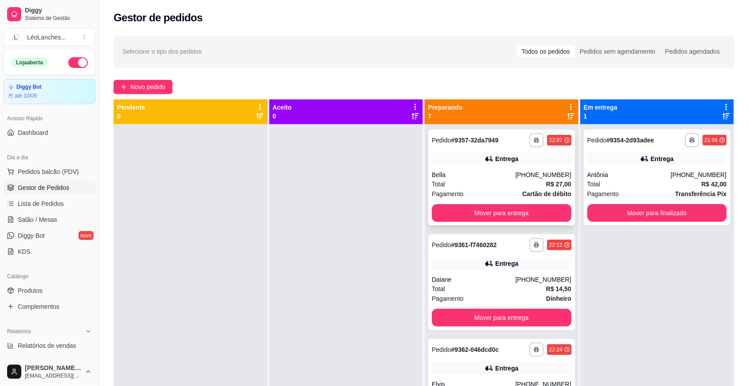
click at [495, 182] on div "Total R$ 27,00" at bounding box center [502, 184] width 140 height 10
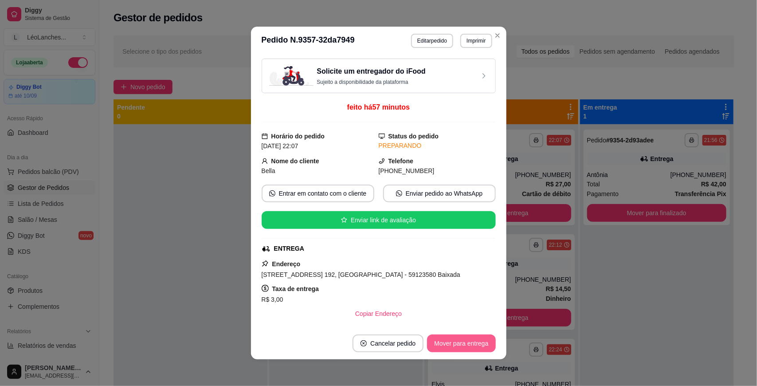
click at [476, 336] on button "Mover para entrega" at bounding box center [461, 344] width 68 height 18
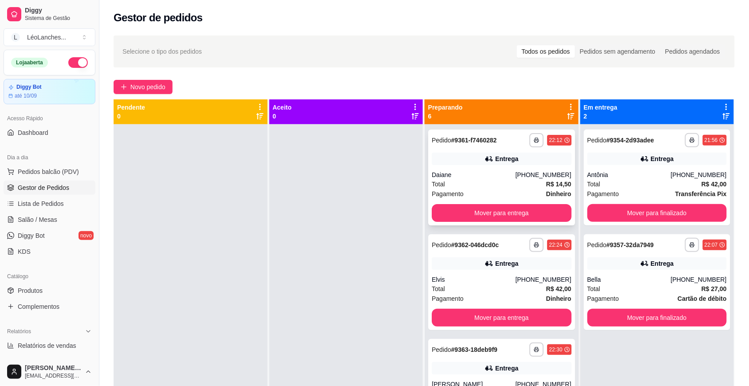
click at [482, 189] on div "Pagamento Dinheiro" at bounding box center [502, 194] width 140 height 10
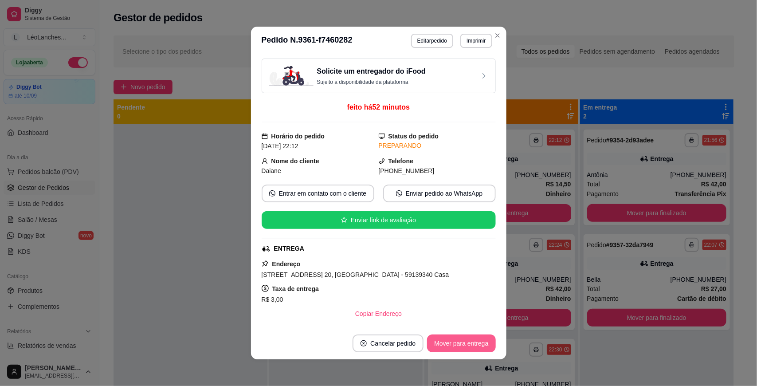
click at [448, 343] on button "Mover para entrega" at bounding box center [461, 344] width 68 height 18
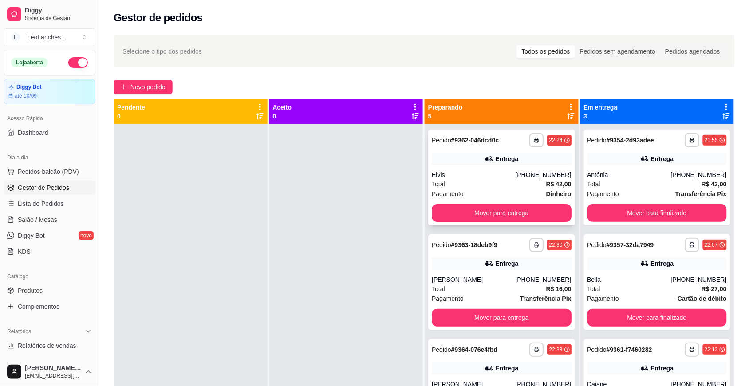
click at [488, 183] on div "Total R$ 42,00" at bounding box center [502, 184] width 140 height 10
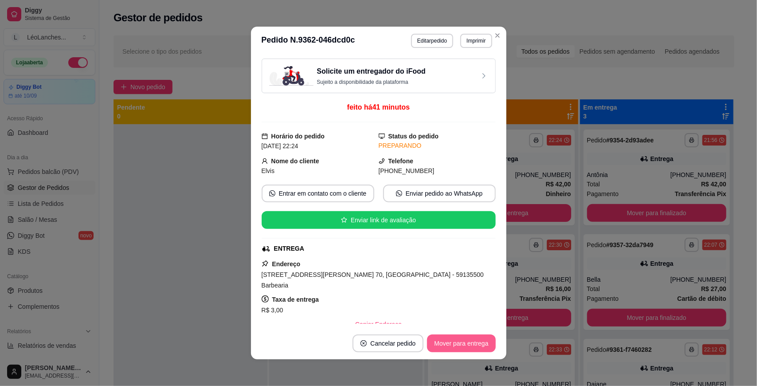
click at [455, 346] on button "Mover para entrega" at bounding box center [461, 344] width 68 height 18
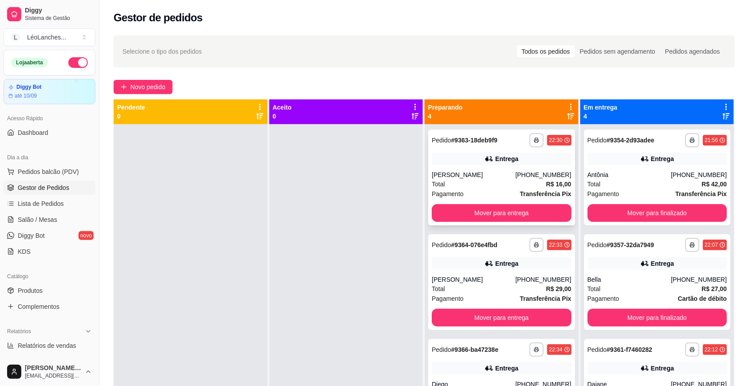
click at [484, 188] on div "Total R$ 16,00" at bounding box center [502, 184] width 140 height 10
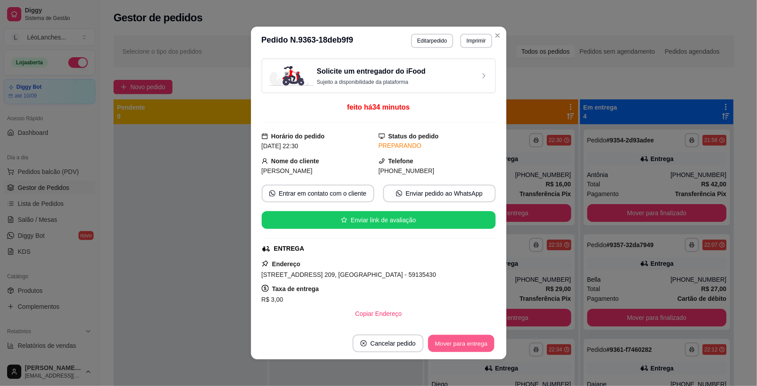
click at [455, 338] on button "Mover para entrega" at bounding box center [462, 343] width 67 height 17
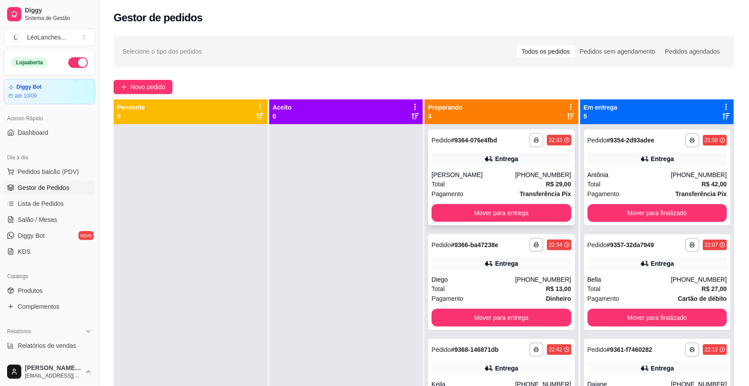
click at [490, 178] on div "[PERSON_NAME]" at bounding box center [473, 174] width 83 height 9
click at [491, 295] on div "Pagamento Dinheiro" at bounding box center [502, 299] width 140 height 10
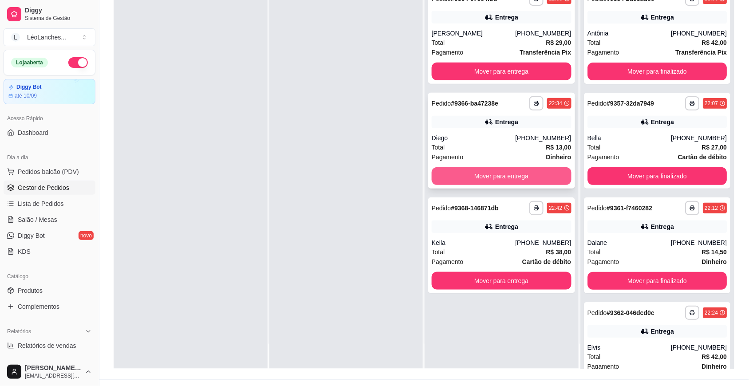
scroll to position [135, 0]
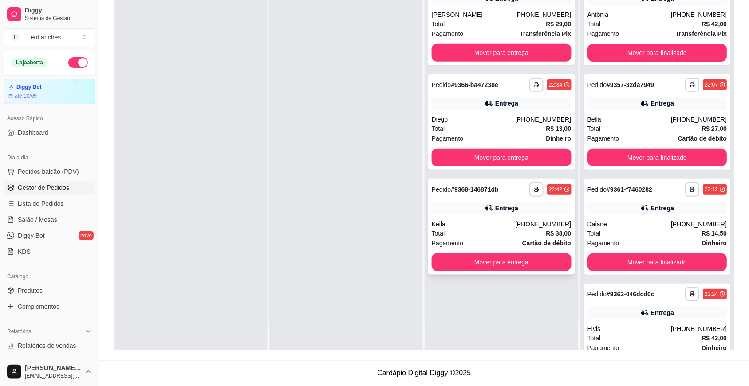
click at [491, 234] on div "Total R$ 38,00" at bounding box center [502, 234] width 140 height 10
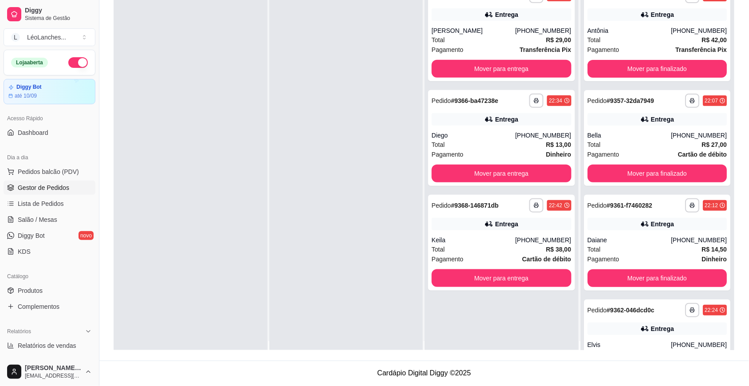
scroll to position [0, 0]
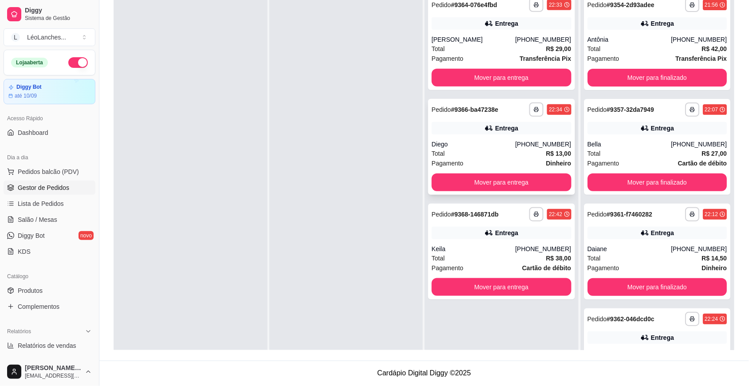
click at [484, 158] on div "Pagamento Dinheiro" at bounding box center [502, 163] width 140 height 10
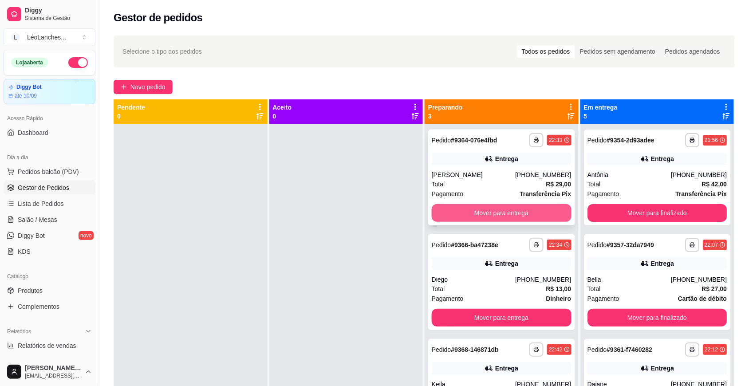
click at [502, 210] on button "Mover para entrega" at bounding box center [502, 213] width 140 height 18
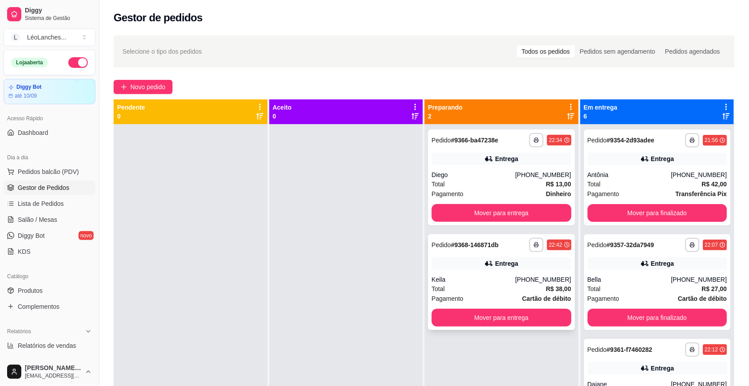
click at [492, 296] on div "Pagamento Cartão de débito" at bounding box center [502, 299] width 140 height 10
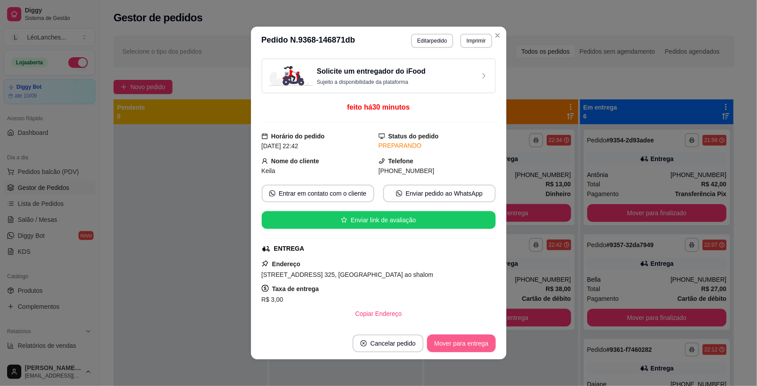
click at [459, 338] on button "Mover para entrega" at bounding box center [461, 344] width 68 height 18
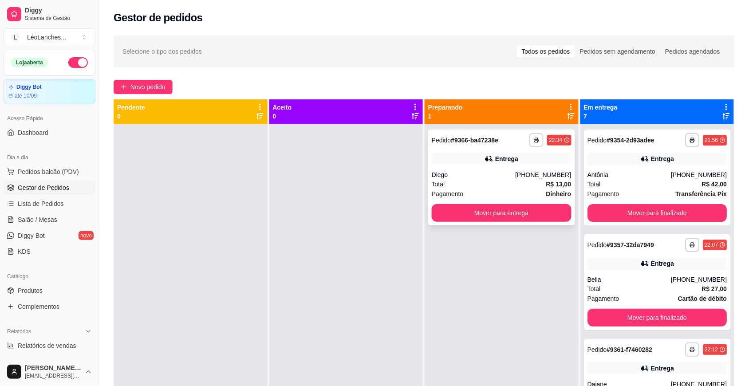
click at [506, 179] on div "Diego" at bounding box center [473, 174] width 83 height 9
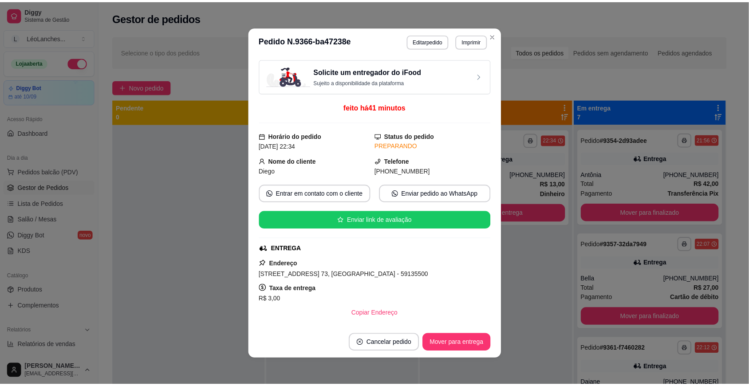
scroll to position [169, 0]
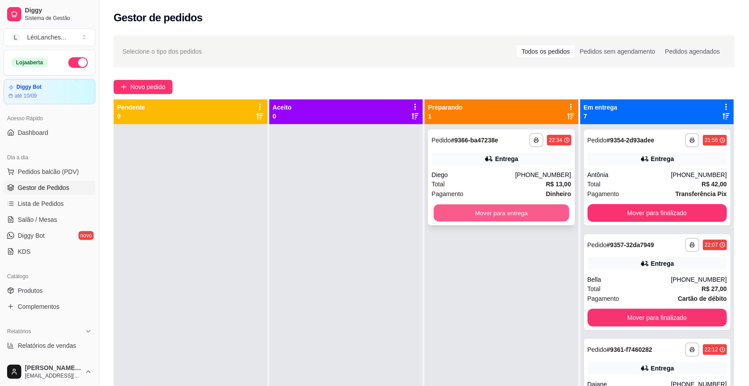
click at [485, 217] on button "Mover para entrega" at bounding box center [501, 213] width 135 height 17
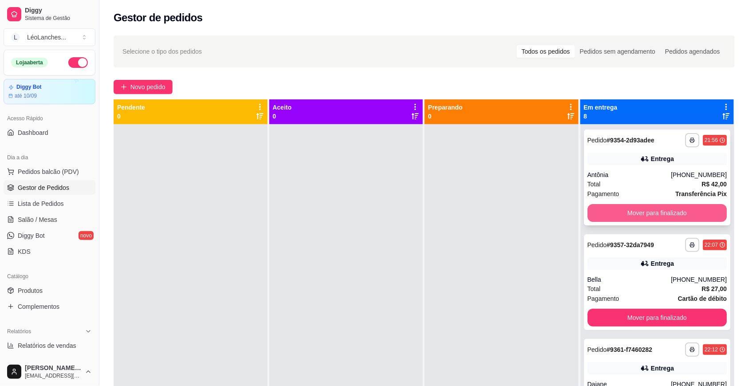
click at [667, 210] on button "Mover para finalizado" at bounding box center [657, 213] width 140 height 18
click at [667, 207] on button "Mover para finalizado" at bounding box center [657, 213] width 140 height 18
click at [667, 207] on button "Mover para finalizado" at bounding box center [656, 213] width 135 height 17
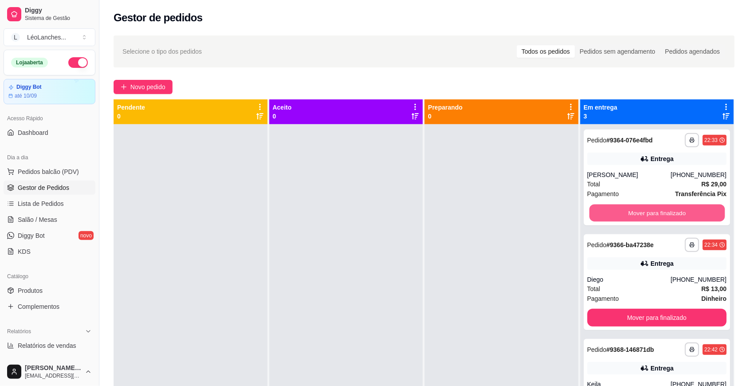
click at [667, 207] on button "Mover para finalizado" at bounding box center [656, 213] width 135 height 17
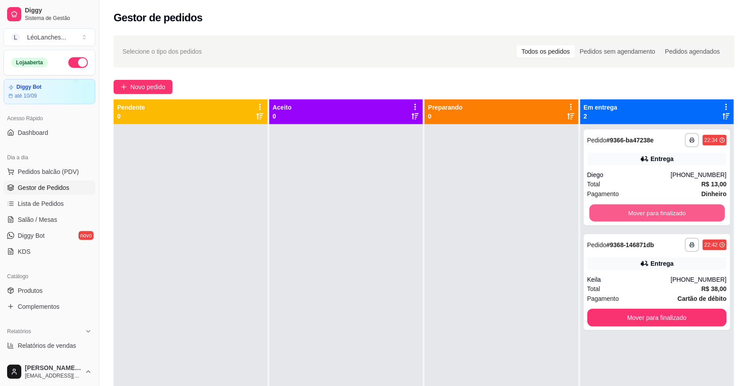
click at [667, 207] on button "Mover para finalizado" at bounding box center [656, 213] width 135 height 17
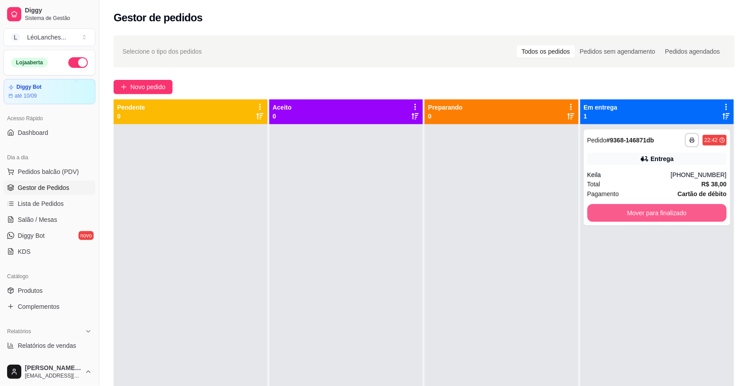
click at [667, 207] on button "Mover para finalizado" at bounding box center [657, 213] width 140 height 18
